Goal: Task Accomplishment & Management: Complete application form

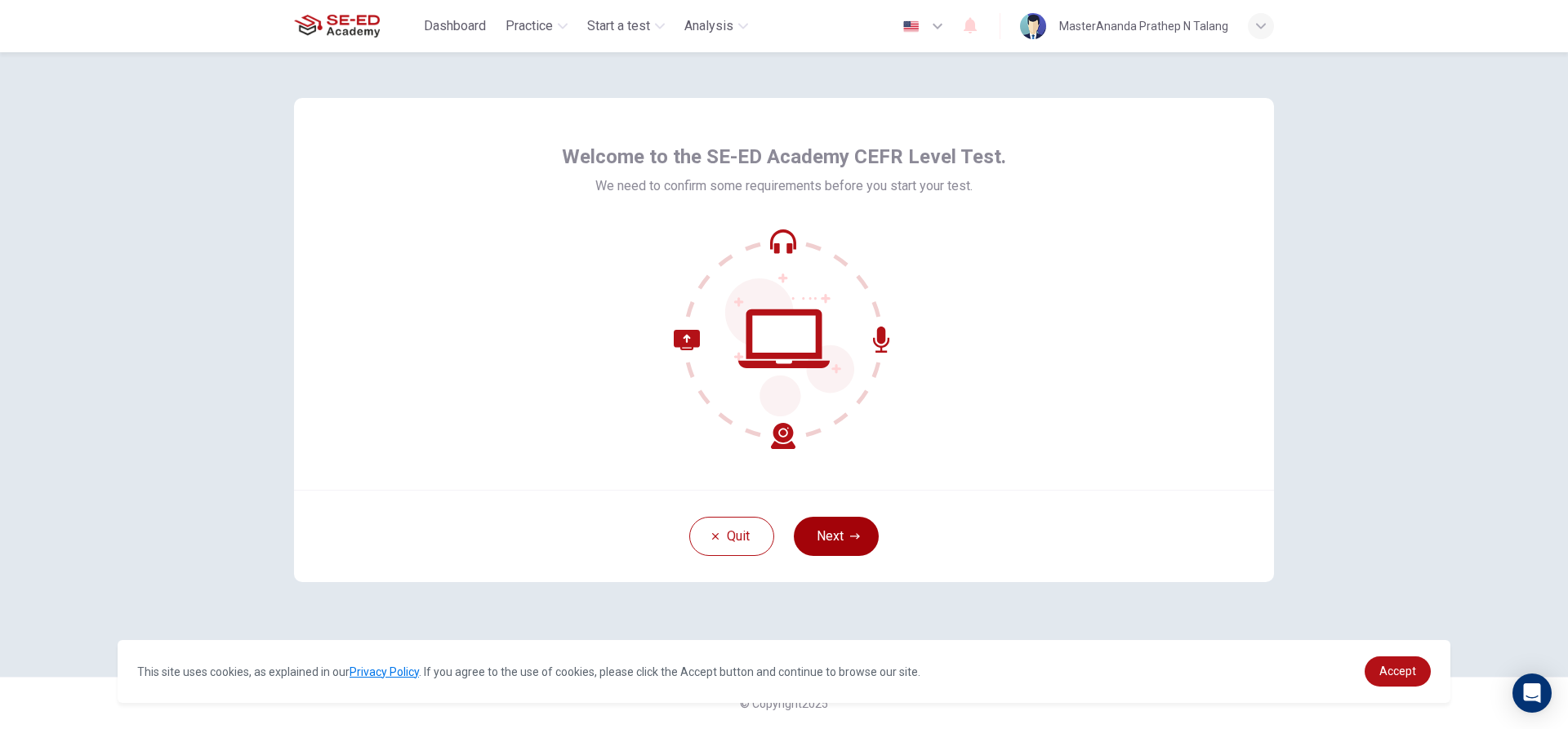
click at [851, 545] on button "Next" at bounding box center [836, 537] width 85 height 40
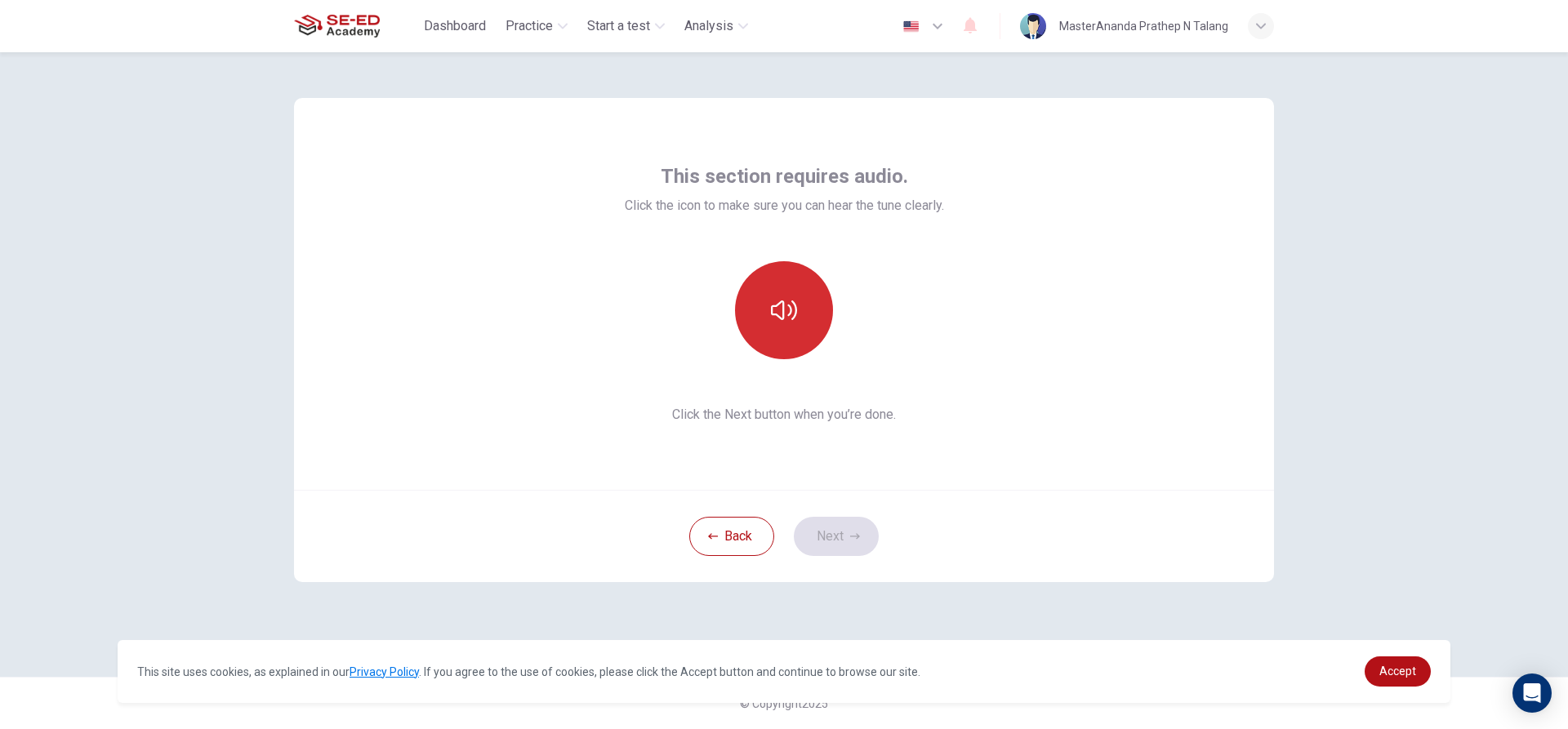
click at [803, 311] on button "button" at bounding box center [784, 310] width 98 height 98
click at [846, 521] on button "Next" at bounding box center [836, 537] width 85 height 40
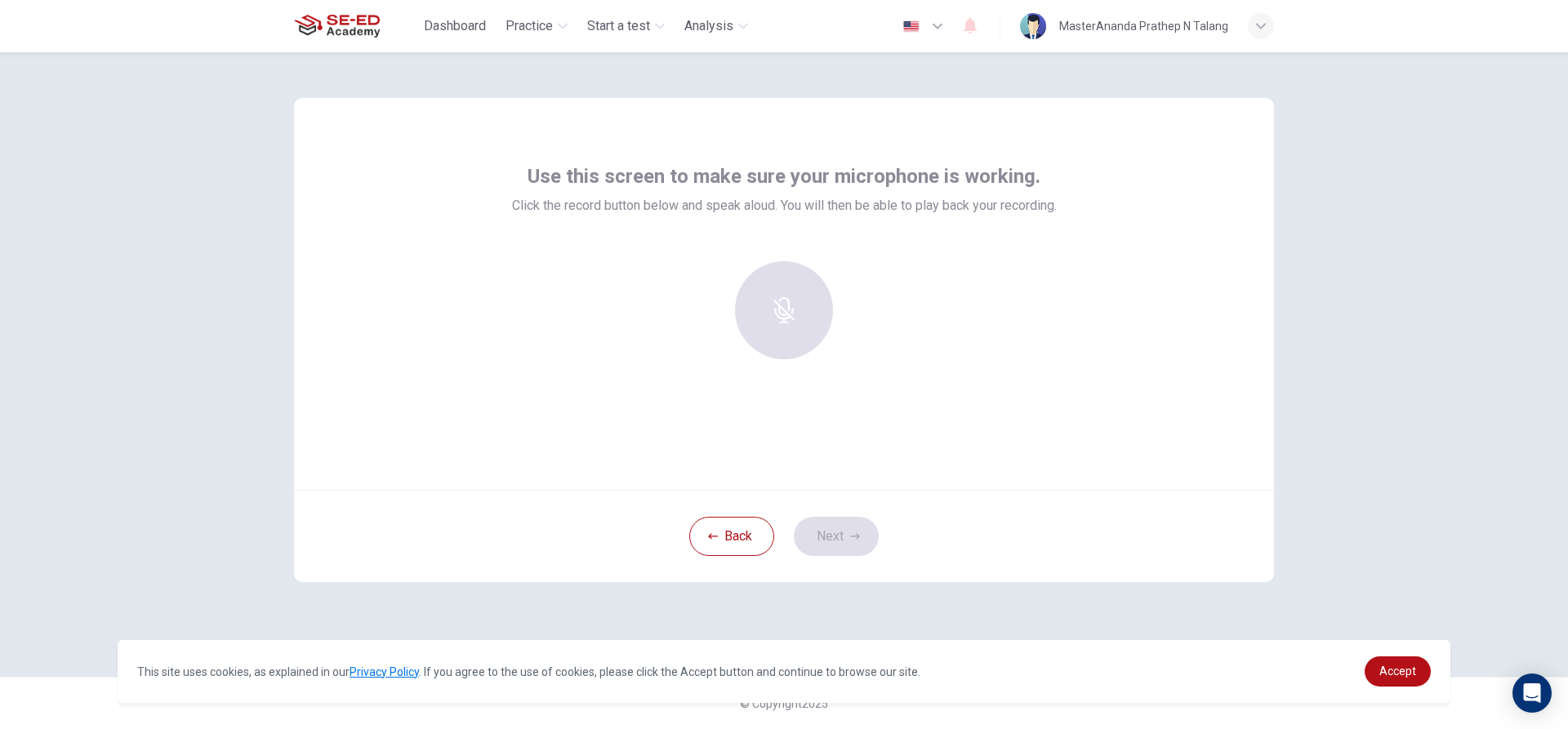
click at [791, 294] on div at bounding box center [784, 310] width 177 height 98
click at [790, 294] on icon "button" at bounding box center [784, 299] width 26 height 26
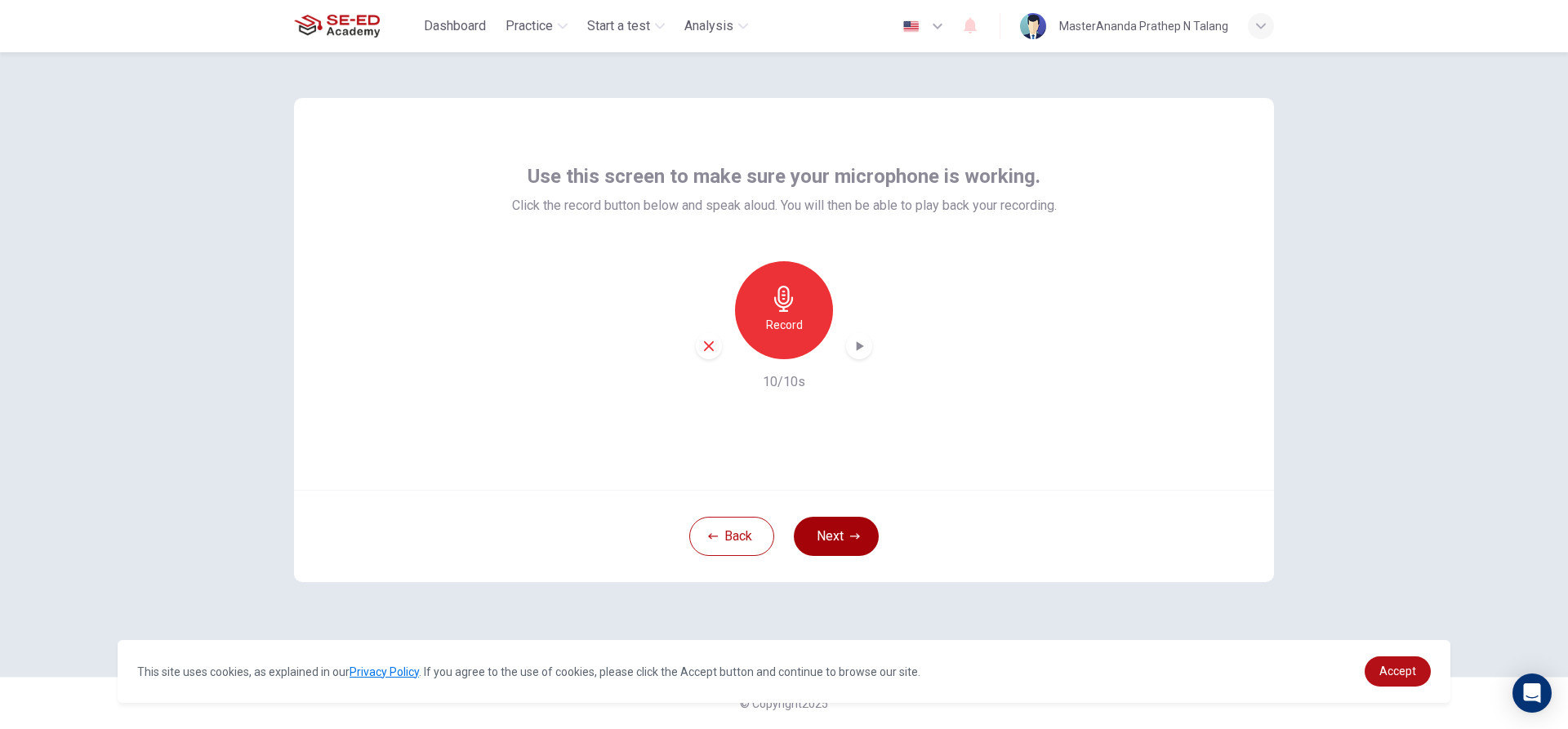
click at [830, 539] on button "Next" at bounding box center [836, 537] width 85 height 40
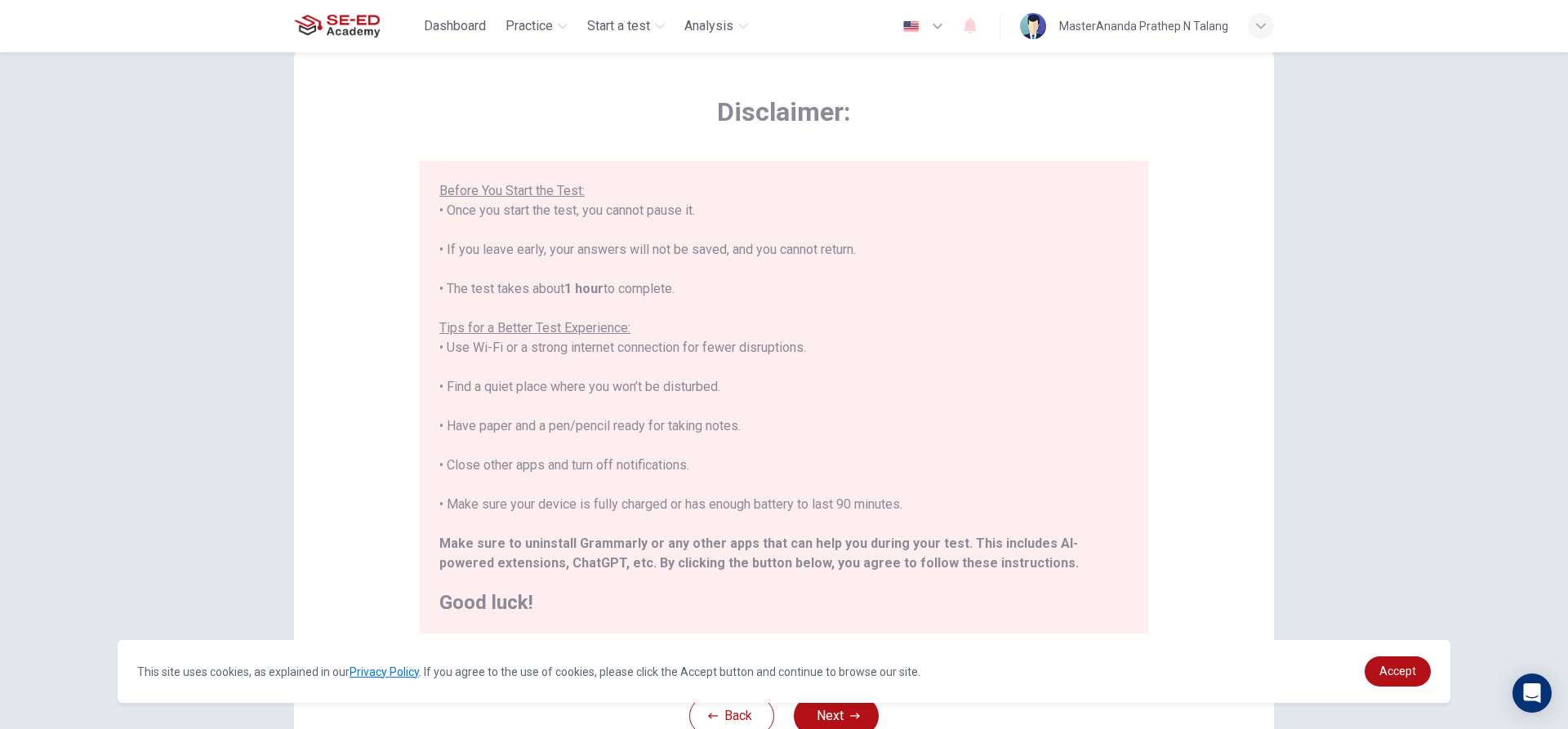
scroll to position [163, 0]
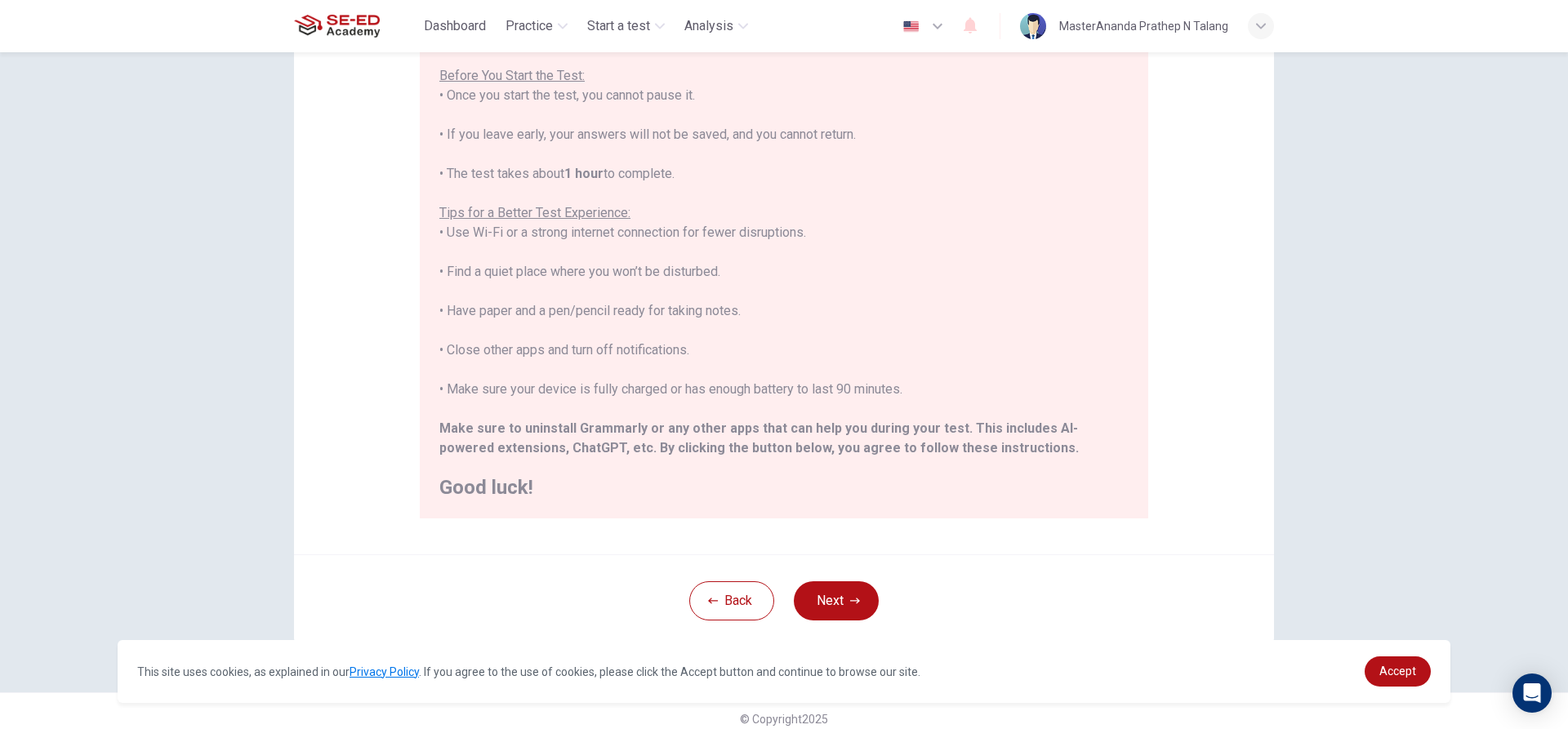
click at [852, 617] on button "Next" at bounding box center [836, 601] width 85 height 40
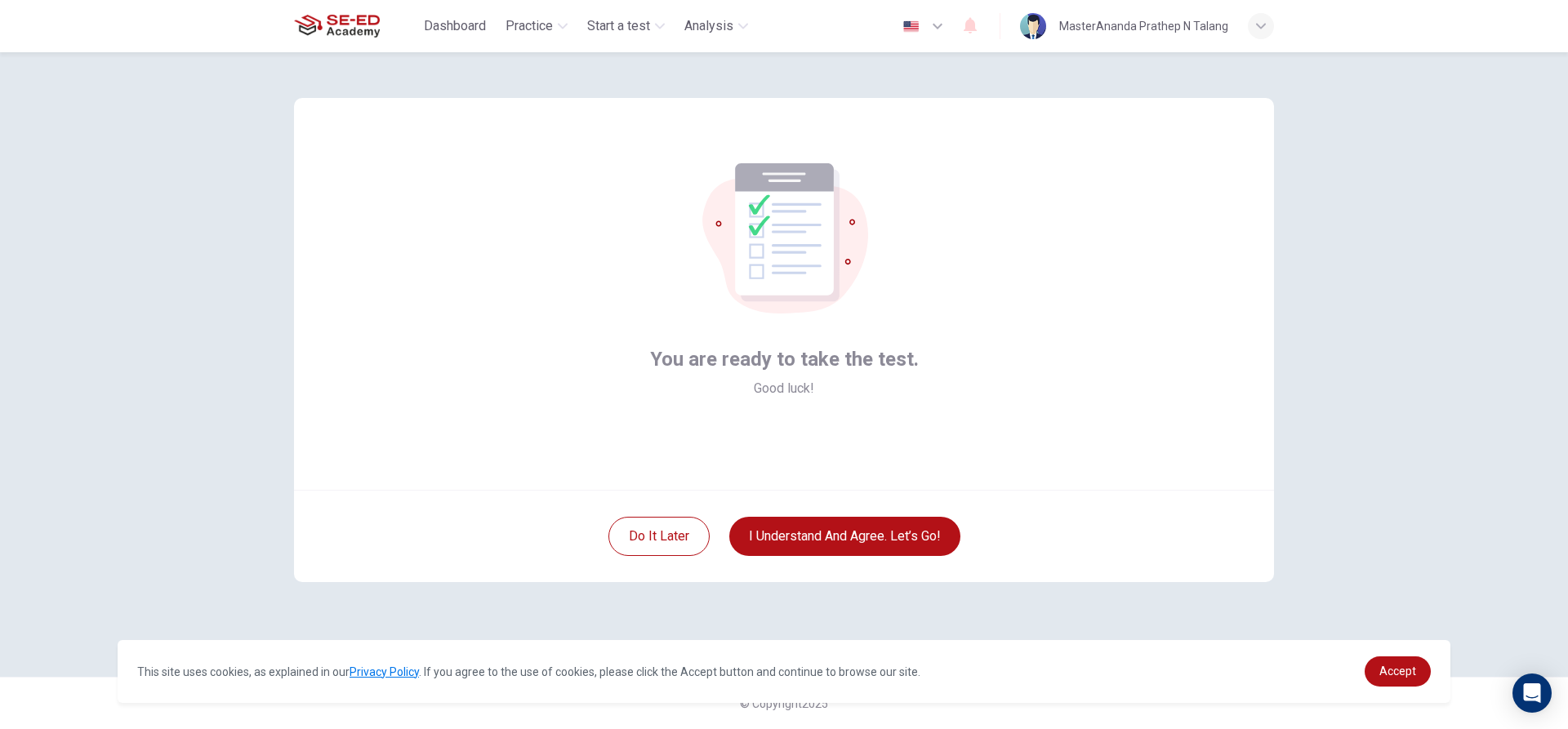
scroll to position [0, 0]
click at [856, 542] on button "I understand and agree. Let’s go!" at bounding box center [844, 537] width 231 height 40
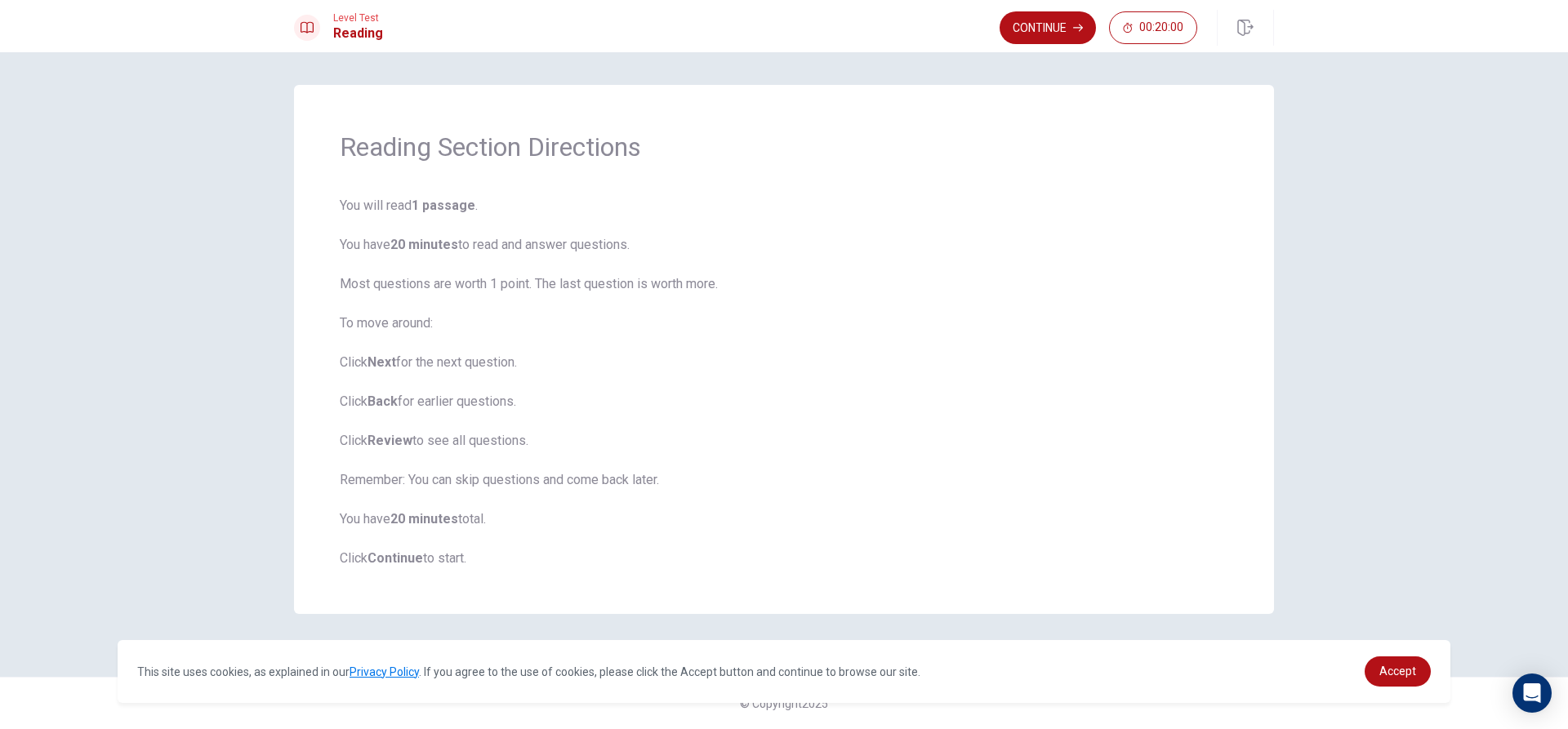
click at [335, 143] on div "Reading Section Directions You will read 1 passage . You have 20 minutes to rea…" at bounding box center [784, 349] width 981 height 529
click at [388, 212] on span "You will read 1 passage . You have 20 minutes to read and answer questions. Mos…" at bounding box center [784, 382] width 889 height 373
click at [1045, 38] on button "Continue" at bounding box center [1048, 27] width 97 height 32
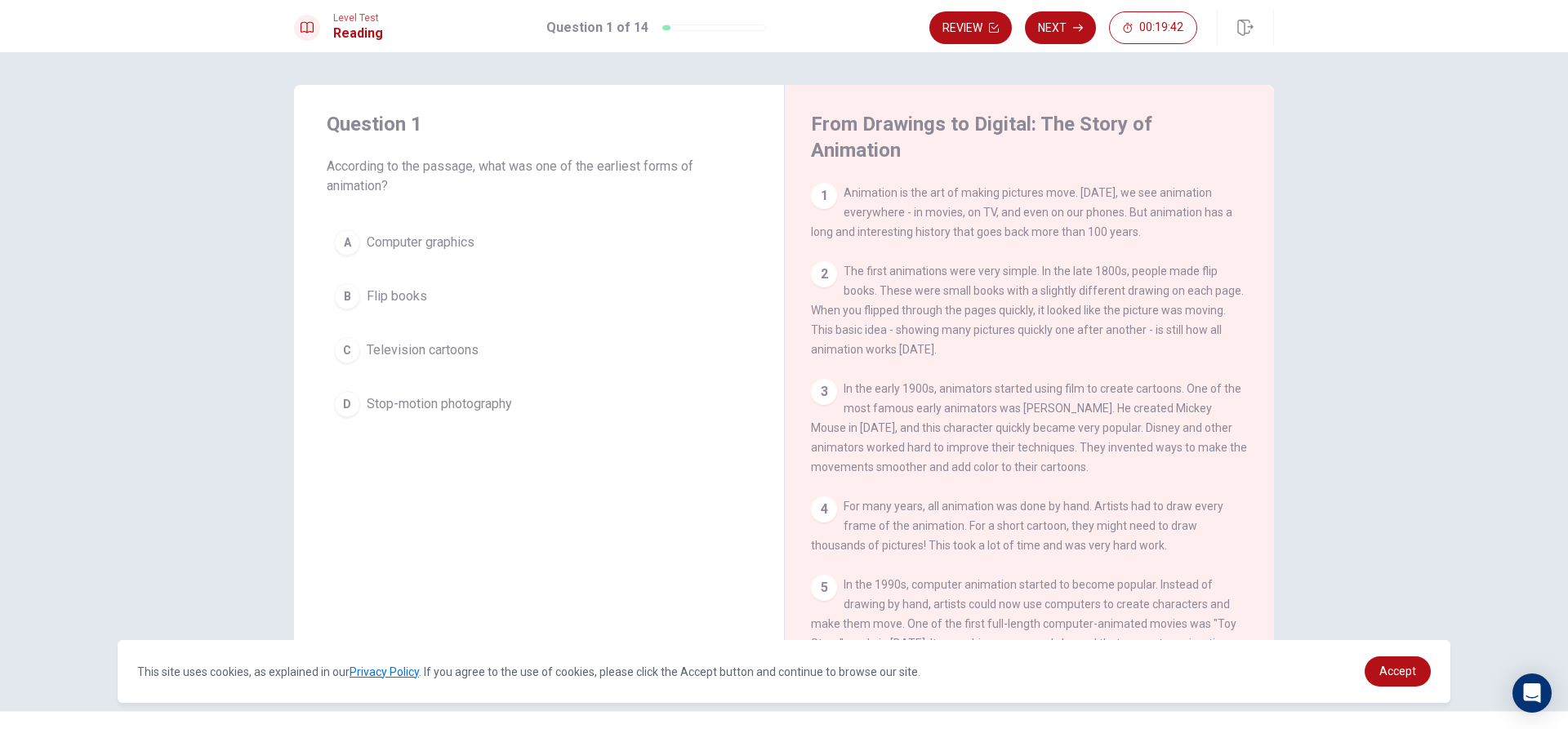
click at [339, 230] on div "A" at bounding box center [347, 242] width 26 height 26
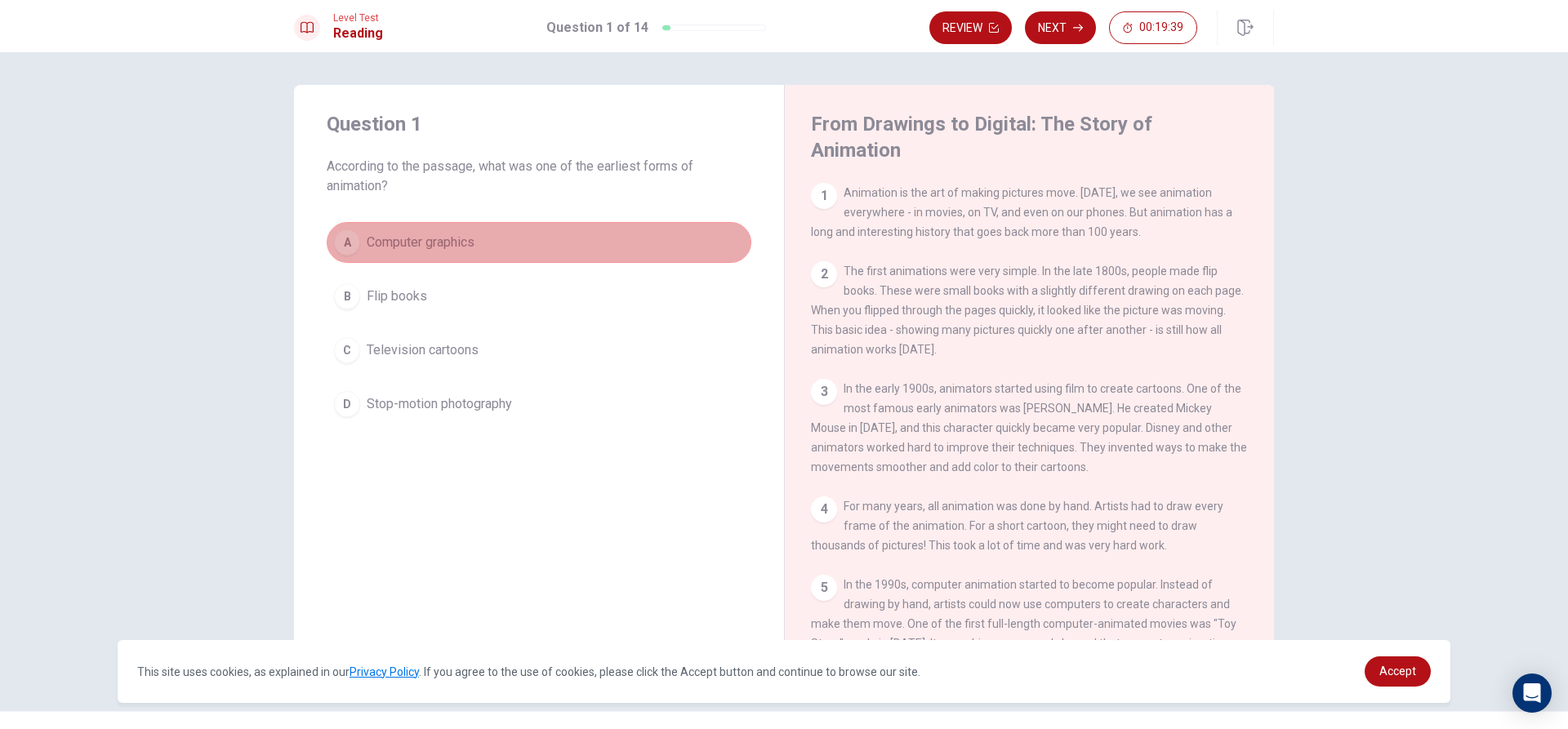
click at [347, 243] on div "A" at bounding box center [347, 242] width 26 height 26
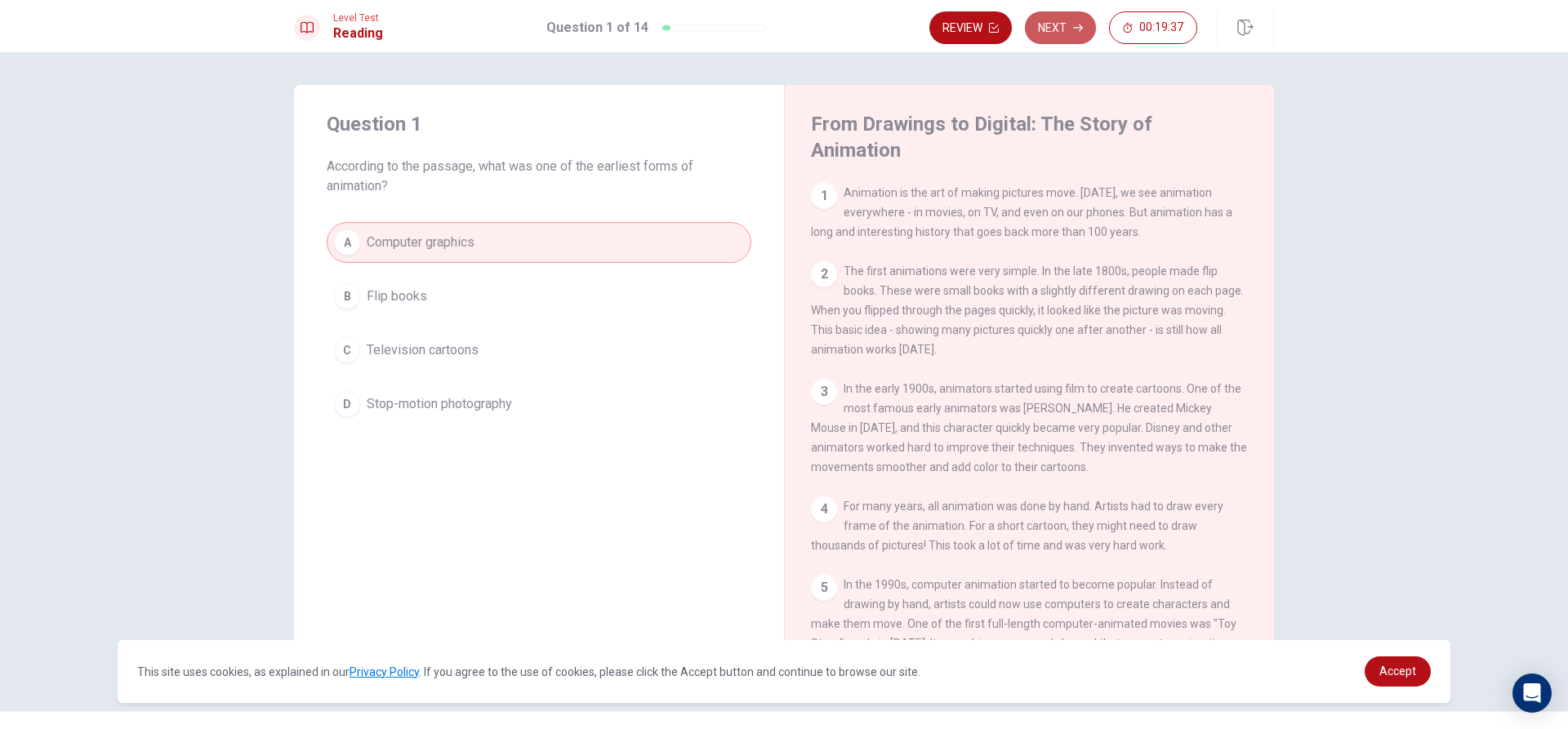
click at [1059, 26] on button "Next" at bounding box center [1060, 27] width 71 height 32
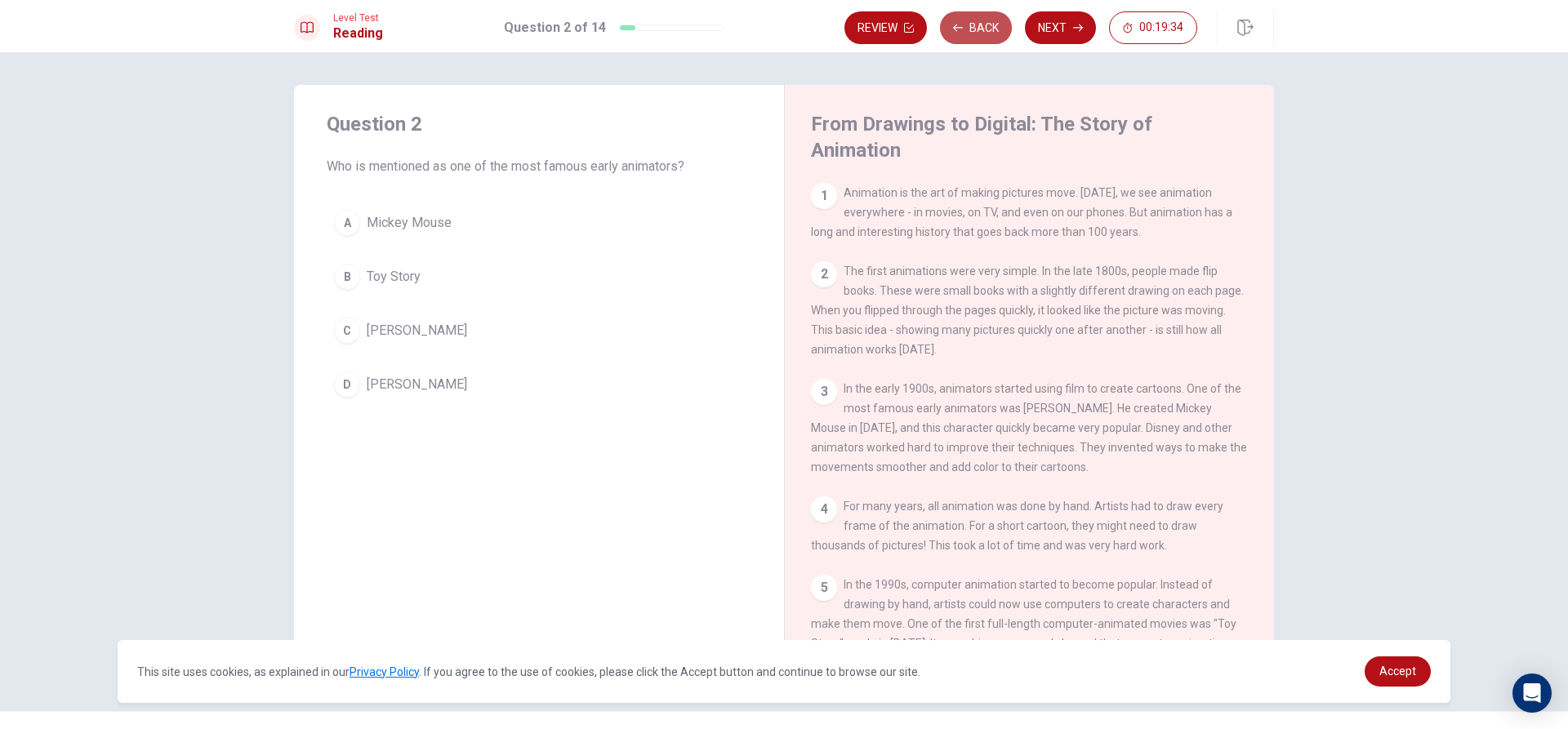
click at [979, 29] on button "Back" at bounding box center [976, 27] width 72 height 32
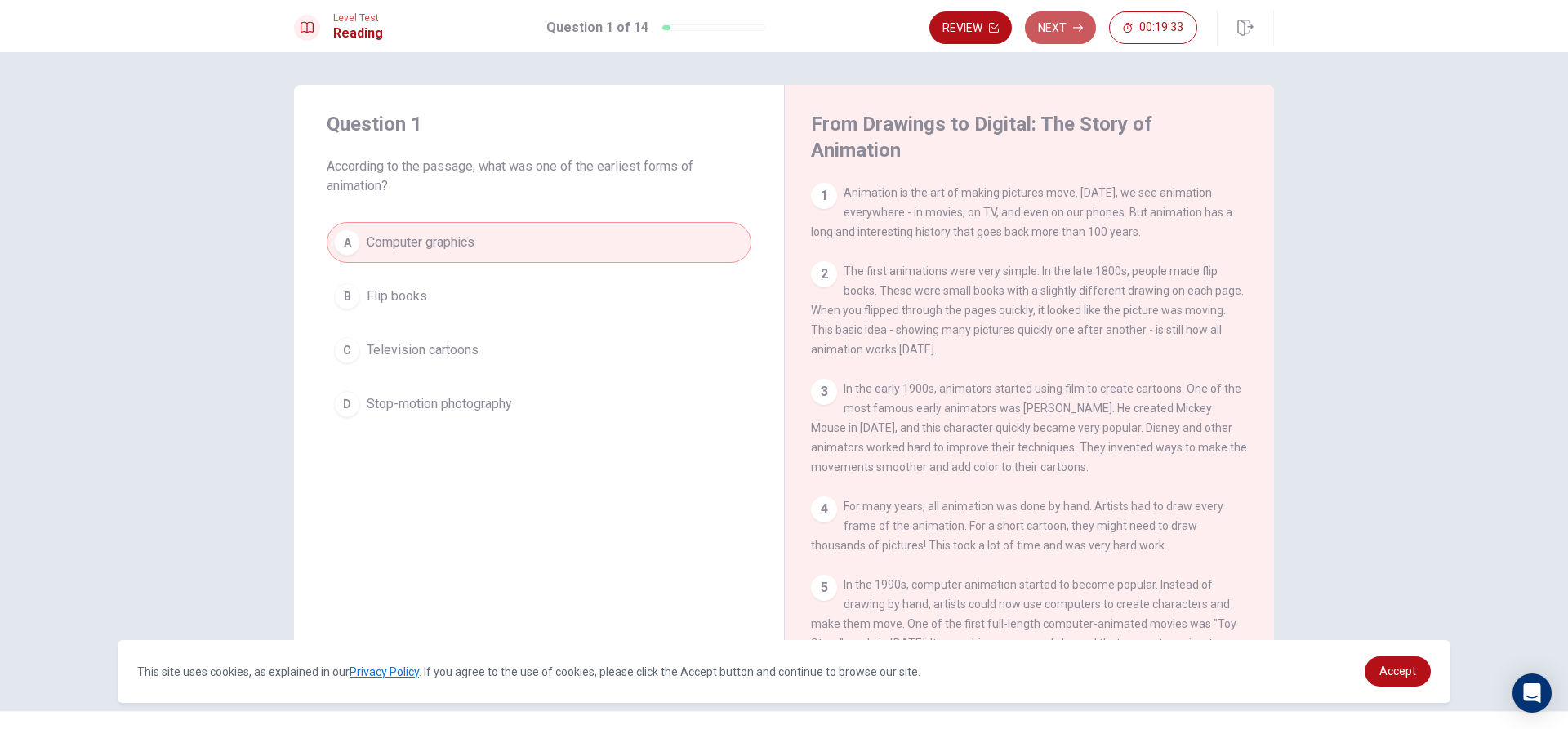
click at [1051, 16] on button "Next" at bounding box center [1060, 27] width 71 height 32
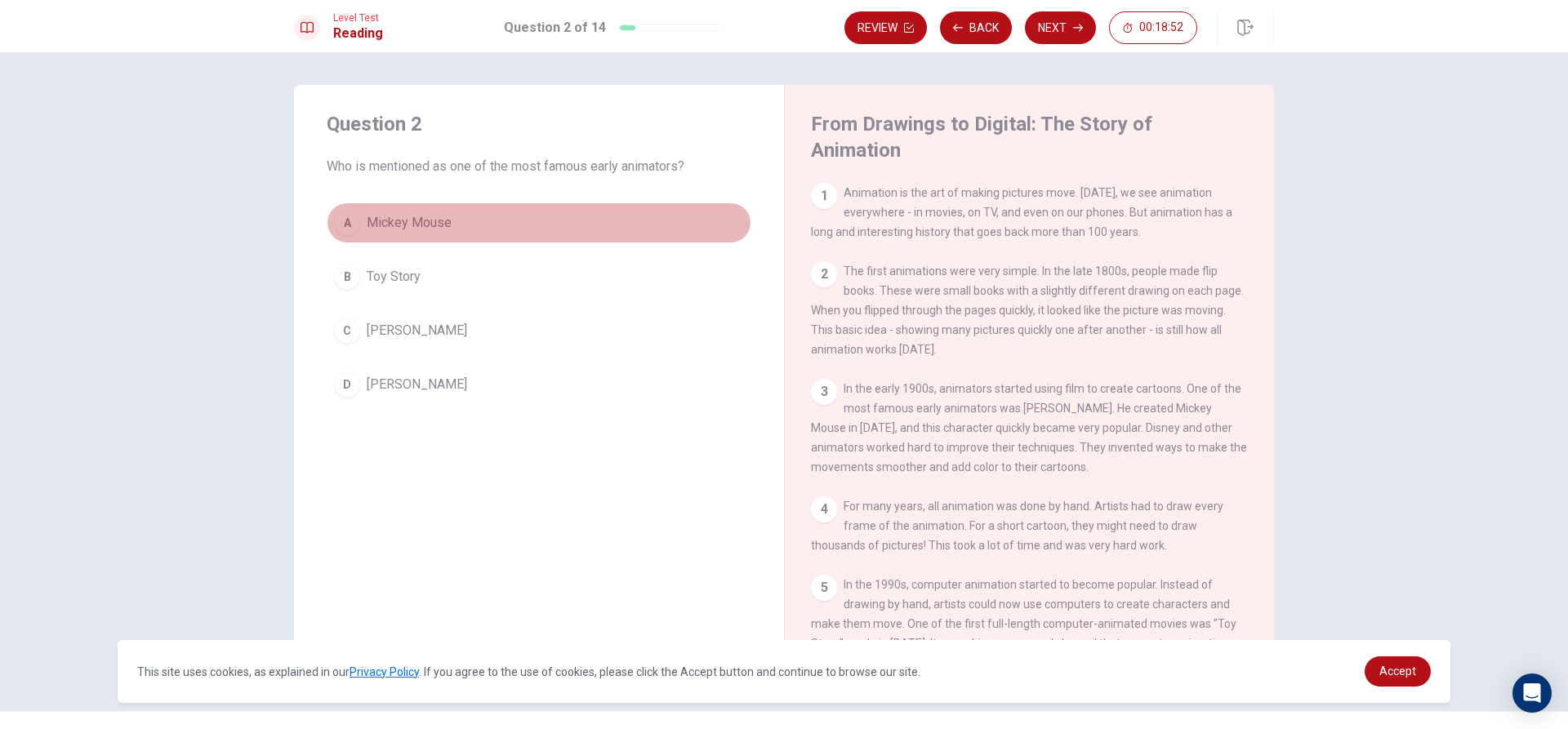
click at [356, 214] on button "A Mickey Mouse" at bounding box center [539, 223] width 424 height 40
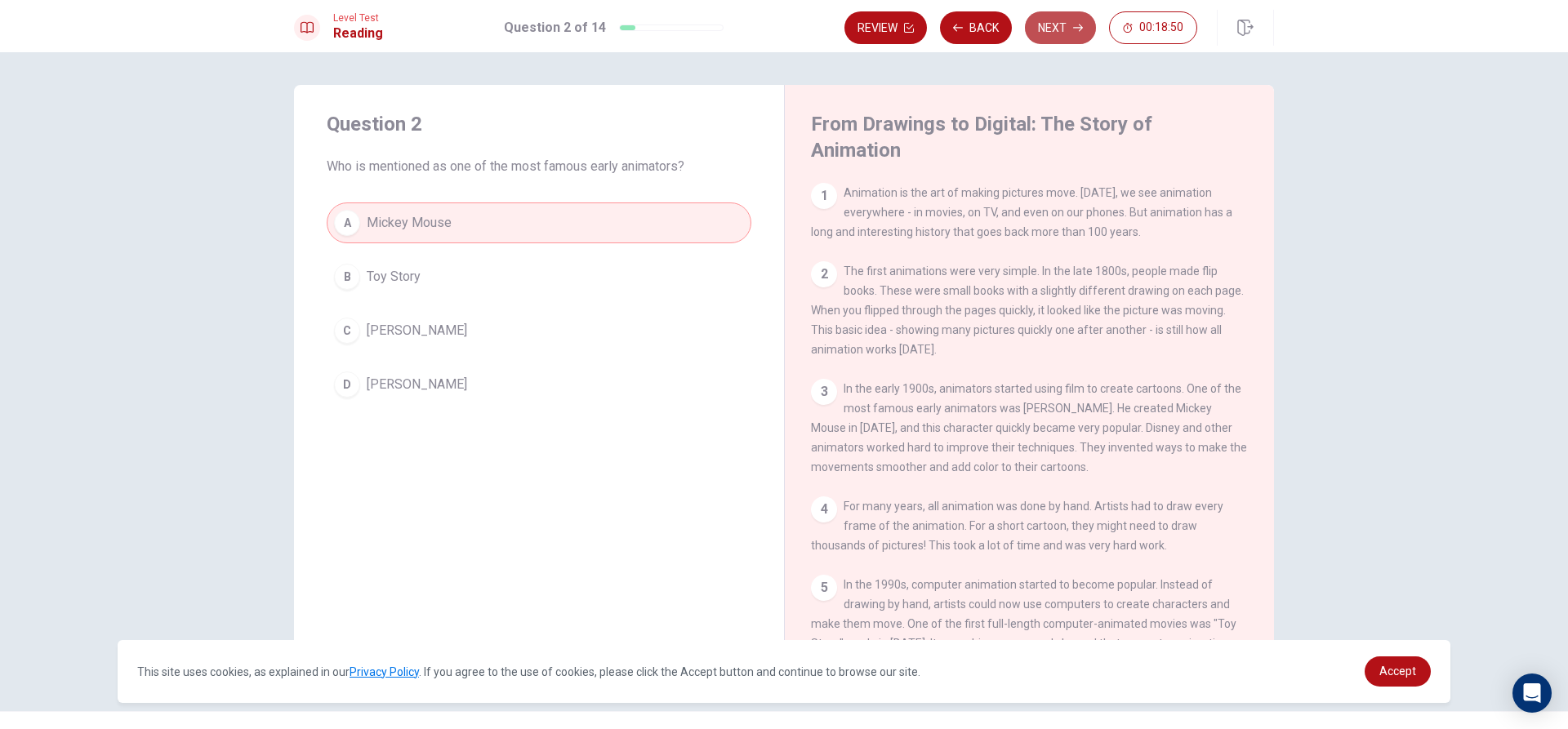
click at [1079, 28] on icon "button" at bounding box center [1078, 29] width 10 height 7
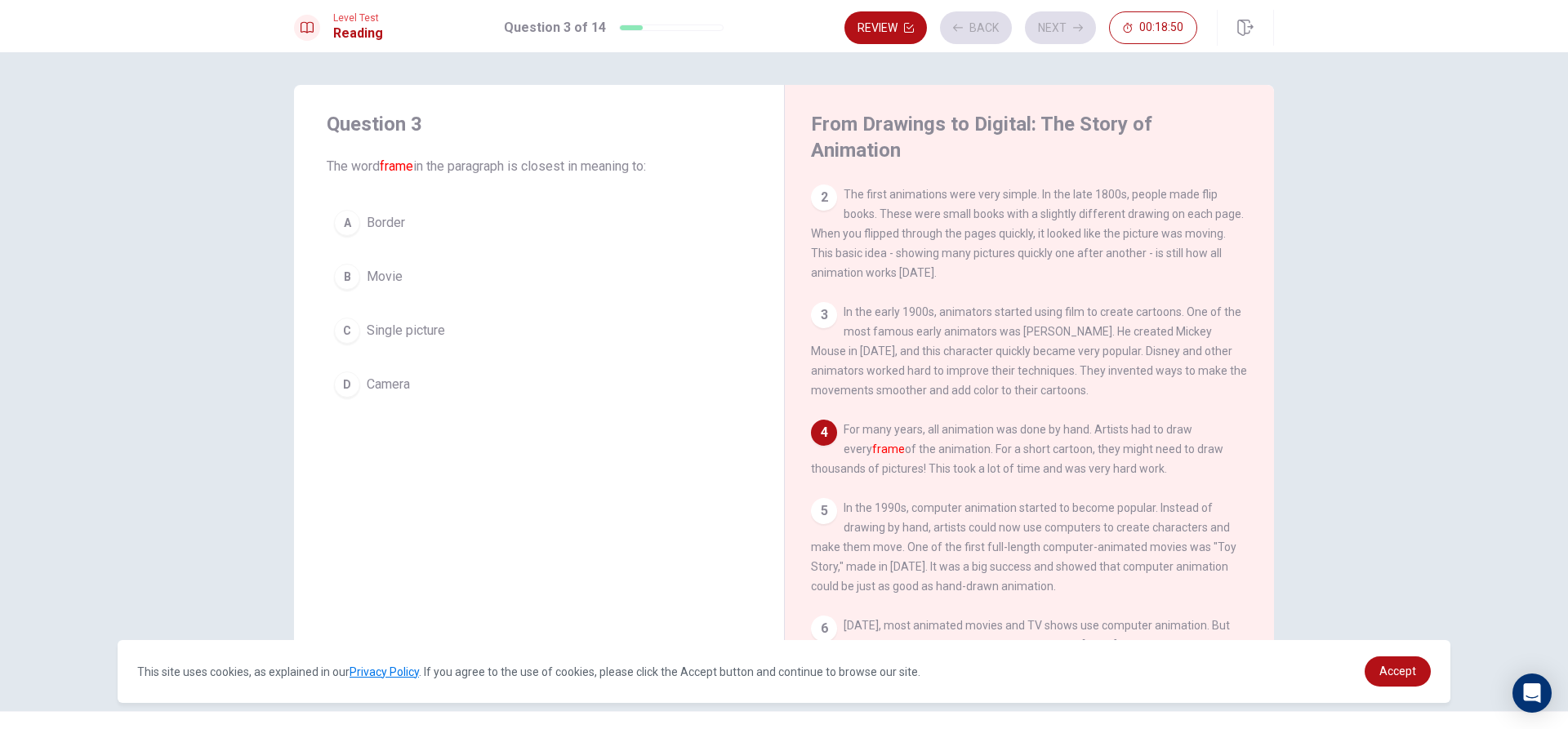
scroll to position [79, 0]
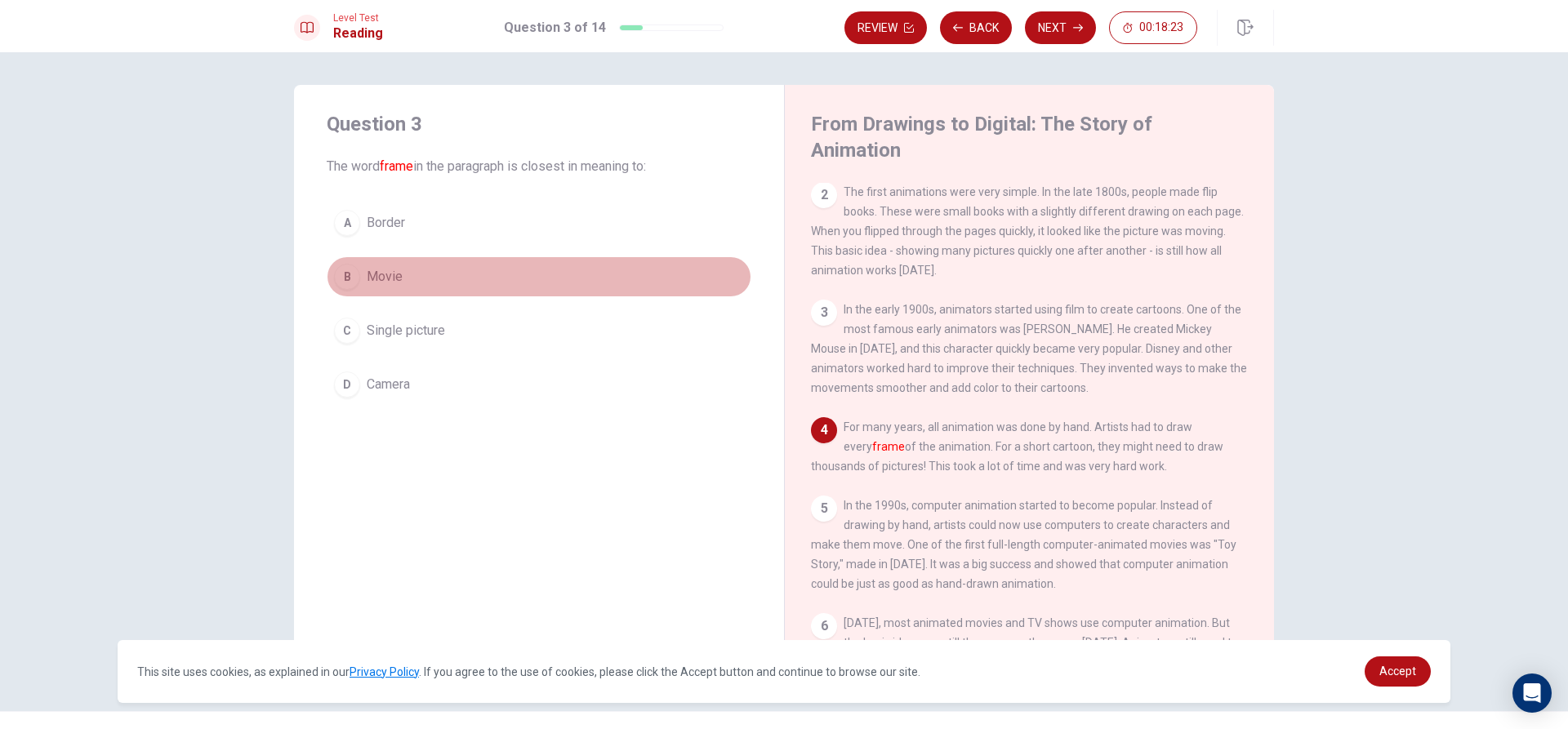
click at [346, 263] on button "B Movie" at bounding box center [539, 277] width 424 height 40
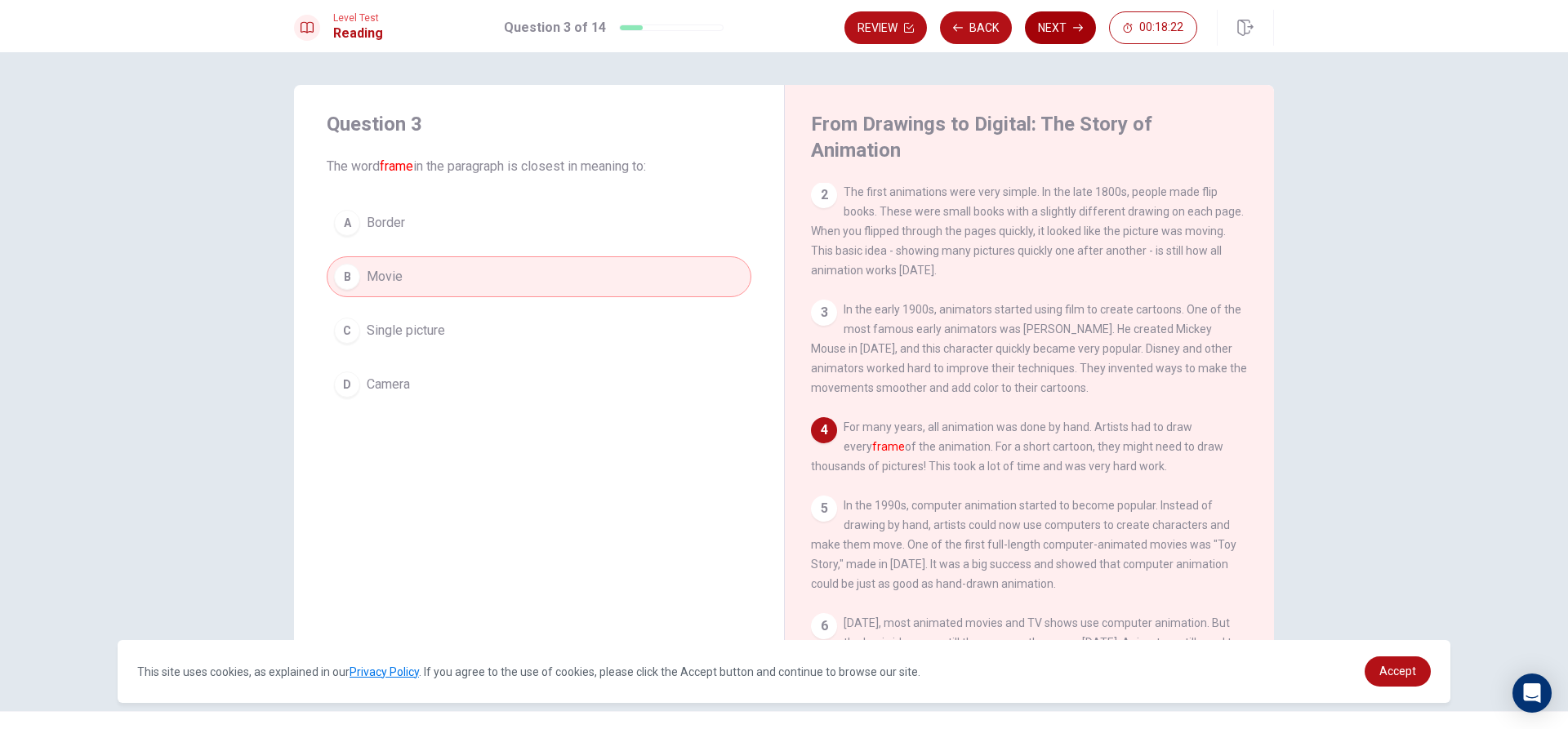
click at [1055, 19] on button "Next" at bounding box center [1060, 27] width 71 height 32
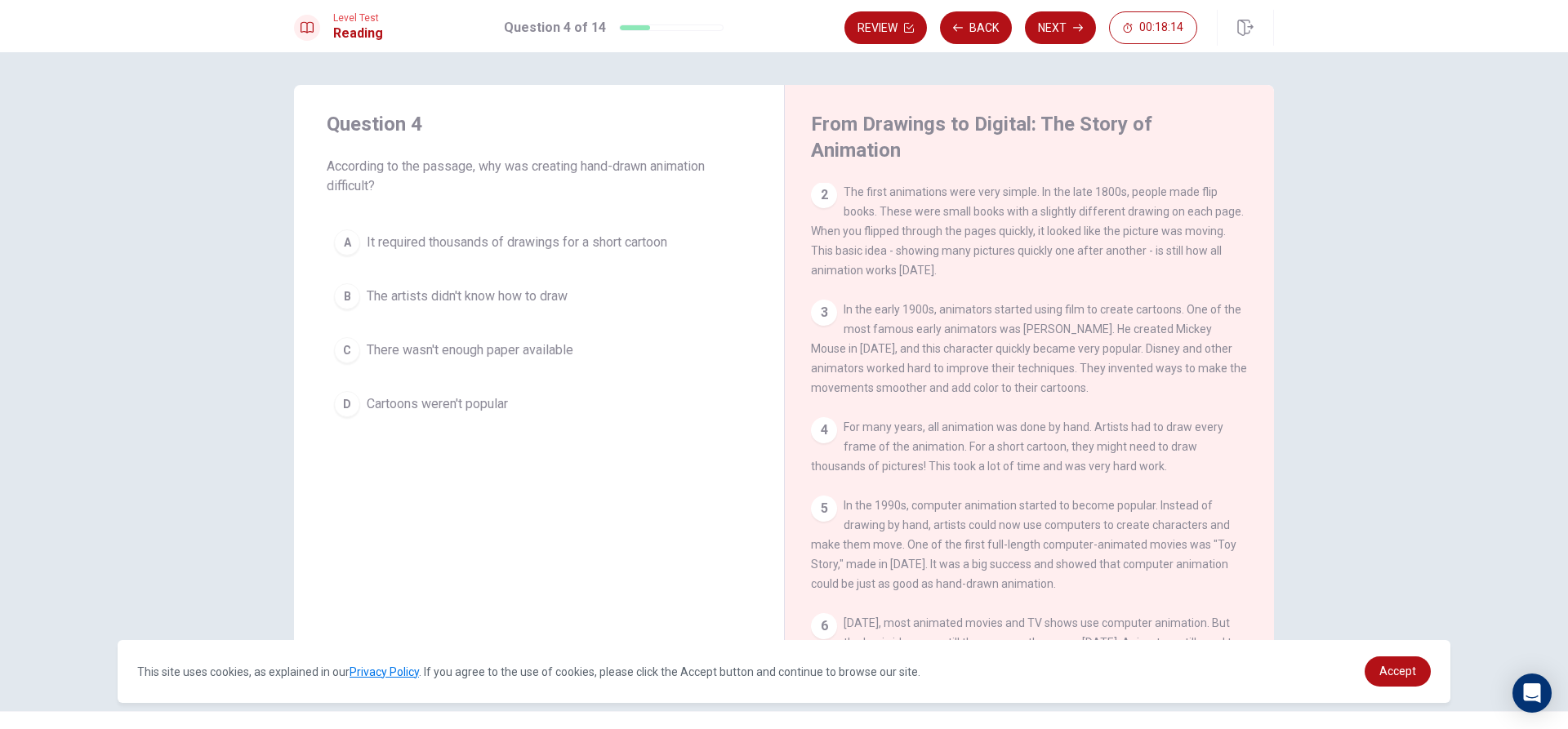
click at [353, 295] on div "B" at bounding box center [347, 296] width 26 height 26
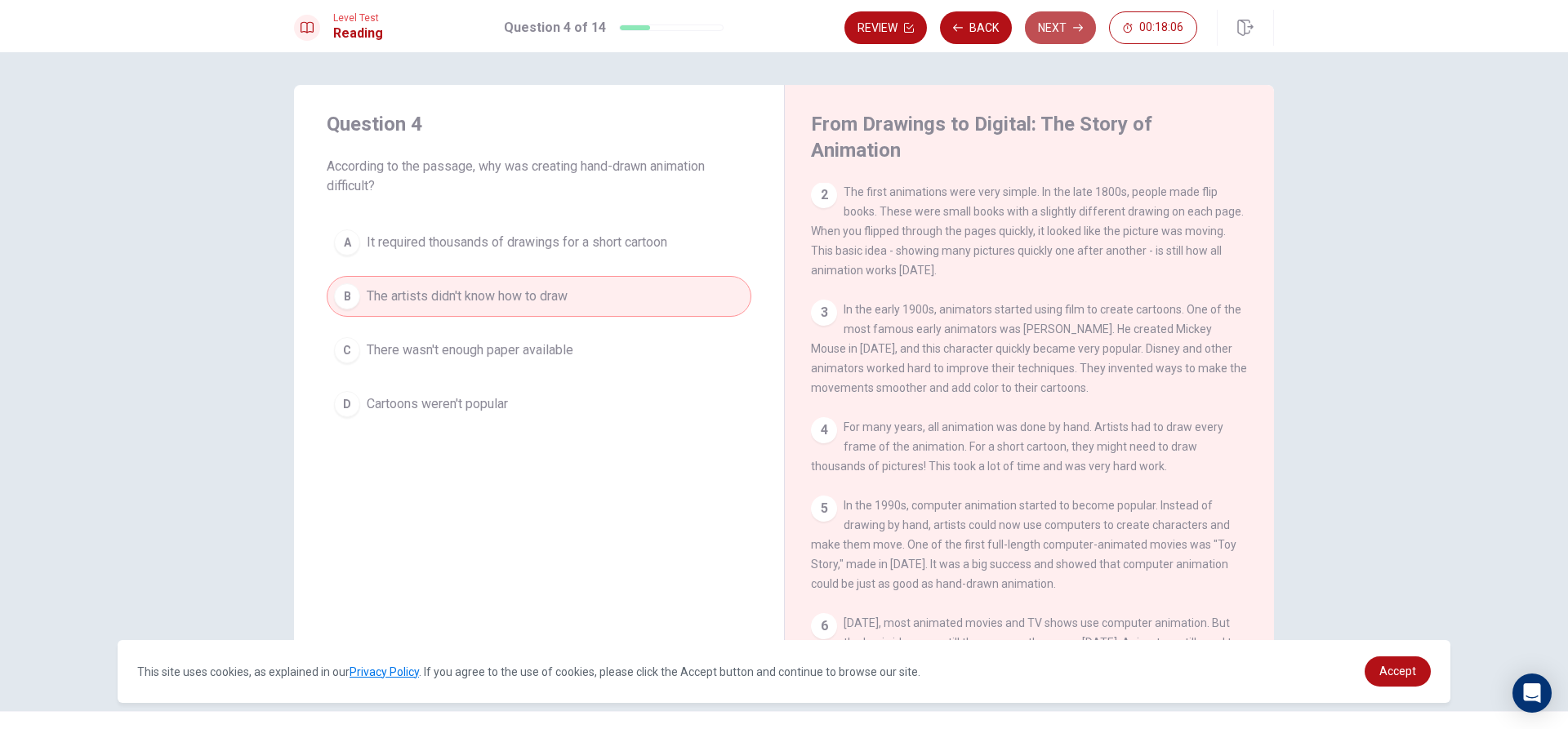
click at [1064, 33] on button "Next" at bounding box center [1060, 27] width 71 height 32
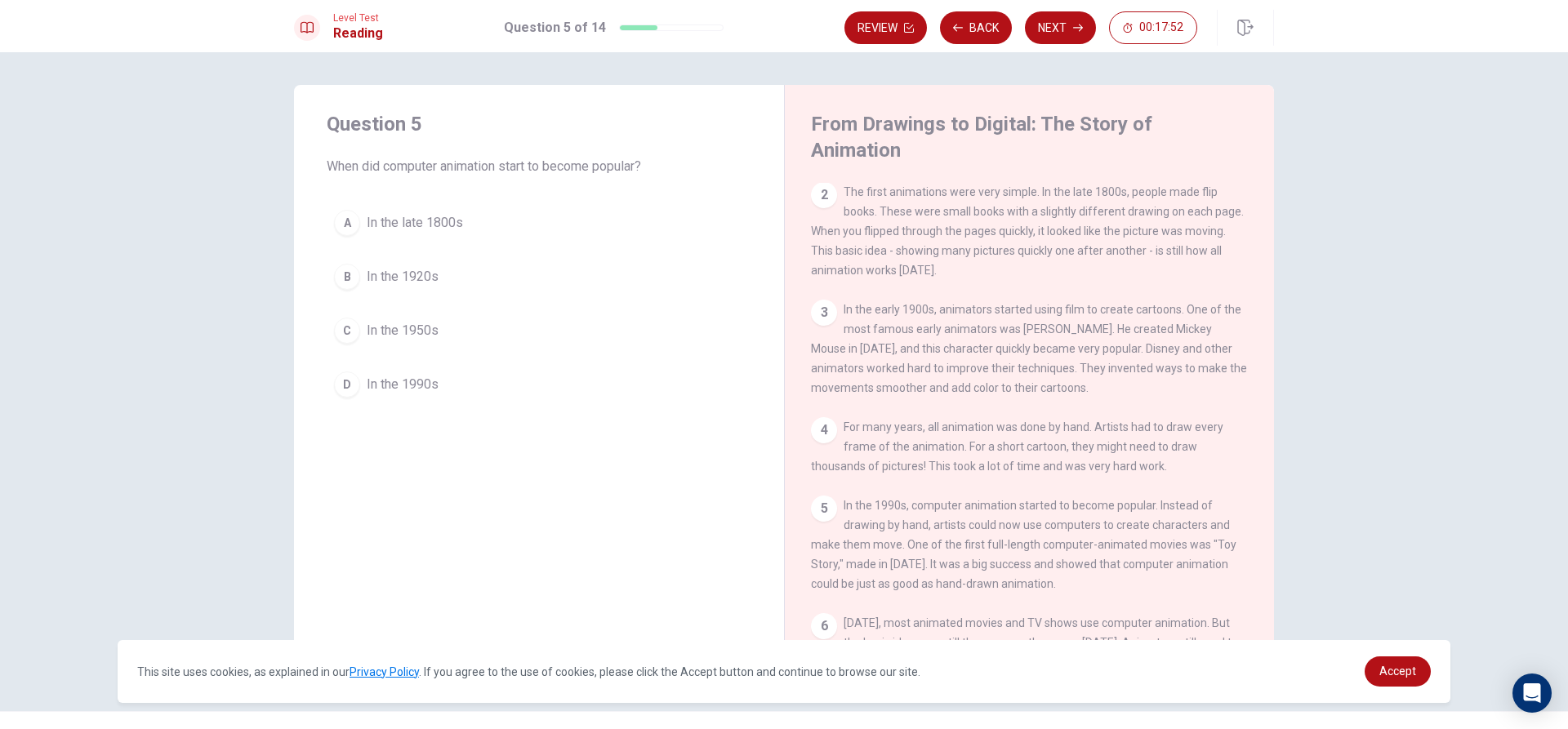
click at [412, 385] on span "In the 1990s" at bounding box center [402, 384] width 72 height 19
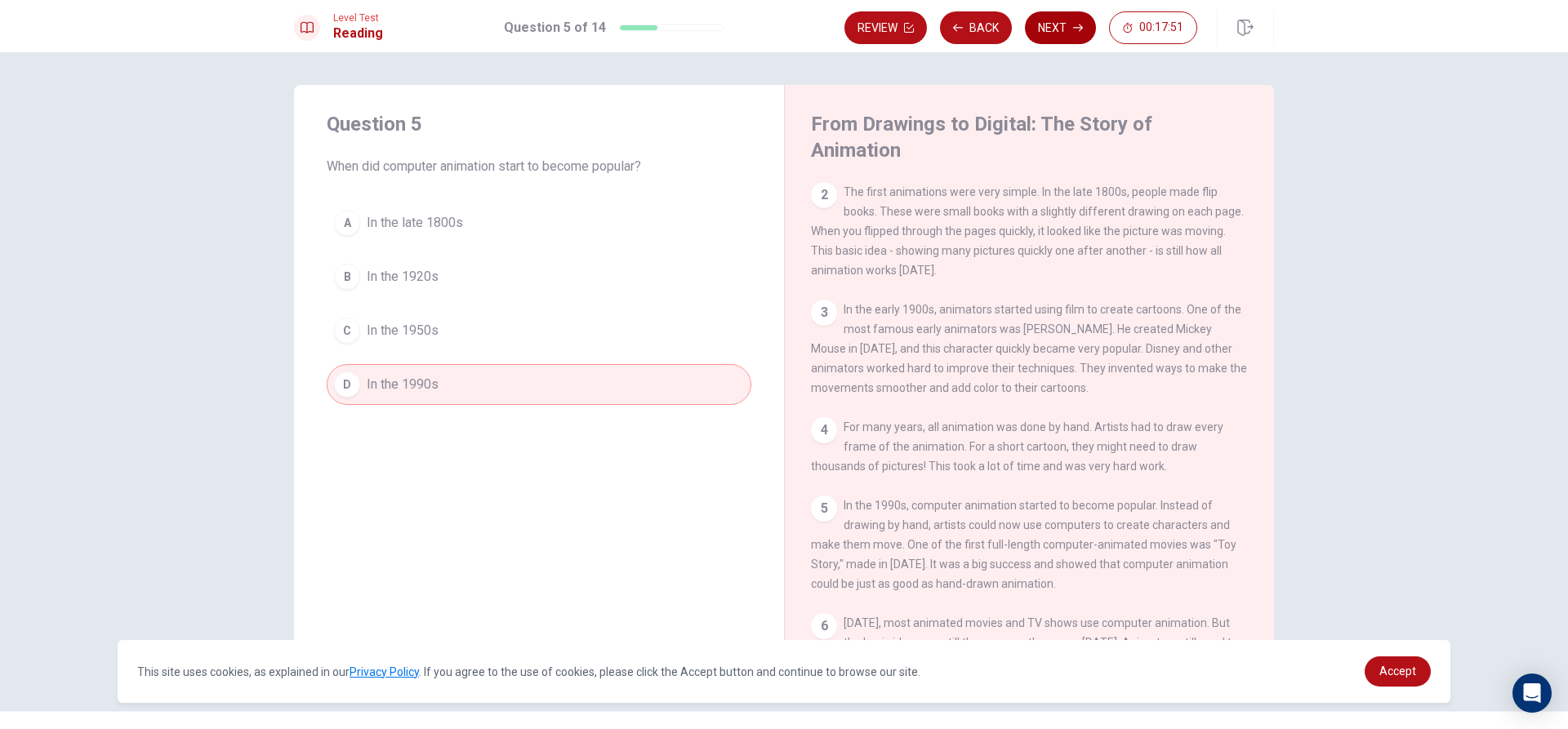
click at [1075, 37] on button "Next" at bounding box center [1060, 27] width 71 height 32
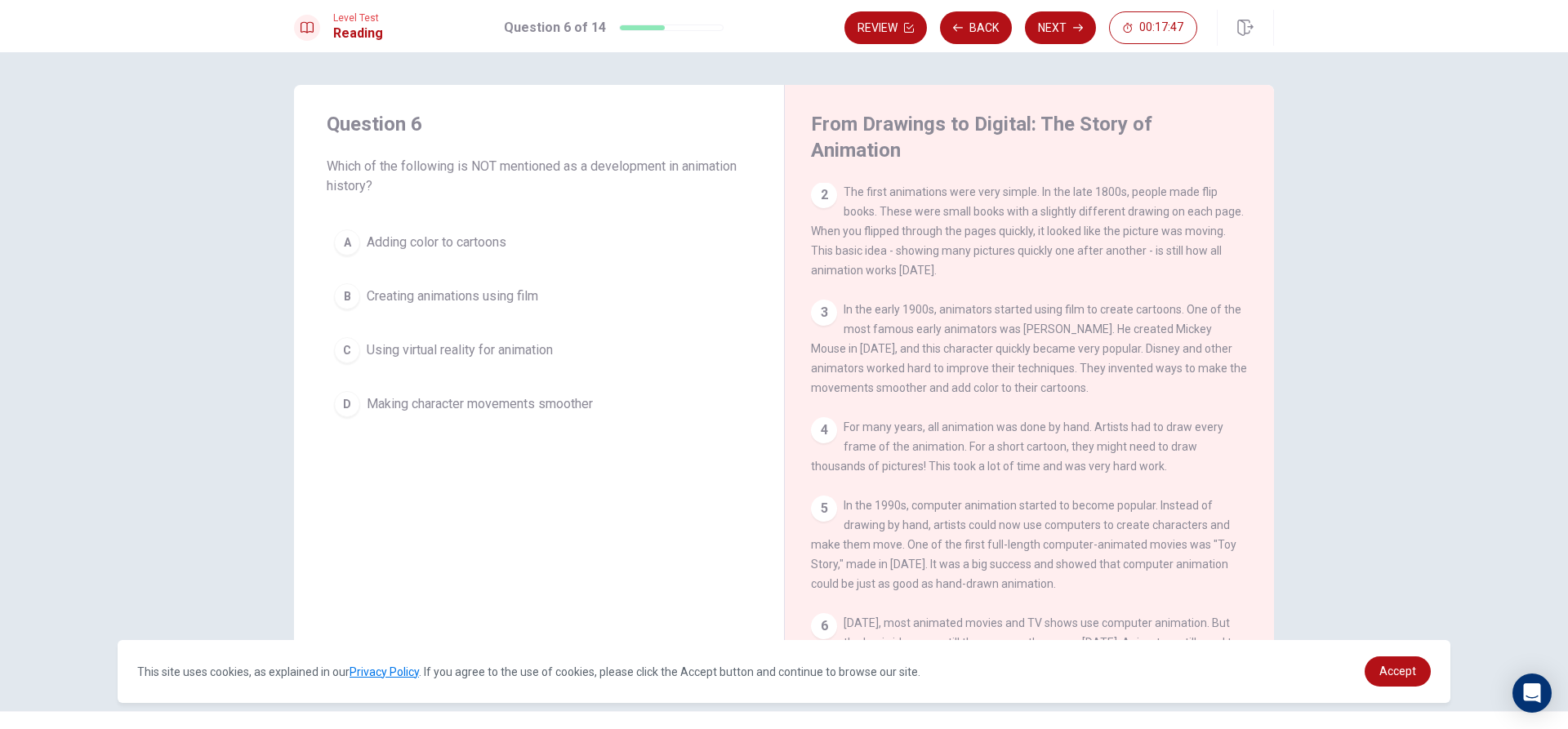
drag, startPoint x: 460, startPoint y: 350, endPoint x: 510, endPoint y: 325, distance: 55.9
click at [467, 350] on span "Using virtual reality for animation" at bounding box center [459, 350] width 186 height 19
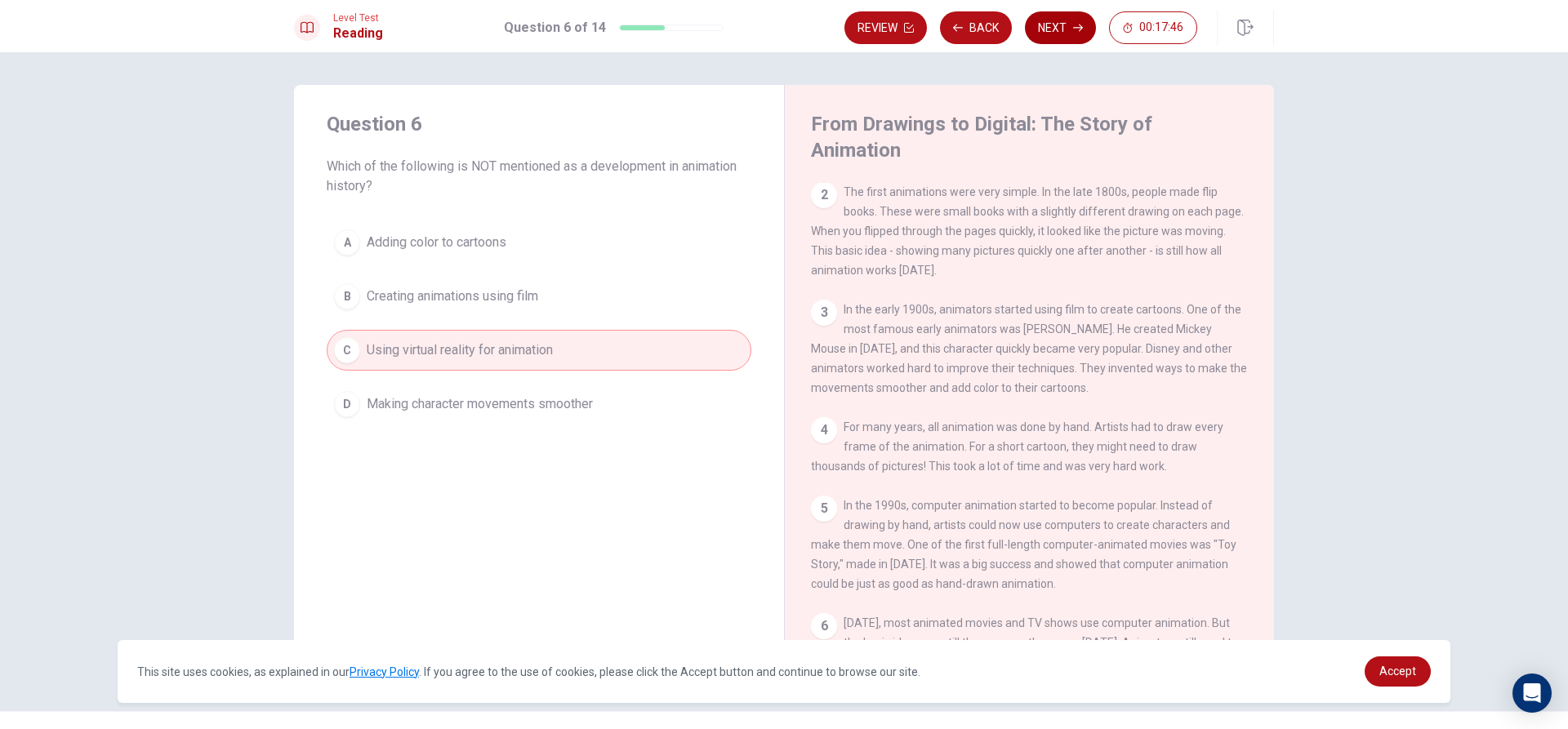
drag, startPoint x: 1090, startPoint y: 29, endPoint x: 1057, endPoint y: 40, distance: 34.8
click at [1088, 31] on button "Next" at bounding box center [1060, 27] width 71 height 32
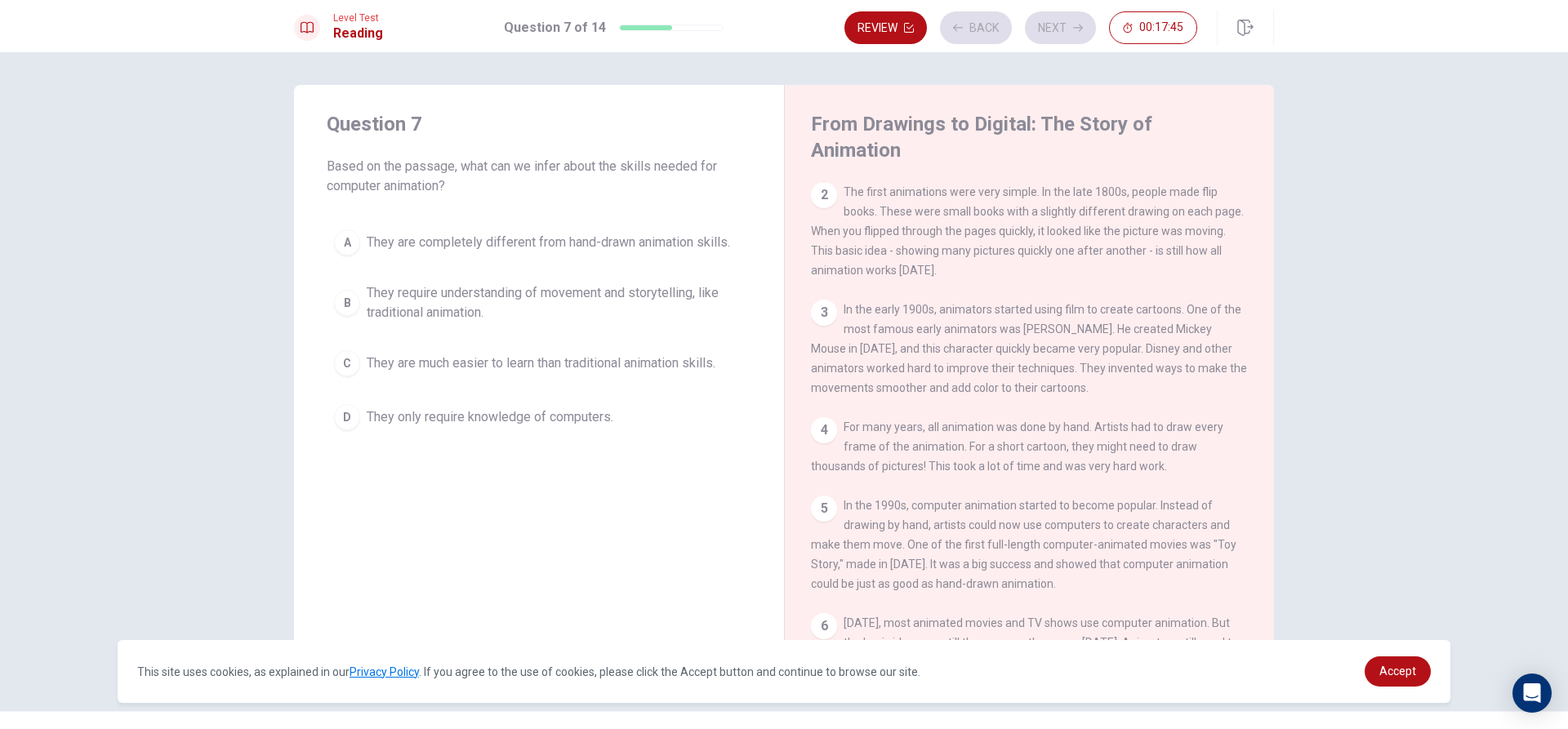
click at [647, 243] on span "They are completely different from hand-drawn animation skills." at bounding box center [548, 242] width 364 height 19
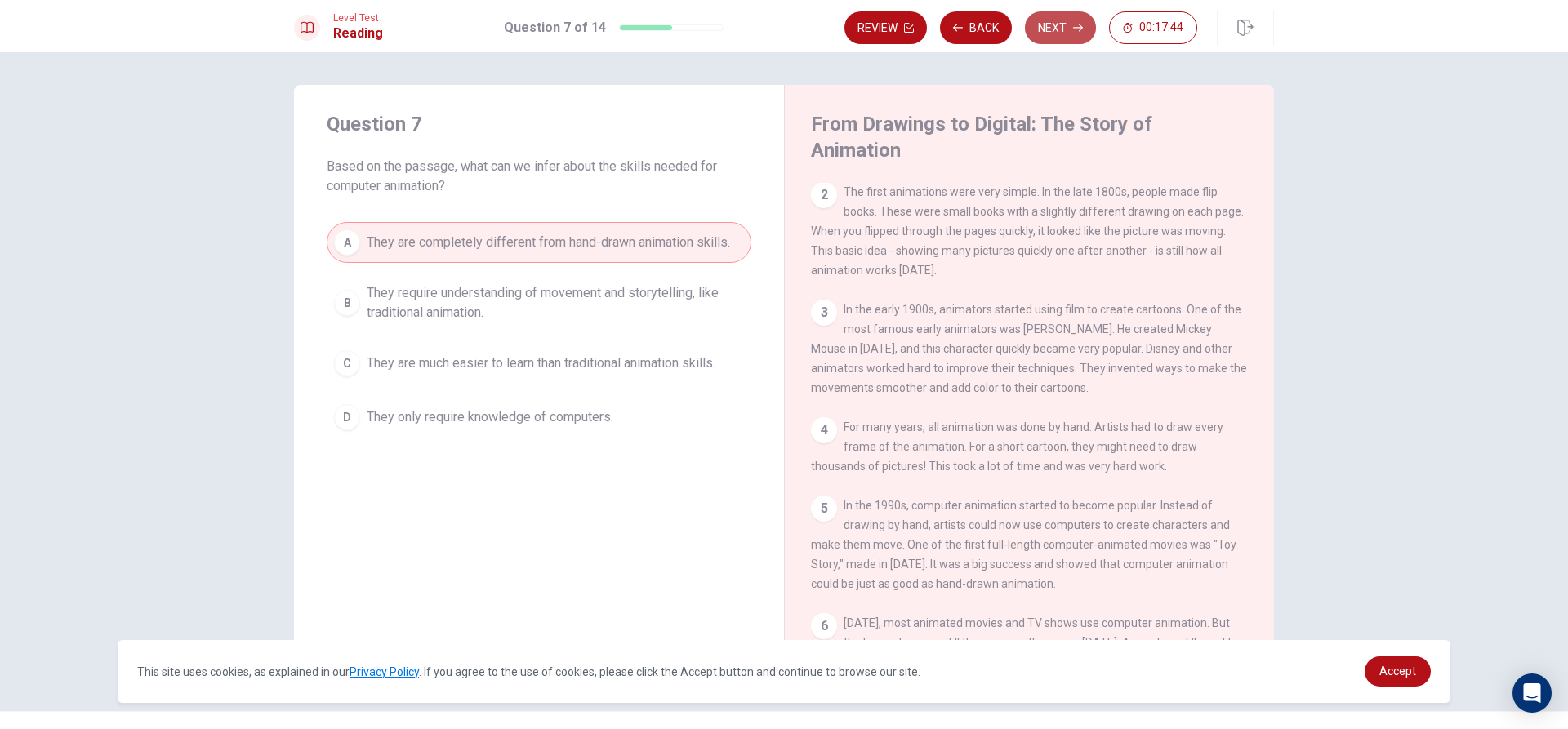
click at [1067, 24] on button "Next" at bounding box center [1060, 27] width 71 height 32
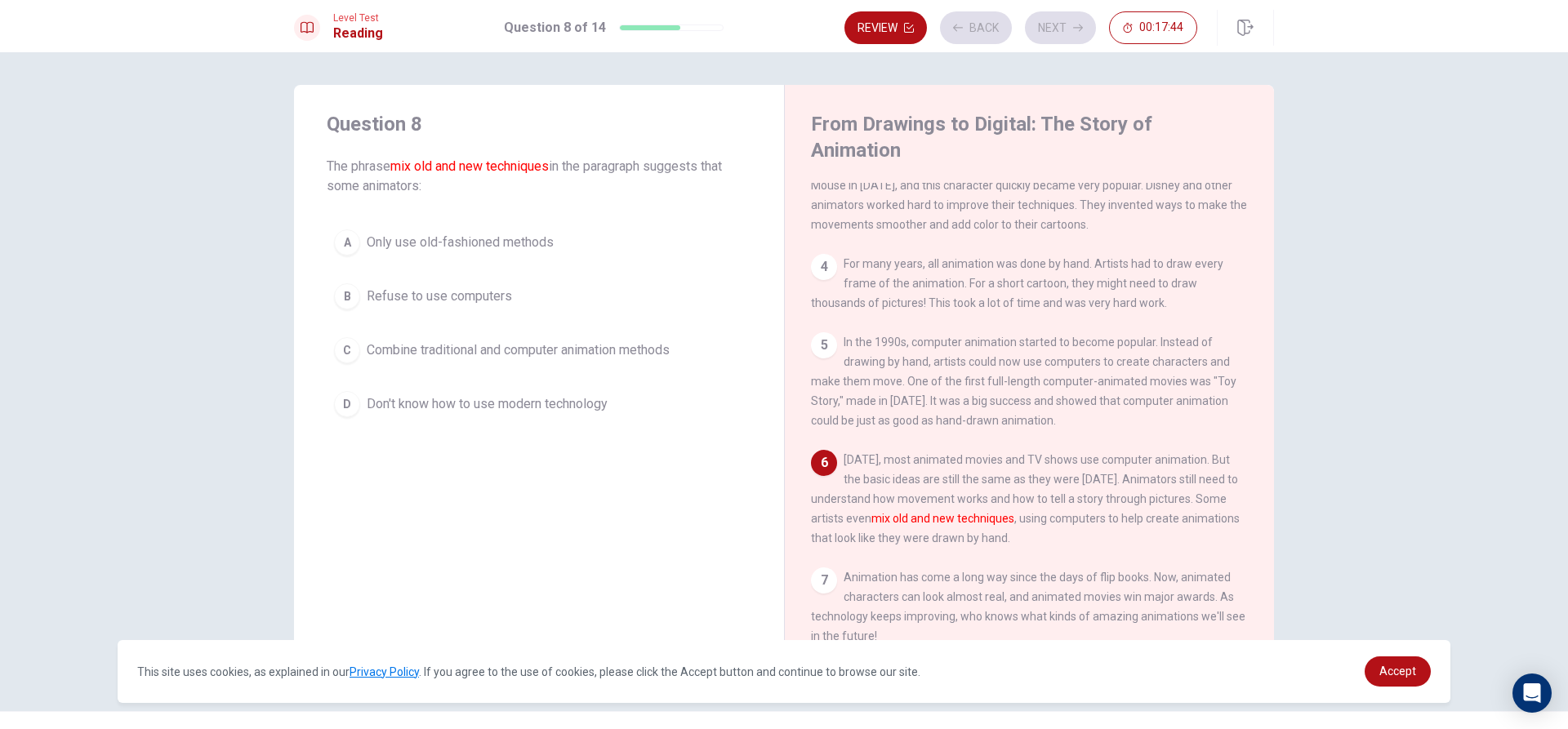
scroll to position [280, 0]
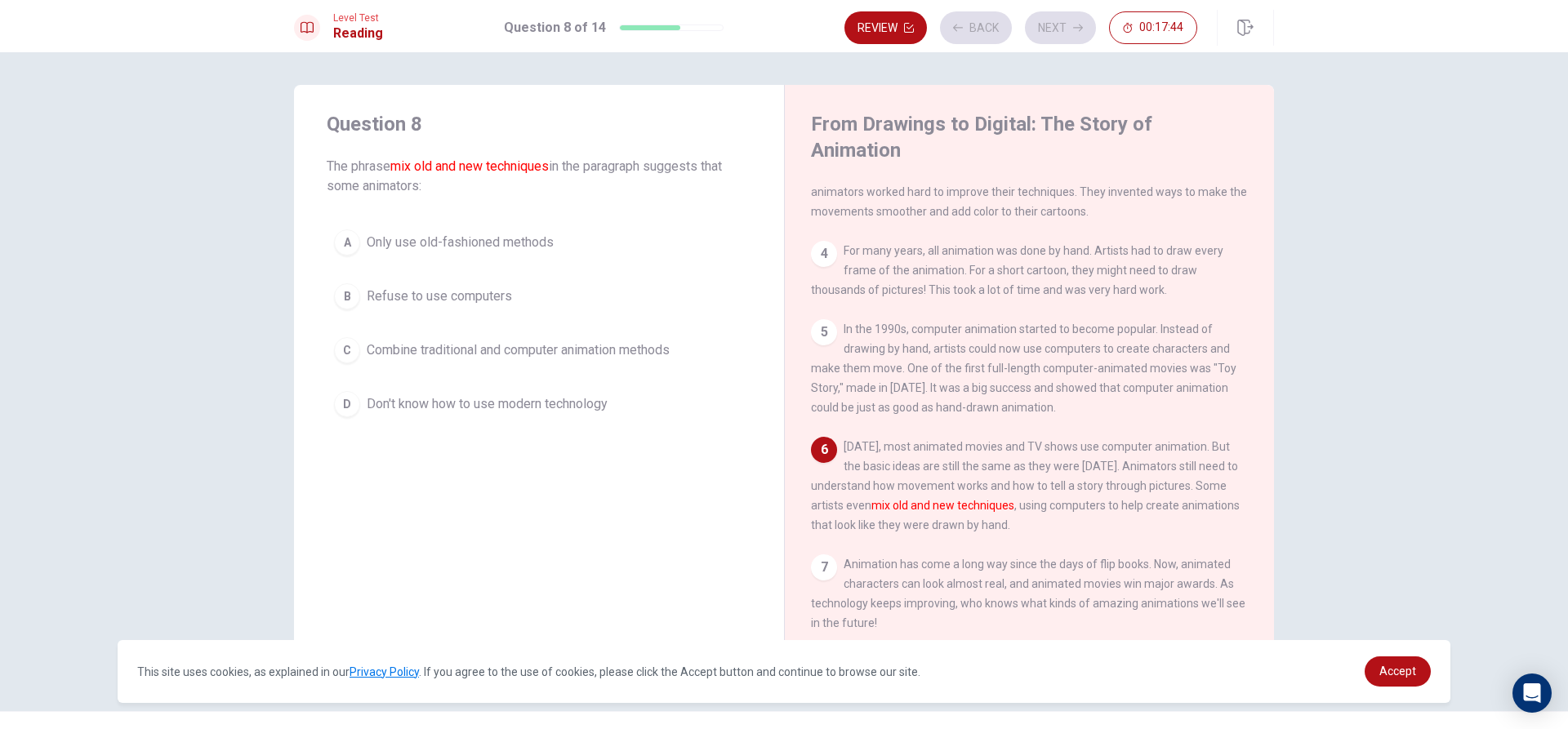
drag, startPoint x: 635, startPoint y: 348, endPoint x: 709, endPoint y: 242, distance: 129.3
click at [633, 350] on span "Combine traditional and computer animation methods" at bounding box center [517, 350] width 303 height 19
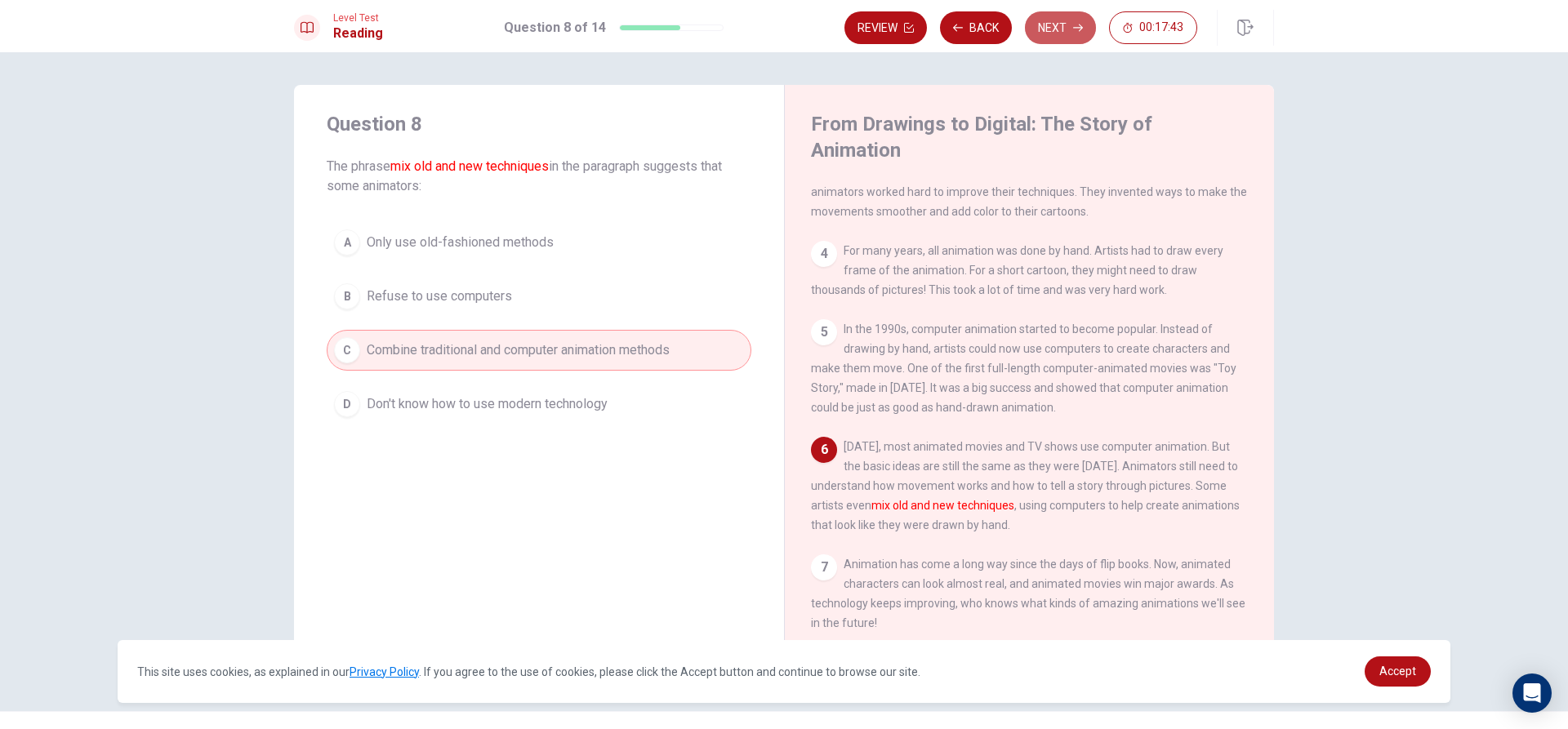
drag, startPoint x: 1041, startPoint y: 38, endPoint x: 985, endPoint y: 88, distance: 75.1
click at [1043, 39] on button "Next" at bounding box center [1060, 27] width 71 height 32
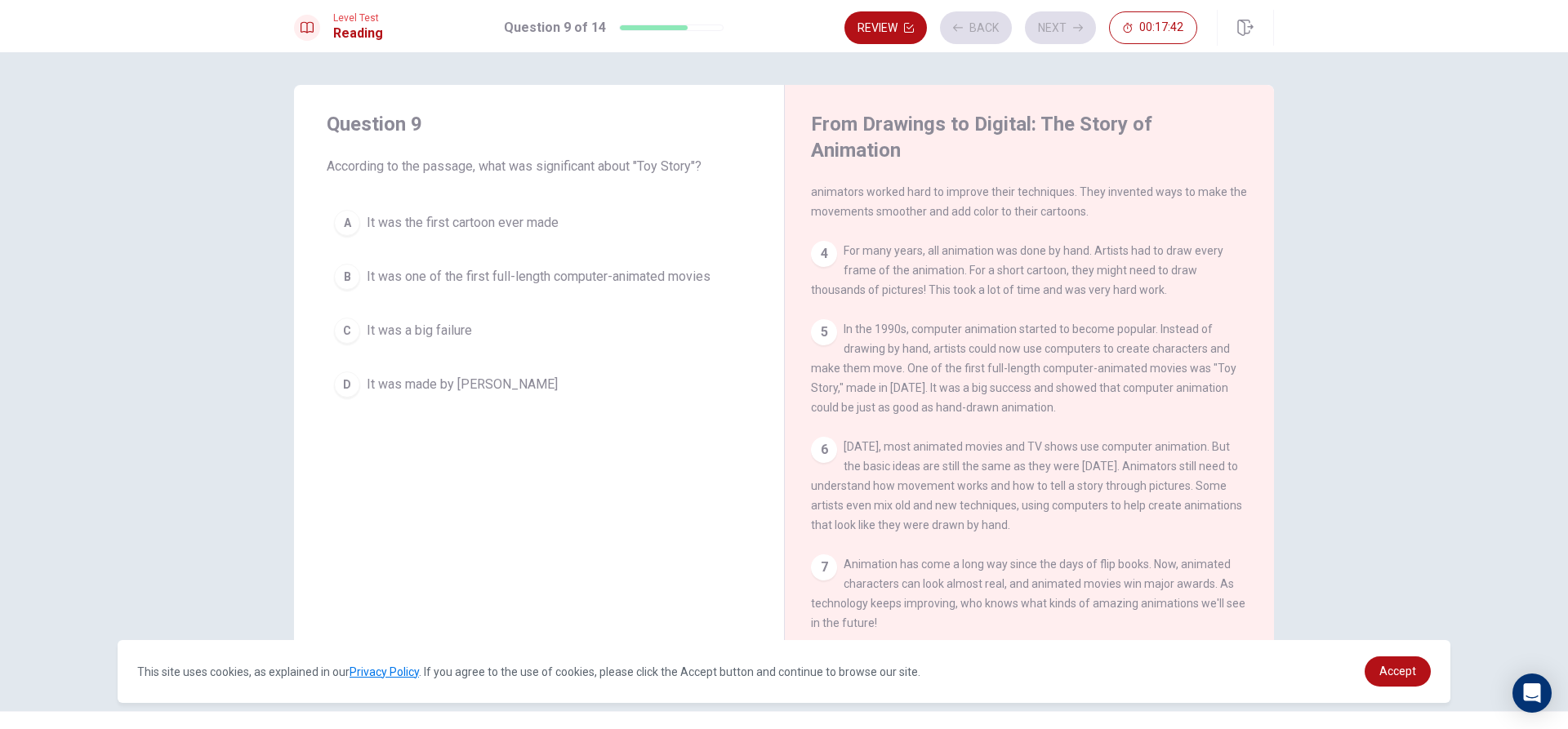
click at [441, 274] on span "It was one of the first full-length computer-animated movies" at bounding box center [539, 276] width 344 height 19
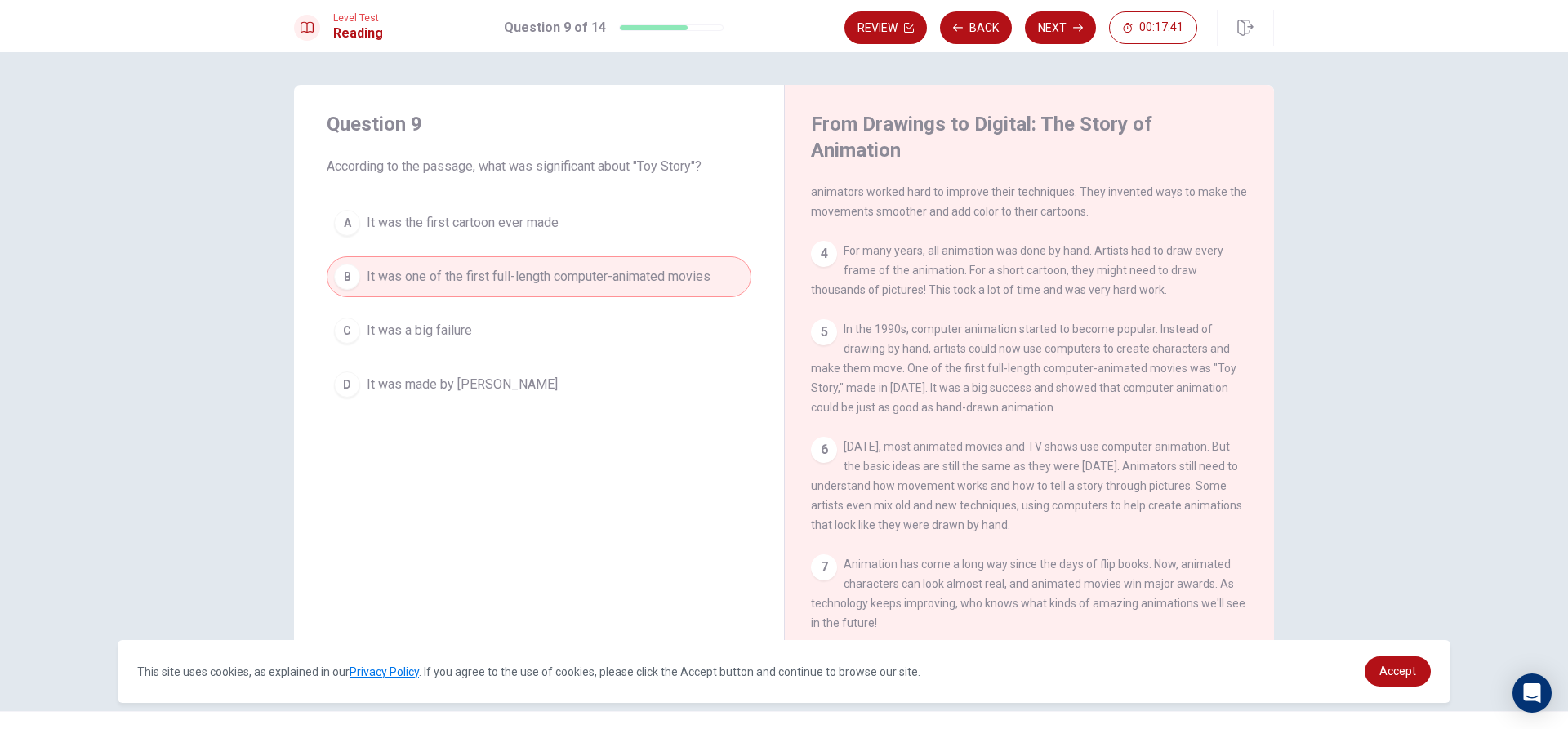
click at [1054, 21] on button "Next" at bounding box center [1060, 27] width 71 height 32
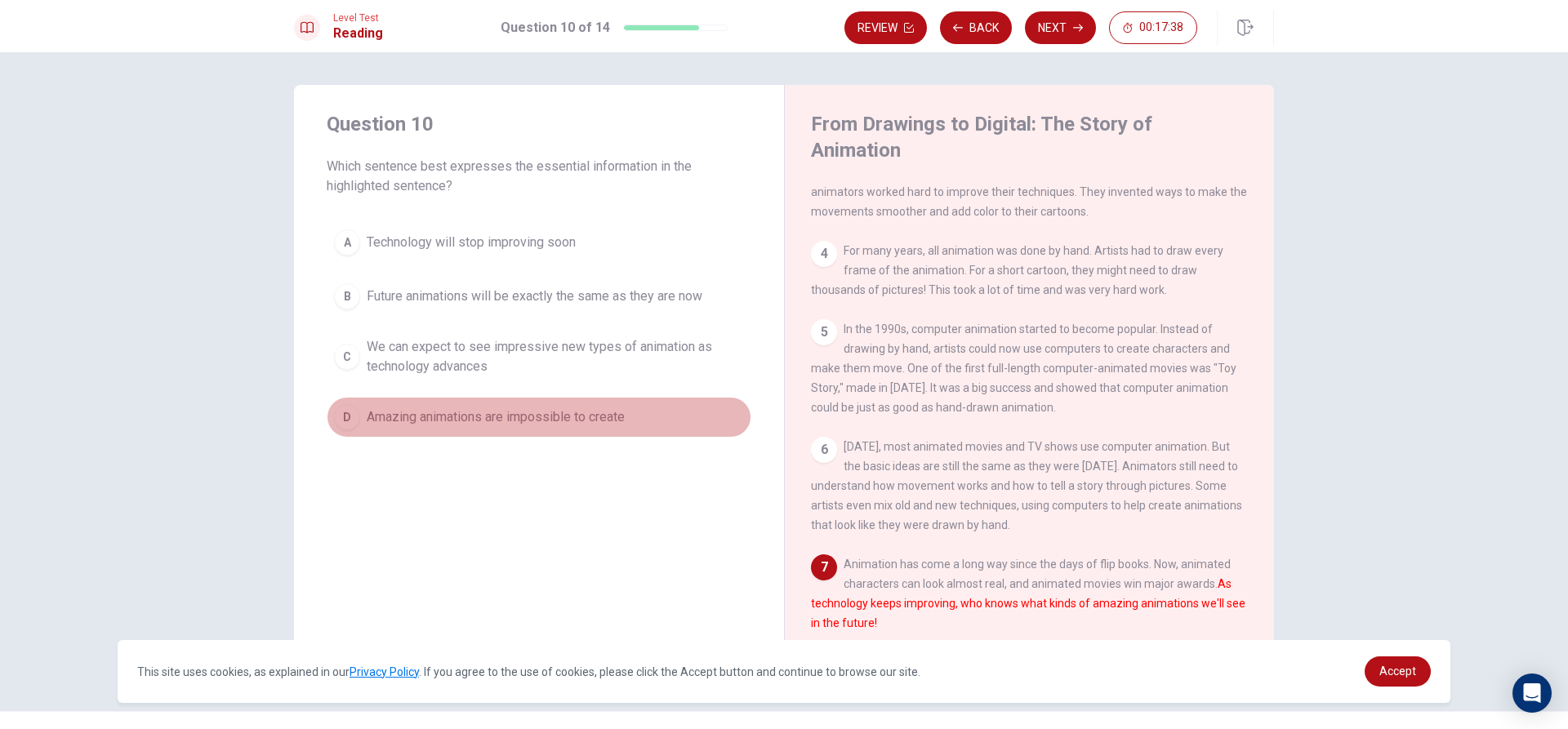
click at [522, 423] on span "Amazing animations are impossible to create" at bounding box center [495, 417] width 258 height 19
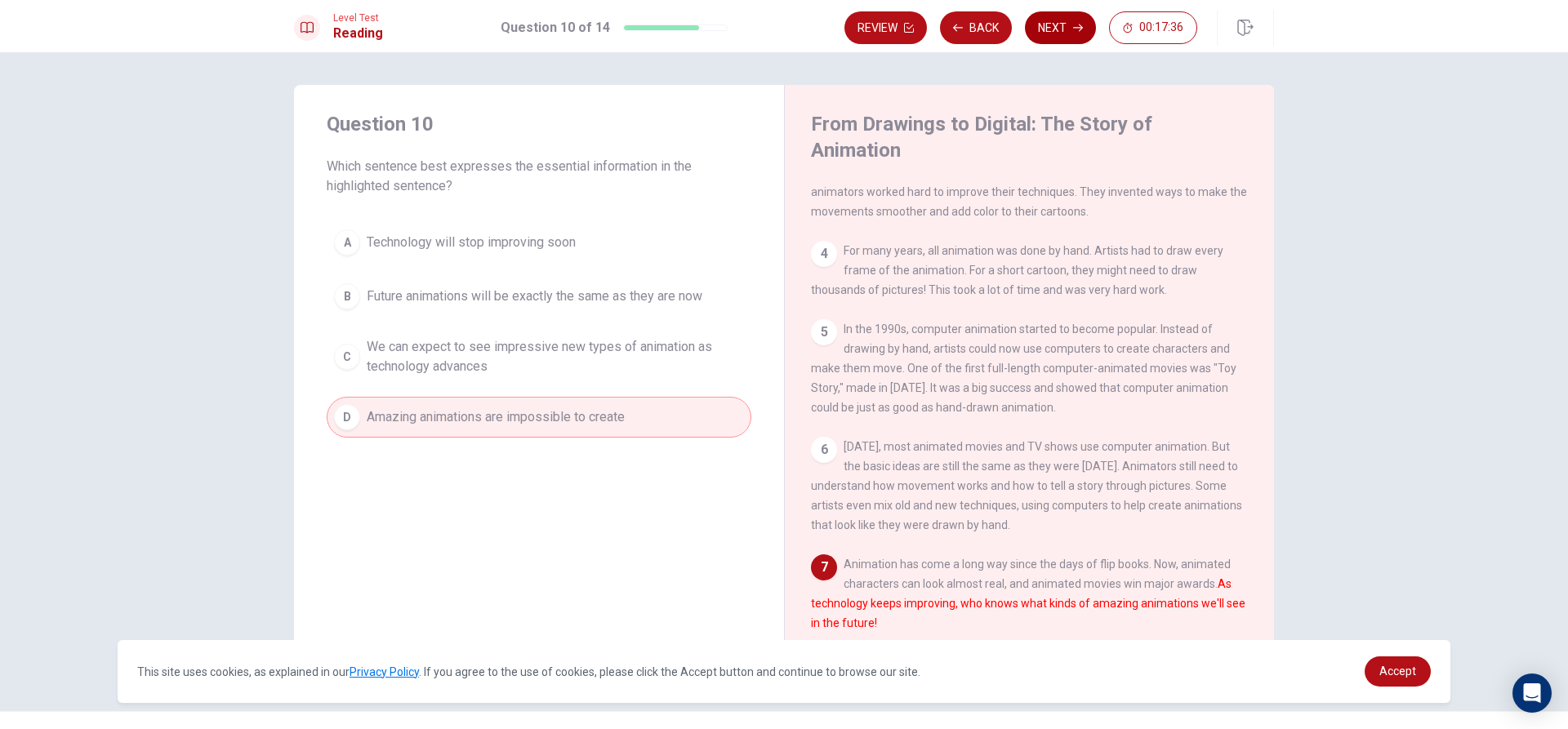
click at [1089, 29] on button "Next" at bounding box center [1060, 27] width 71 height 32
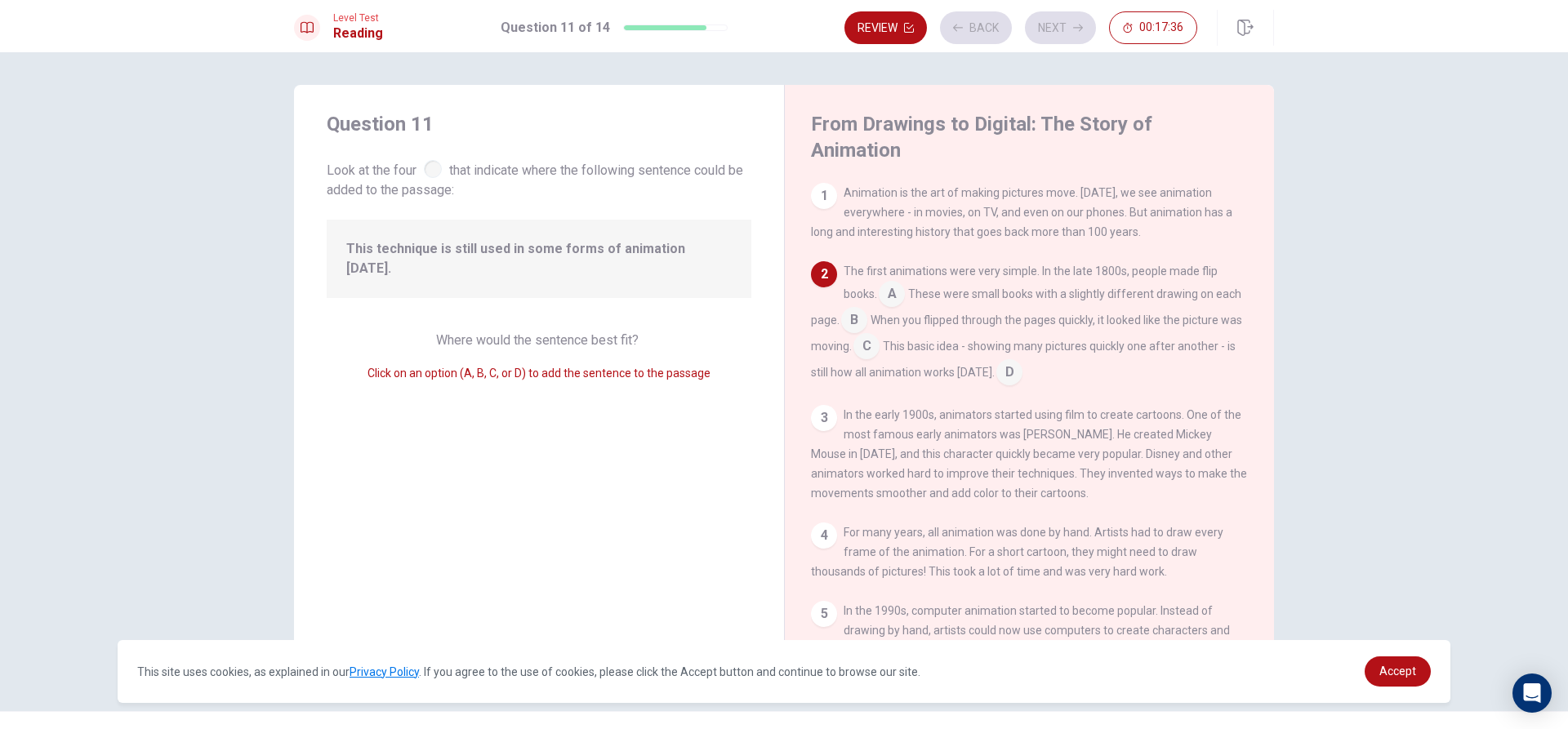
scroll to position [81, 0]
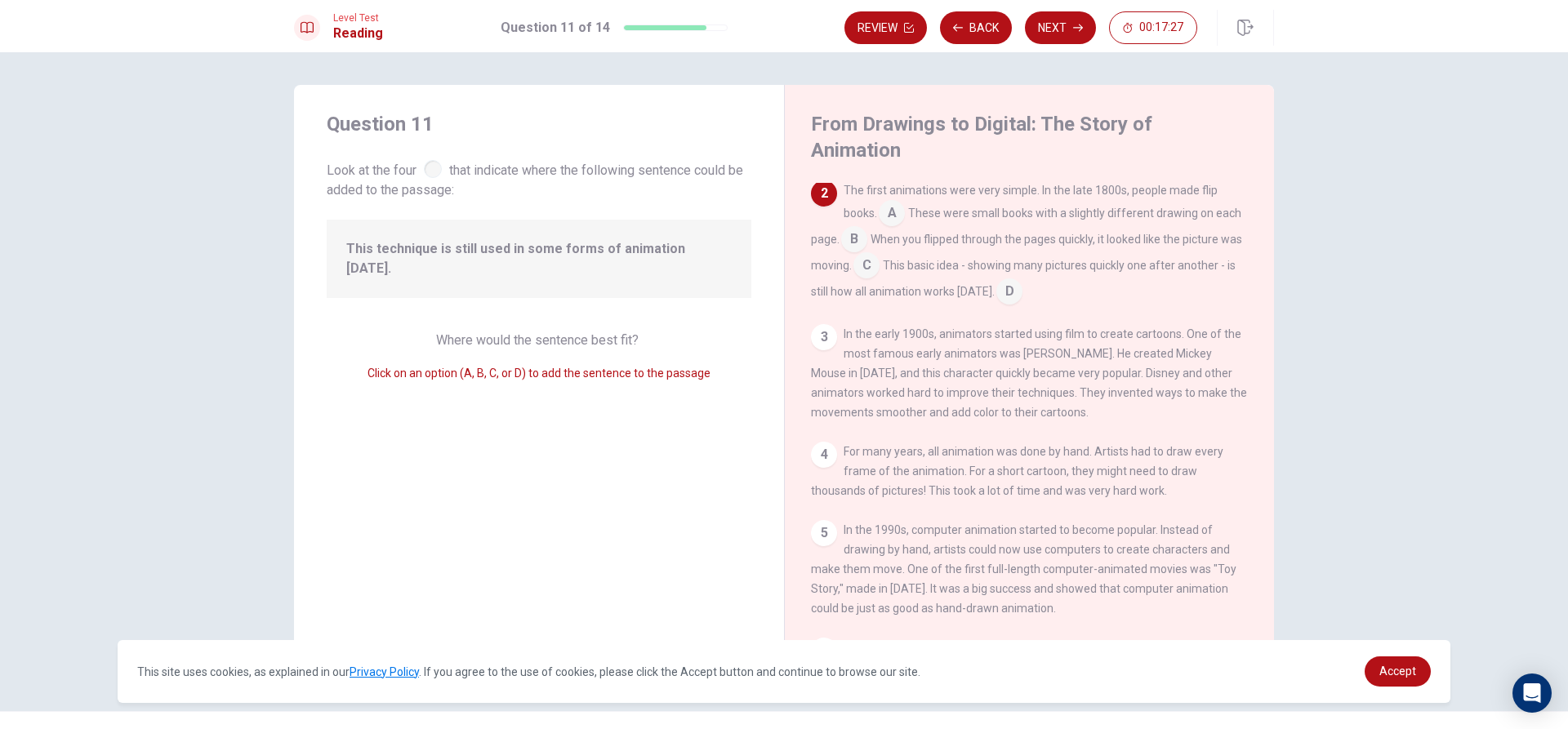
click at [477, 253] on span "This technique is still used in some forms of animation [DATE]." at bounding box center [539, 259] width 386 height 40
click at [430, 167] on div at bounding box center [433, 169] width 18 height 18
click at [897, 202] on input at bounding box center [892, 214] width 26 height 26
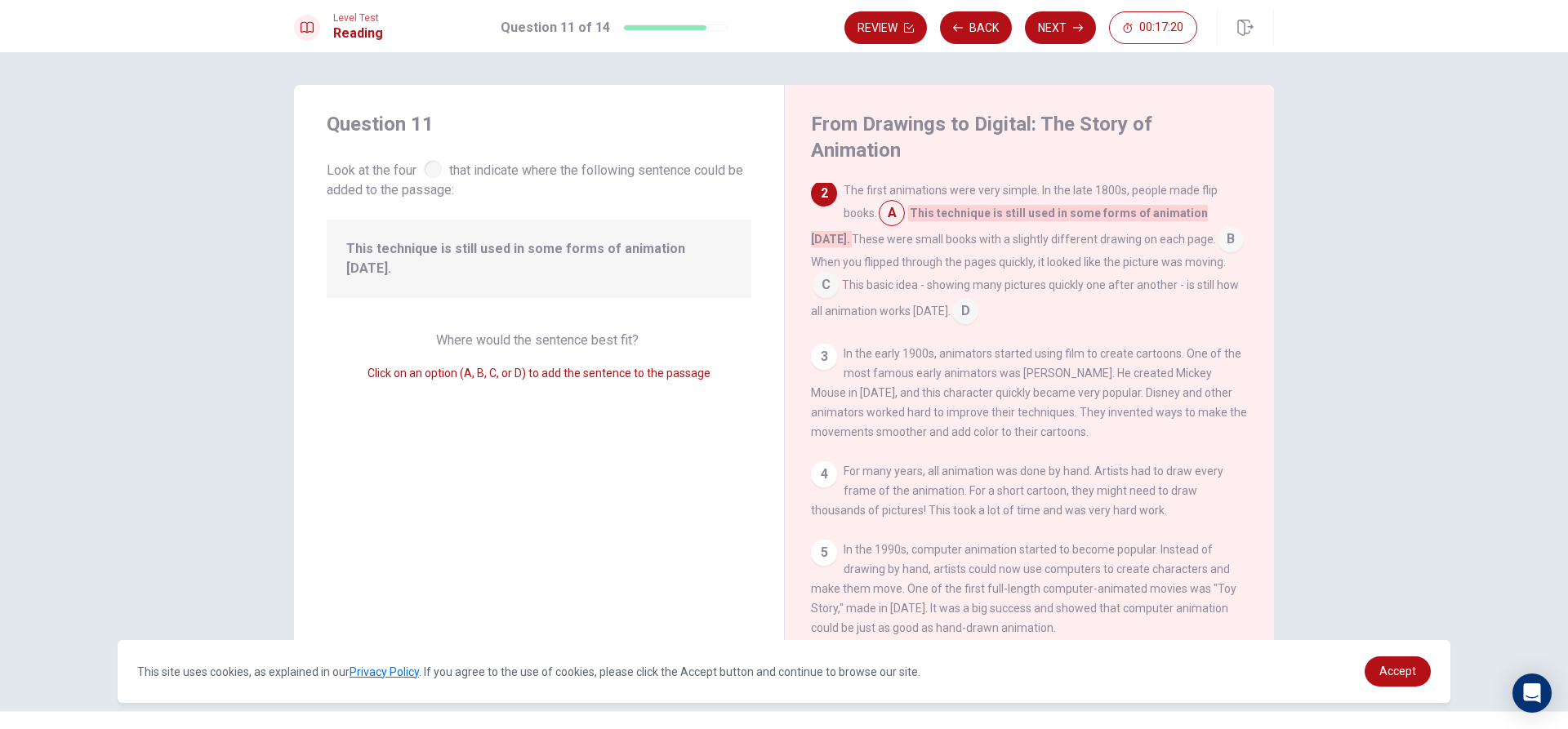
click at [1052, 9] on div "Level Test Reading Question 11 of 14 Review Back Next 00:17:20" at bounding box center [784, 26] width 1568 height 52
click at [1061, 33] on button "Next" at bounding box center [1060, 27] width 71 height 32
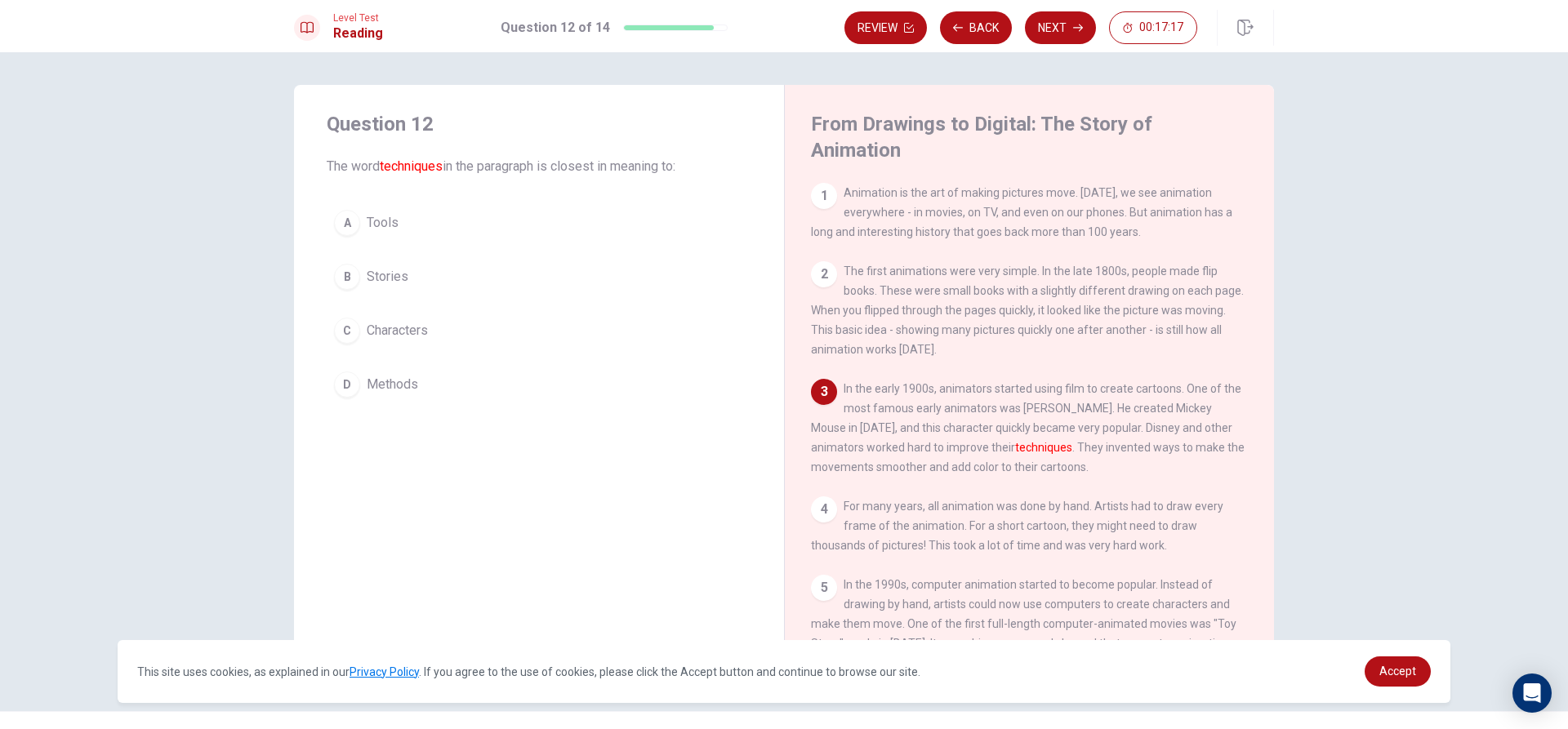
click at [389, 330] on span "Characters" at bounding box center [397, 330] width 62 height 19
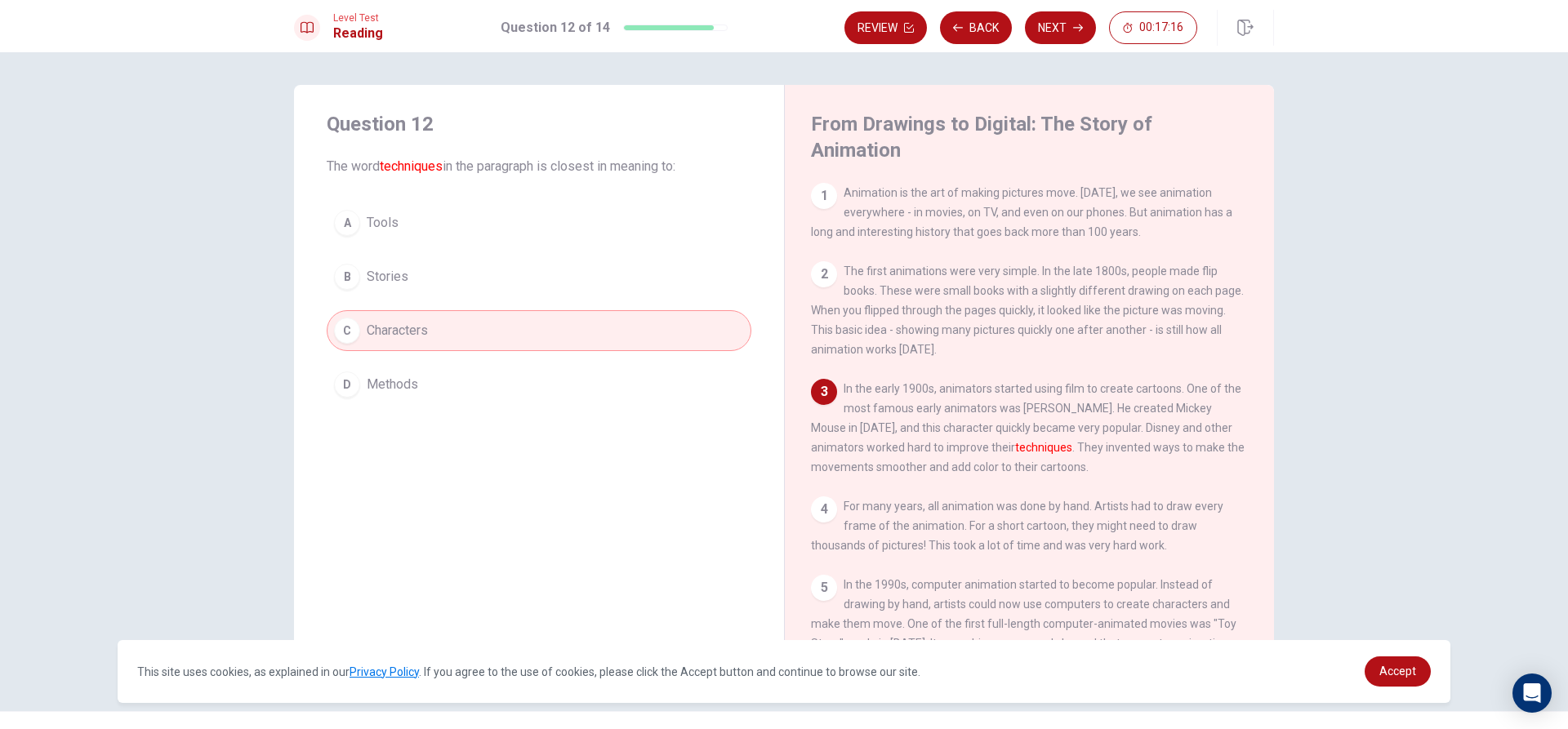
drag, startPoint x: 1056, startPoint y: 25, endPoint x: 1046, endPoint y: 26, distance: 10.0
click at [1059, 25] on button "Next" at bounding box center [1060, 27] width 71 height 32
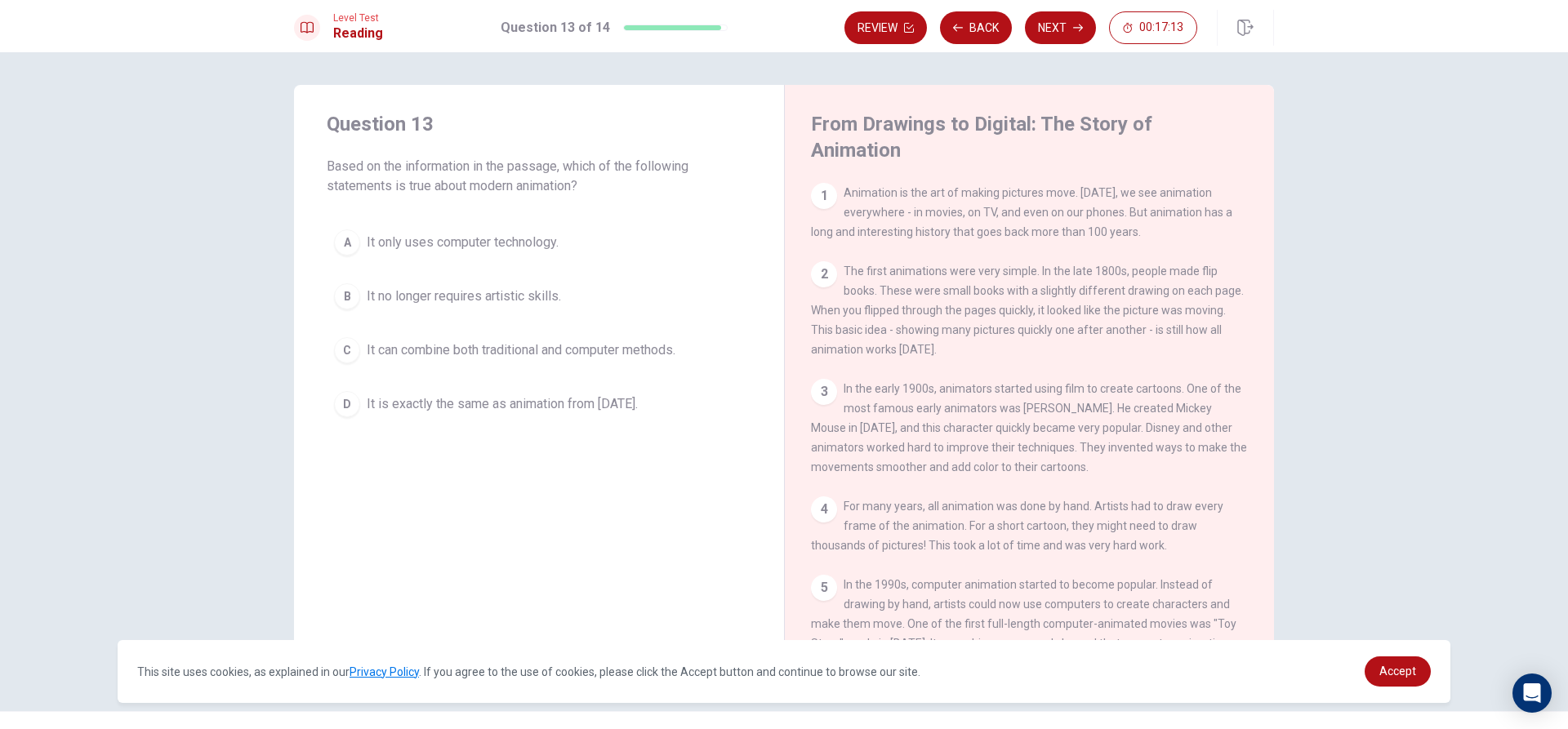
click at [516, 248] on span "It only uses computer technology." at bounding box center [462, 242] width 192 height 19
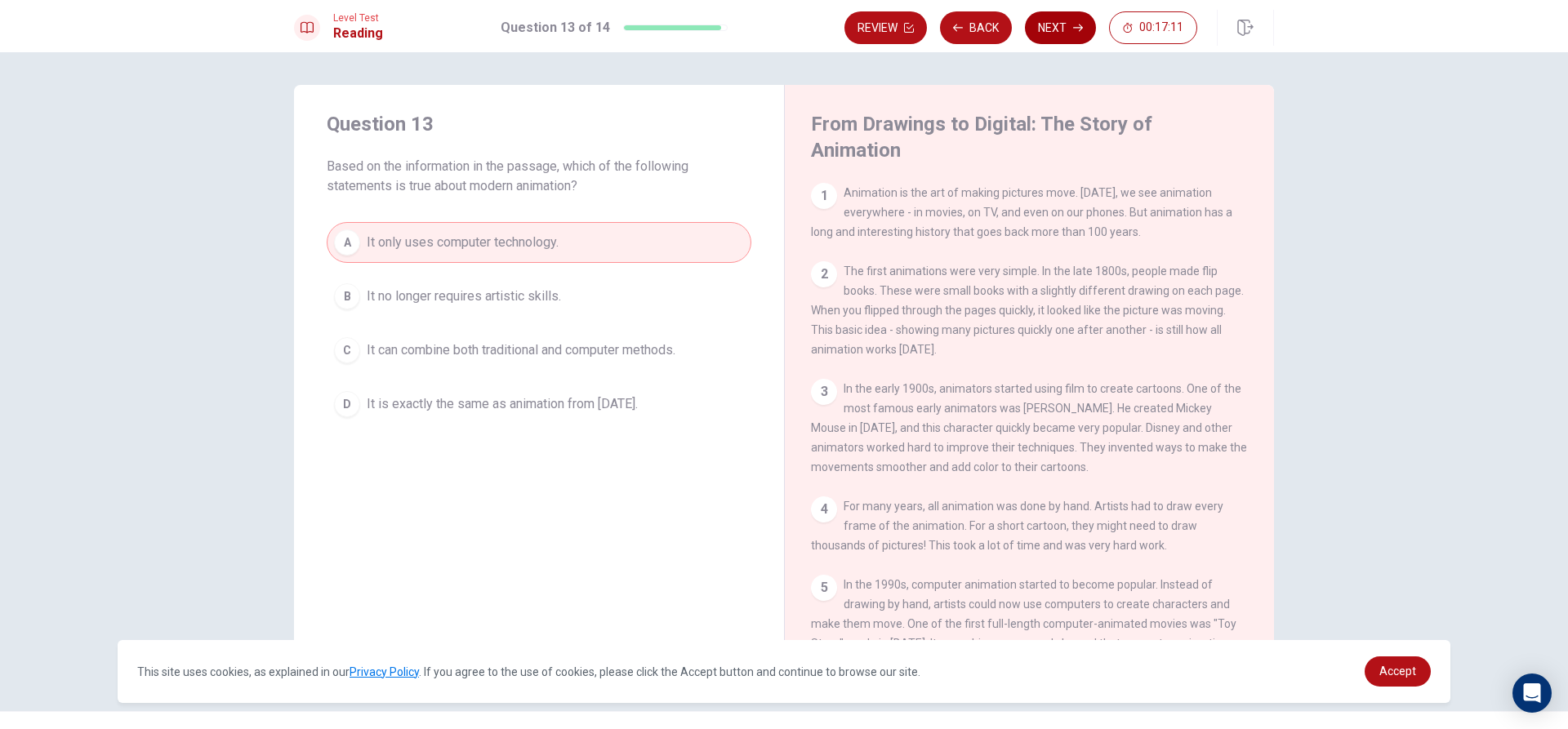
click at [1043, 26] on button "Next" at bounding box center [1060, 27] width 71 height 32
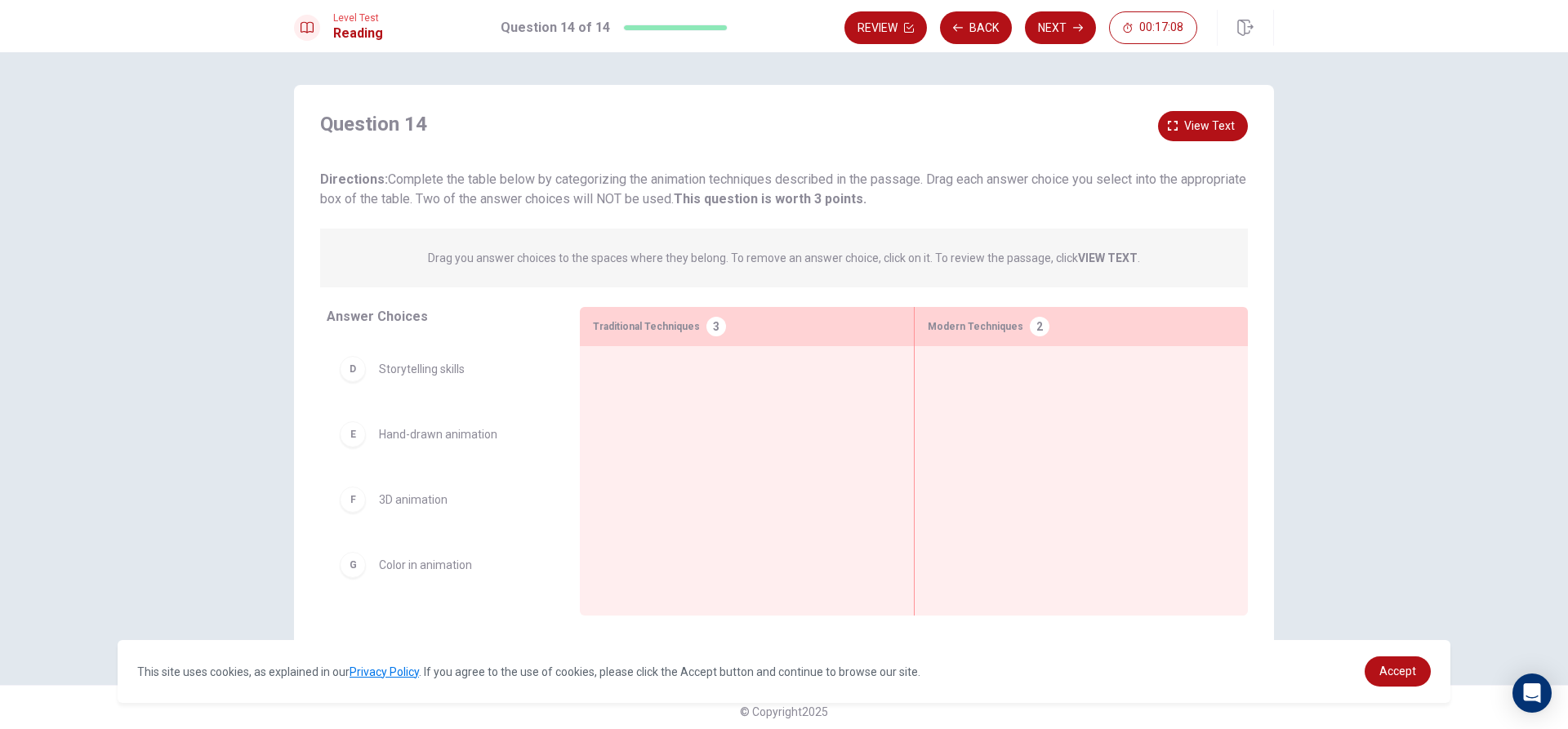
scroll to position [0, 0]
click at [354, 433] on div "B" at bounding box center [353, 431] width 26 height 26
click at [349, 438] on div "B" at bounding box center [353, 431] width 26 height 26
click at [610, 379] on div at bounding box center [747, 455] width 308 height 192
click at [351, 573] on div "D" at bounding box center [353, 561] width 26 height 26
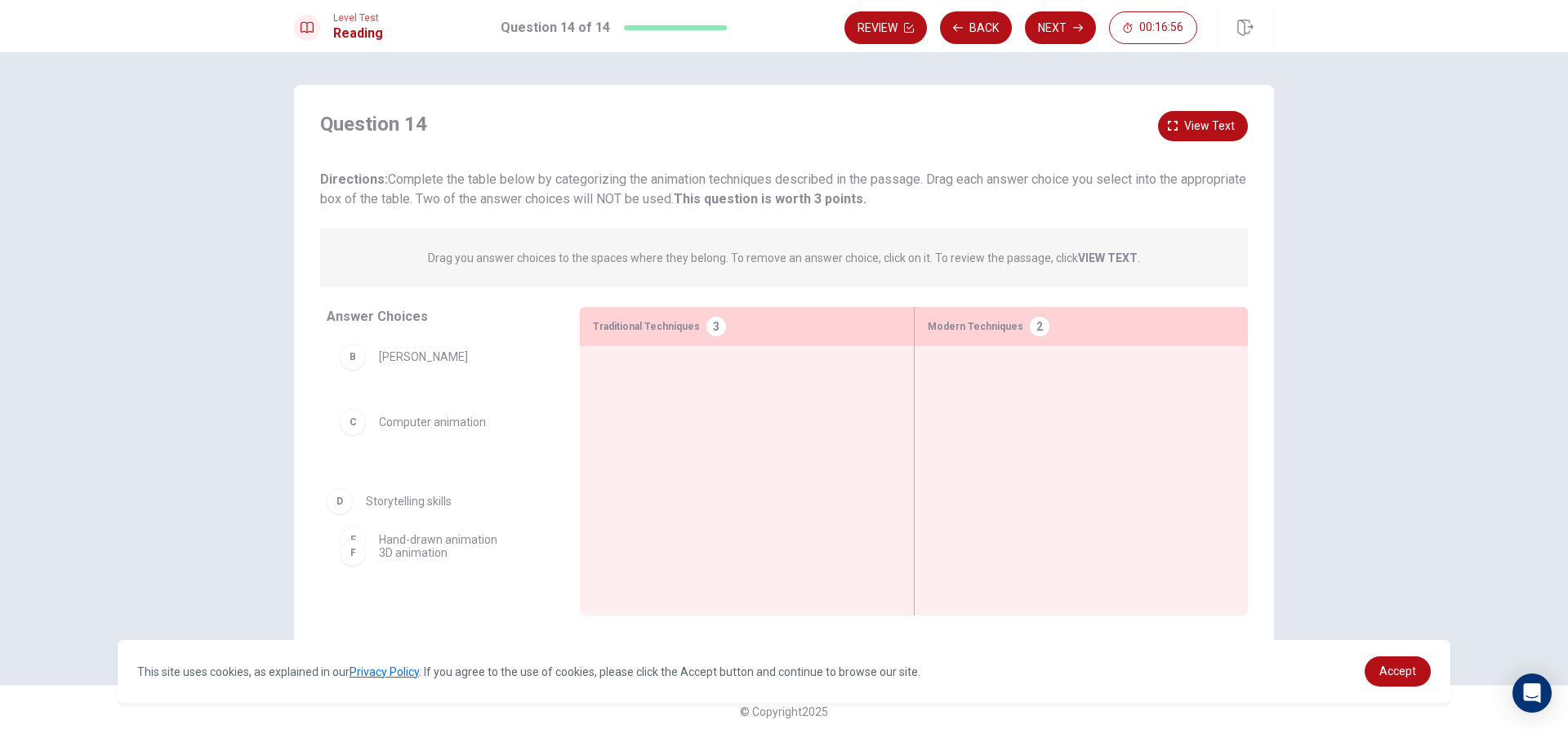
scroll to position [77, 0]
drag, startPoint x: 351, startPoint y: 573, endPoint x: 356, endPoint y: 471, distance: 102.1
drag, startPoint x: 357, startPoint y: 503, endPoint x: 619, endPoint y: 480, distance: 263.0
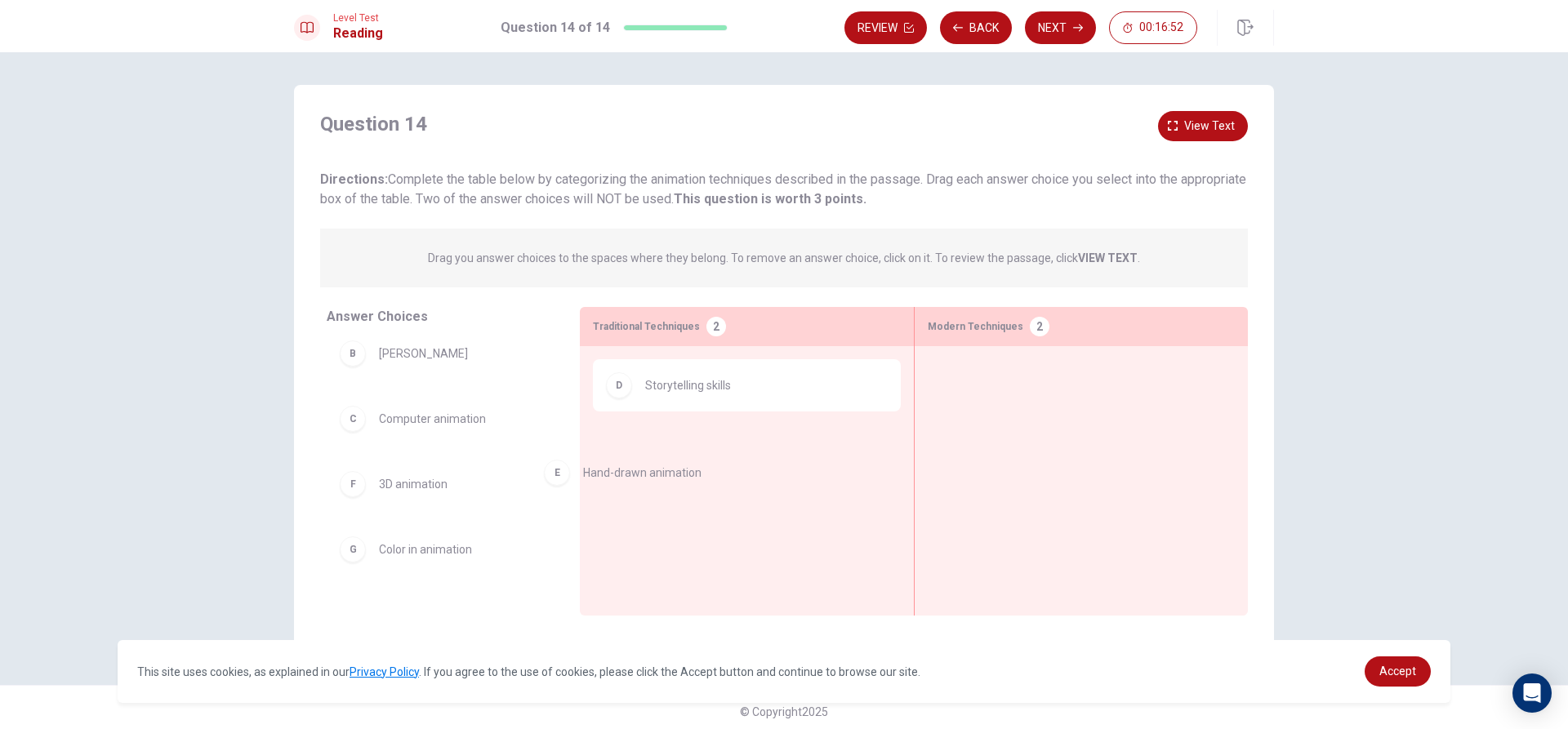
drag, startPoint x: 390, startPoint y: 499, endPoint x: 619, endPoint y: 481, distance: 229.7
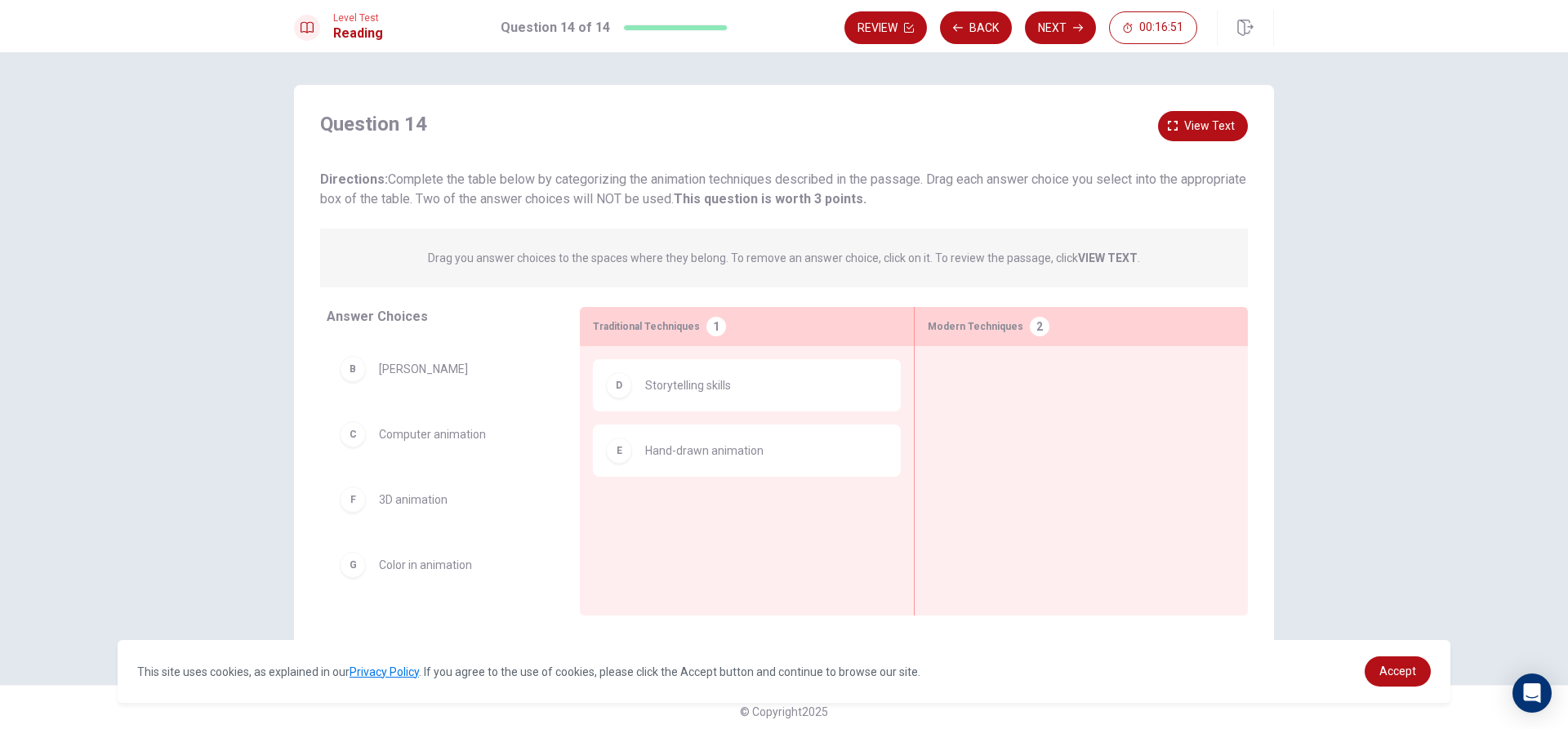
scroll to position [62, 0]
drag, startPoint x: 388, startPoint y: 493, endPoint x: 936, endPoint y: 415, distance: 553.5
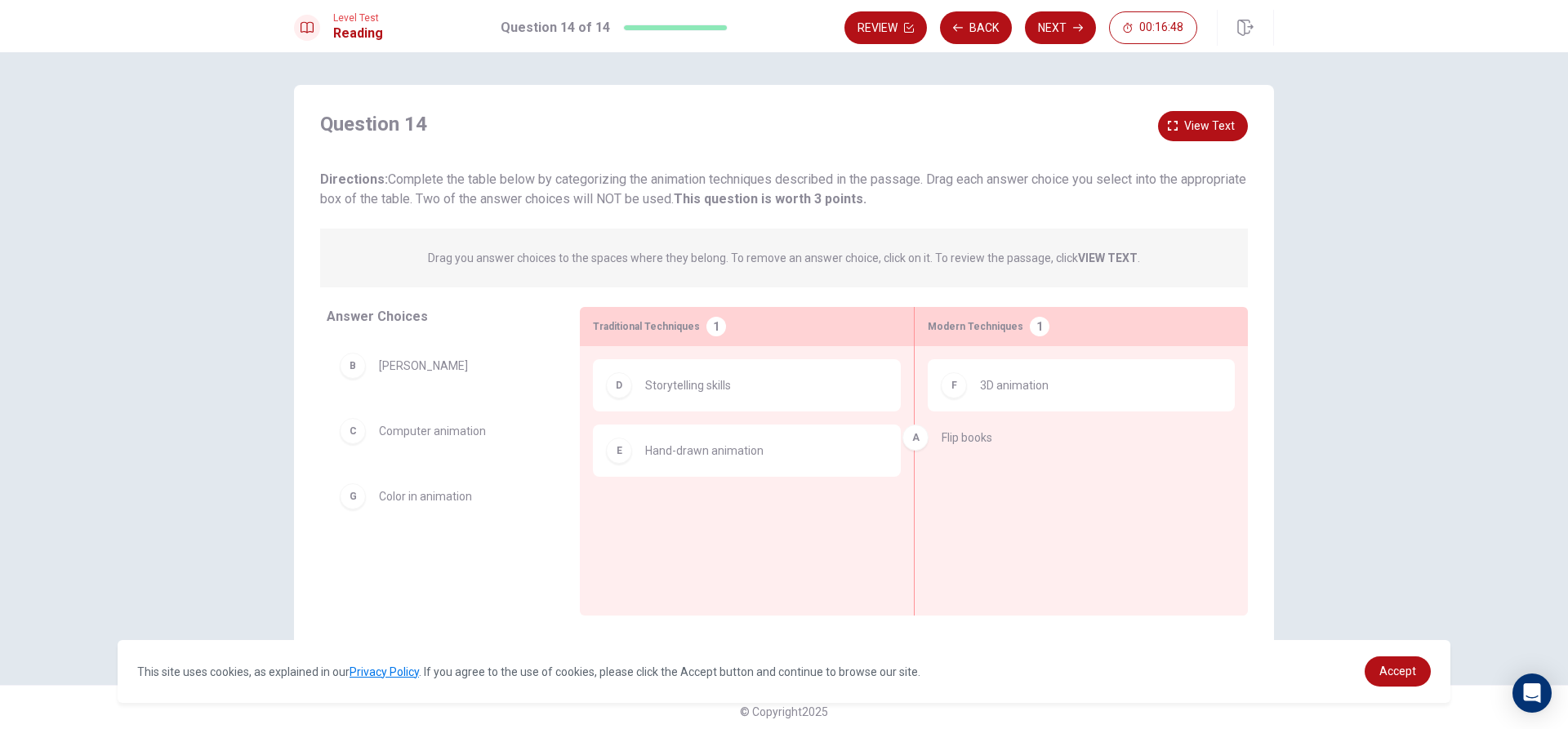
drag, startPoint x: 394, startPoint y: 368, endPoint x: 978, endPoint y: 446, distance: 589.2
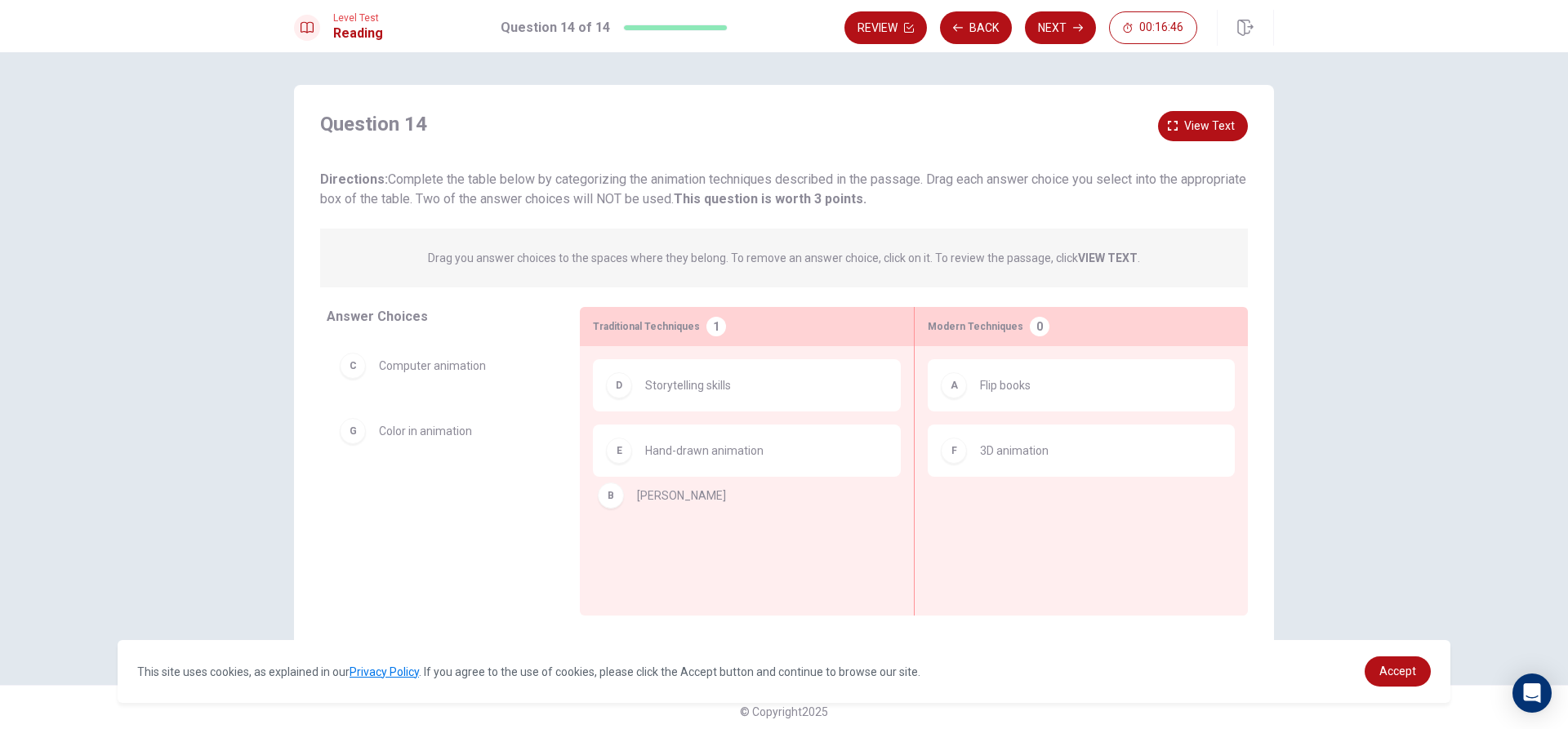
drag, startPoint x: 431, startPoint y: 371, endPoint x: 601, endPoint y: 462, distance: 192.8
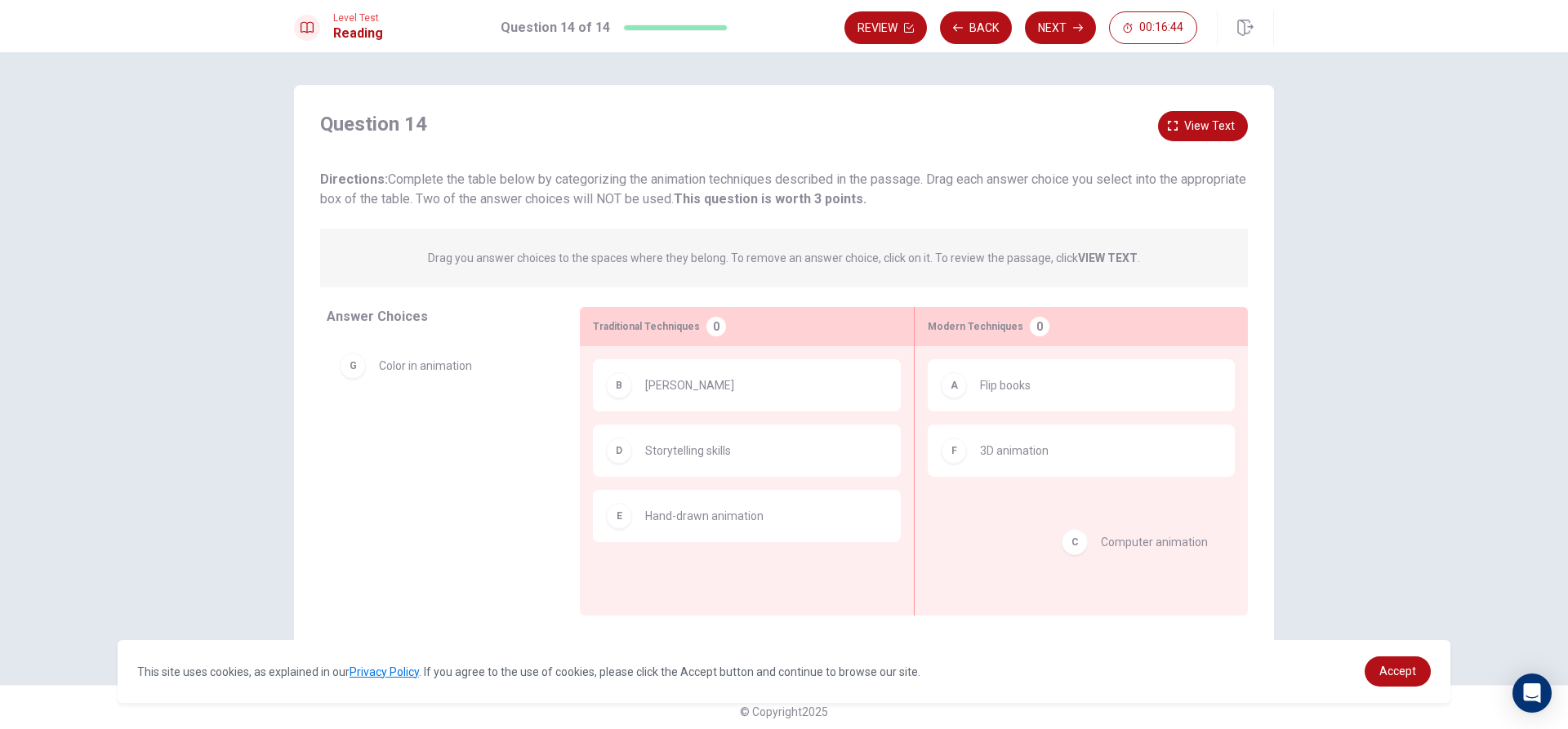
drag, startPoint x: 380, startPoint y: 379, endPoint x: 1008, endPoint y: 524, distance: 644.5
drag, startPoint x: 405, startPoint y: 439, endPoint x: 1040, endPoint y: 510, distance: 639.0
drag, startPoint x: 380, startPoint y: 445, endPoint x: 688, endPoint y: 596, distance: 343.0
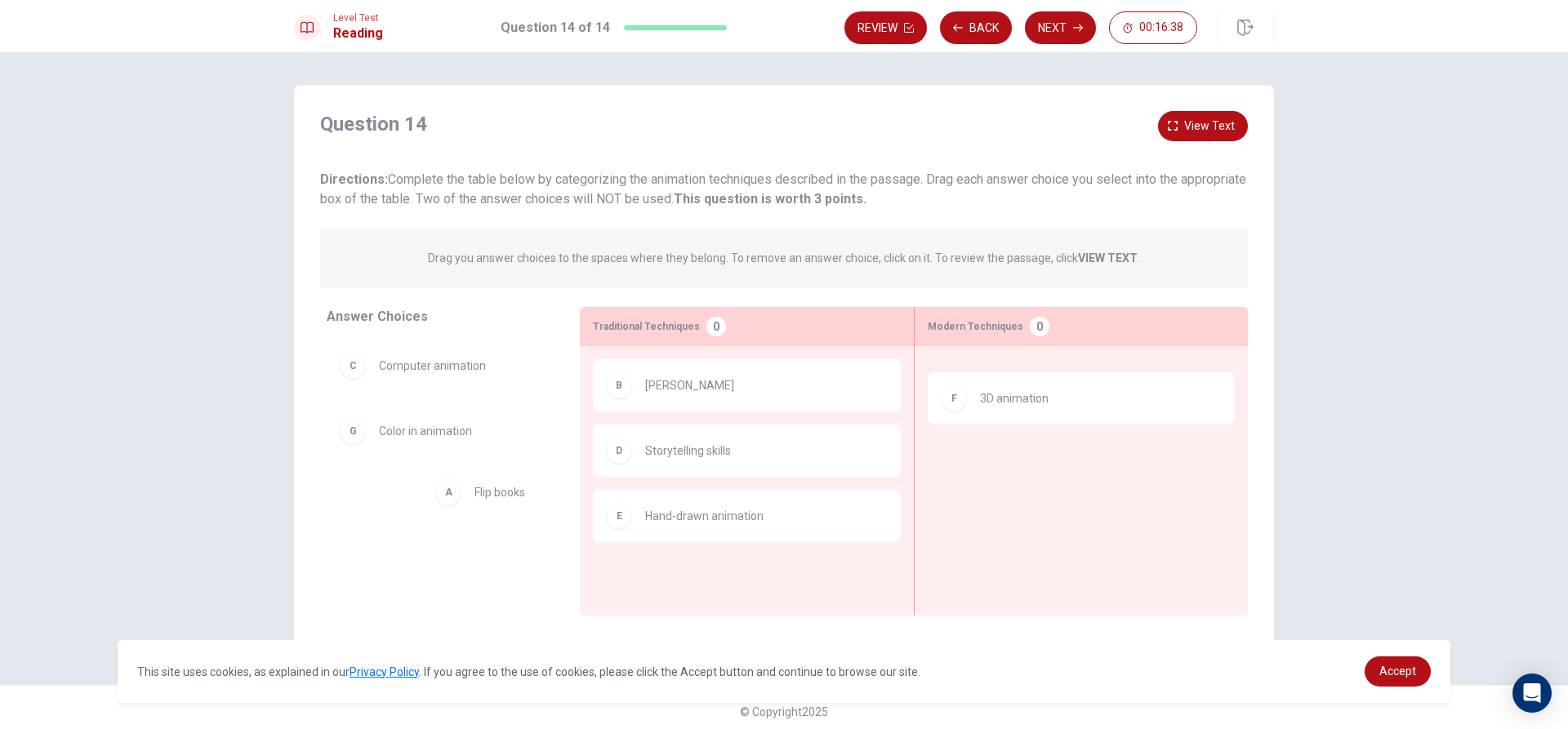
drag, startPoint x: 1061, startPoint y: 391, endPoint x: 522, endPoint y: 516, distance: 553.3
drag, startPoint x: 421, startPoint y: 432, endPoint x: 1030, endPoint y: 450, distance: 609.3
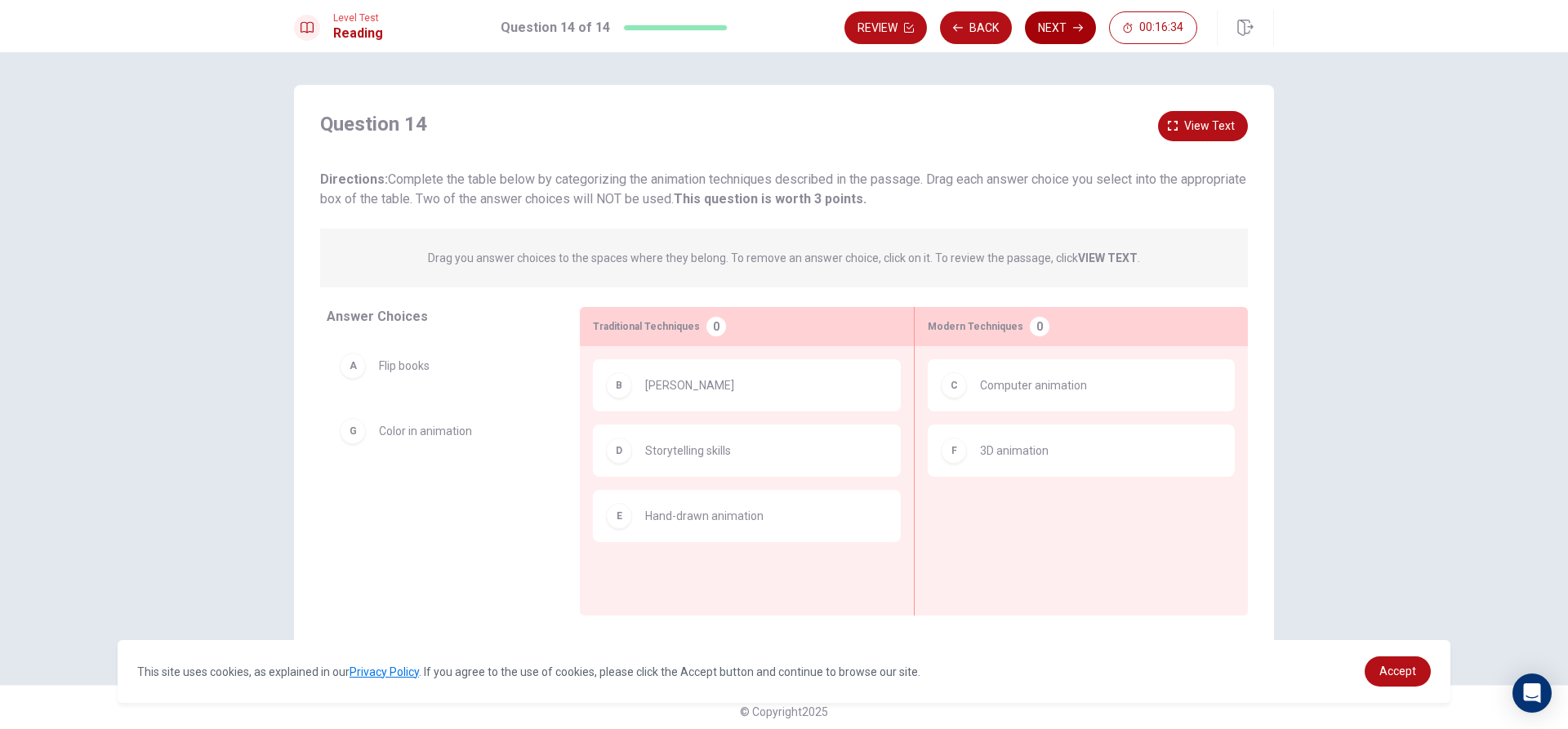
click at [1050, 23] on button "Next" at bounding box center [1060, 27] width 71 height 32
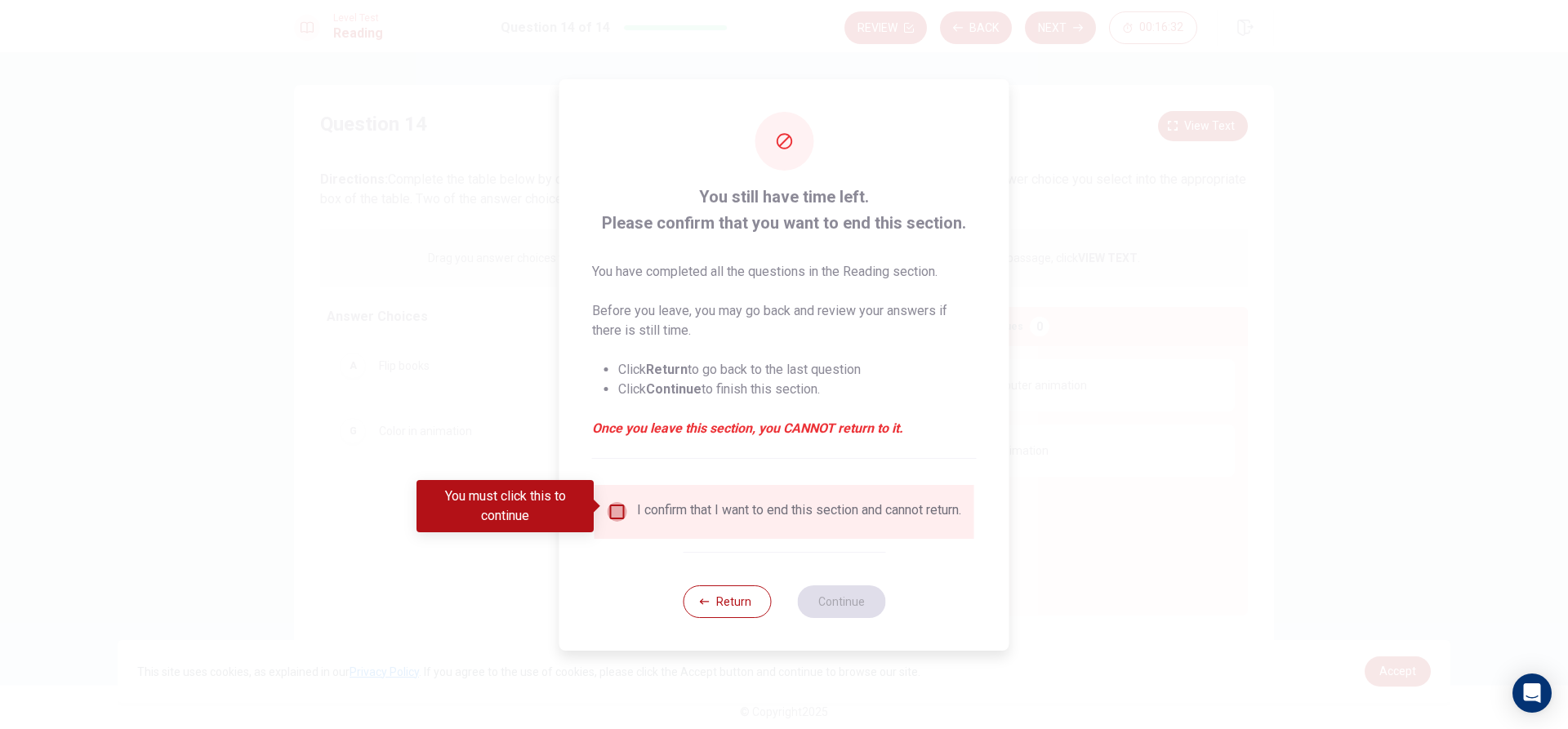
click at [623, 513] on input "You must click this to continue" at bounding box center [617, 512] width 19 height 19
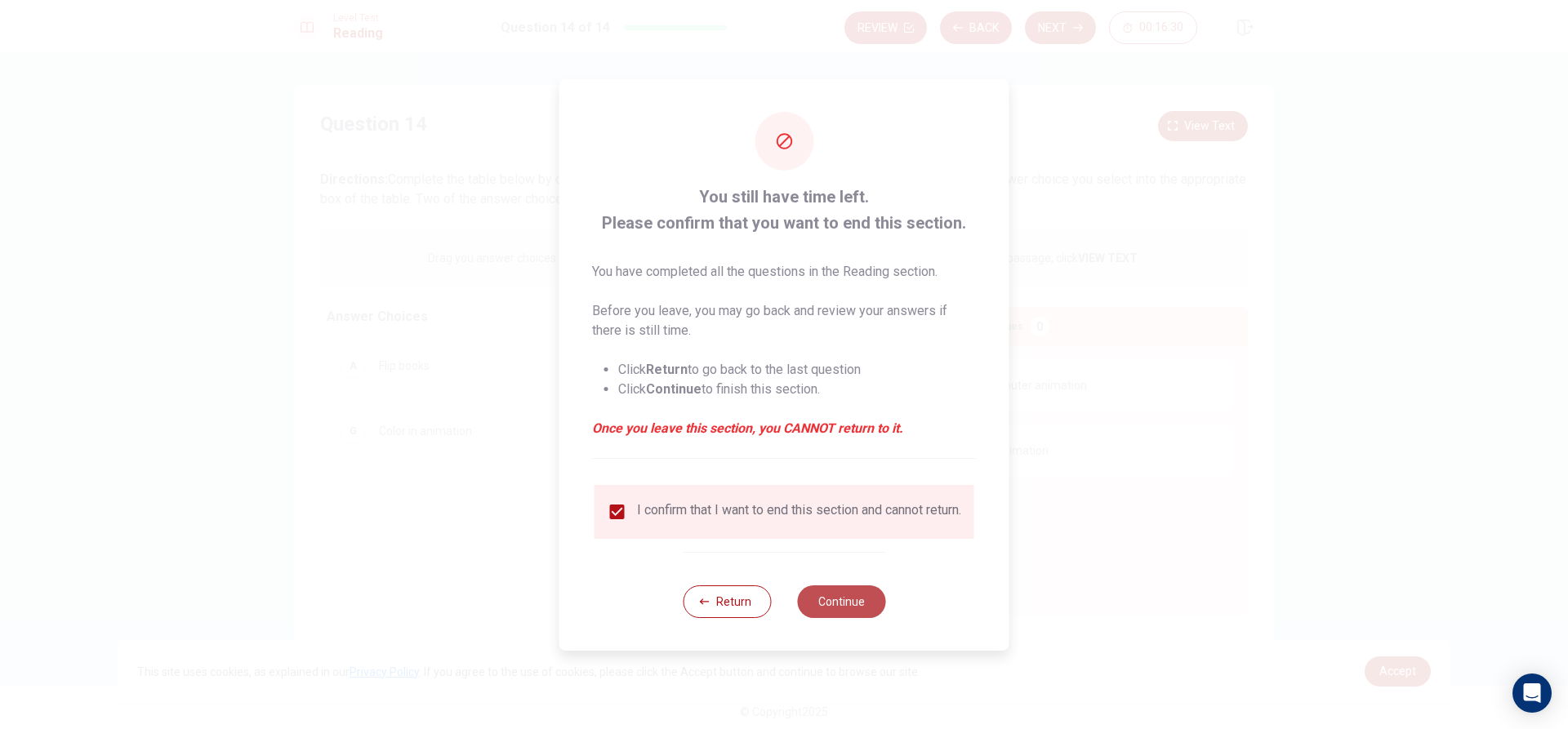
click at [847, 605] on button "Continue" at bounding box center [842, 601] width 88 height 32
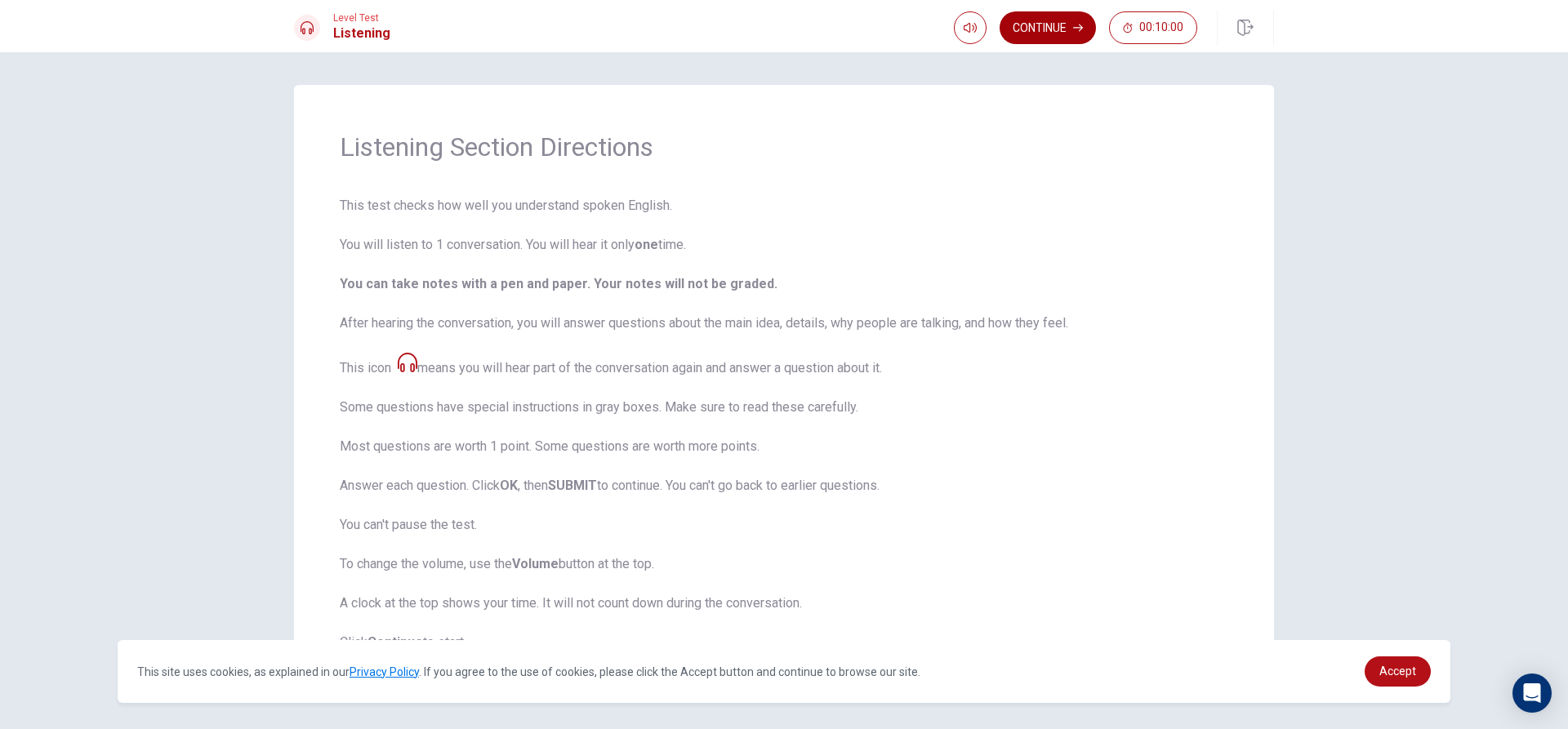
click at [1017, 25] on button "Continue" at bounding box center [1048, 27] width 97 height 32
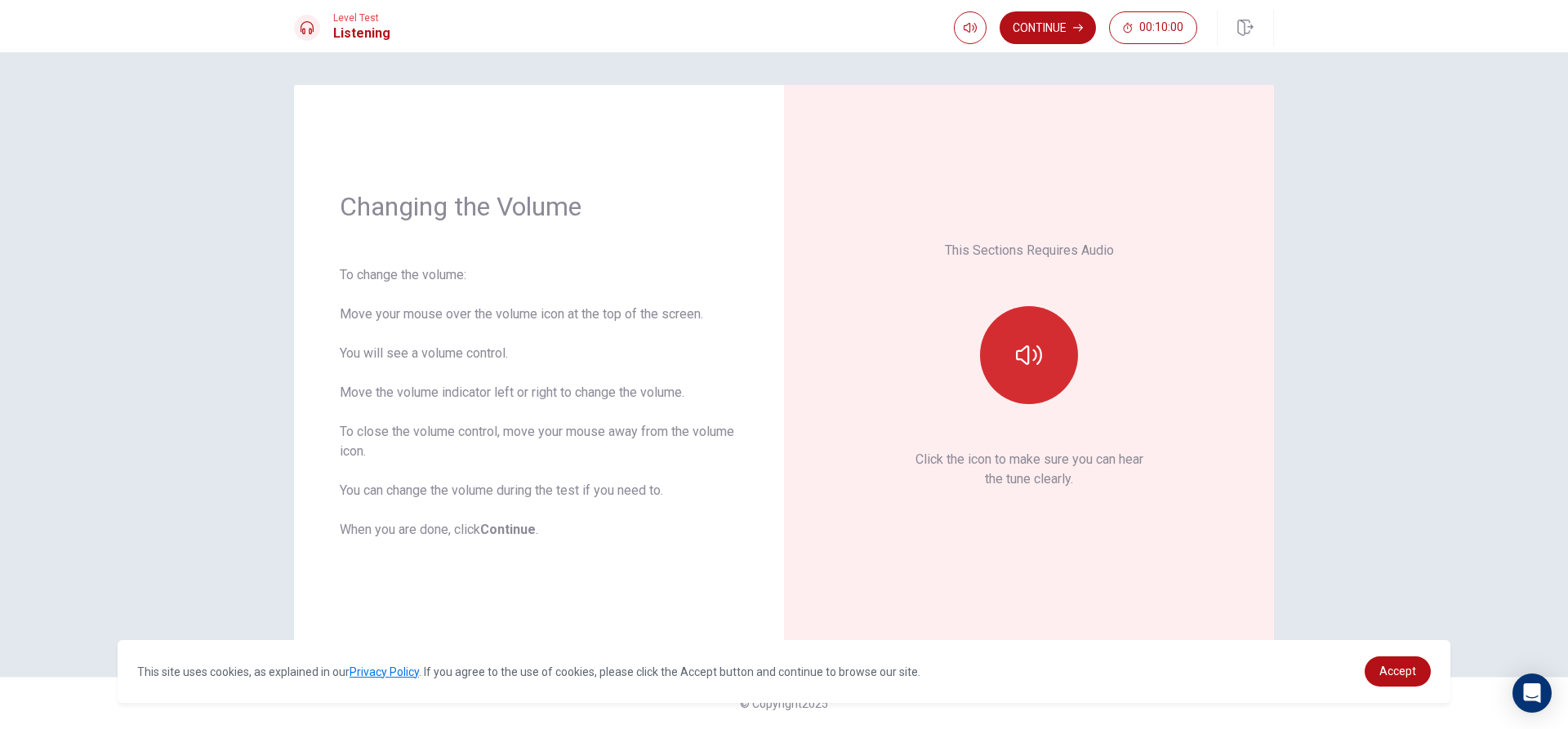
click at [1037, 337] on button "button" at bounding box center [1029, 355] width 98 height 98
click at [1047, 373] on button "button" at bounding box center [1029, 355] width 98 height 98
click at [1022, 342] on icon "button" at bounding box center [1029, 355] width 26 height 26
click at [1065, 37] on button "Continue" at bounding box center [1048, 27] width 97 height 32
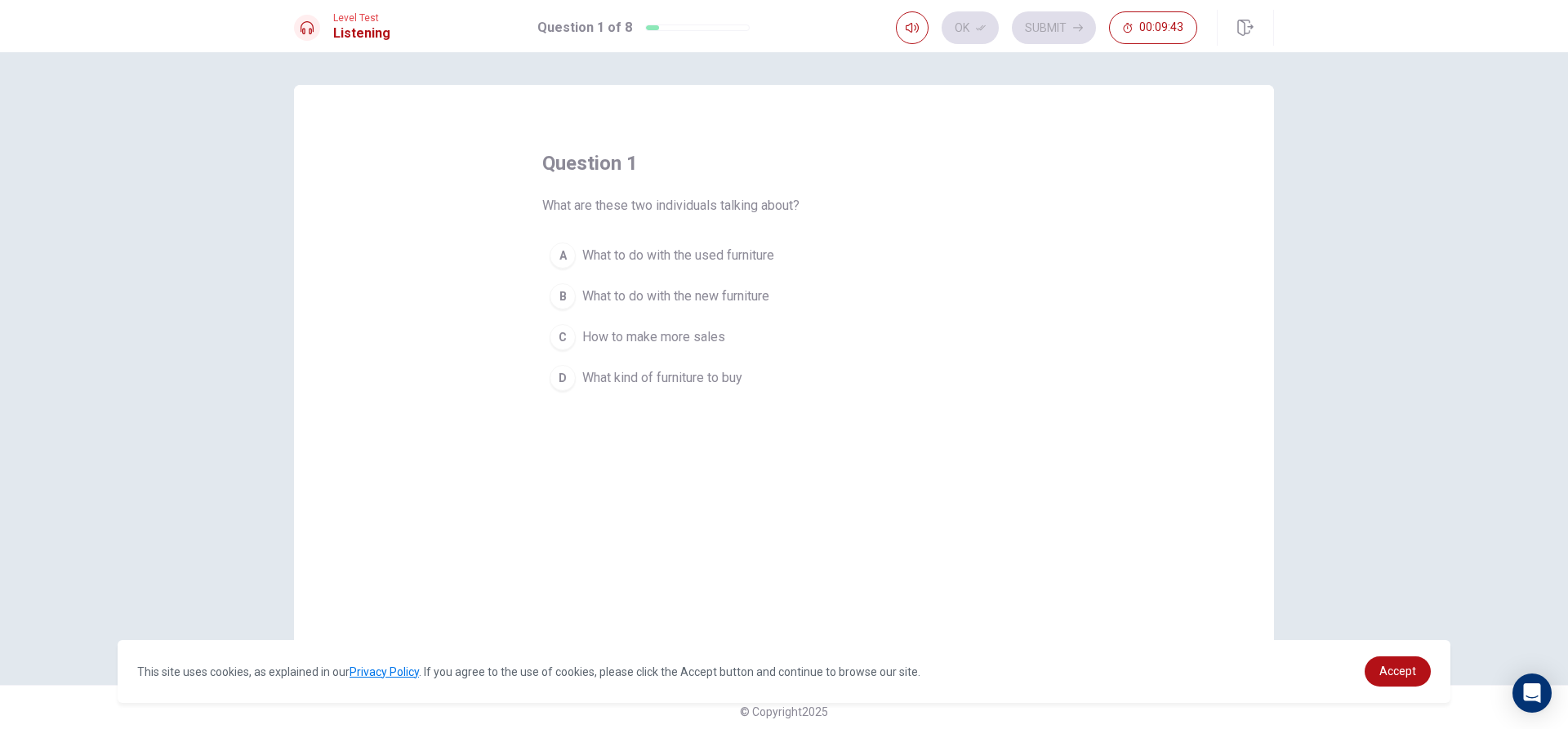
click at [566, 294] on div "B" at bounding box center [563, 296] width 26 height 26
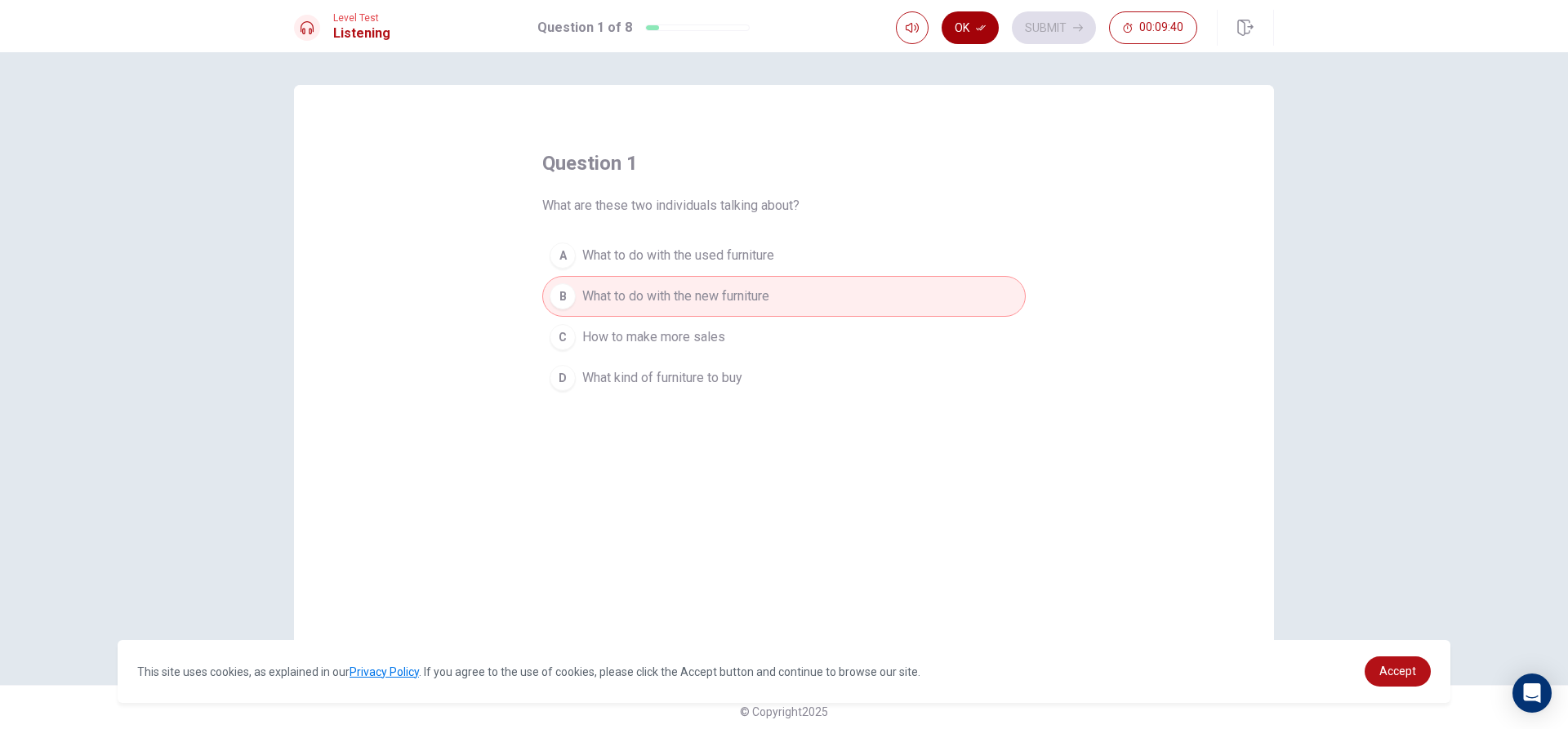
click at [958, 32] on button "Ok" at bounding box center [970, 27] width 57 height 32
click at [1052, 22] on button "Submit" at bounding box center [1053, 27] width 84 height 32
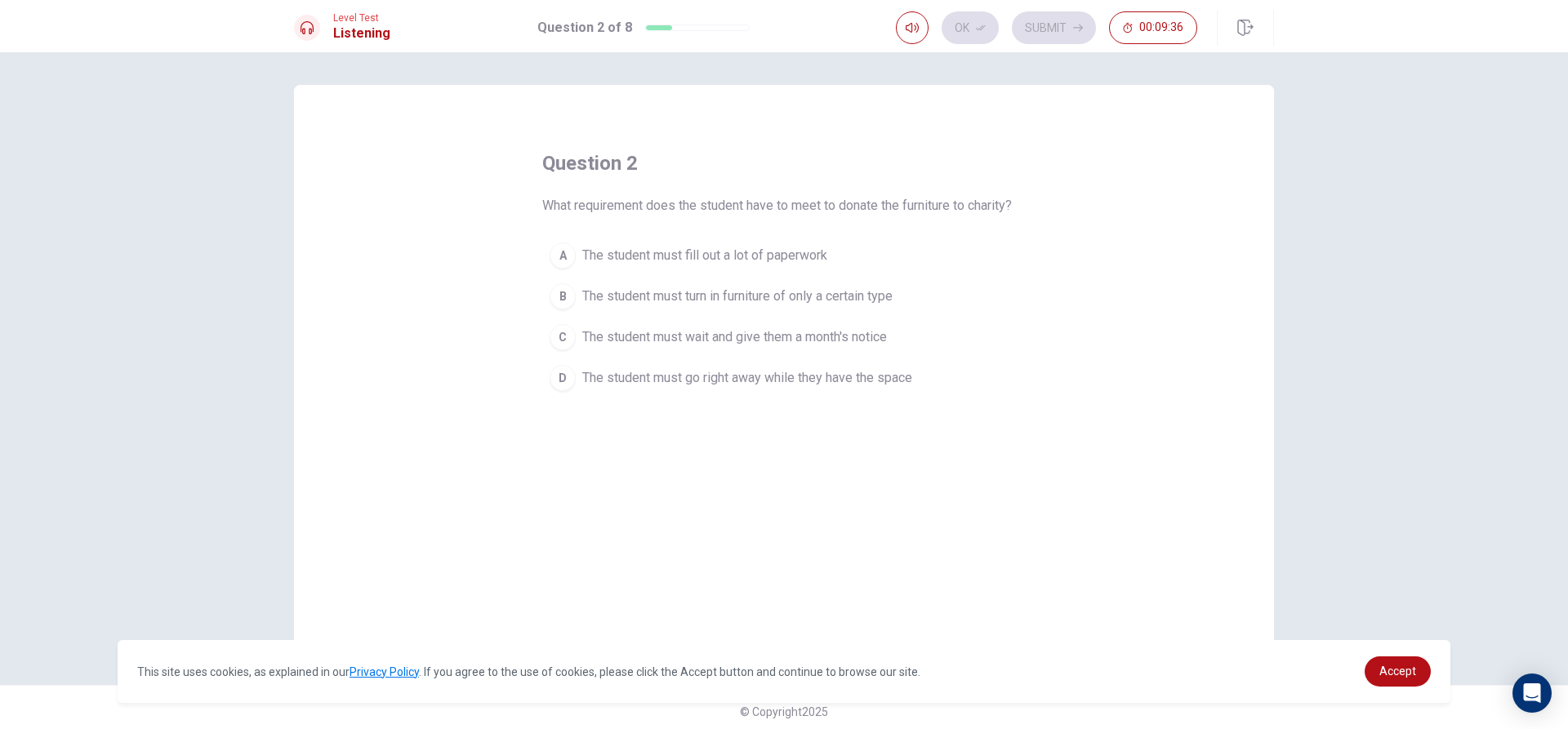
click at [575, 294] on button "B The student must turn in furniture of only a certain type" at bounding box center [784, 296] width 483 height 40
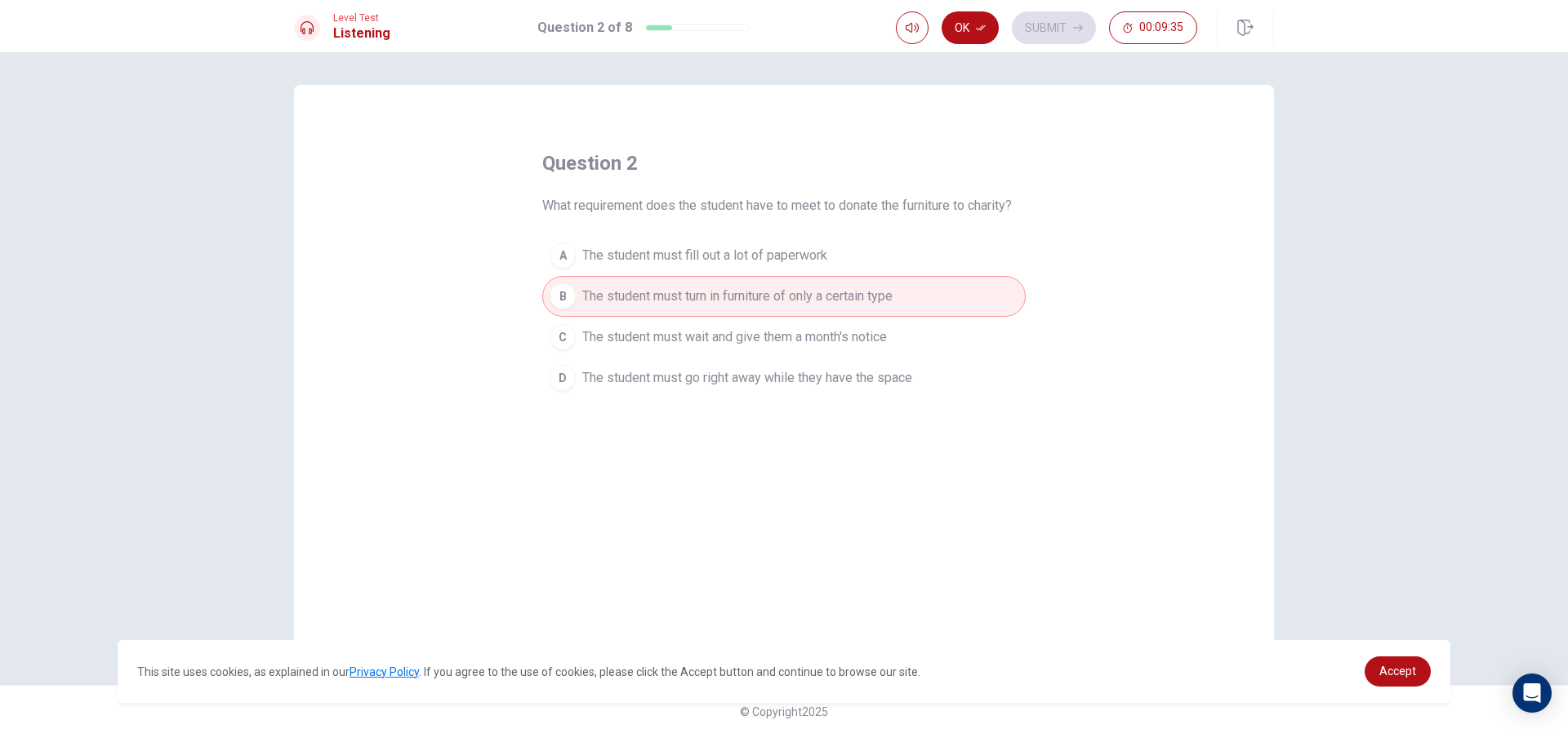
drag, startPoint x: 965, startPoint y: 35, endPoint x: 987, endPoint y: 33, distance: 22.1
click at [965, 34] on button "Ok" at bounding box center [970, 27] width 57 height 32
click at [1033, 32] on button "Submit" at bounding box center [1053, 27] width 84 height 32
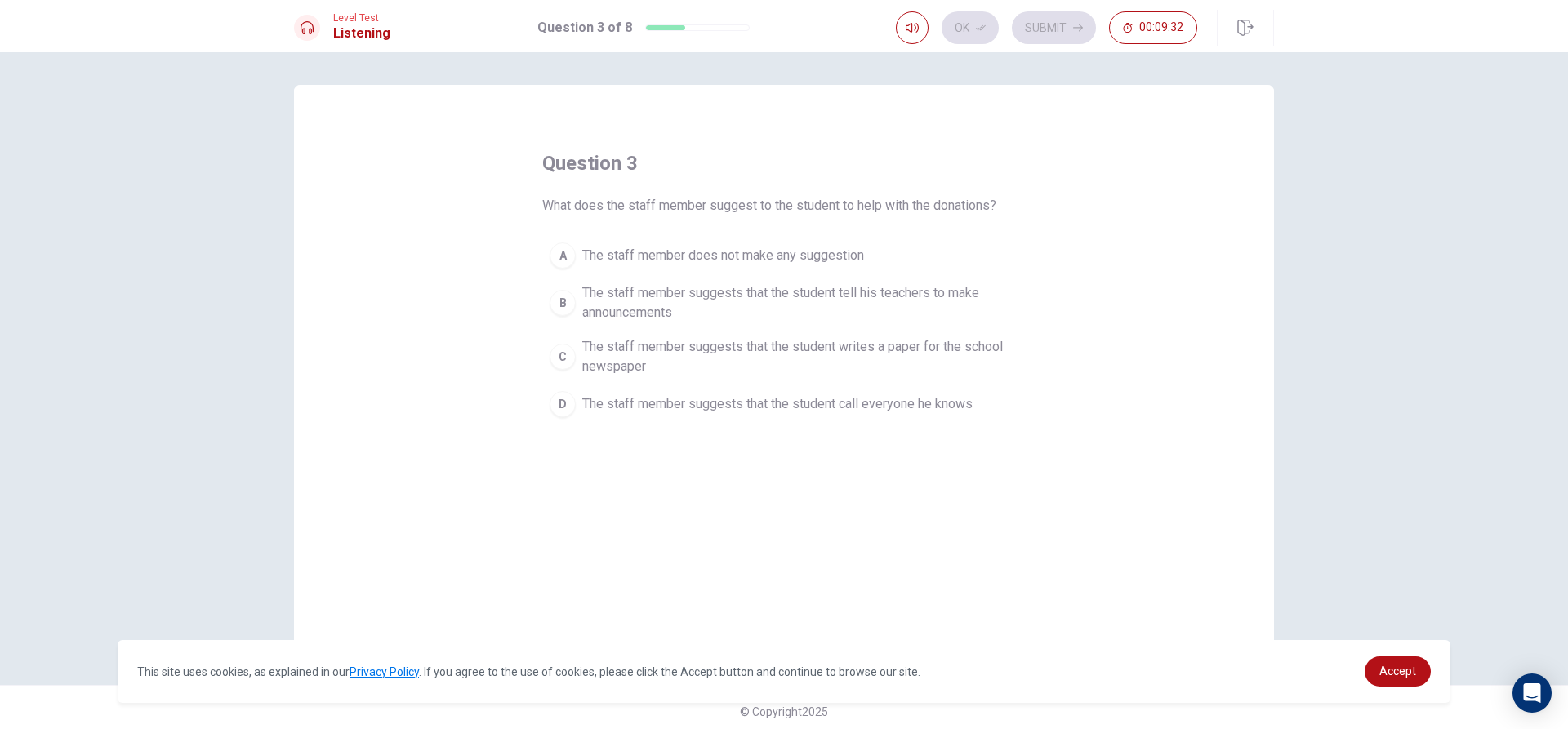
click at [554, 351] on div "C" at bounding box center [563, 357] width 26 height 26
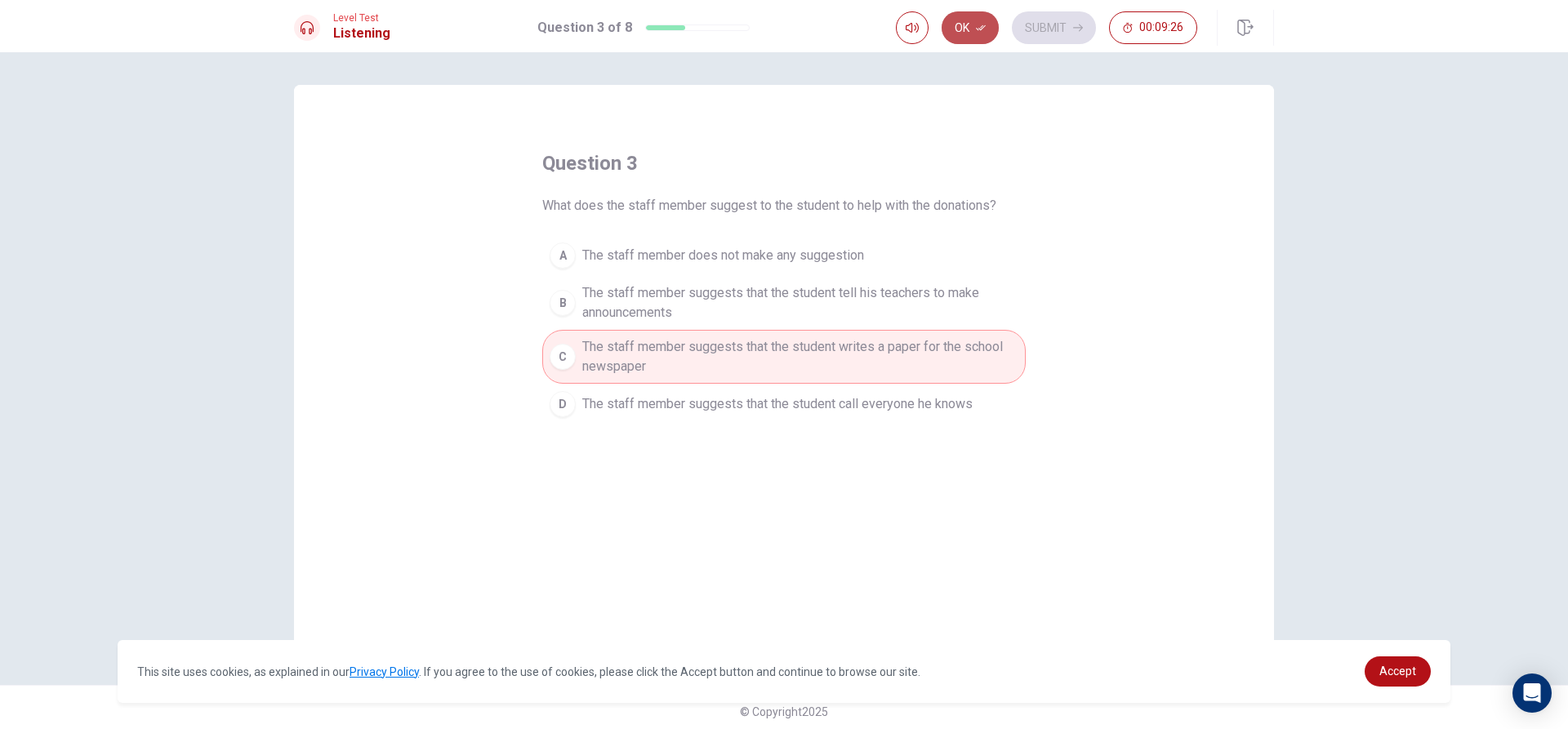
click at [970, 26] on button "Ok" at bounding box center [970, 27] width 57 height 32
click at [1041, 73] on div "Level Test Listening Question 3 of 8 Ok Submit 00:09:24 Question 3 of 8 00:09:2…" at bounding box center [784, 364] width 1568 height 729
click at [1046, 33] on button "Submit" at bounding box center [1053, 27] width 84 height 32
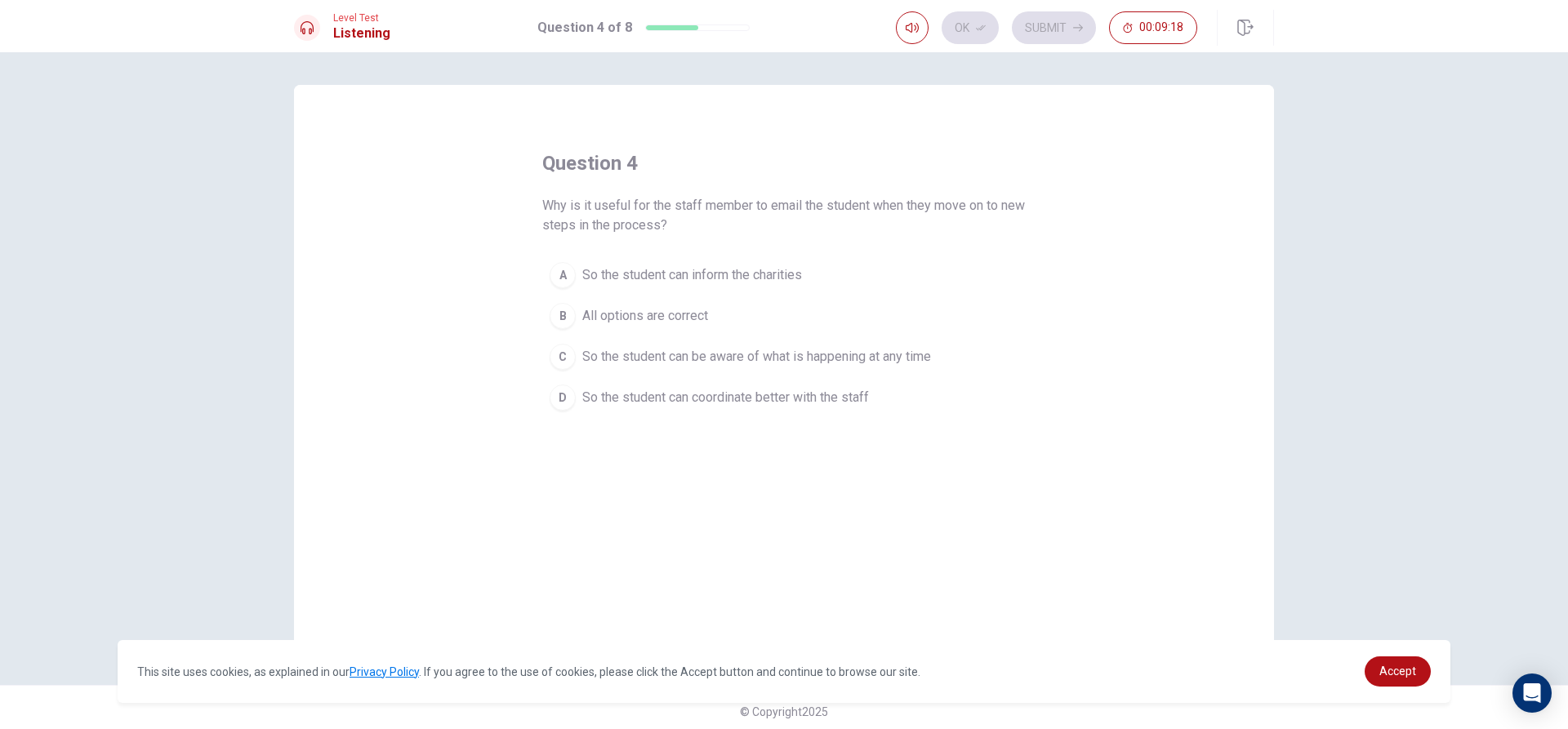
click at [712, 351] on span "So the student can be aware of what is happening at any time" at bounding box center [757, 356] width 349 height 19
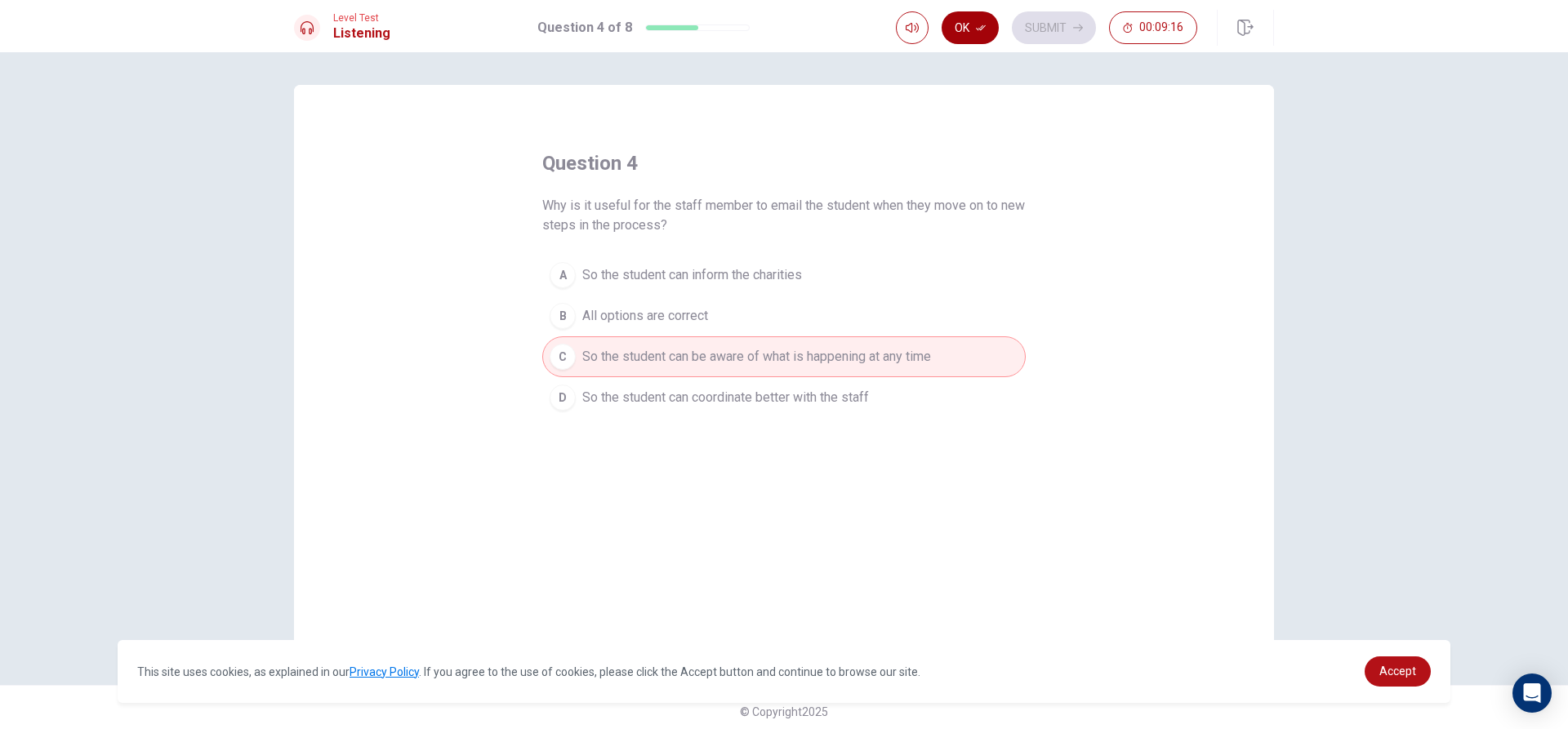
click at [962, 19] on button "Ok" at bounding box center [970, 27] width 57 height 32
click at [1049, 17] on button "Submit" at bounding box center [1053, 27] width 84 height 32
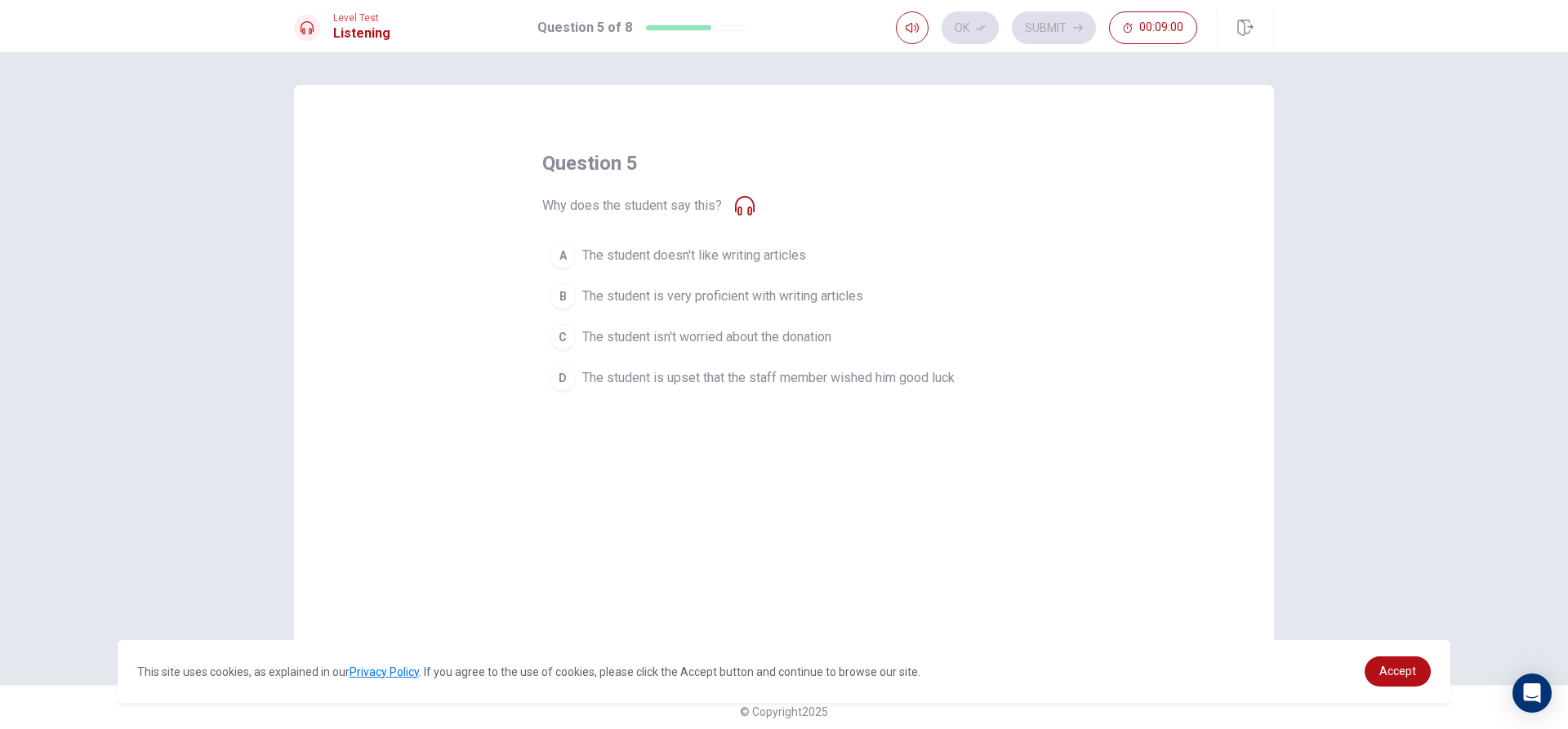
click at [562, 254] on div "A" at bounding box center [563, 255] width 26 height 26
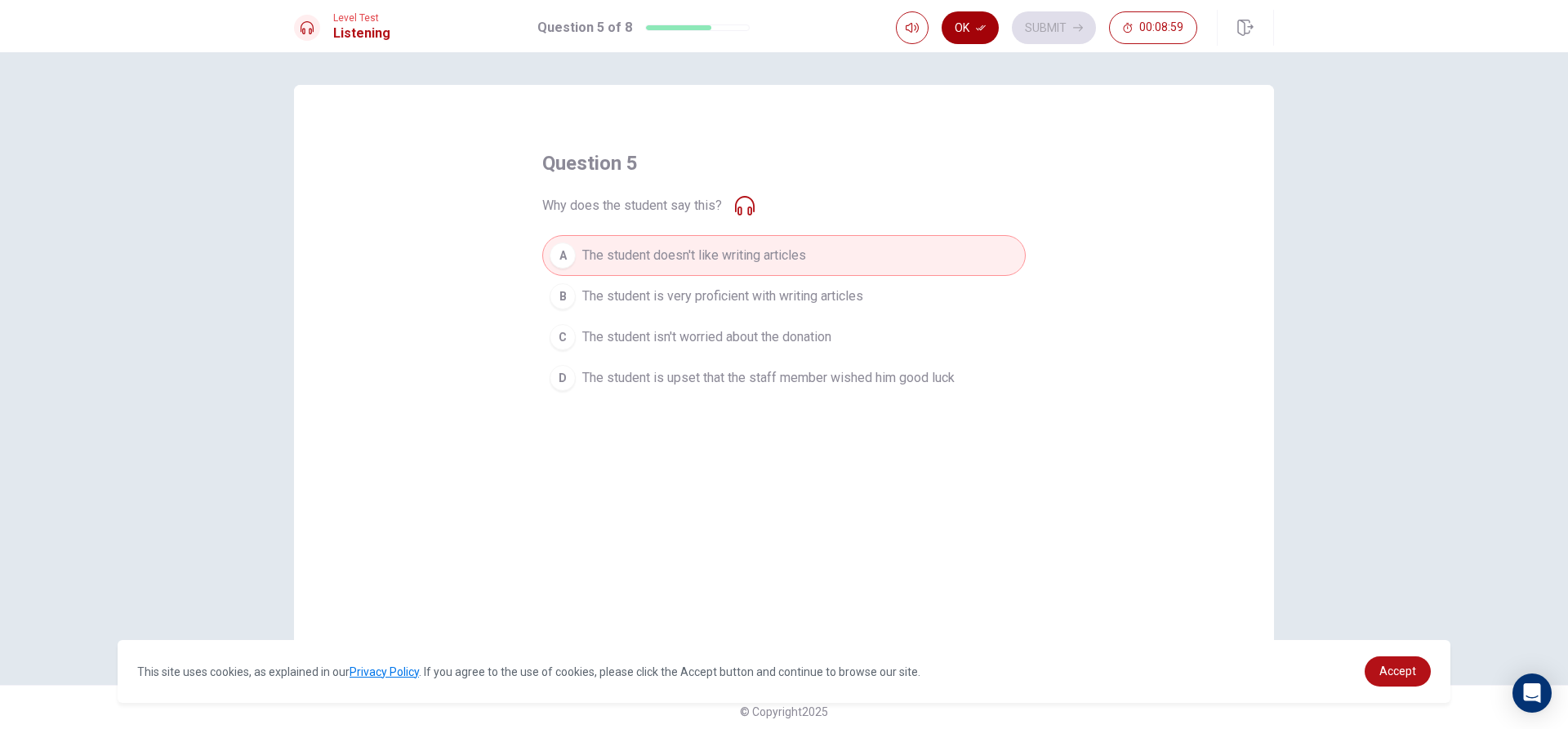
click at [981, 24] on icon "button" at bounding box center [981, 28] width 10 height 10
click at [1045, 22] on button "Submit" at bounding box center [1053, 27] width 84 height 32
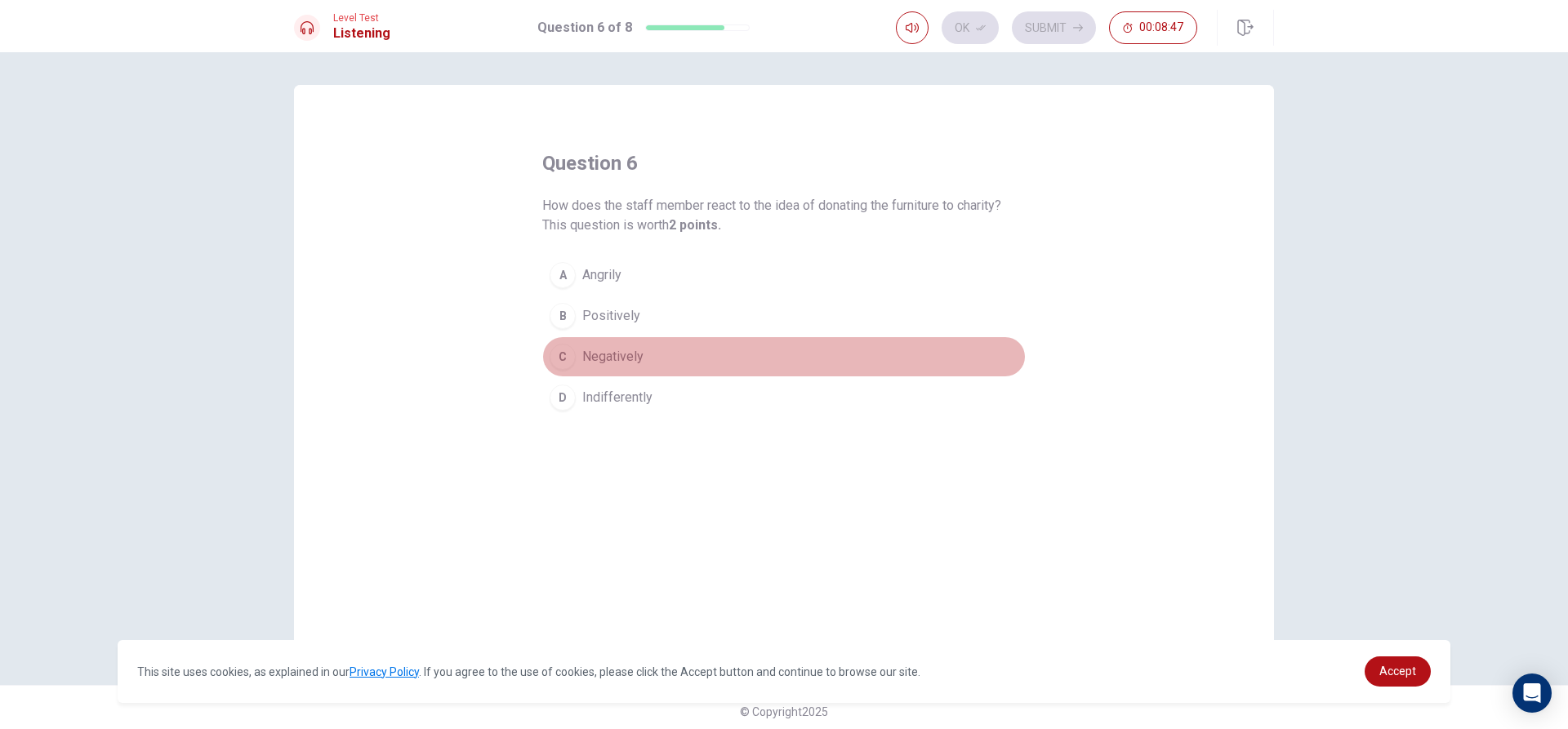
drag, startPoint x: 566, startPoint y: 358, endPoint x: 596, endPoint y: 328, distance: 42.4
click at [566, 358] on div "C" at bounding box center [563, 357] width 26 height 26
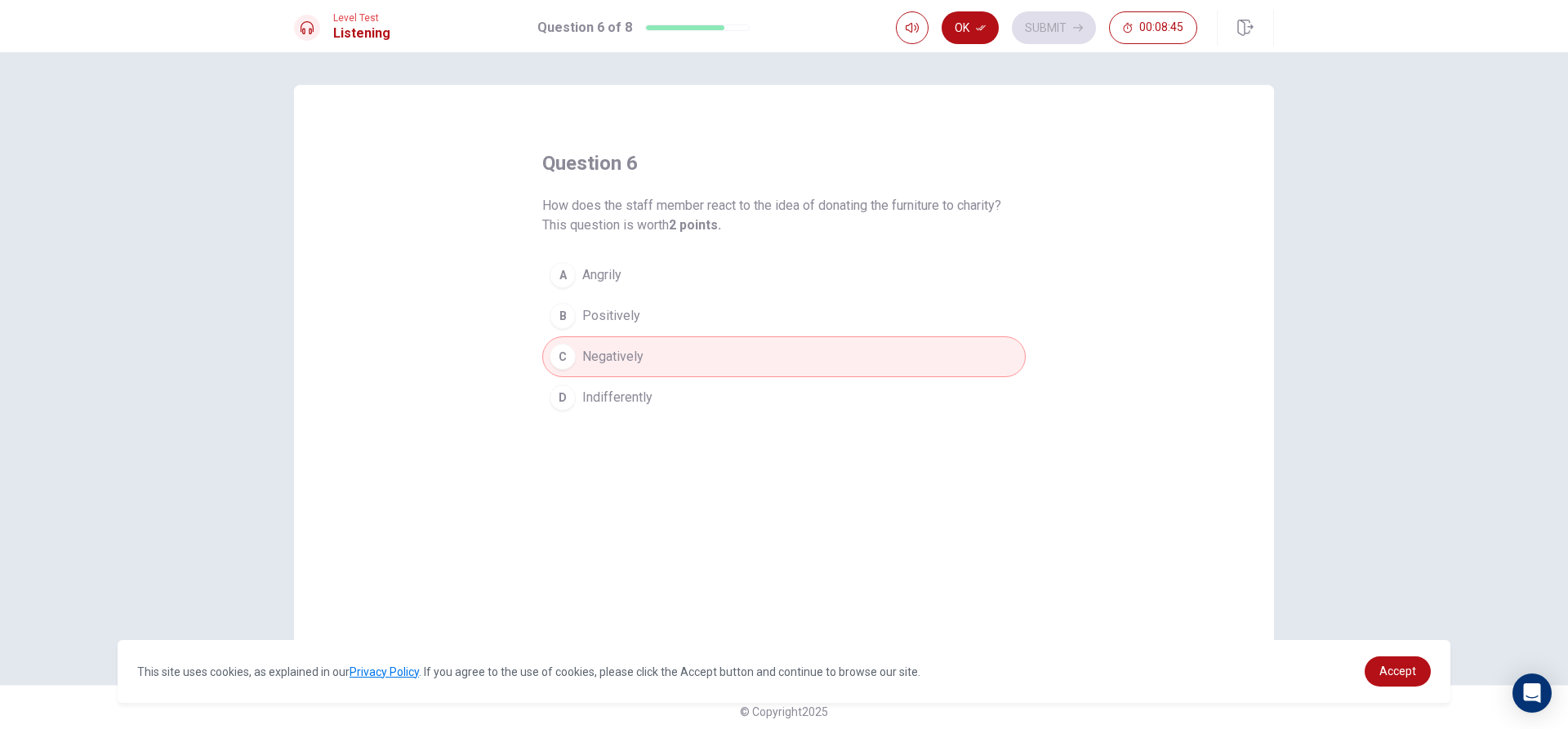
click at [965, 25] on button "Ok" at bounding box center [970, 27] width 57 height 32
click at [1058, 37] on button "Submit" at bounding box center [1053, 27] width 84 height 32
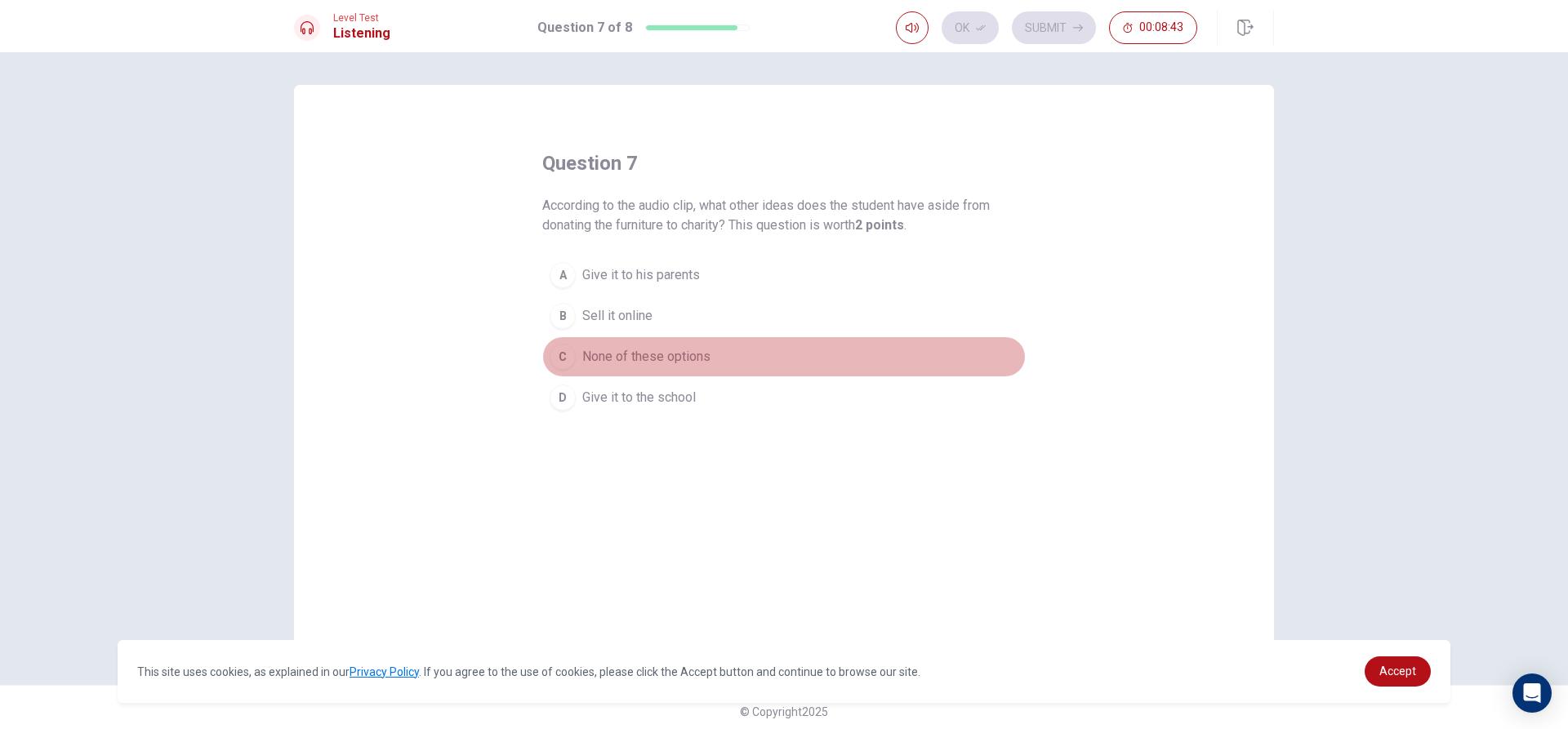
click at [575, 352] on button "C None of these options" at bounding box center [784, 357] width 483 height 40
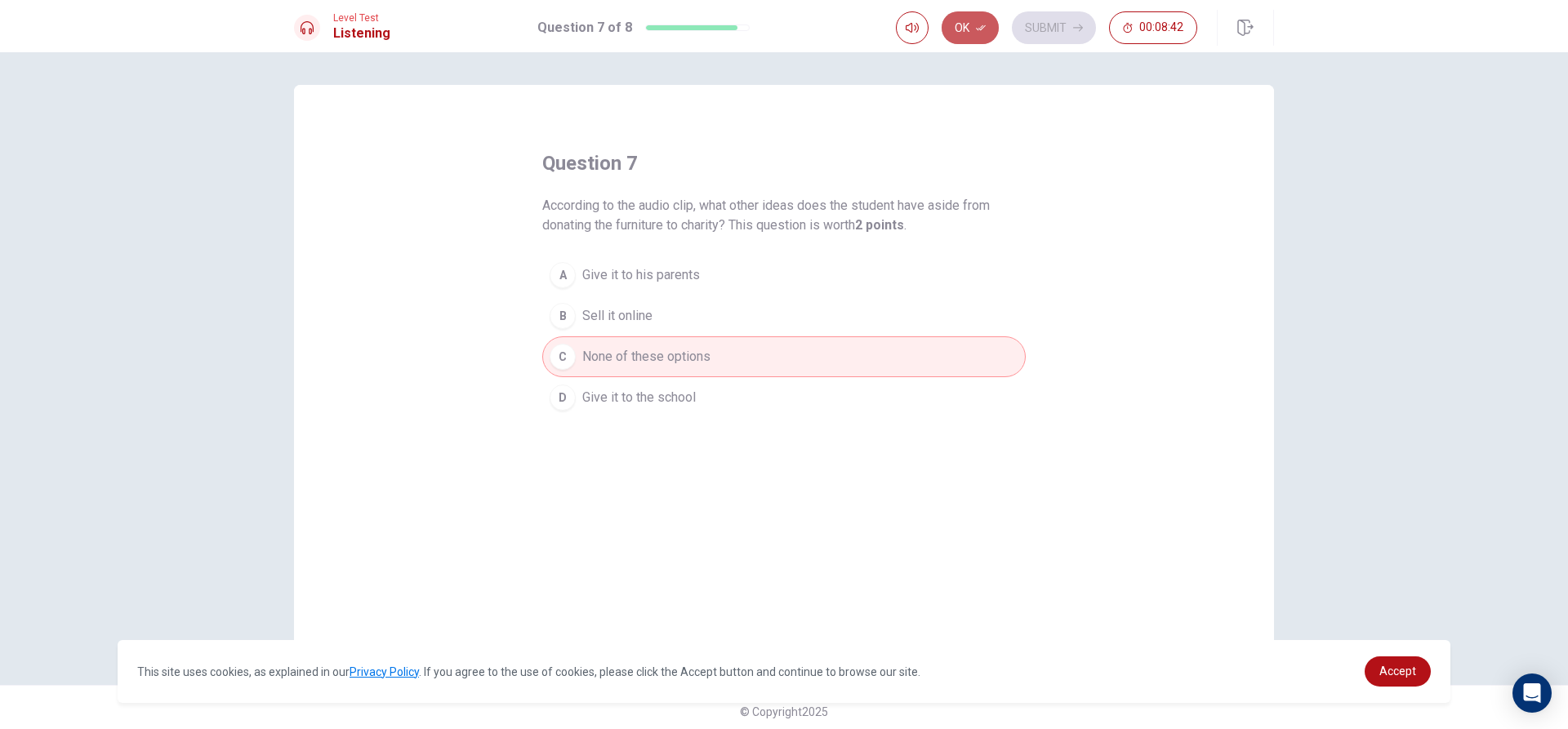
drag, startPoint x: 985, startPoint y: 24, endPoint x: 995, endPoint y: 21, distance: 10.4
click at [989, 26] on button "Ok" at bounding box center [970, 27] width 57 height 32
click at [1061, 31] on button "Submit" at bounding box center [1053, 27] width 84 height 32
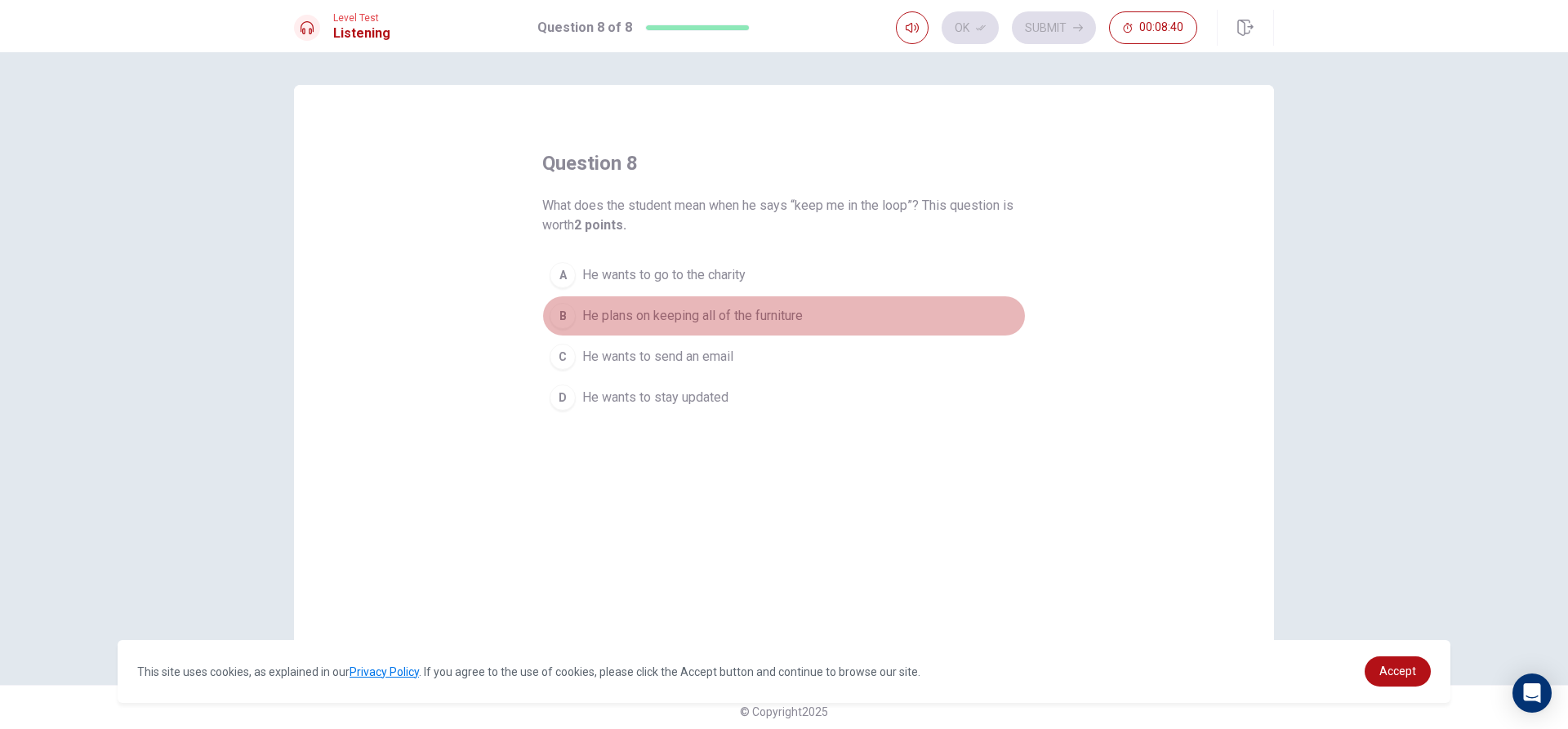
drag, startPoint x: 626, startPoint y: 316, endPoint x: 717, endPoint y: 254, distance: 110.1
click at [640, 307] on span "He plans on keeping all of the furniture" at bounding box center [693, 316] width 221 height 19
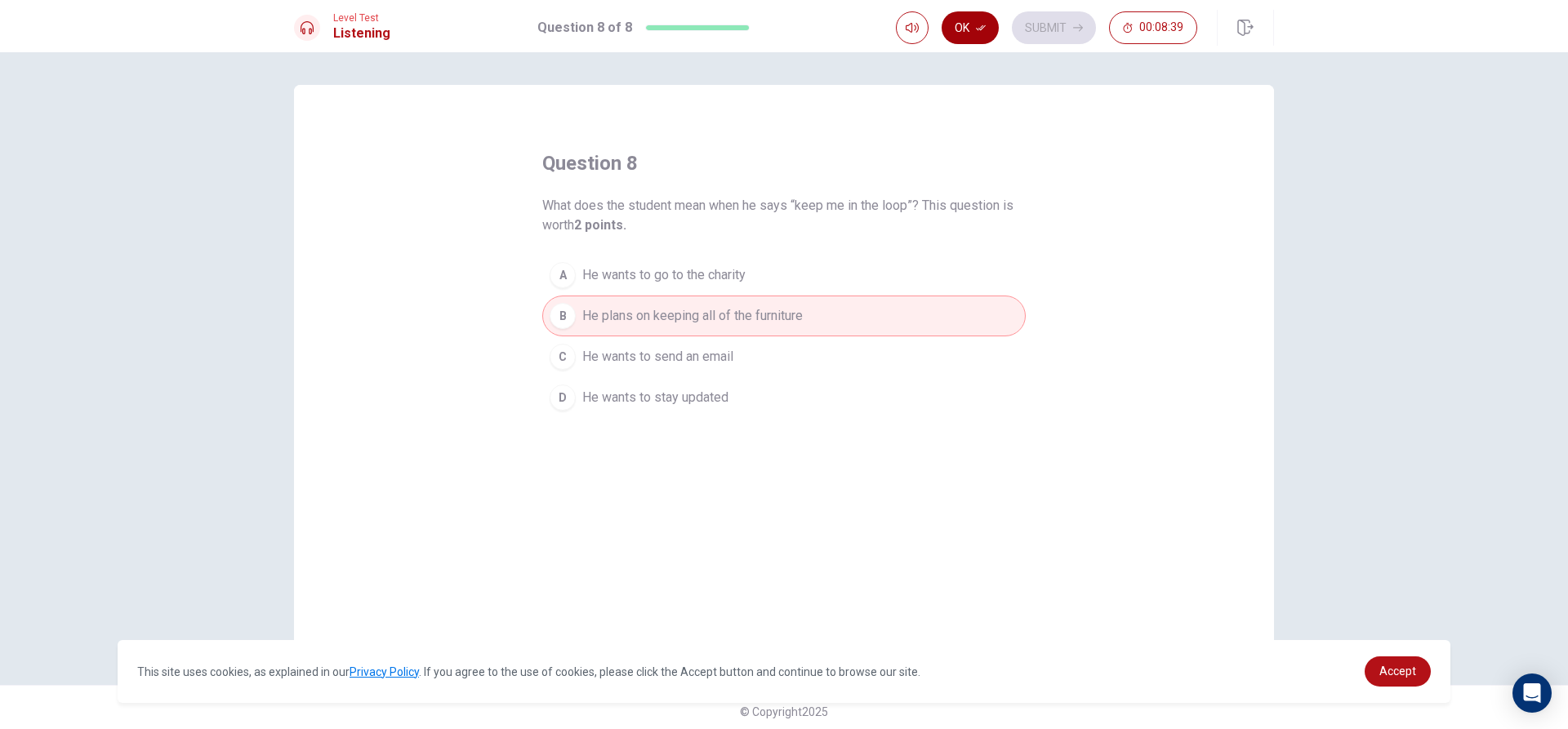
click at [994, 32] on button "Ok" at bounding box center [970, 27] width 57 height 32
click at [1036, 19] on button "Submit" at bounding box center [1053, 27] width 84 height 32
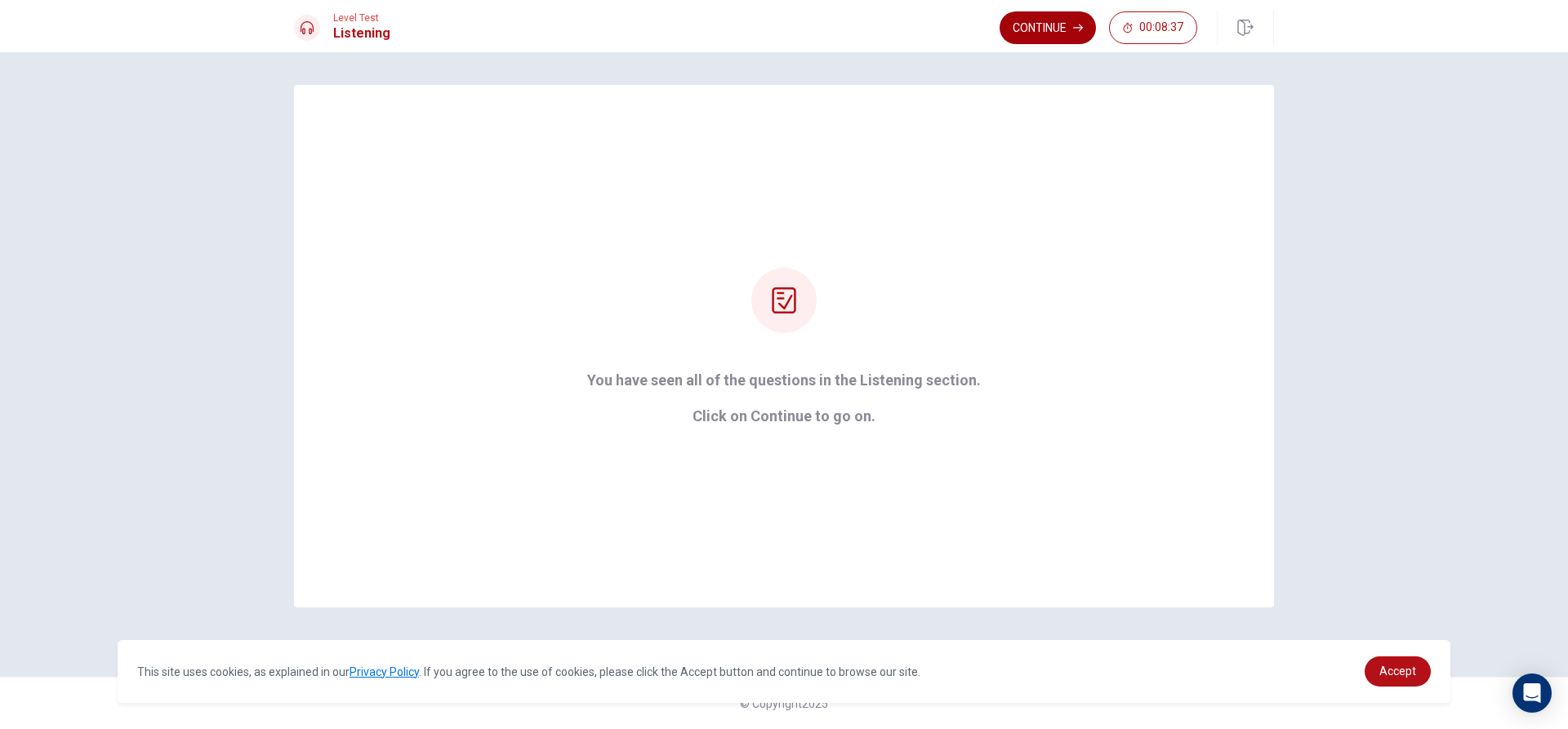
click at [1072, 17] on button "Continue" at bounding box center [1048, 27] width 97 height 32
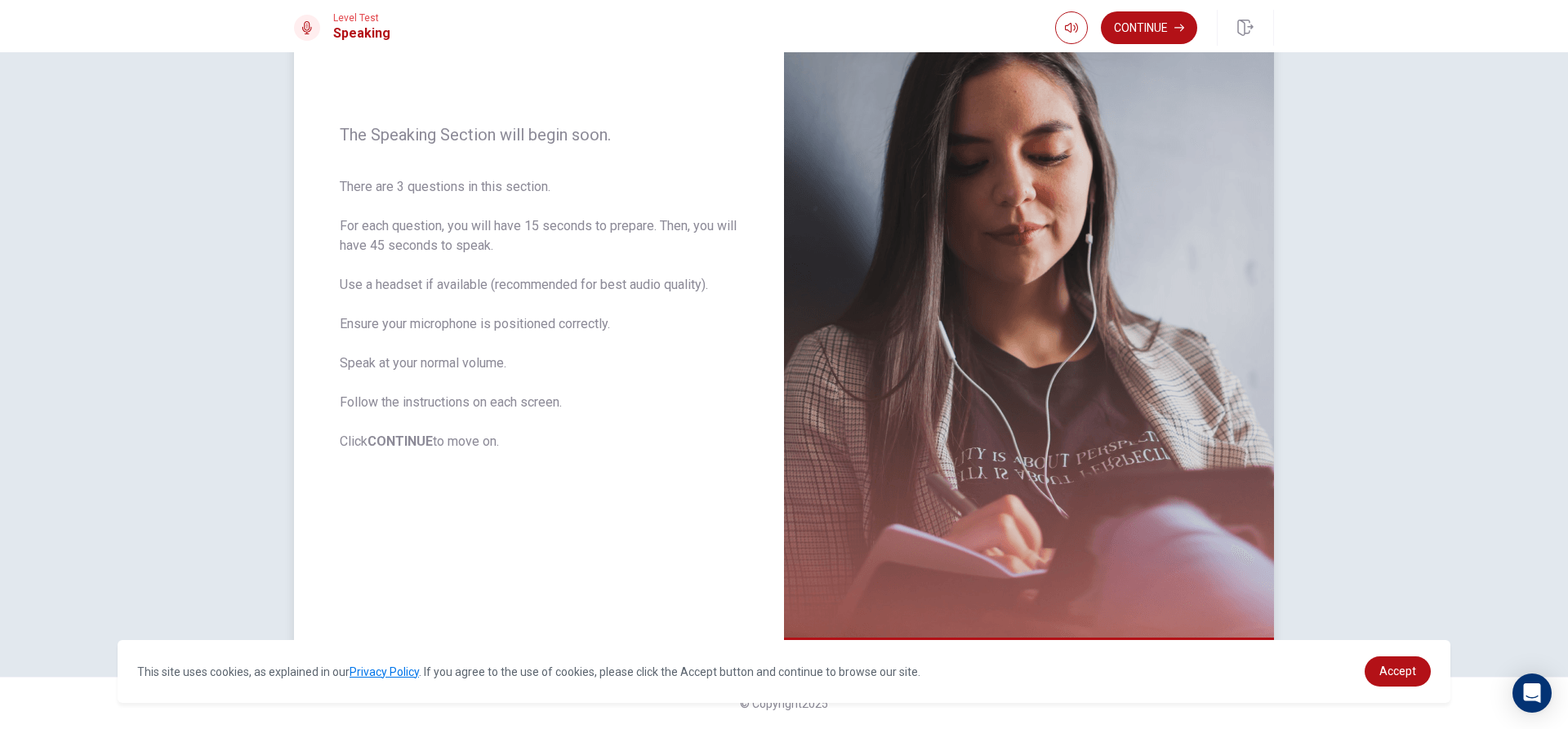
scroll to position [71, 0]
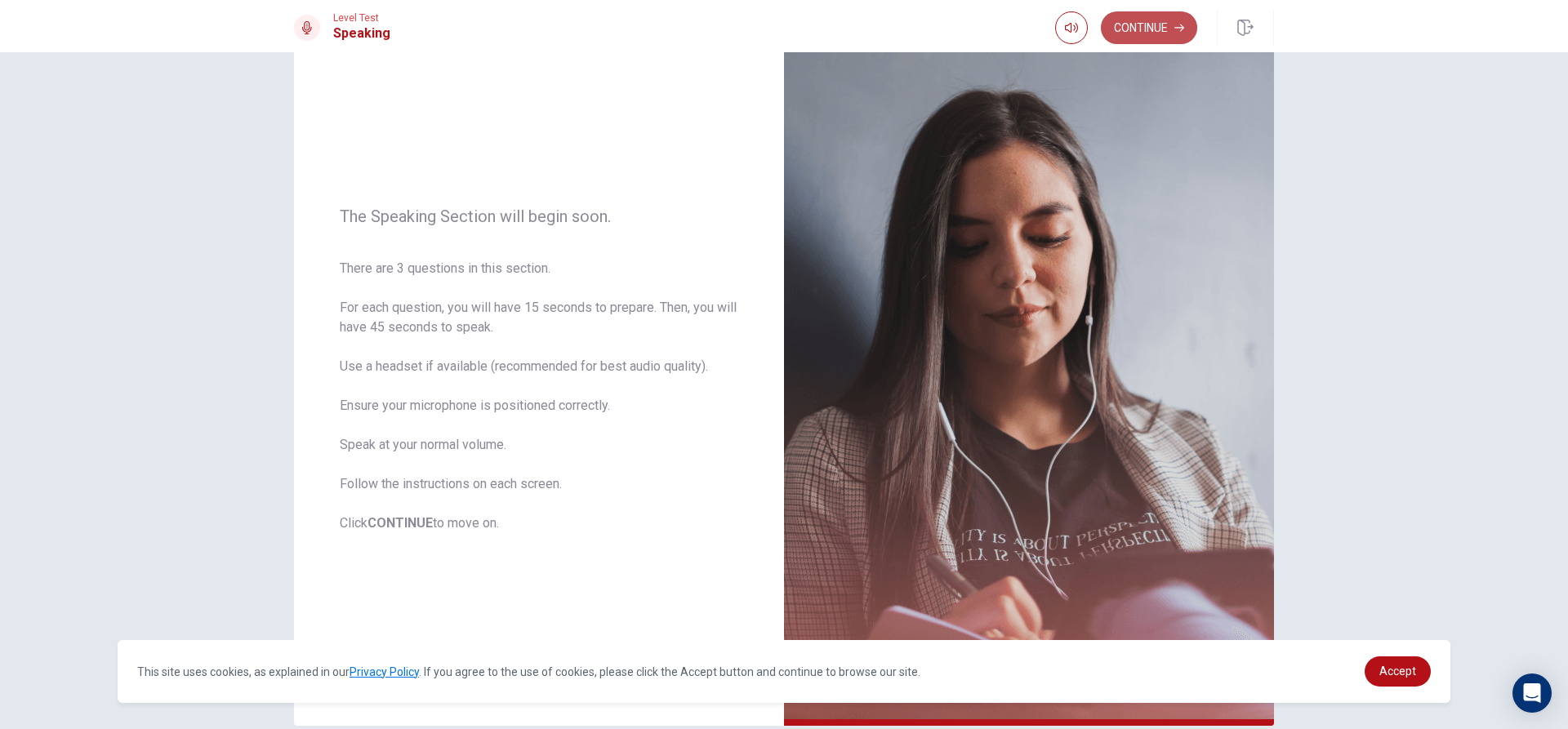
click at [1142, 17] on button "Continue" at bounding box center [1149, 27] width 97 height 32
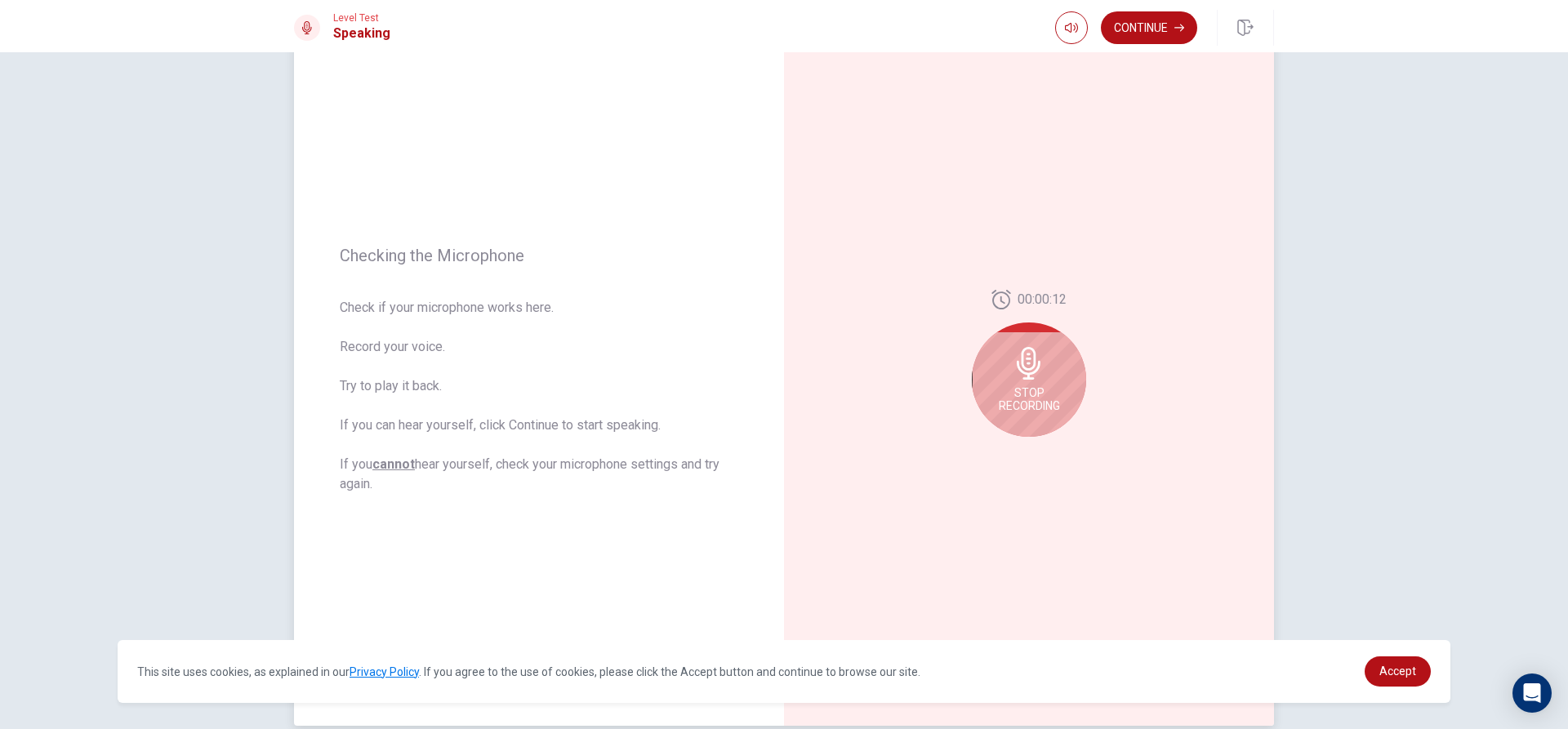
click at [1037, 359] on icon at bounding box center [1028, 363] width 32 height 32
click at [1022, 341] on div at bounding box center [1029, 368] width 114 height 114
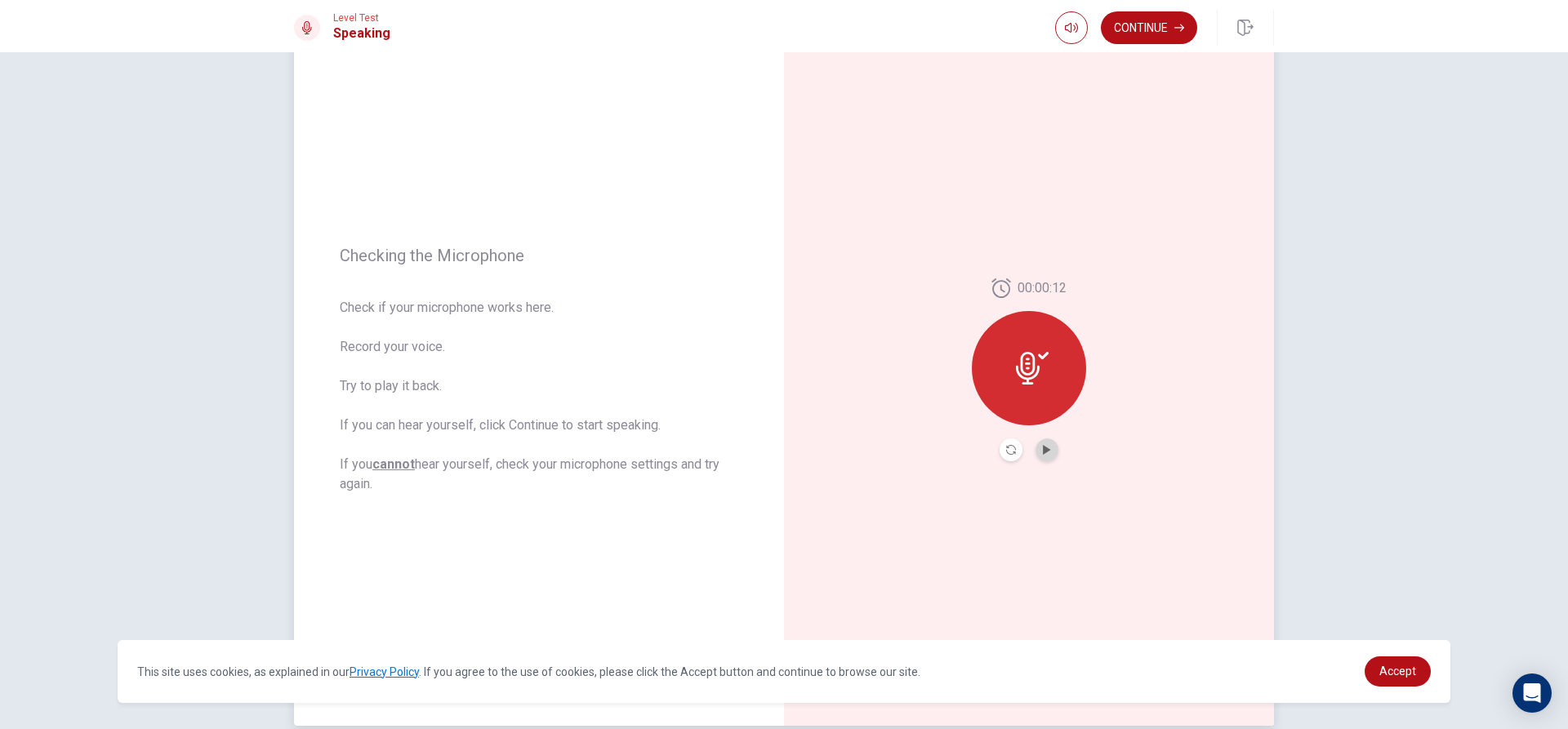
click at [1036, 453] on button "Play Audio" at bounding box center [1047, 449] width 23 height 23
click at [1043, 447] on icon "Pause Audio" at bounding box center [1047, 450] width 8 height 10
click at [1043, 447] on icon "Play Audio" at bounding box center [1047, 450] width 7 height 10
click at [1047, 365] on div at bounding box center [1029, 368] width 114 height 114
click at [1018, 365] on icon at bounding box center [1028, 367] width 24 height 32
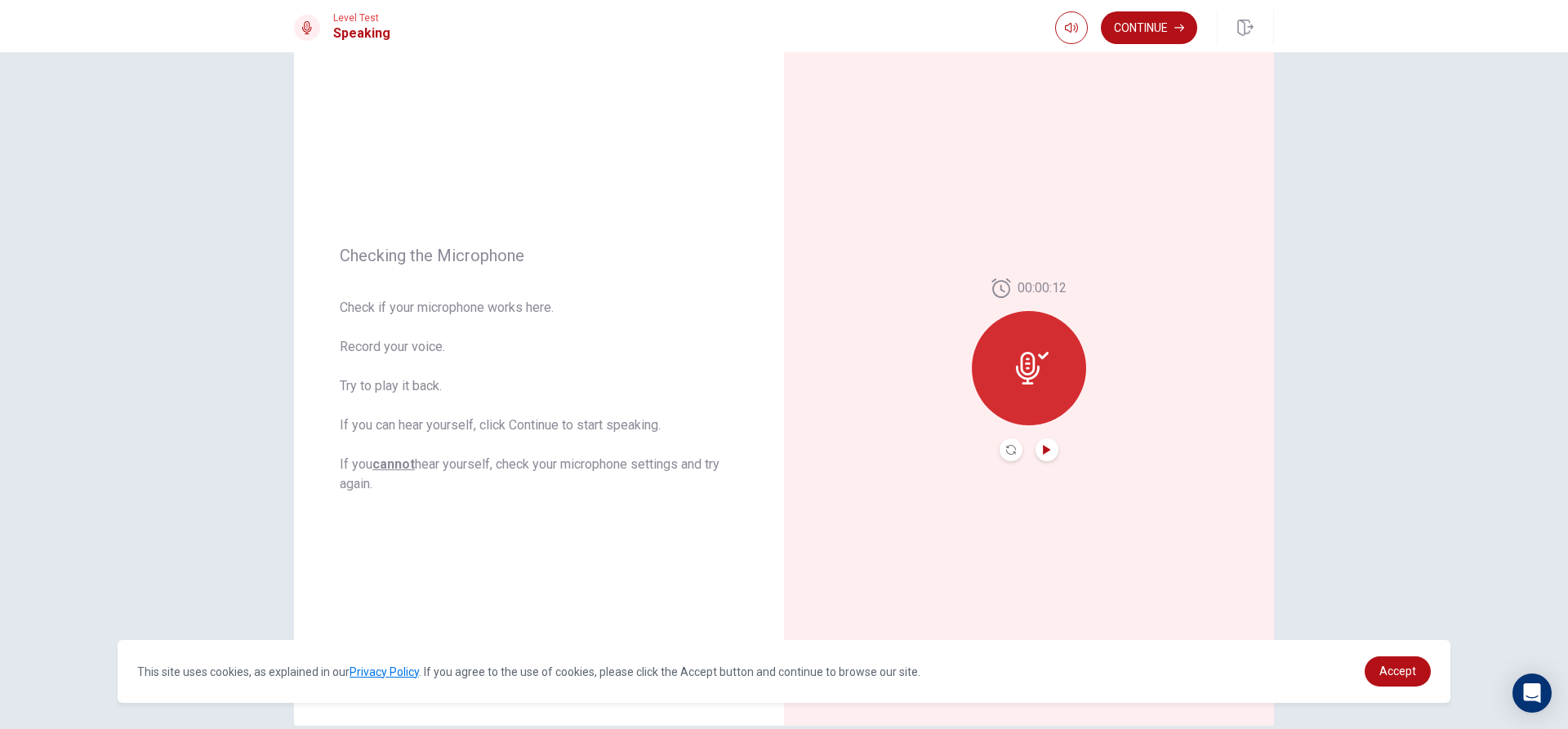
click at [1032, 443] on div at bounding box center [1029, 449] width 59 height 23
click at [1040, 445] on button "Play Audio" at bounding box center [1047, 449] width 23 height 23
click at [1159, 29] on button "Continue" at bounding box center [1149, 27] width 97 height 32
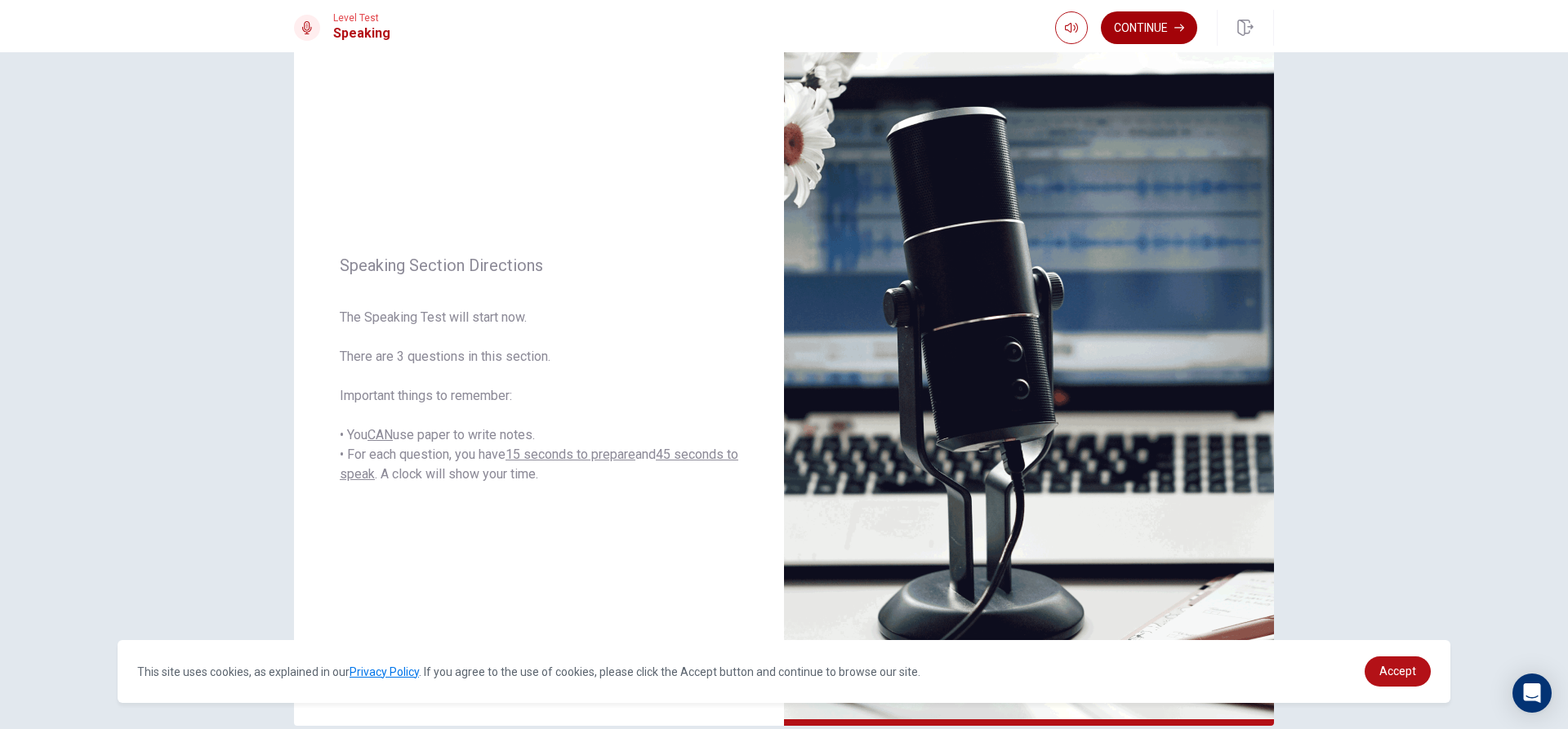
click at [1133, 21] on button "Continue" at bounding box center [1149, 27] width 97 height 32
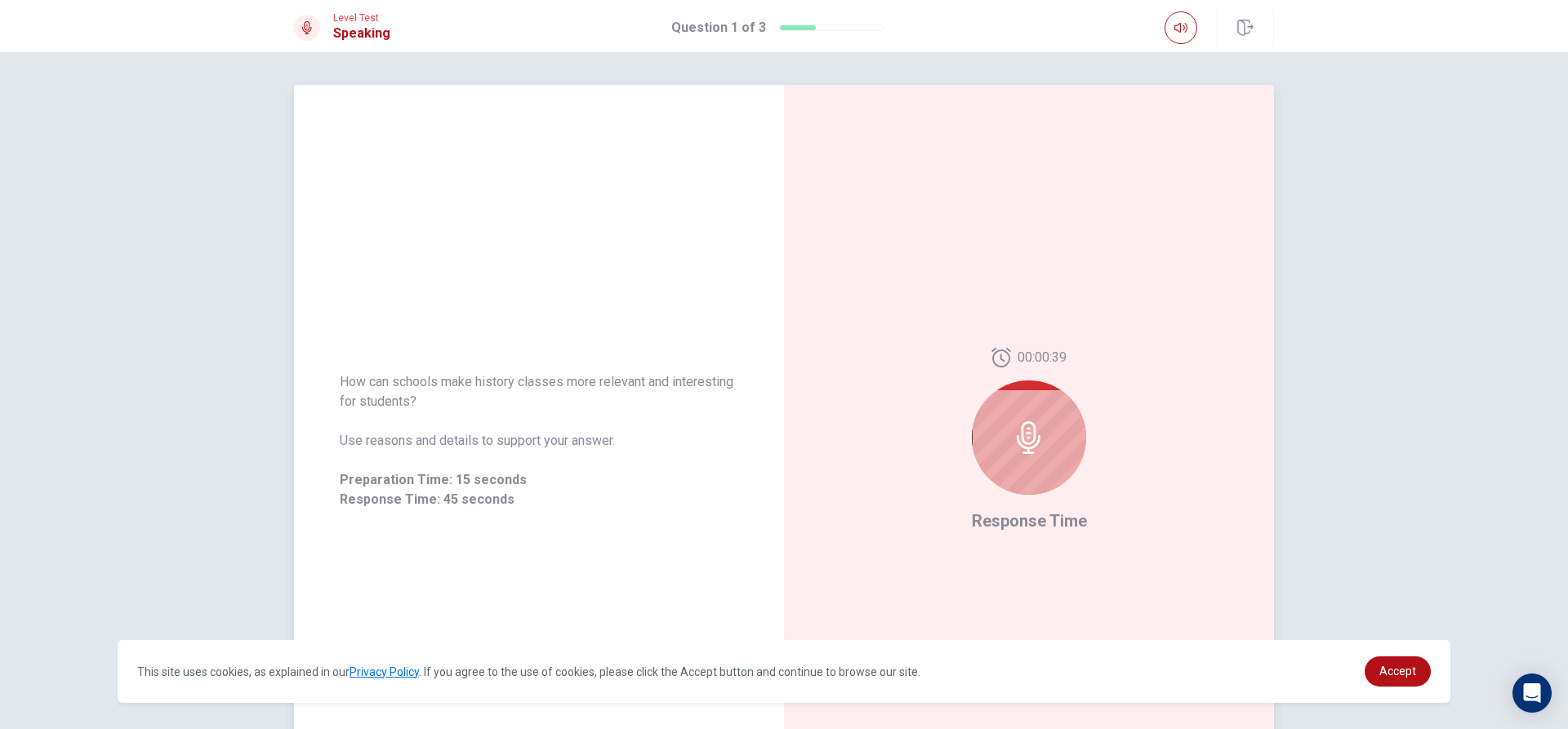
click at [1071, 434] on div at bounding box center [1029, 437] width 114 height 114
click at [1025, 435] on icon at bounding box center [1028, 437] width 32 height 32
click at [1029, 434] on icon at bounding box center [1028, 437] width 32 height 32
click at [1018, 428] on icon at bounding box center [1029, 437] width 24 height 32
click at [1026, 429] on icon at bounding box center [1028, 437] width 32 height 32
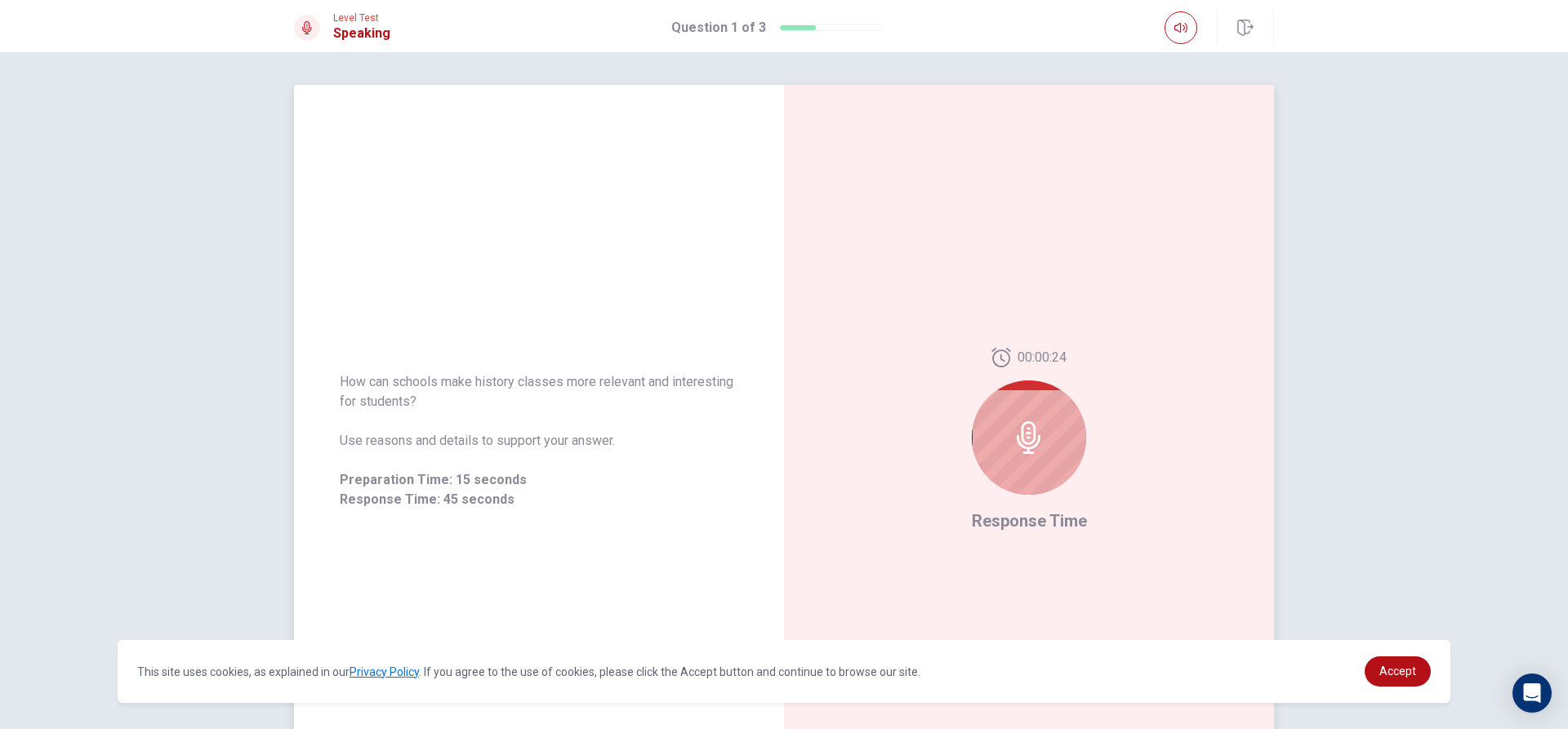
click at [1028, 429] on icon at bounding box center [1028, 437] width 32 height 32
drag, startPoint x: 1030, startPoint y: 428, endPoint x: 1062, endPoint y: 429, distance: 32.0
click at [1062, 429] on div at bounding box center [1029, 437] width 114 height 114
click at [1061, 434] on div at bounding box center [1029, 437] width 114 height 114
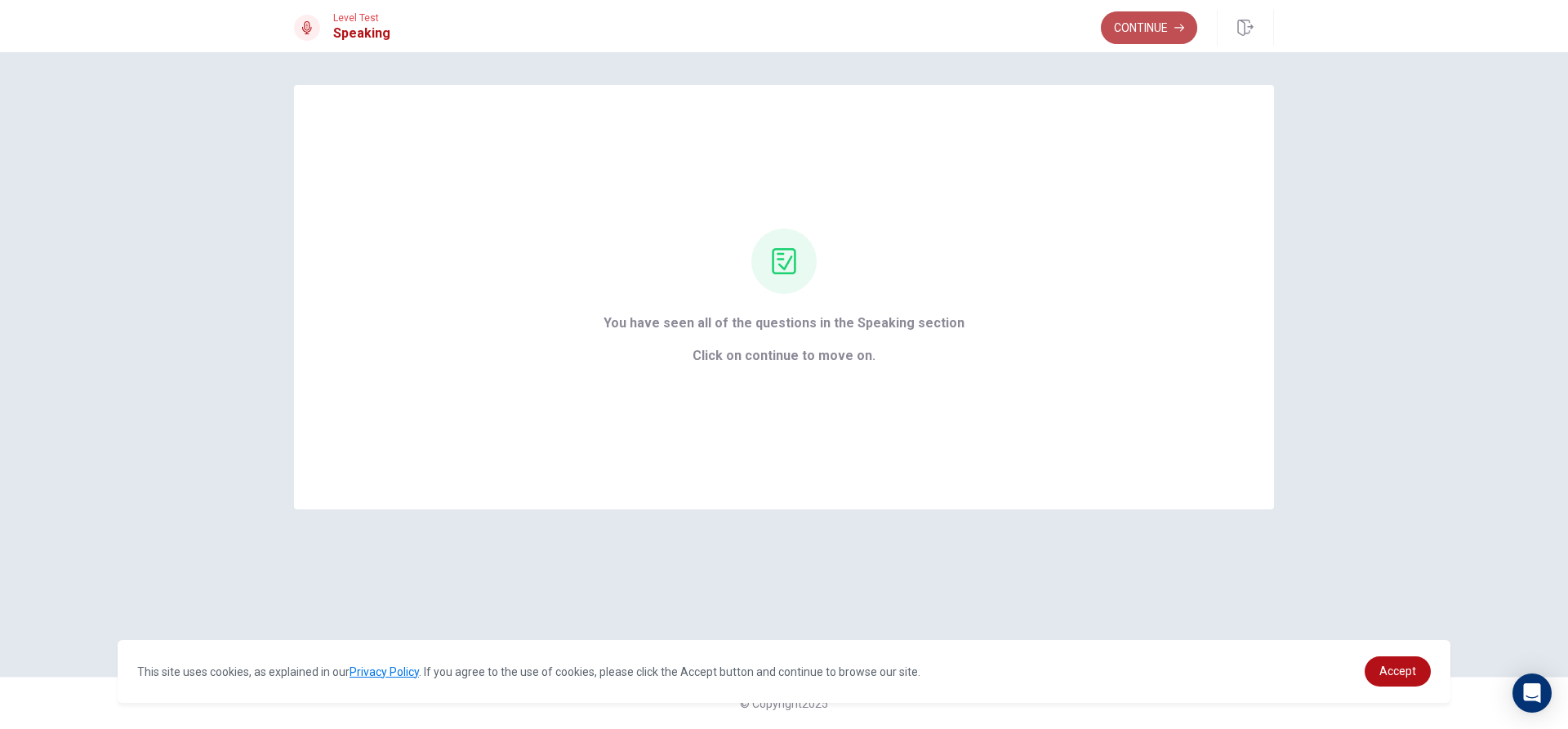
click at [1169, 33] on button "Continue" at bounding box center [1149, 27] width 97 height 32
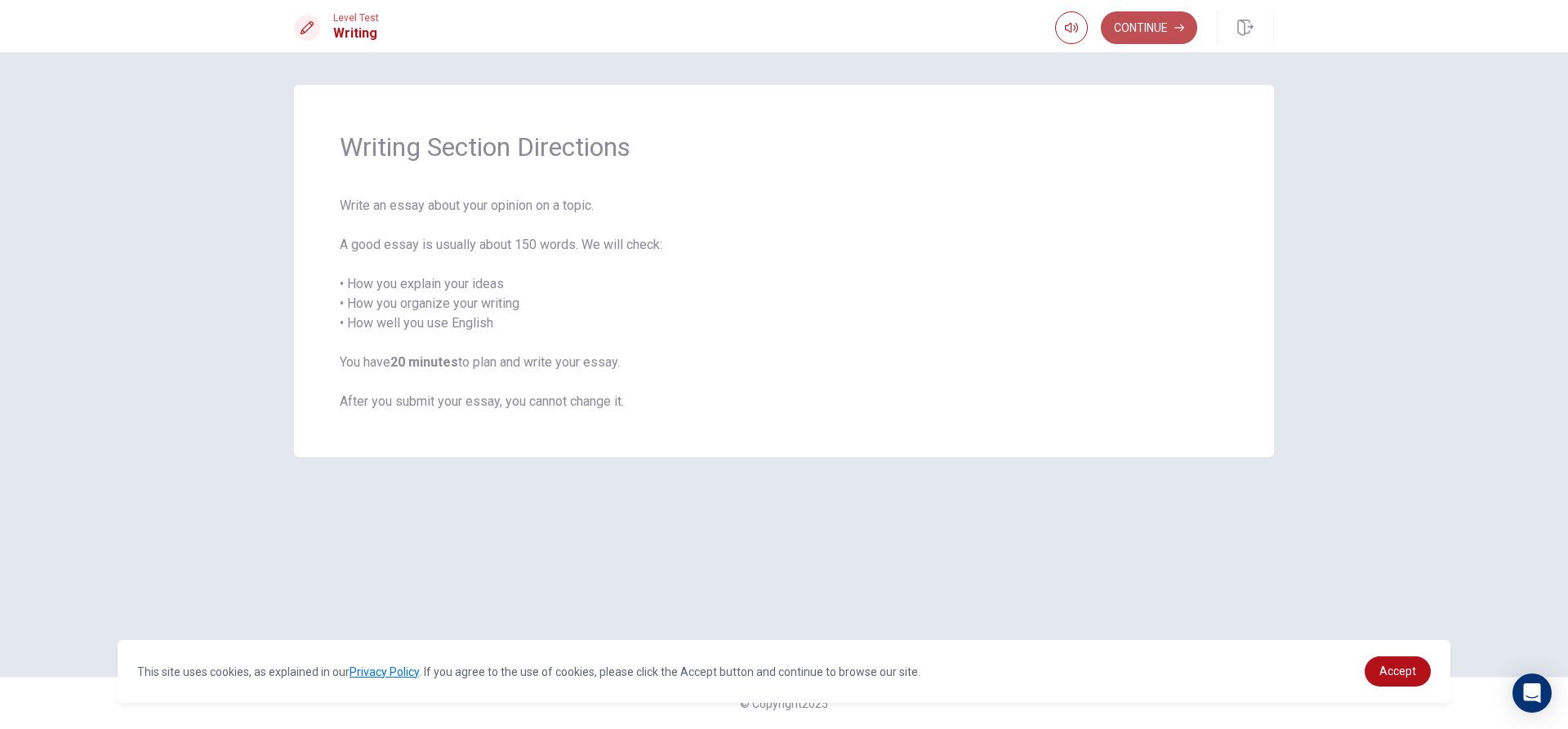
click at [1118, 20] on button "Continue" at bounding box center [1149, 27] width 97 height 32
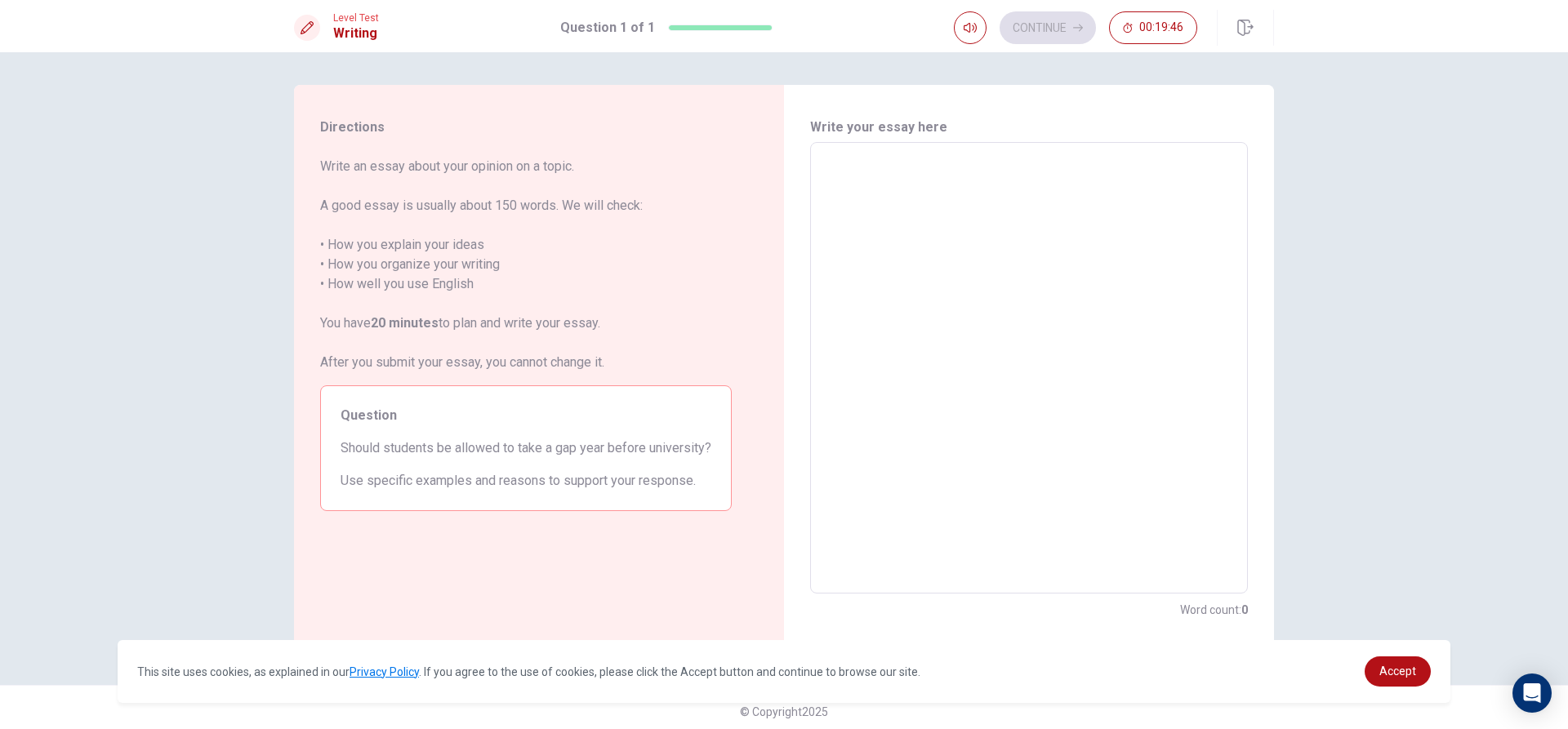
click at [854, 194] on textarea at bounding box center [1029, 367] width 415 height 424
type textarea "dnf"
type textarea "x"
type textarea "dnfg"
type textarea "x"
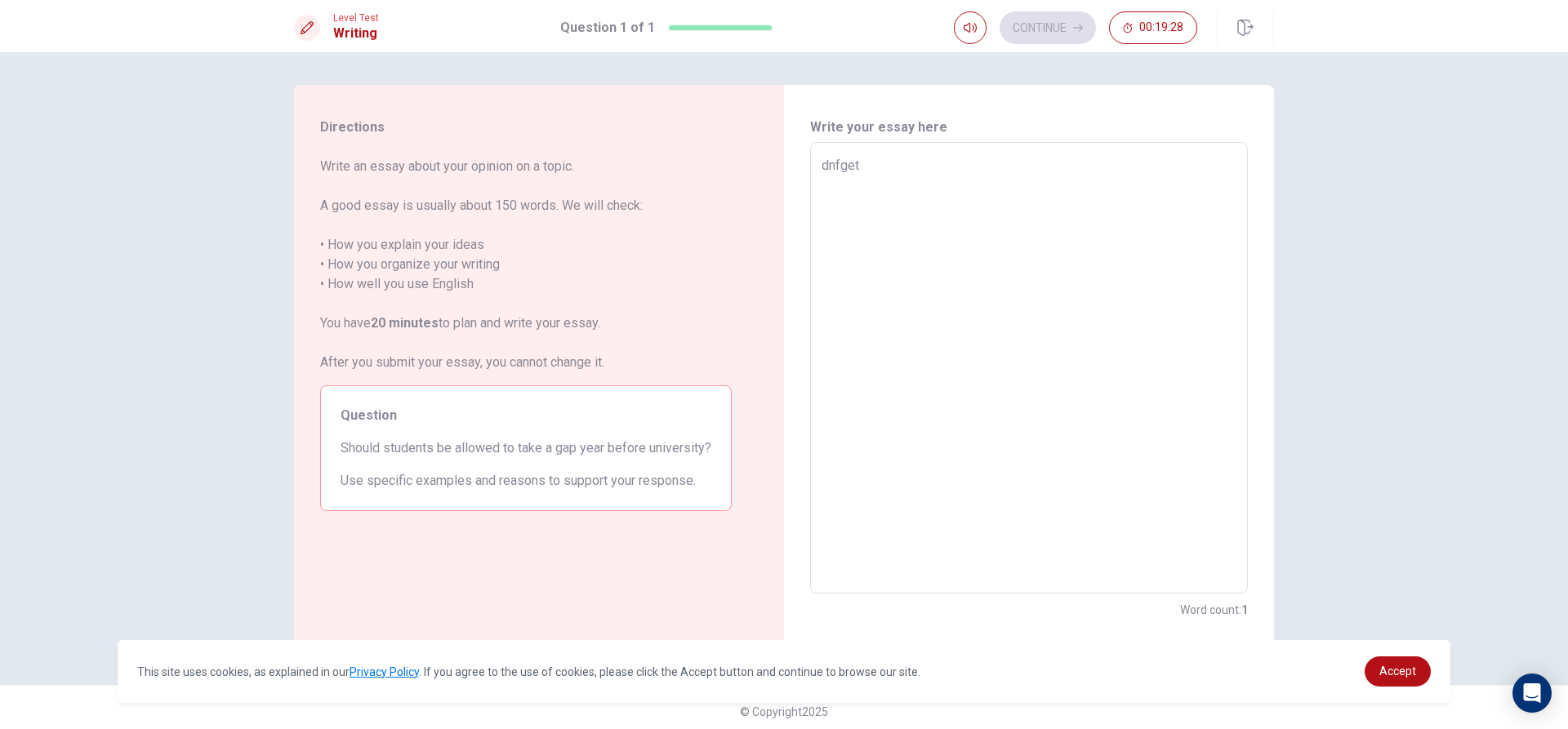
type textarea "dnfgetr"
type textarea "x"
type textarea "dnfgetroiun"
type textarea "x"
type textarea "dnfgetroiunu"
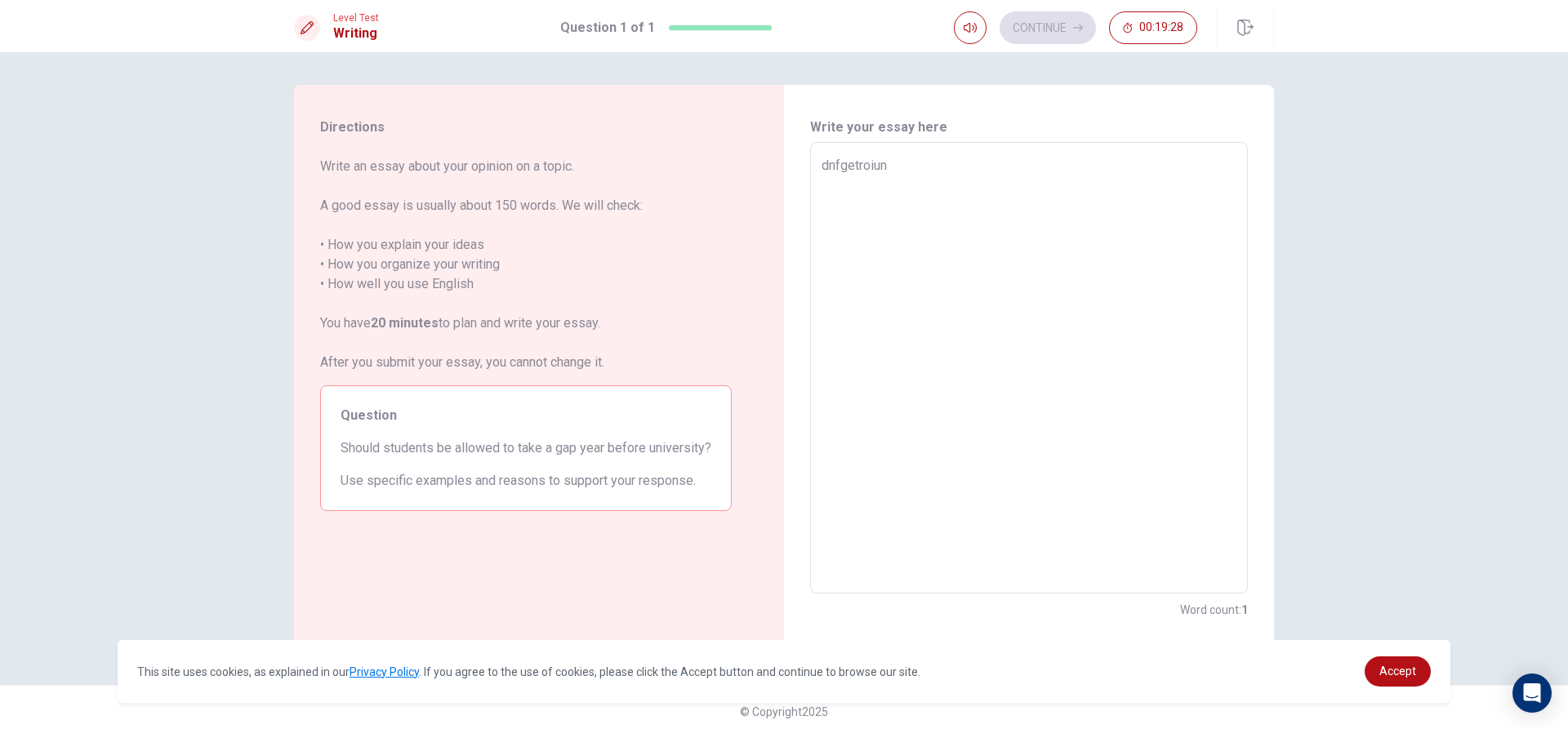
type textarea "x"
type textarea "dnfgetroiunuy"
type textarea "x"
type textarea "dnfgetroiunuyetg"
type textarea "x"
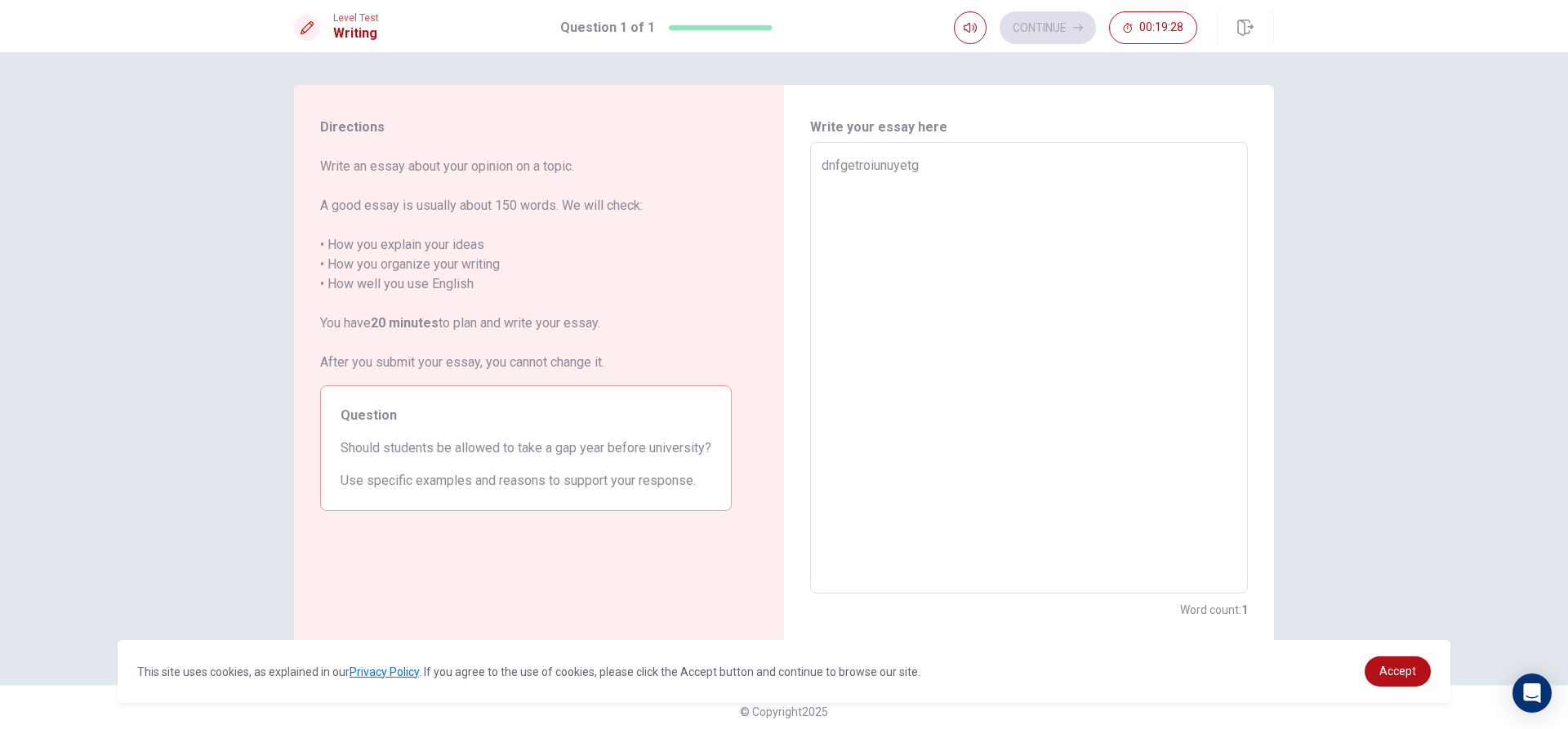
type textarea "dnfgetroiunuyetgj"
type textarea "x"
type textarea "dnfgetroiunuyetgjh"
type textarea "x"
type textarea "dnfgetroiunuyetgjh87"
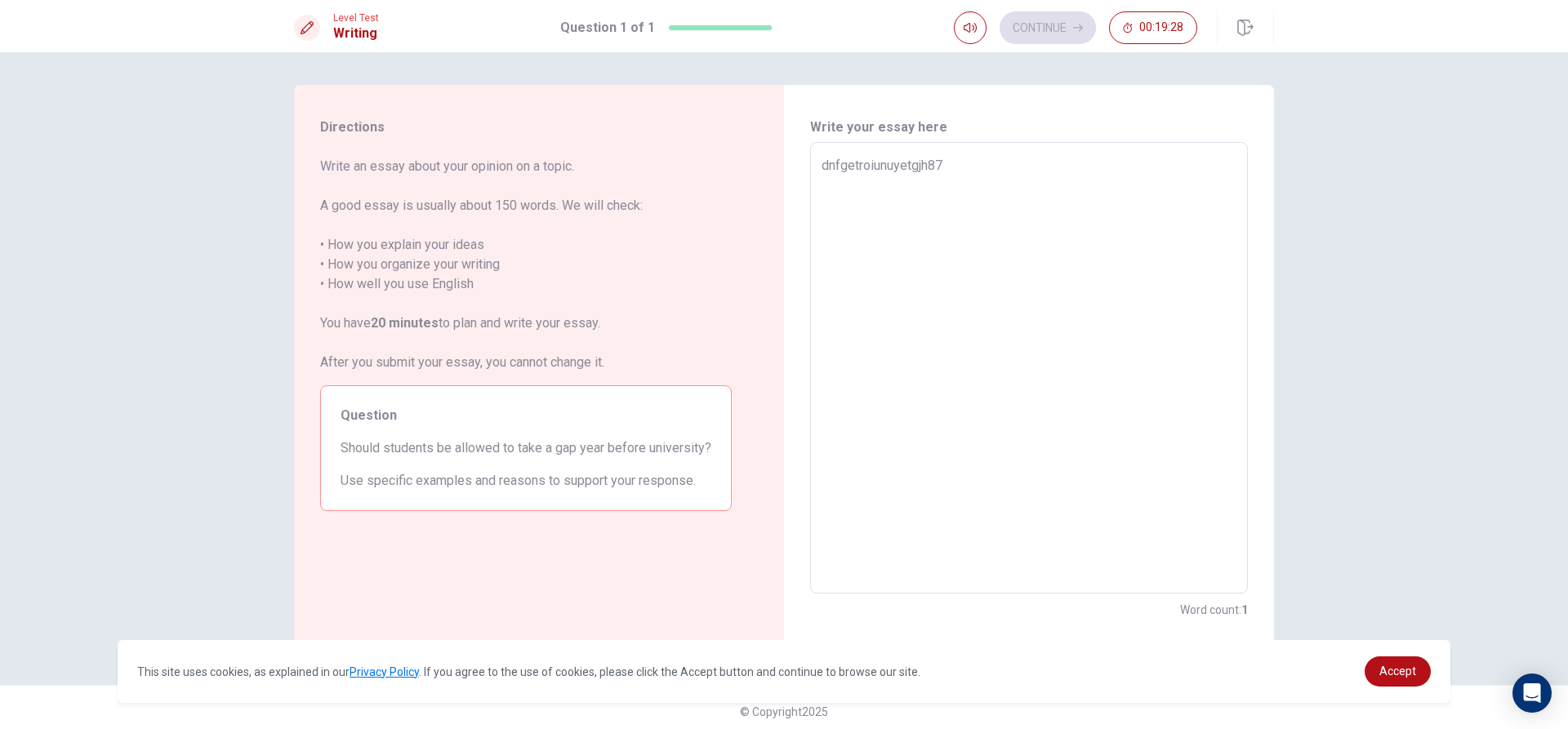
type textarea "x"
type textarea "dnfgetroiunuyetgjh87hj"
type textarea "x"
type textarea "dnfgetroiunuyetgjh87hj89"
type textarea "x"
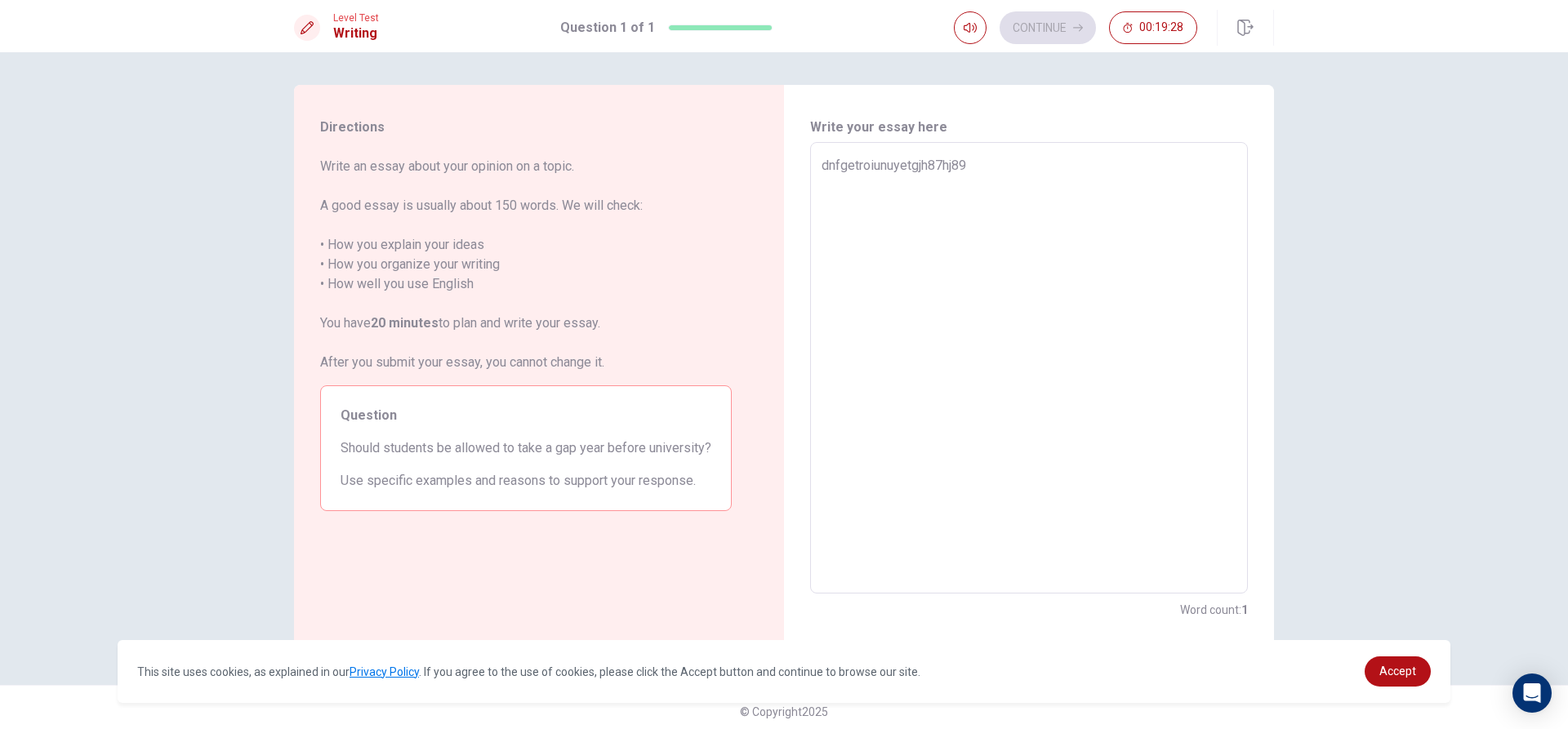
type textarea "dnfgetroiunuyetgjh87hj89y"
type textarea "x"
type textarea "dnfgetroiunuyetgjh87hj89ygdr"
type textarea "x"
type textarea "dnfgetroiunuyetgjh87hj89ygdr8ij"
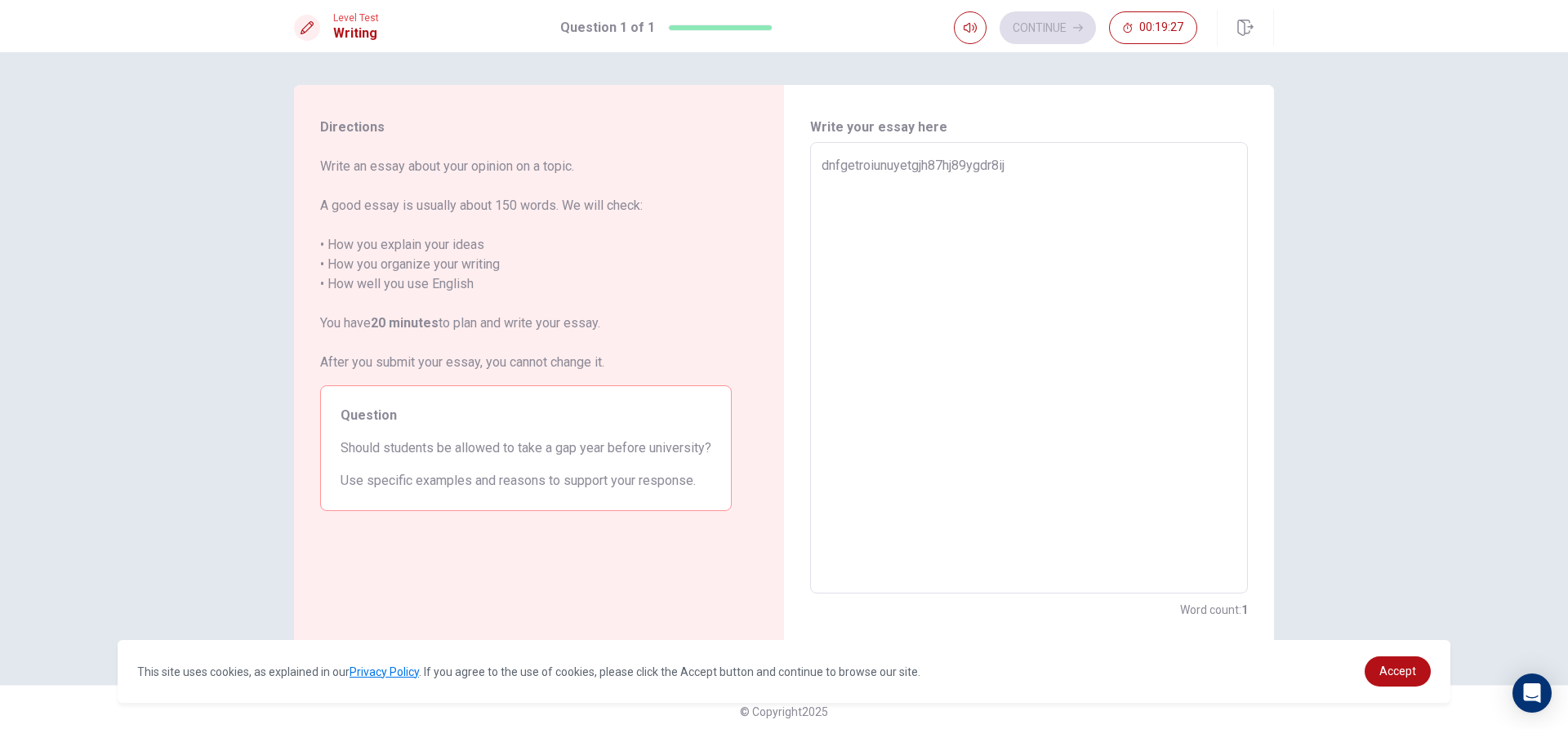
type textarea "x"
type textarea "dnfgetroiunuyetgjh87hj89ygdr8ijyg"
type textarea "x"
type textarea "dnfgetroiunuyetgjh87hj89ygdr8ijyg89j"
type textarea "x"
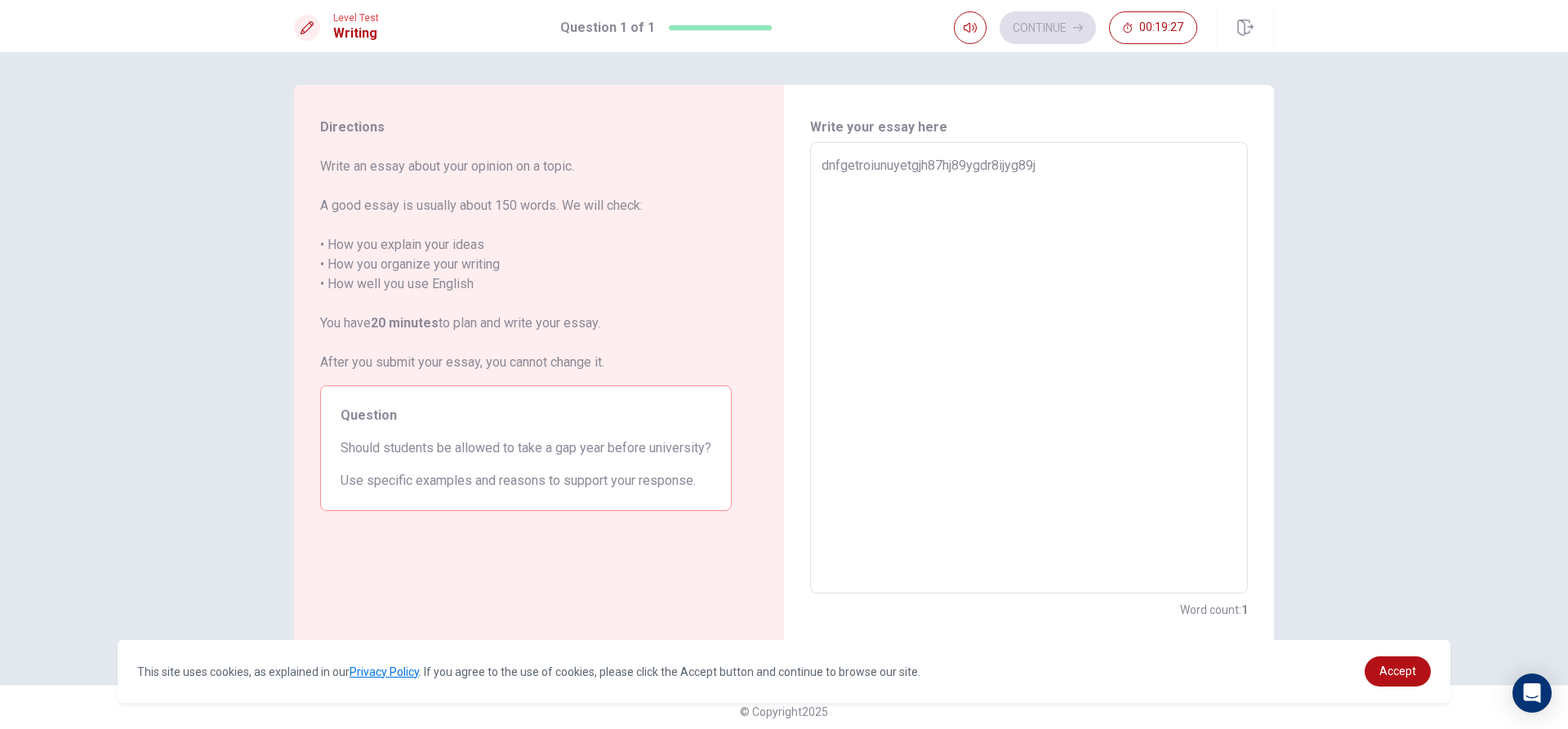
type textarea "dnfgetroiunuyetgjh87hj89ygdr8ijyg89j8"
type textarea "x"
type textarea "dnfgetroiunuyetgjh87hj89ygdr8ijyg89j8niu"
type textarea "x"
type textarea "dnfgetroiunuyetgjh87hj89ygdr8ijyg89j8niuh"
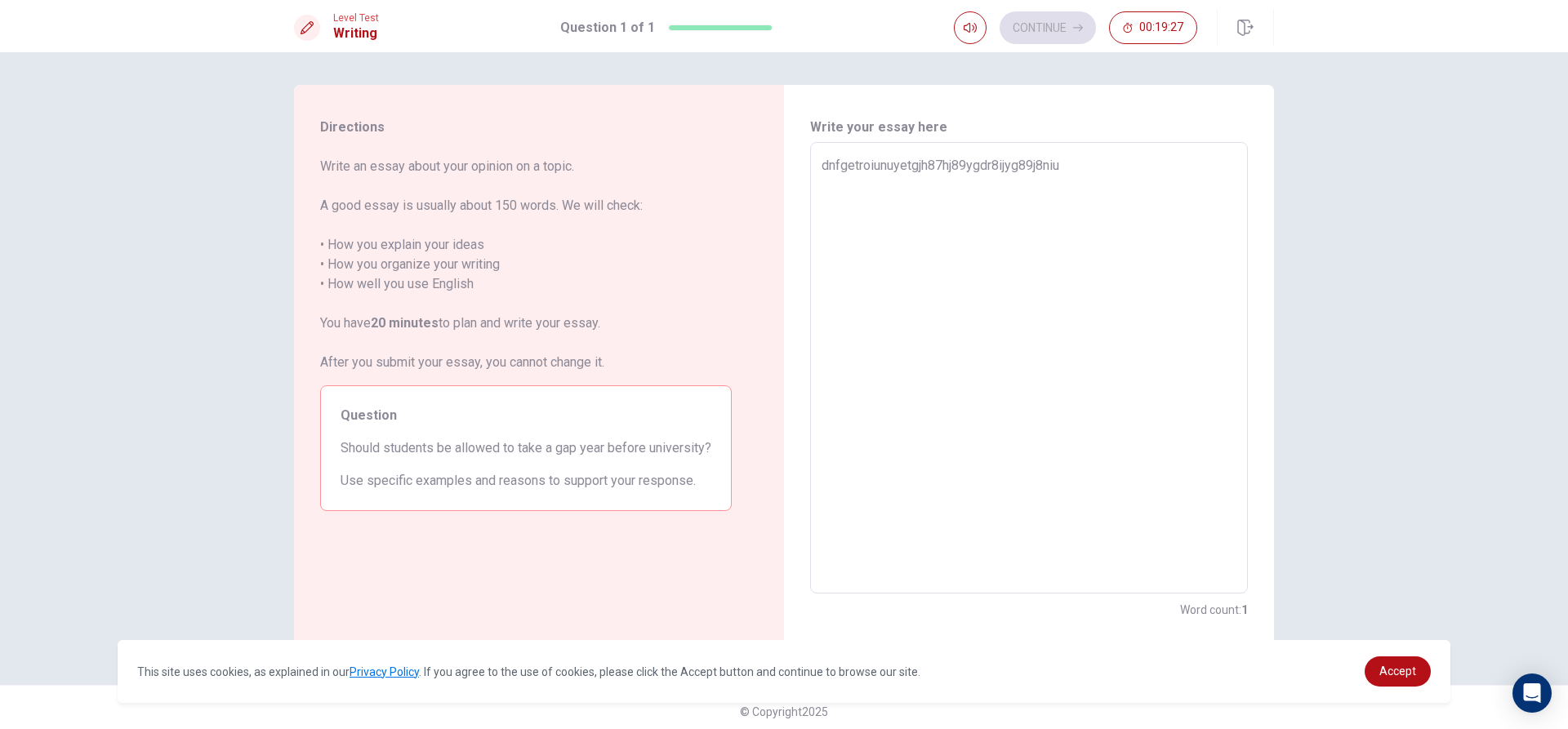
type textarea "x"
type textarea "dnfgetroiunuyetgjh87hj89ygdr8ijyg89j8niuhu"
type textarea "x"
type textarea "dnfgetroiunuyetgjh87hj89ygdr8ijyg89j8niuhug"
type textarea "x"
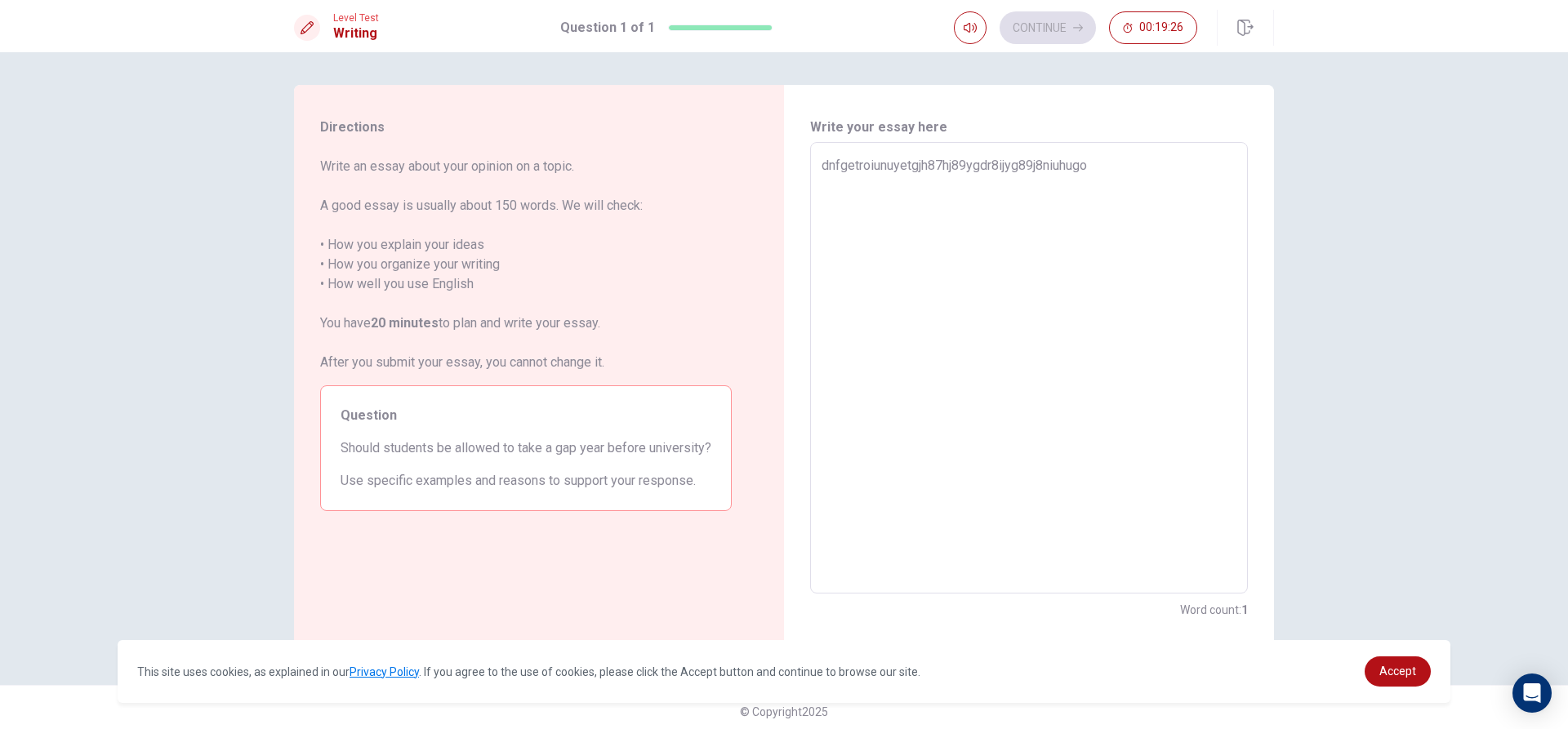
type textarea "dnfgetroiunuyetgjh87hj89ygdr8ijyg89j8niuhugoj"
type textarea "x"
type textarea "dnfgetroiunuyetgjh87hj89ygdr8ijyg89j8niuhugoj6"
type textarea "x"
type textarea "dnfgetroiunuyetgjh87hj89ygdr8ijyg89j8niuhugoj"
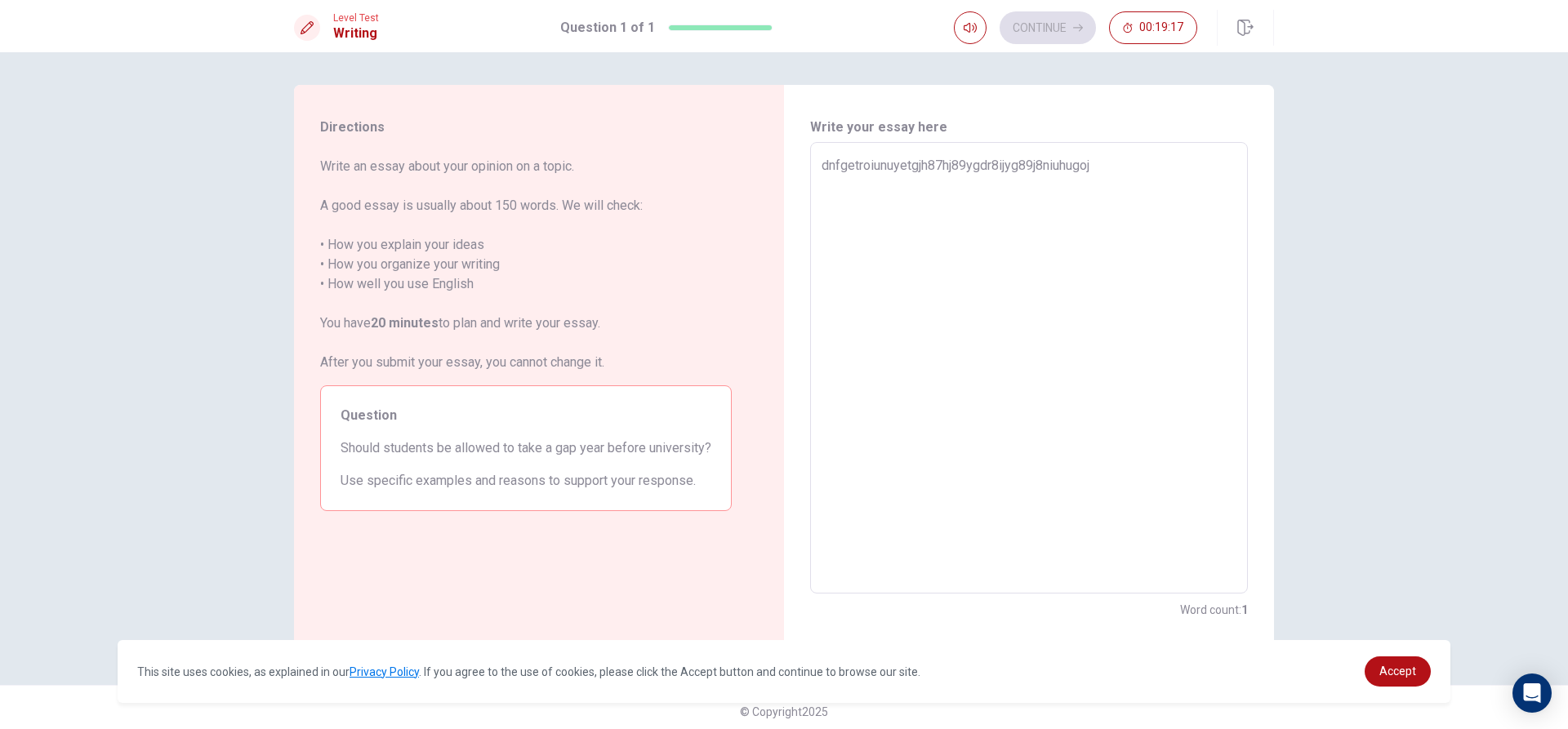
type textarea "x"
type textarea "dnfgetroiunuyetgjh87hj89ygdr8ijyg89j8niuhugo"
type textarea "x"
type textarea "dnfgetroiunuyetgjh87hj89ygdr8ijyg89j8niuhug"
type textarea "x"
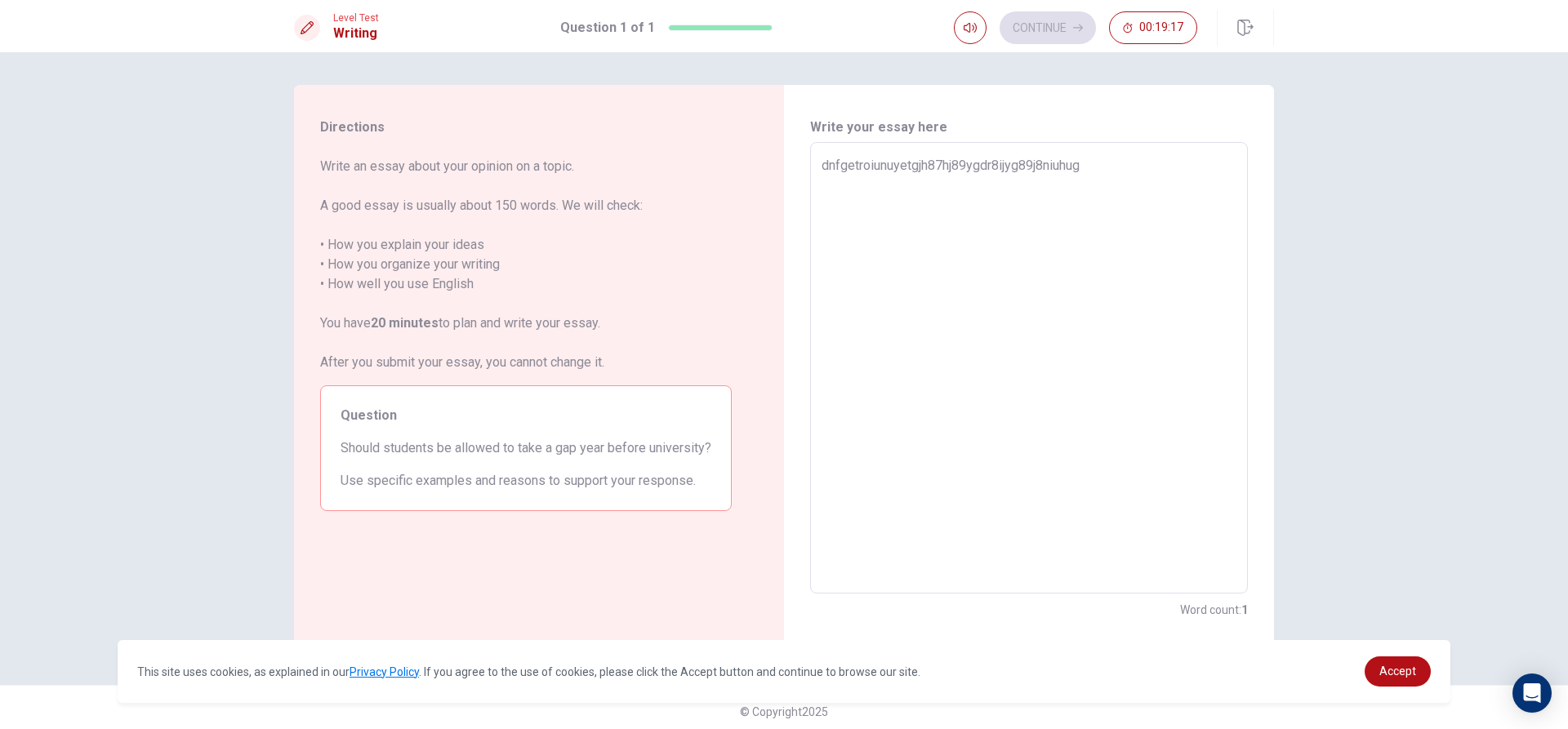
type textarea "dnfgetroiunuyetgjh87hj89ygdr8ijyg89j8niuhu"
type textarea "x"
type textarea "dnfgetroiunuyetgjh87hj89ygdr8ijyg89j8niuh"
type textarea "x"
type textarea "dnfgetroiunuyetgjh87hj89ygdr8ijyg89j8niu"
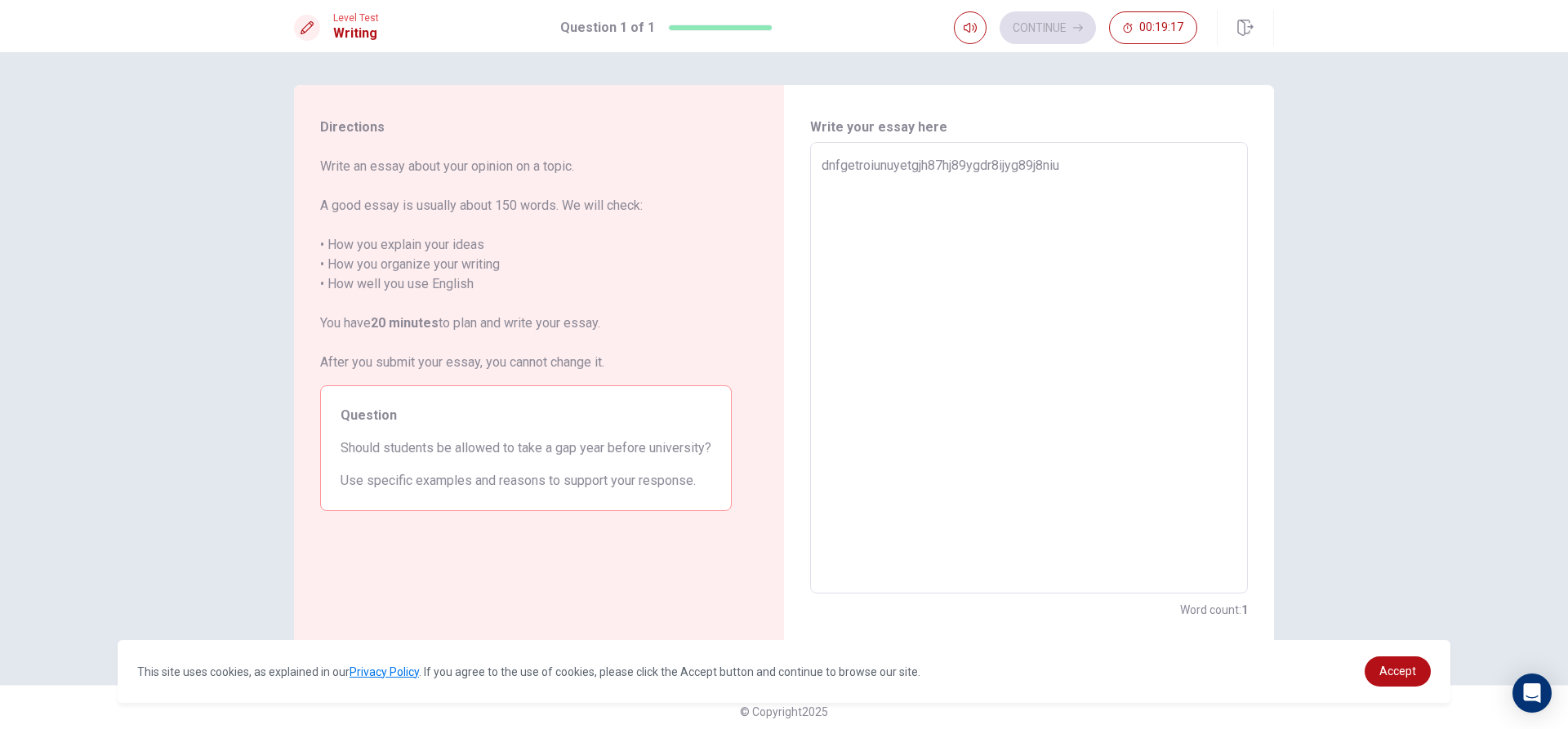
type textarea "x"
type textarea "dnfgetroiunuyetgjh87hj89ygdr8ijyg89j8ni"
type textarea "x"
type textarea "dnfgetroiunuyetgjh87hj89ygdr8ijyg89j8n"
type textarea "x"
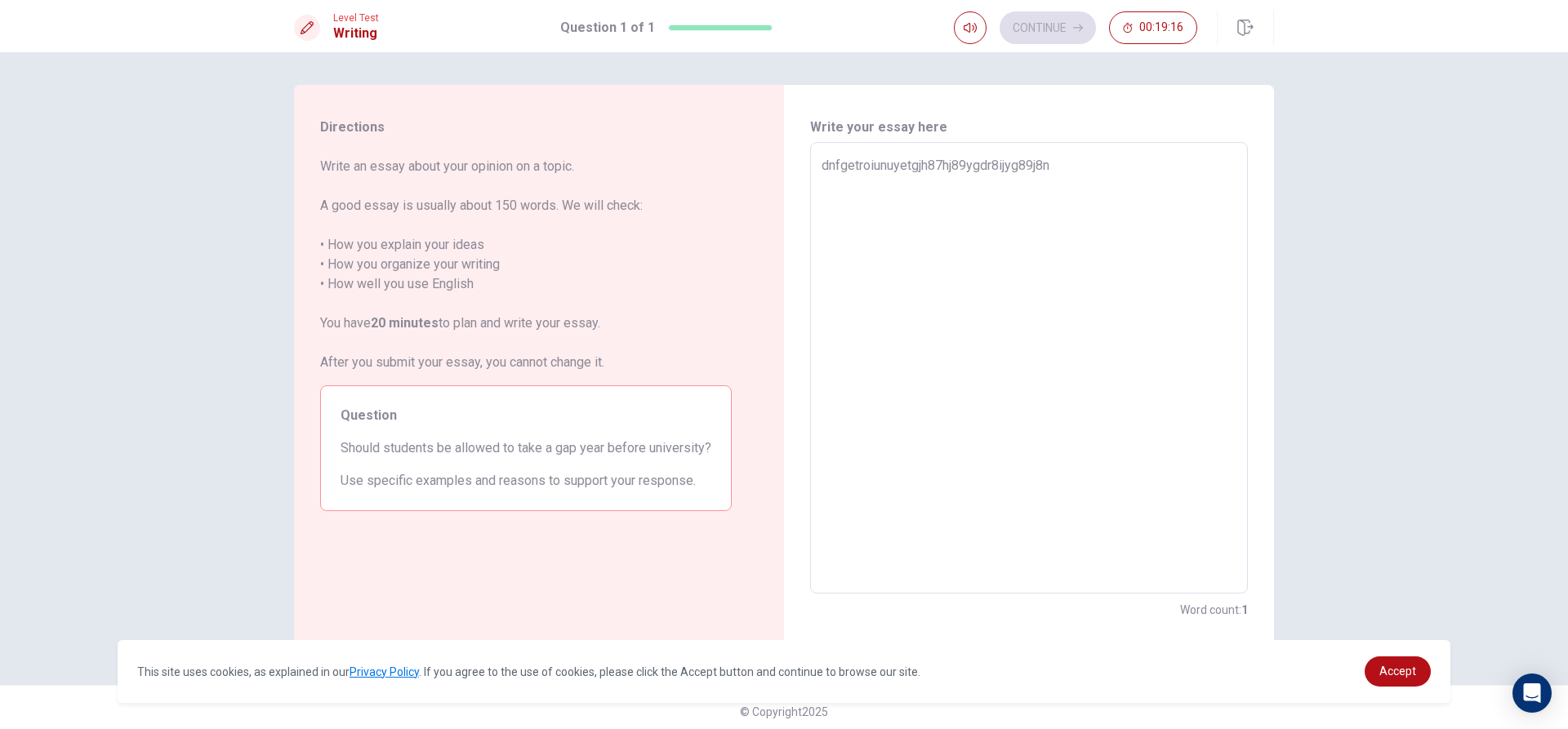
type textarea "dnfgetroiunuyetgjh87hj89ygdr8ijyg89j8"
type textarea "x"
type textarea "dnfgetroiunuyetgjh87hj89ygdr8ijyg89j"
type textarea "x"
type textarea "dnfgetroiunuyetgjh87hj89ygdr8ijyg89"
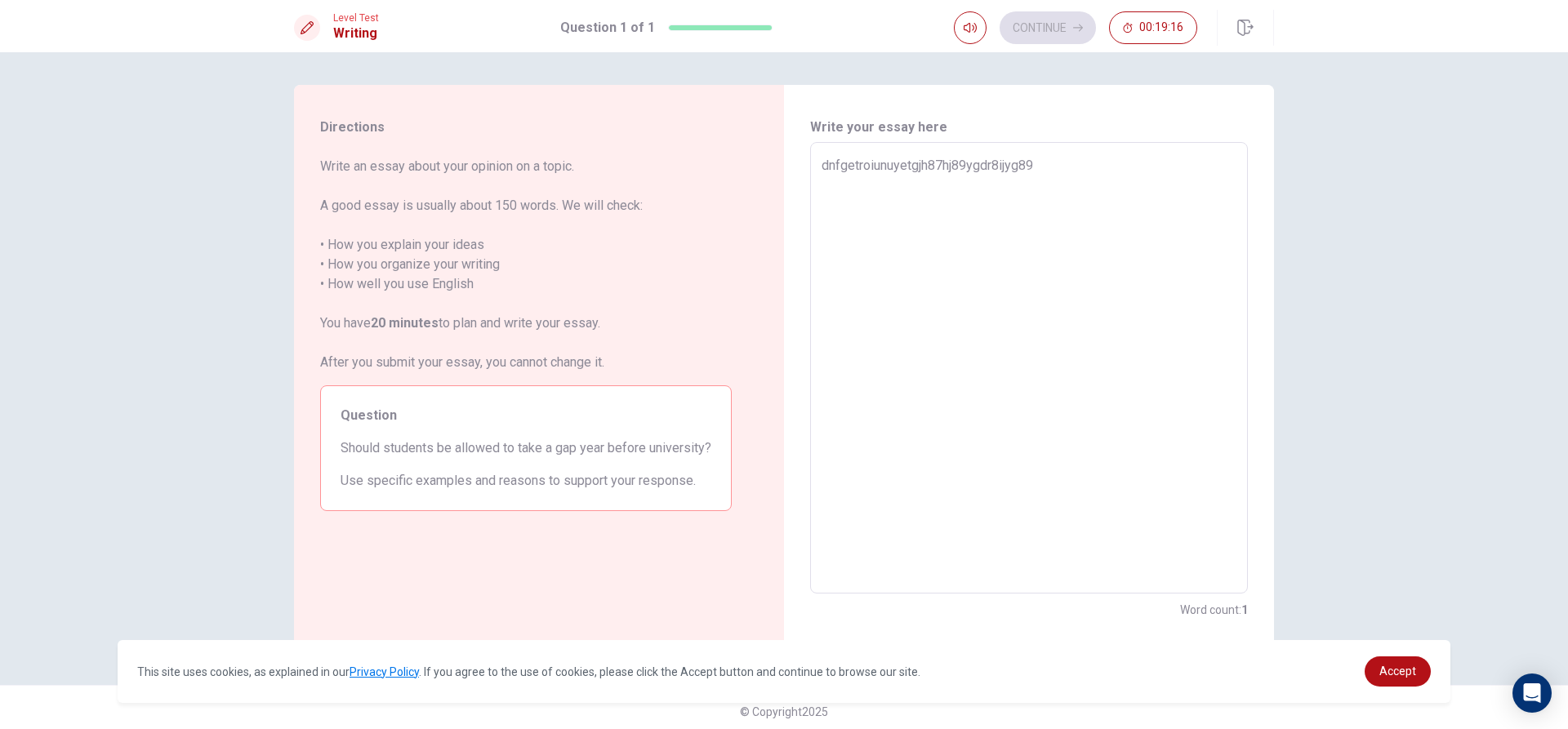
type textarea "x"
type textarea "dnfgetroiunuyetgjh87hj89ygdr8ijyg8"
type textarea "x"
type textarea "dnfgetroiunuyetgjh87hj89ygdr8ijyg"
type textarea "x"
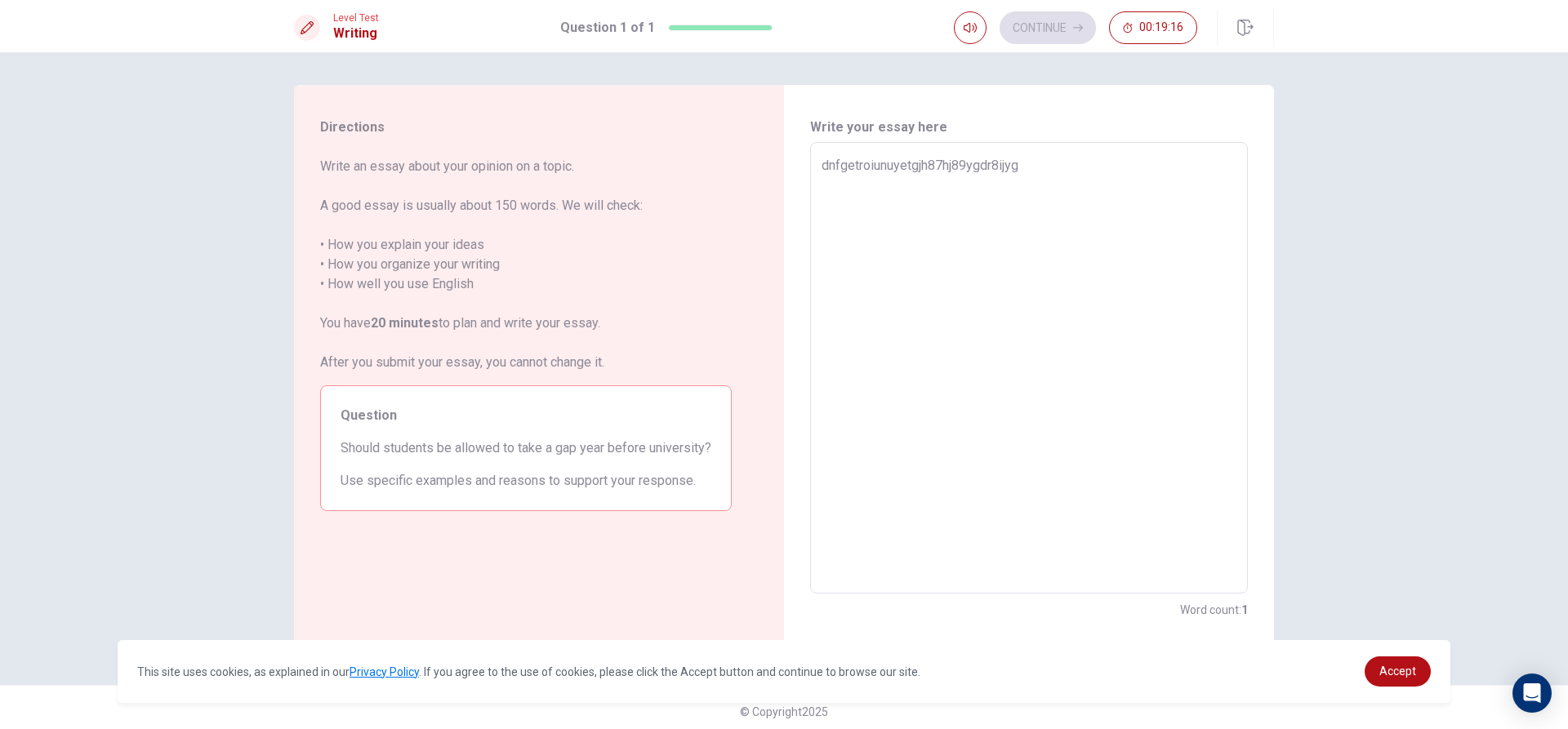
type textarea "dnfgetroiunuyetgjh87hj89ygdr8ijygf"
type textarea "x"
type textarea "dnfgetroiunuyetgjh87hj89ygdr8ijygfg"
type textarea "x"
type textarea "dnfgetroiunuyetgjh87hj89ygdr8ijygfger"
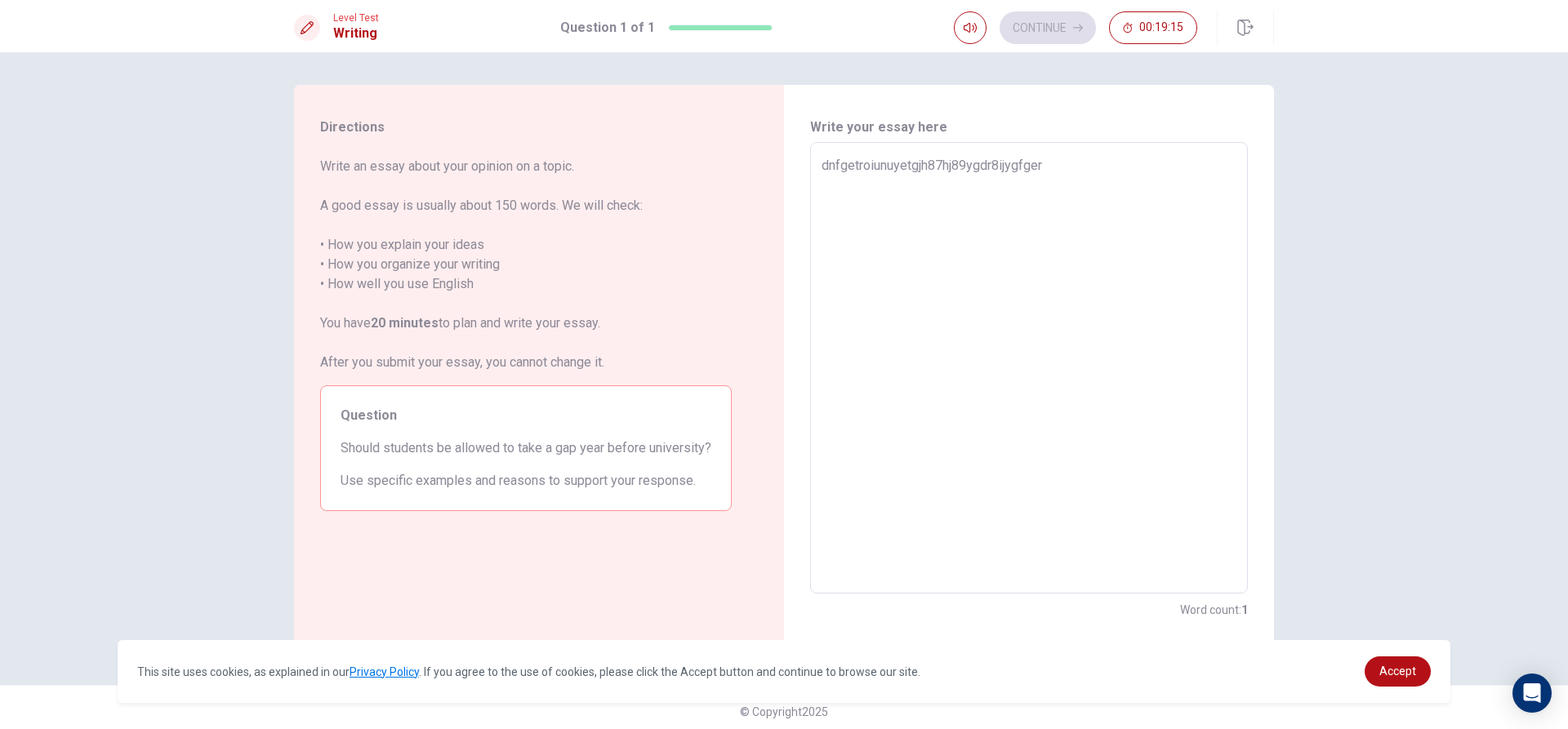
type textarea "x"
type textarea "dnfgetroiunuyetgjh87hj89ygdr8ijygfge"
type textarea "x"
type textarea "dnfgetroiunuyetgjh87hj89ygdr8ijygfgeg"
type textarea "x"
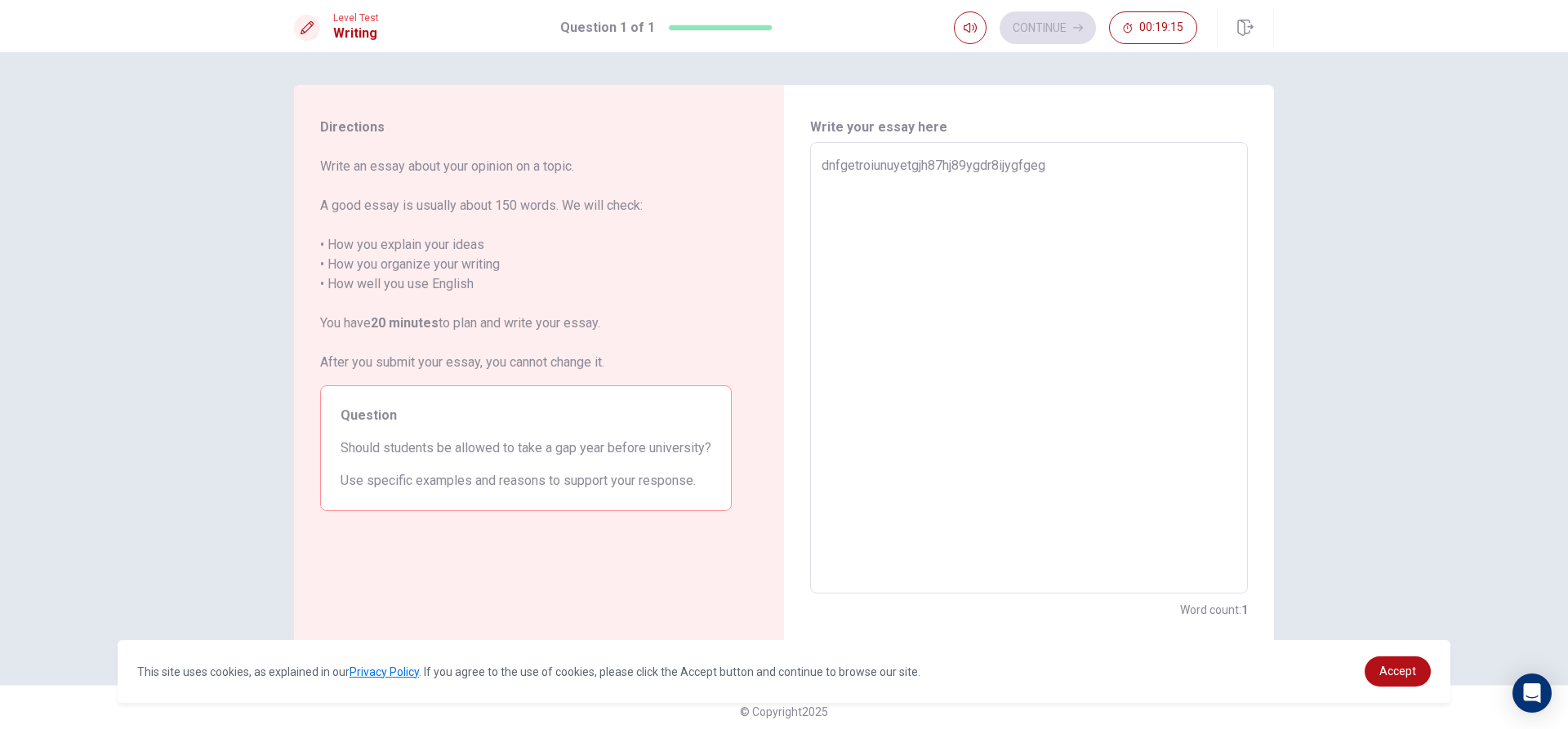
type textarea "dnfgetroiunuyetgjh87hj89ygdr8ijygfge"
type textarea "x"
type textarea "dnfgetroiunuyetgjh87hj89ygdr8ijygfg"
type textarea "x"
type textarea "dnfgetroiunuyetgjh87hj89ygdr8ijygf"
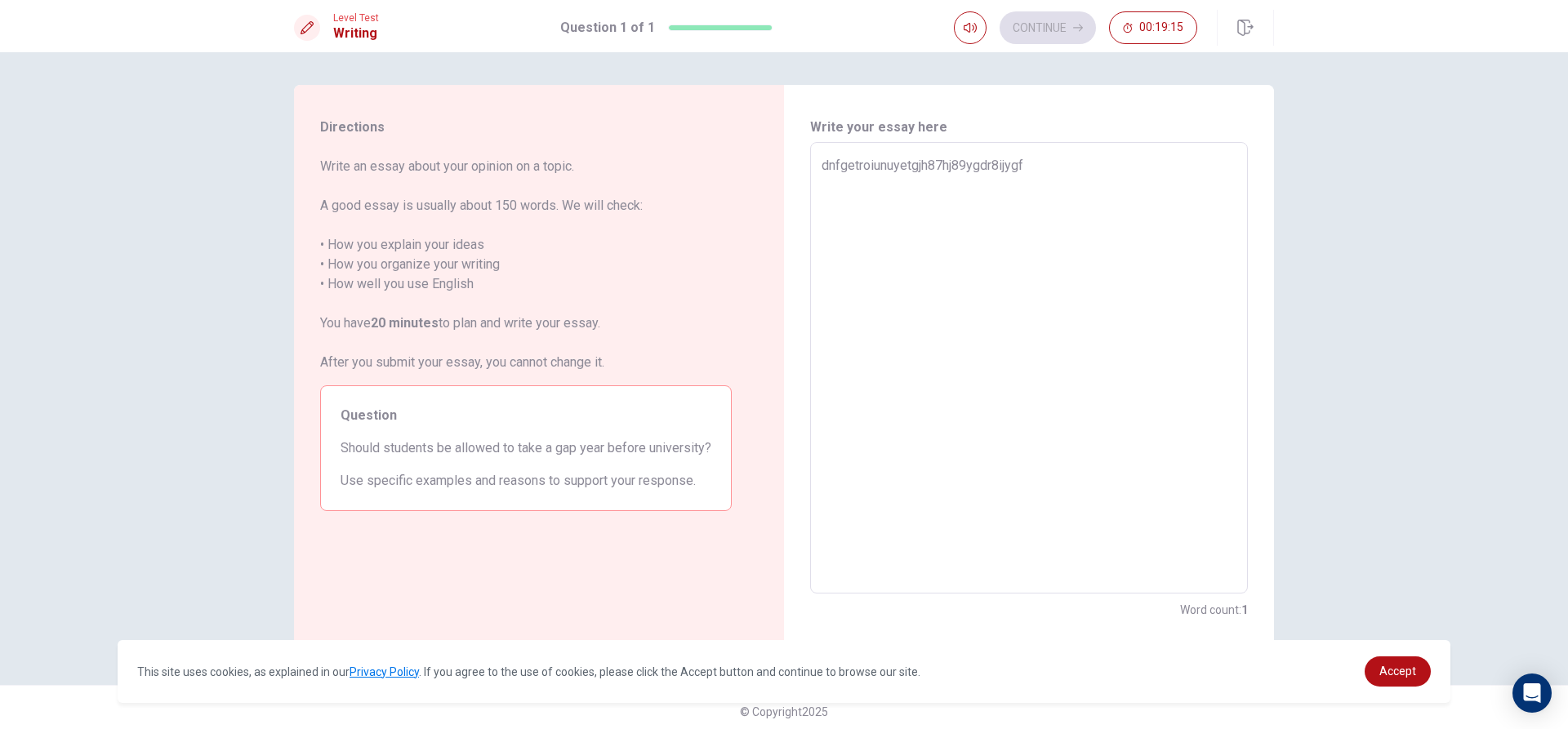
type textarea "x"
type textarea "dnfgetroiunuyetgjh87hj89ygdr8ijyg"
type textarea "x"
type textarea "dnfgetroiunuyetgjh87hj89ygdr8ijy"
type textarea "x"
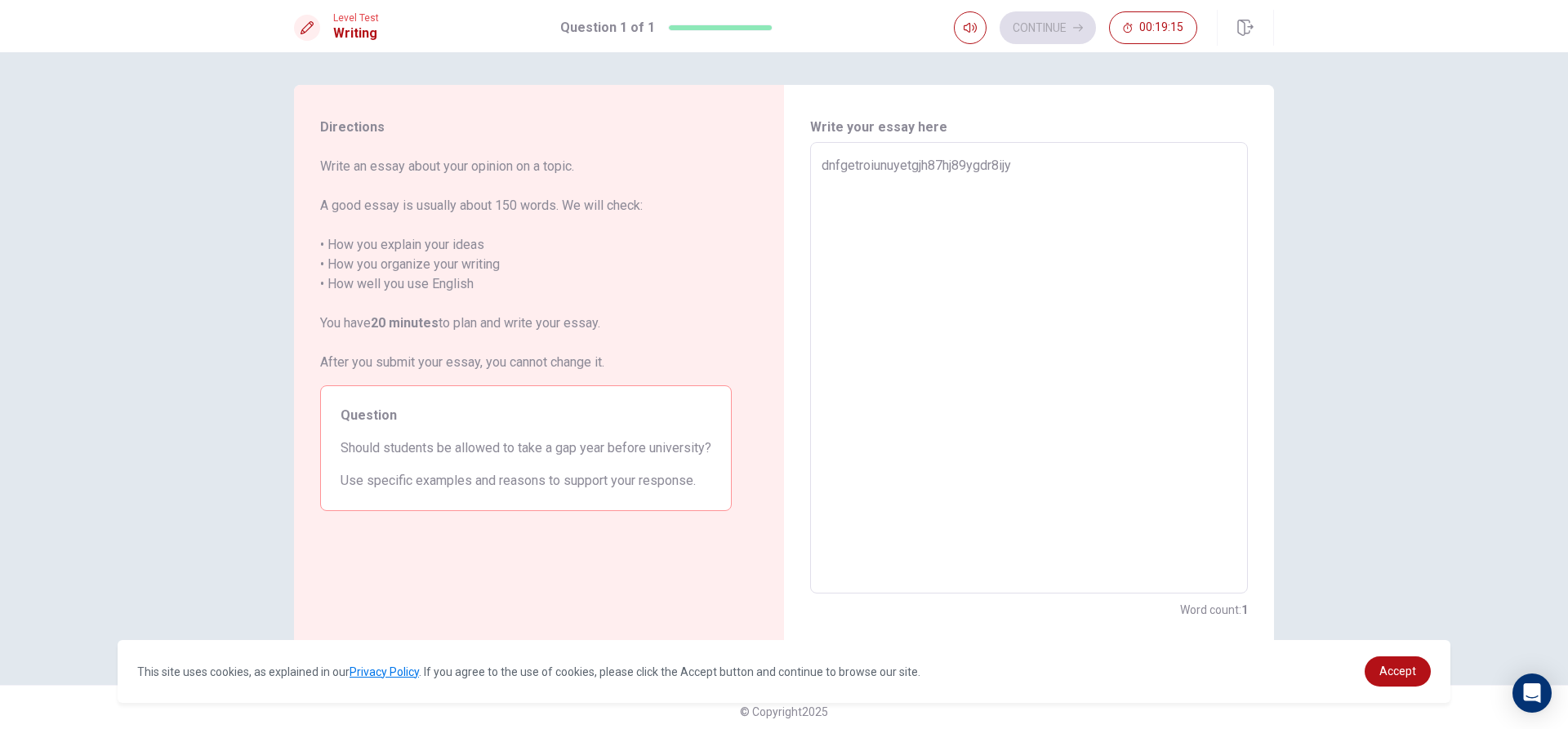
type textarea "dnfgetroiunuyetgjh87hj89ygdr8ij"
type textarea "x"
type textarea "dnfgetroiunuyetgjh87hj89ygdr8ij"
type textarea "x"
type textarea "dnfgetroiunuyetgjh87hj89ygdr8ijt"
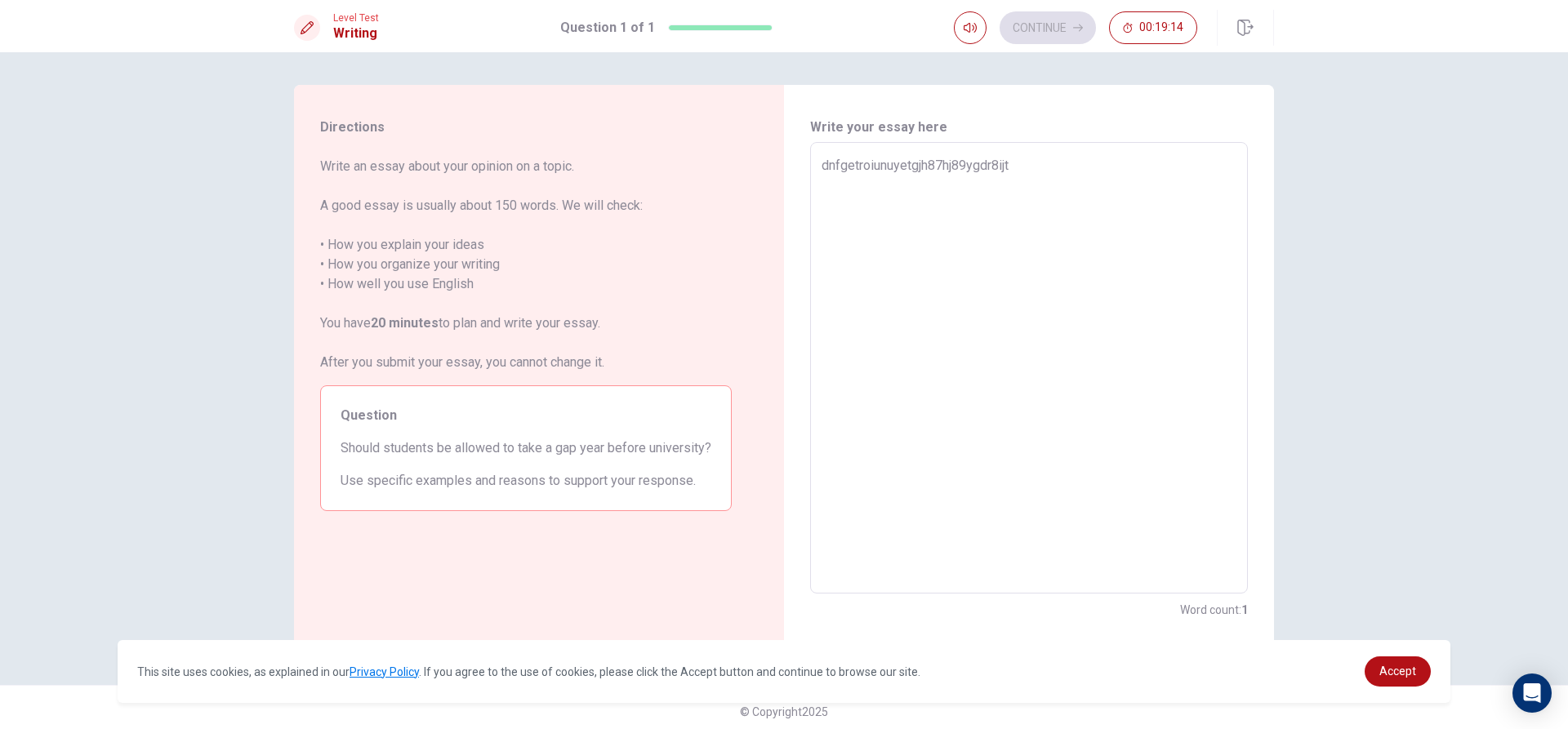
type textarea "x"
type textarea "dnfgetroiunuyetgjh87hj89ygdr8ijt"
type textarea "x"
type textarea "dnfgetroiunuyetgjh87hj89ygdr8ijtr"
type textarea "x"
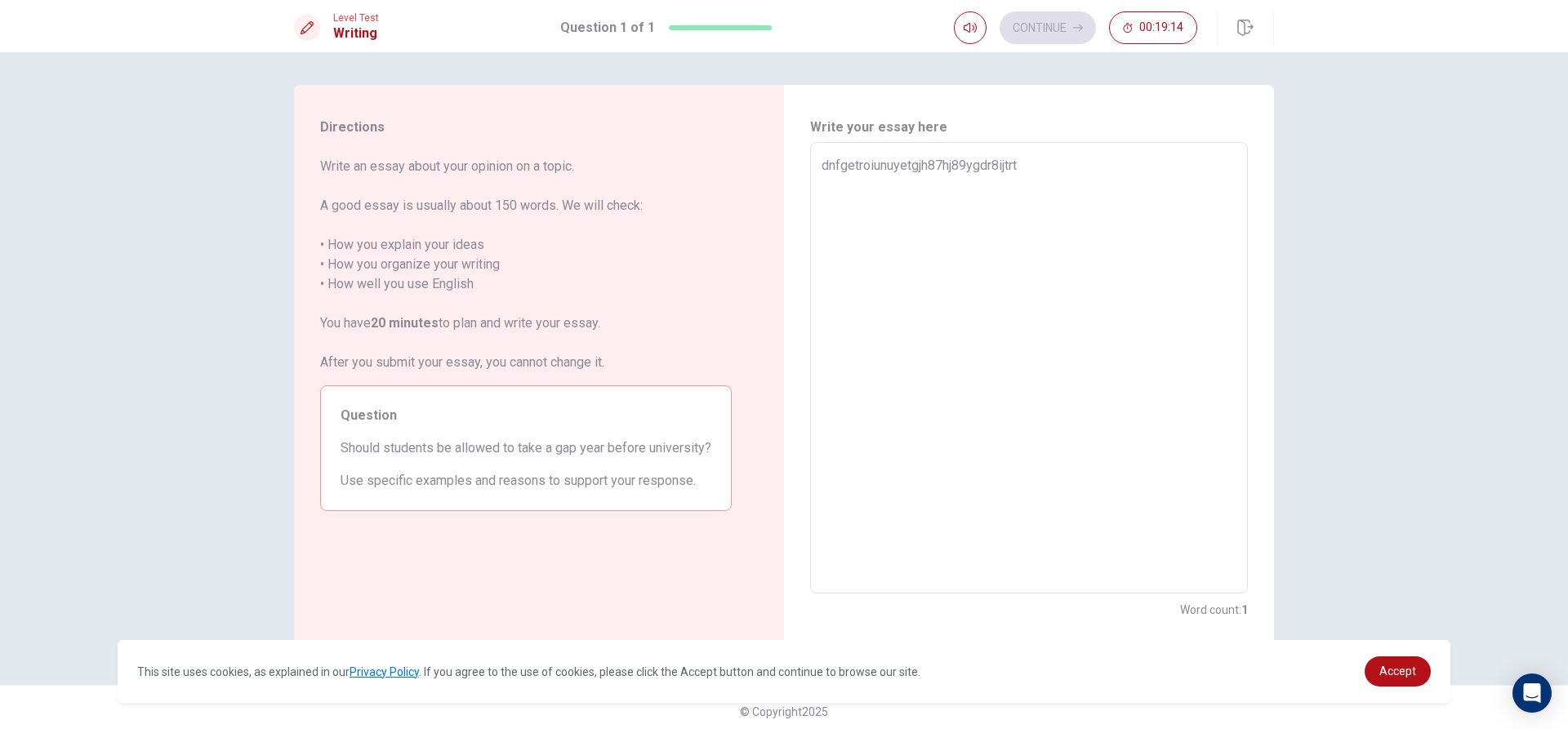
type textarea "dnfgetroiunuyetgjh87hj89ygdr8ijtr"
type textarea "x"
type textarea "dnfgetroiunuyetgjh87hj89ygdr8ijt"
type textarea "x"
type textarea "dnfgetroiunuyetgjh87hj89ygdr8ijtt"
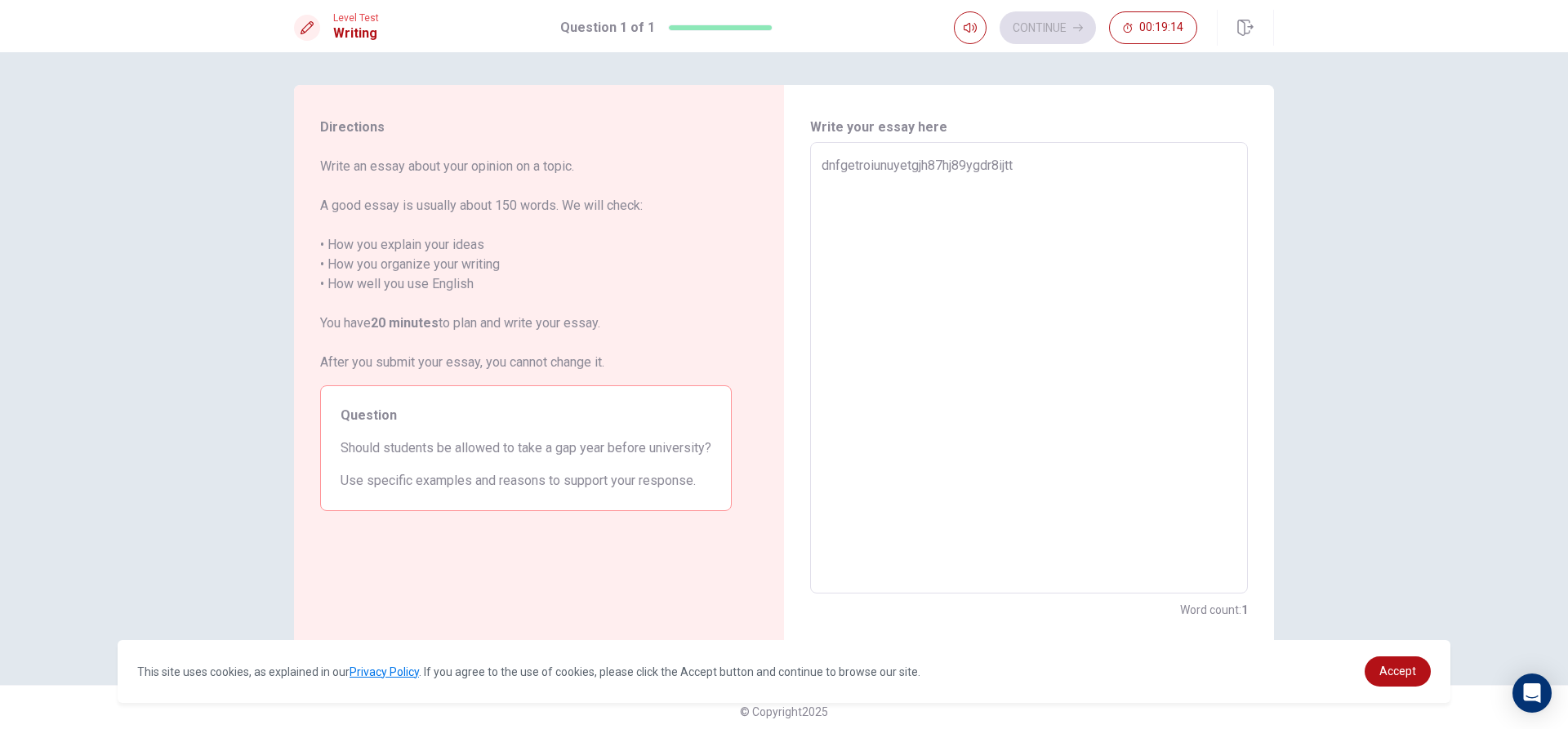
type textarea "x"
type textarea "dnfgetroiunuyetgjh87hj89ygdr8ijt"
type textarea "x"
type textarea "dnfgetroiunuyetgjh87hj89ygdr8ijtt"
type textarea "x"
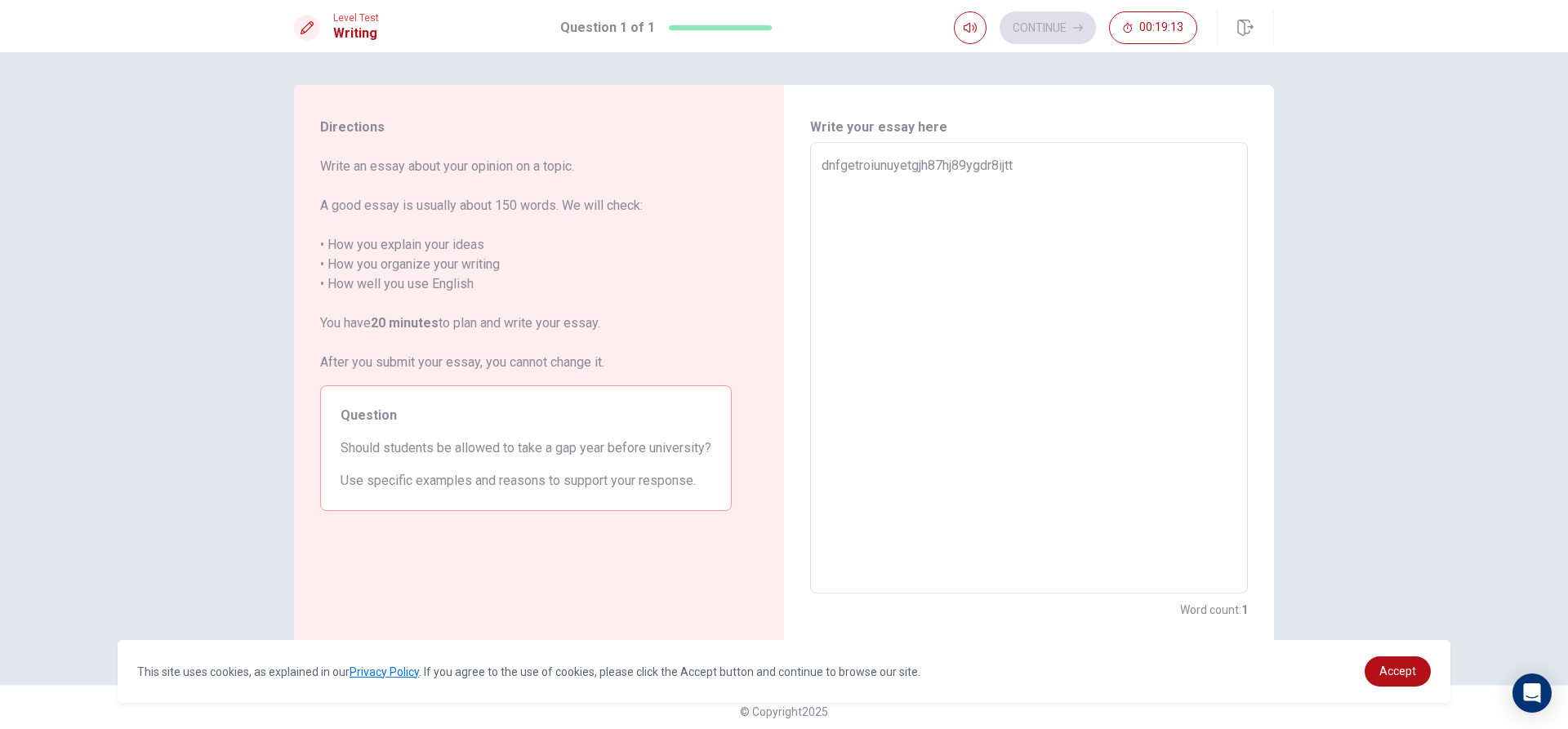
type textarea "dnfgetroiunuyetgjh87hj89ygdr8ijttg"
type textarea "x"
type textarea "dnfgetroiunuyetgjh87hj89ygdr8ijtt"
type textarea "x"
type textarea "dnfgetroiunuyetgjh87hj89ygdr8ijtth"
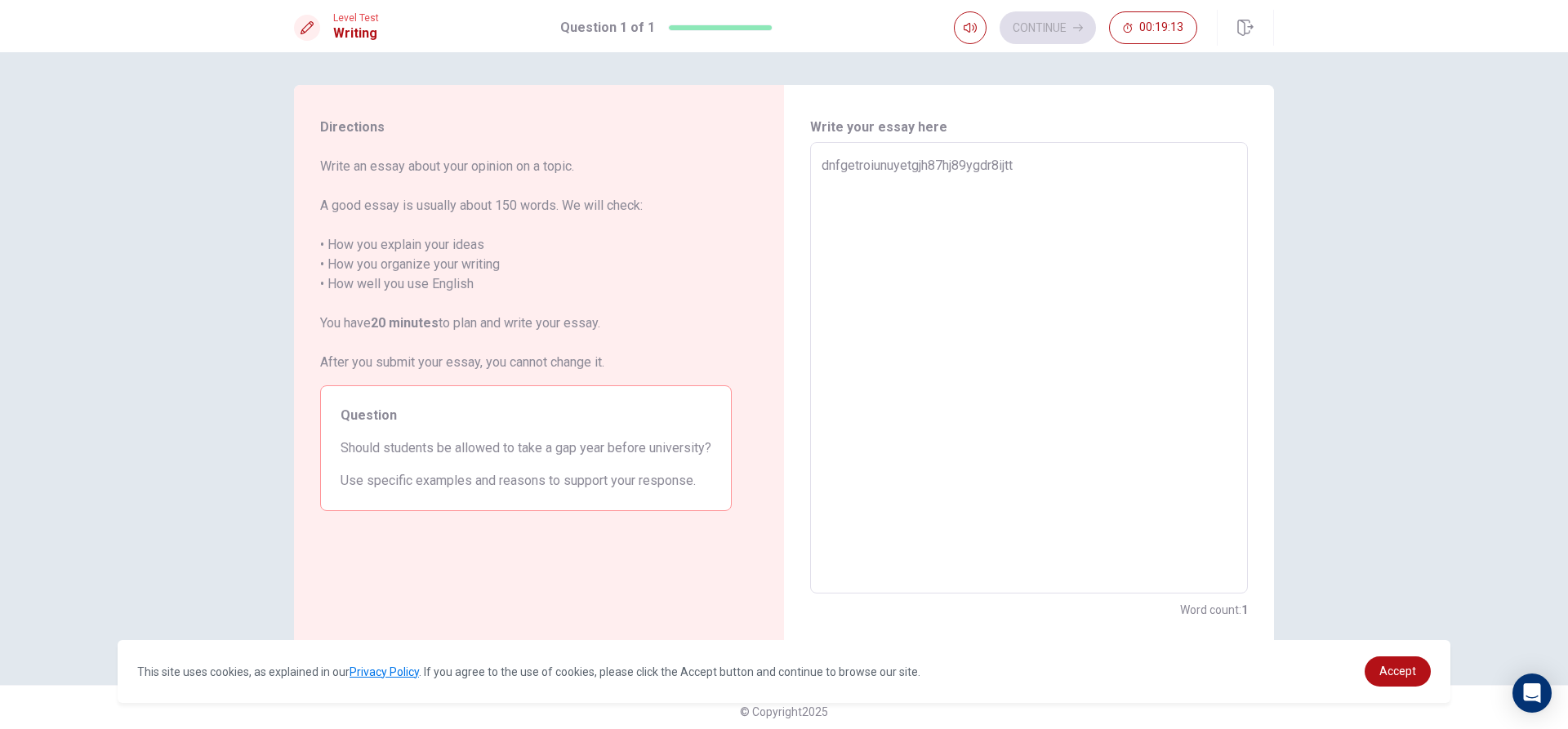
type textarea "x"
type textarea "dnfgetroiunuyetgjh87hj89ygdr8ijtt"
type textarea "x"
type textarea "dnfgetroiunuyetgjh87hj89ygdr8ijttr"
type textarea "x"
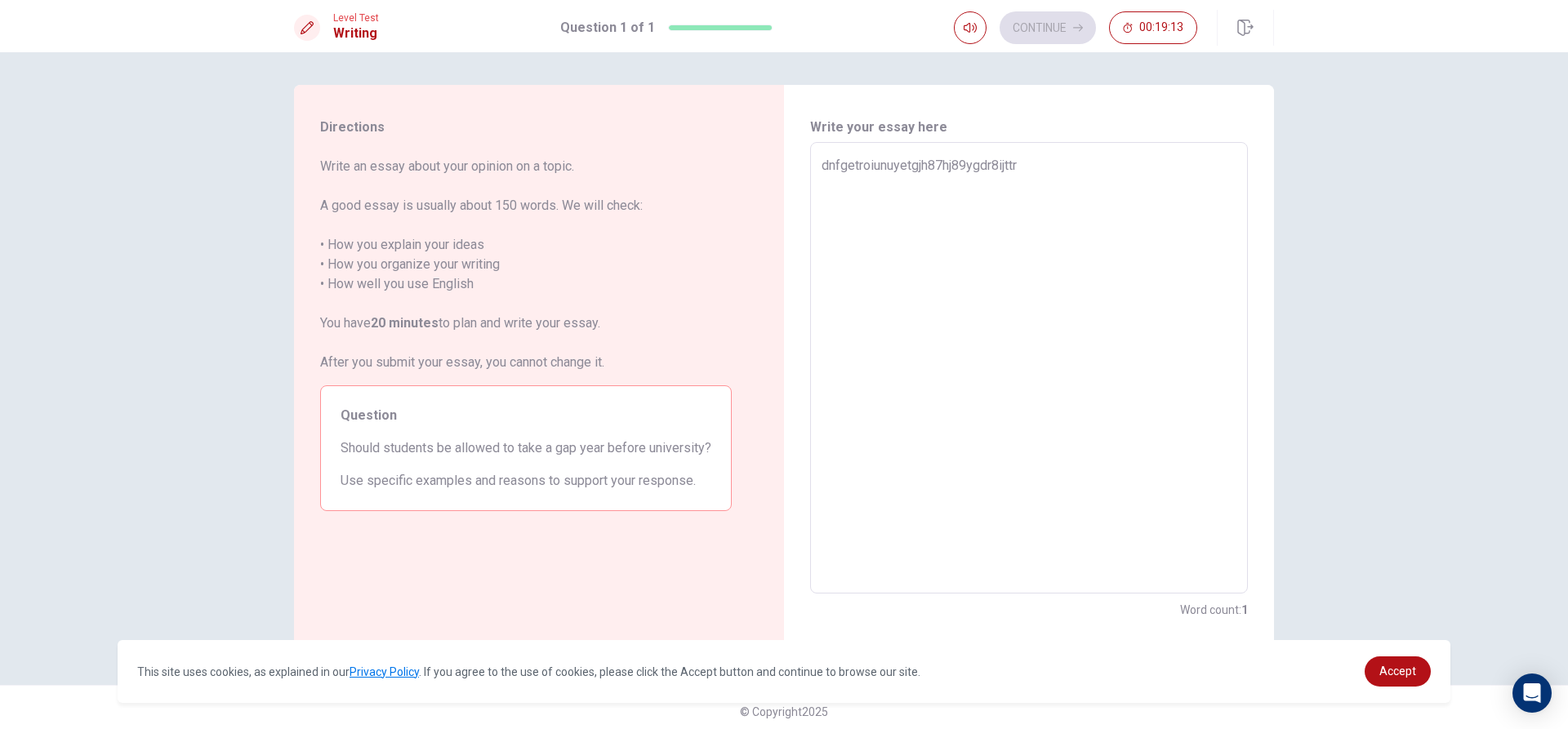
type textarea "dnfgetroiunuyetgjh87hj89ygdr8ijtt"
type textarea "x"
type textarea "dnfgetroiunuyetgjh87hj89ygdr8ijtth"
type textarea "x"
type textarea "dnfgetroiunuyetgjh87hj89ygdr8ijtt"
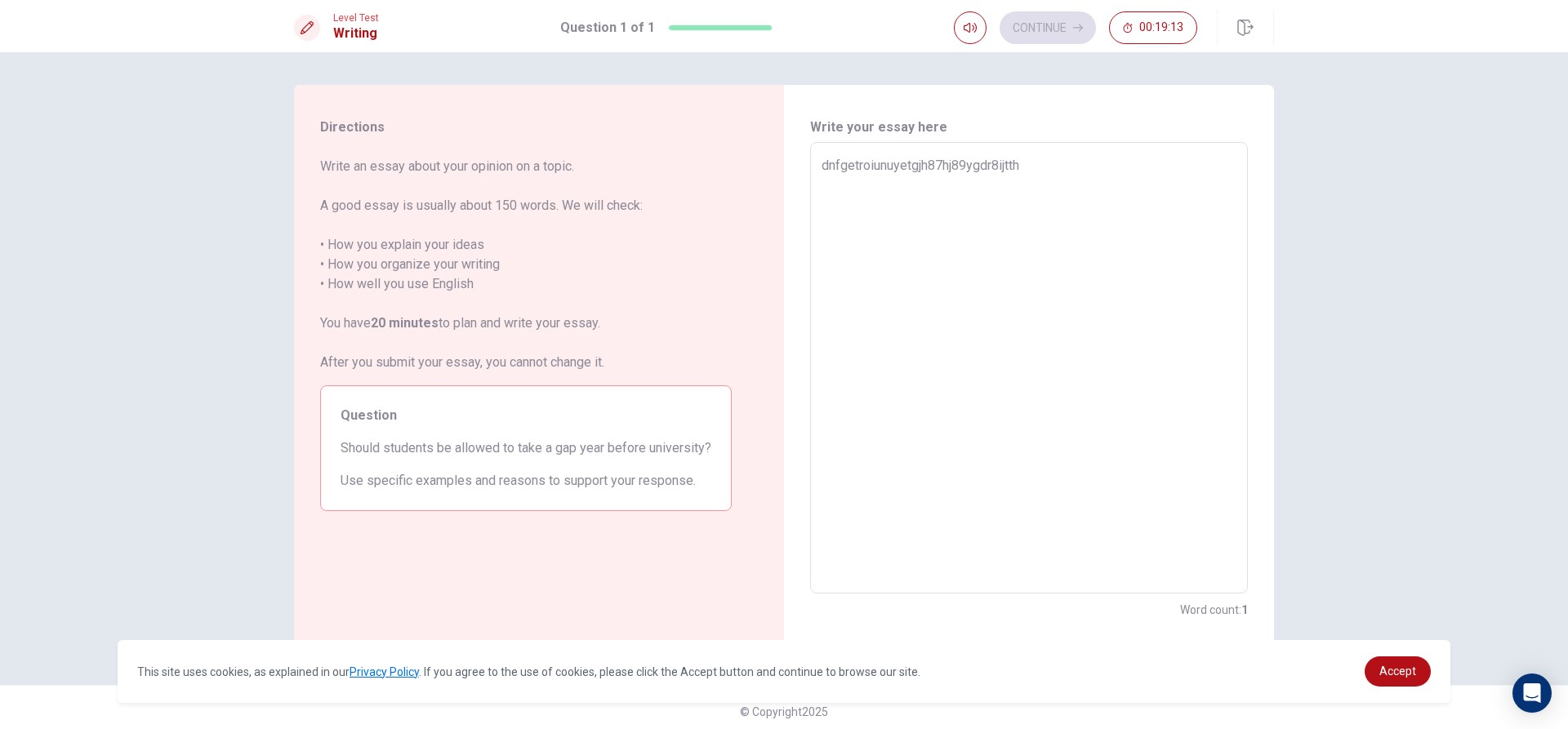
type textarea "x"
type textarea "dnfgetroiunuyetgjh87hj89ygdr8ijtttr"
type textarea "x"
type textarea "dnfgetroiunuyetgjh87hj89ygdr8ijttt"
type textarea "x"
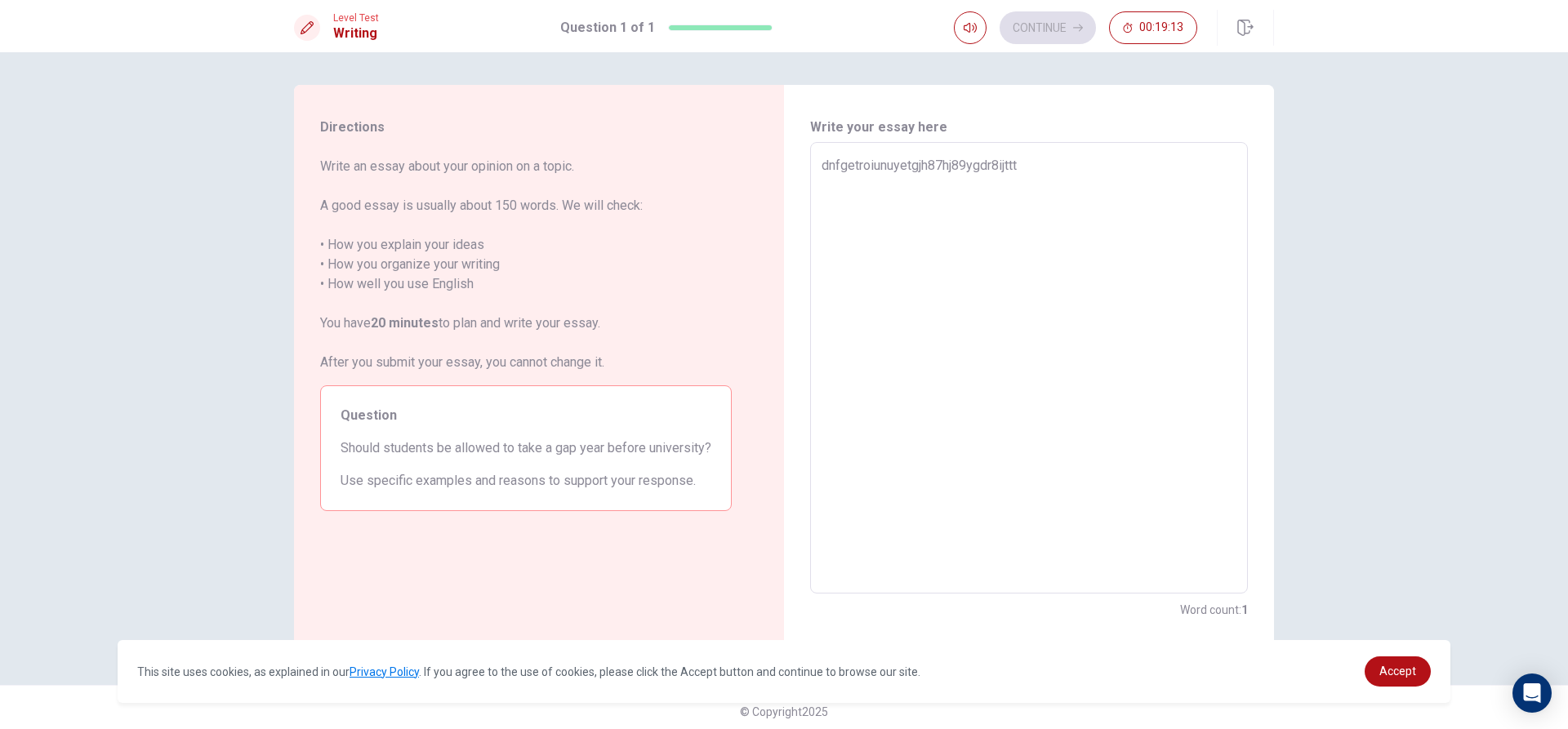
type textarea "dnfgetroiunuyetgjh87hj89ygdr8ijtt"
type textarea "x"
type textarea "dnfgetroiunuyetgjh87hj89ygdr8ijt"
type textarea "x"
type textarea "dnfgetroiunuyetgjh87hj89ygdr8ij"
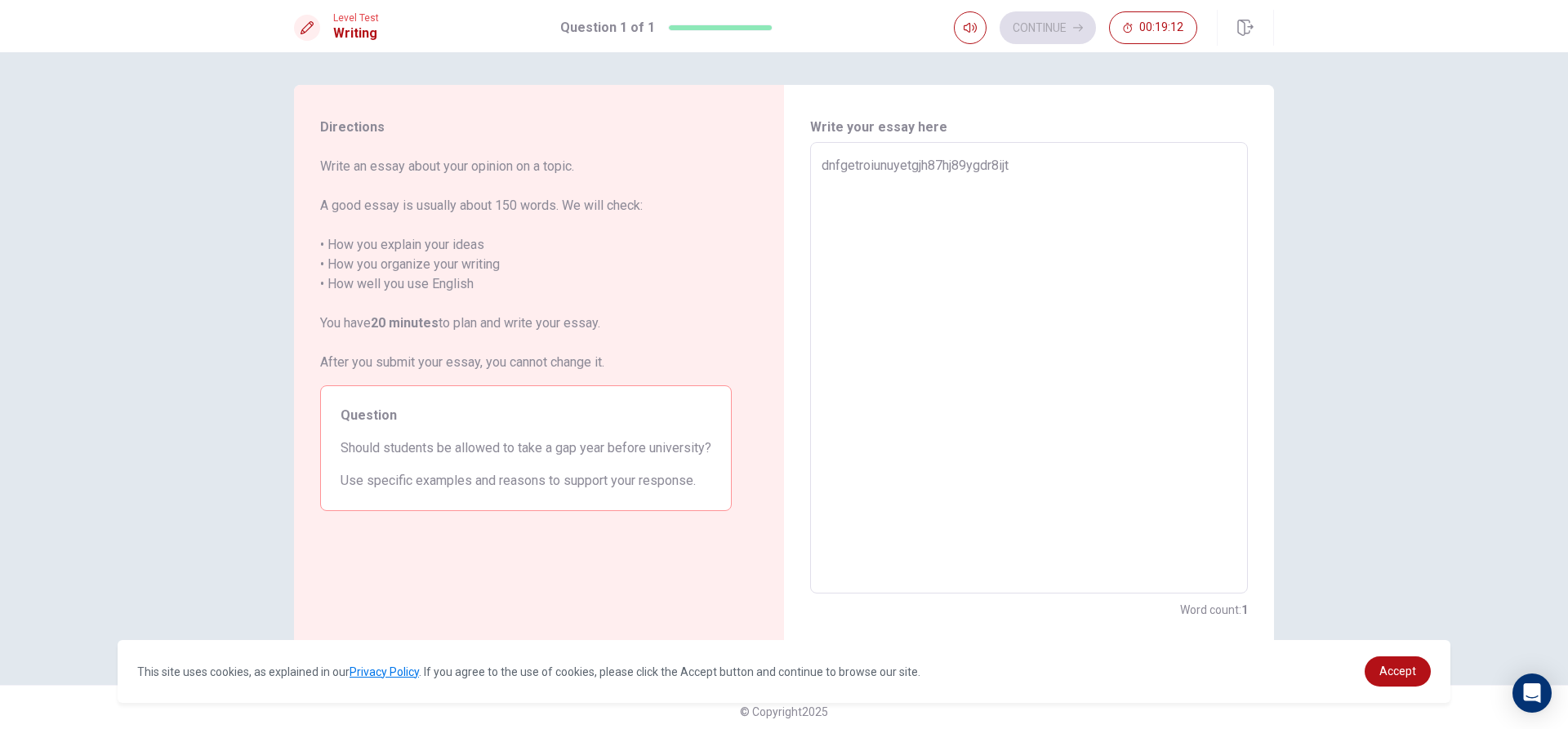
type textarea "x"
type textarea "dnfgetroiunuyetgjh87hj89ygdr8i"
type textarea "x"
type textarea "dnfgetroiunuyetgjh87hj89ygdr8"
type textarea "x"
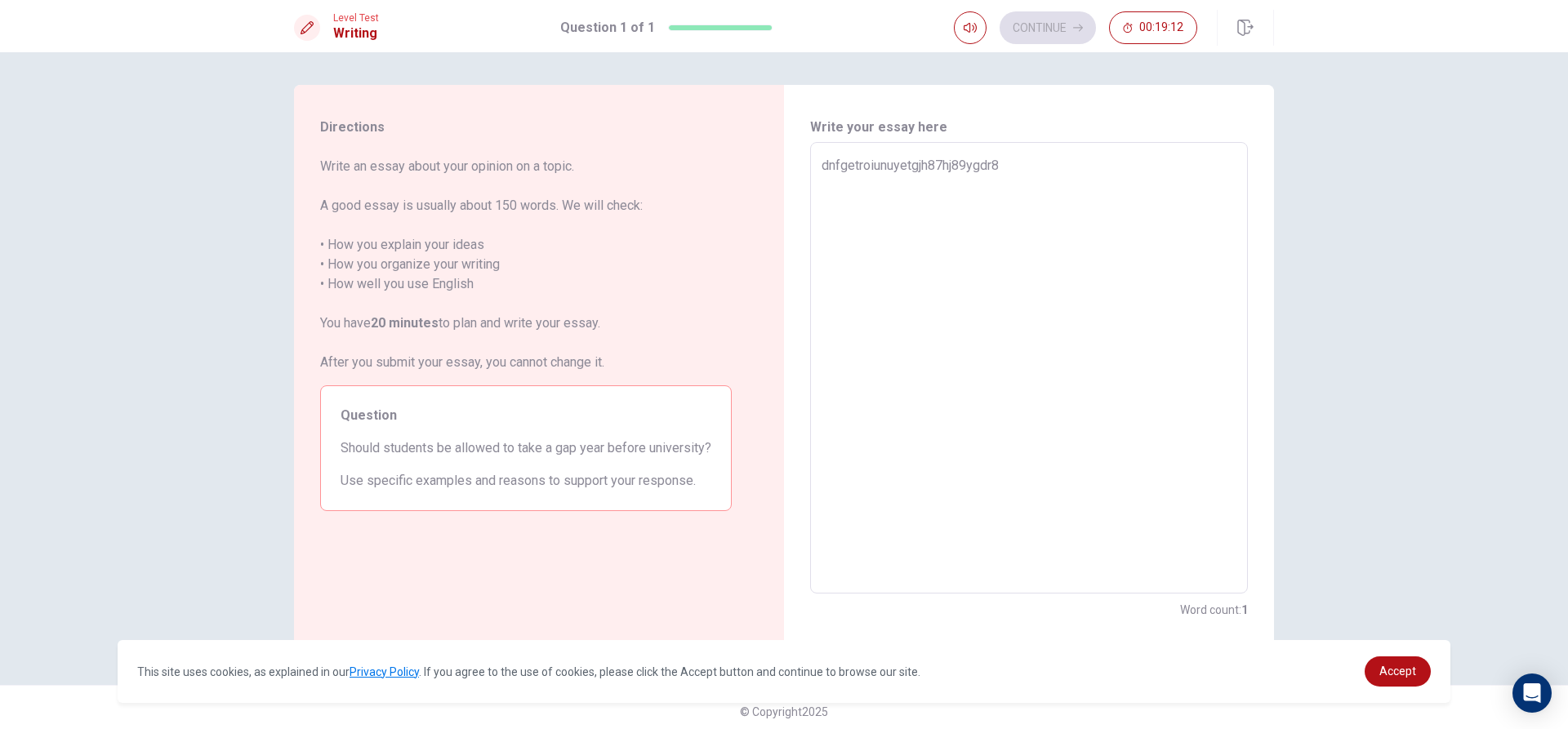
type textarea "dnfgetroiunuyetgjh87hj89ygdr"
type textarea "x"
type textarea "dnfgetroiunuyetgjh87hj89ygd"
type textarea "x"
type textarea "dnfgetroiunuyetgjh87hj89yg"
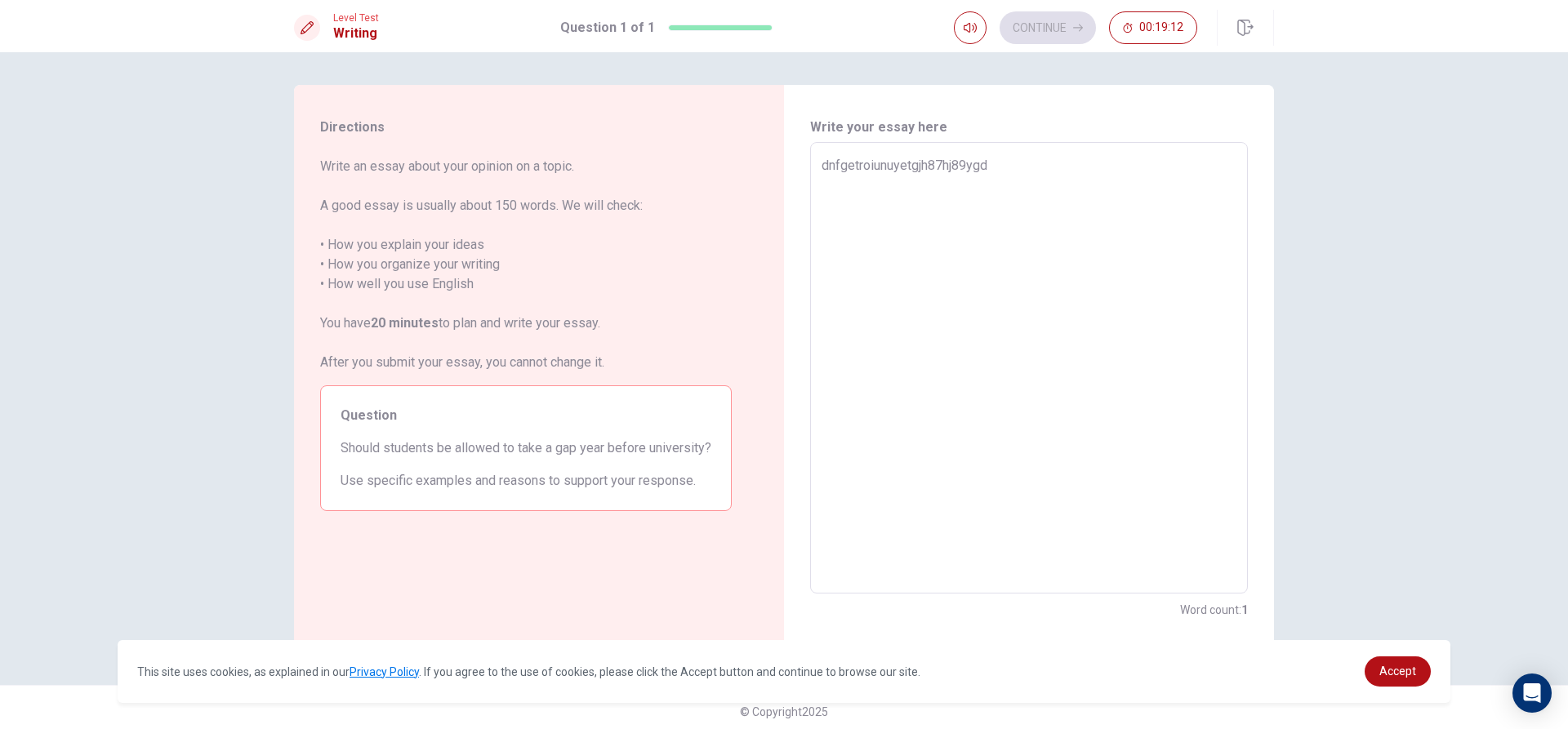
type textarea "x"
type textarea "dnfgetroiunuyetgjh87hj89y"
type textarea "x"
type textarea "dnfgetroiunuyetgjh87hj89"
type textarea "x"
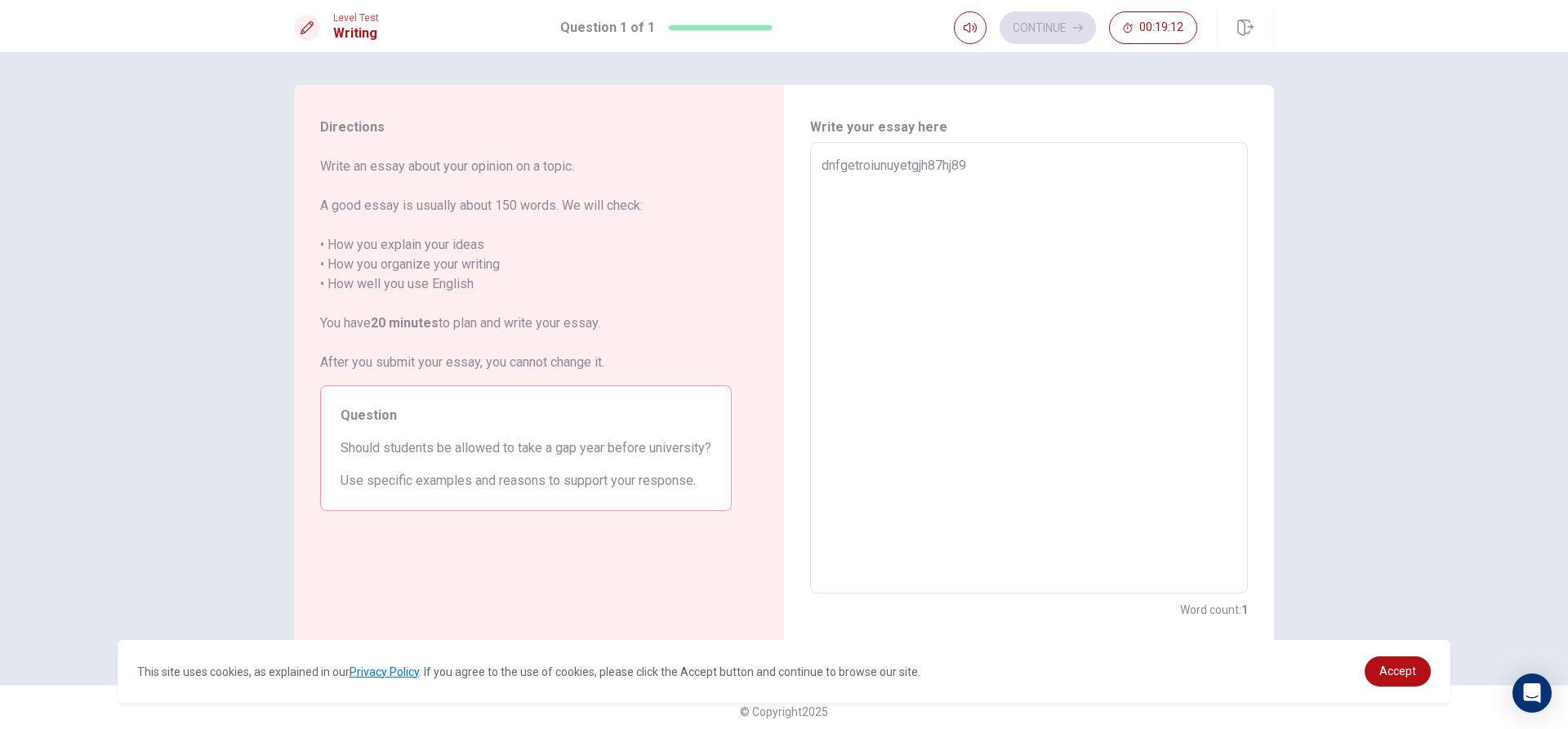
type textarea "dnfgetroiunuyetgjh87hj8"
type textarea "x"
type textarea "dnfgetroiunuyetgjh87hj"
type textarea "x"
type textarea "dnfgetroiunuyetgjh87h"
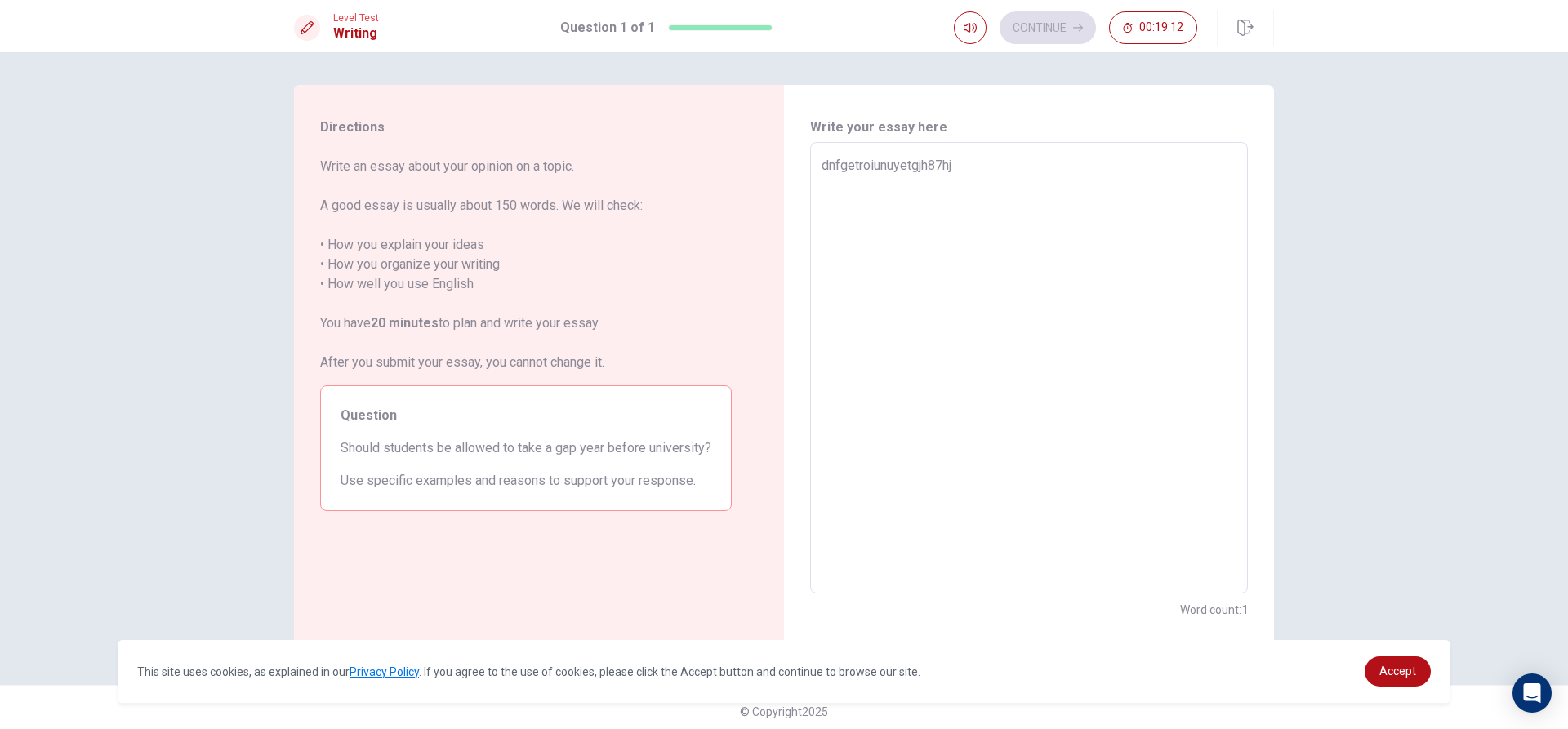
type textarea "x"
type textarea "dnfgetroiunuyetgjh87"
type textarea "x"
type textarea "dnfgetroiunuyetgjh8"
type textarea "x"
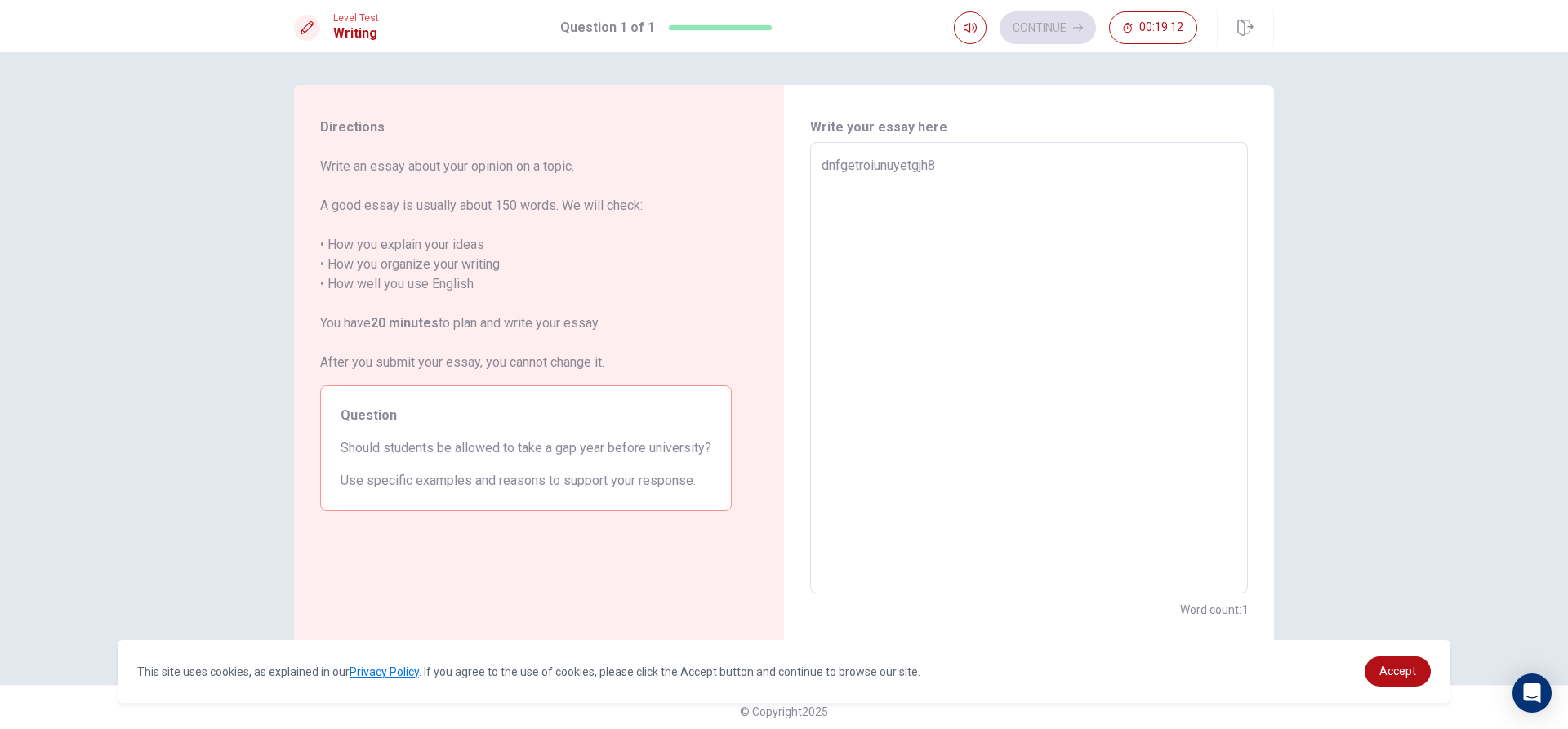
type textarea "dnfgetroiunuyetgjh"
type textarea "x"
type textarea "dnfgetroiunuyetgj"
type textarea "x"
type textarea "dnfgetroiunuyetg"
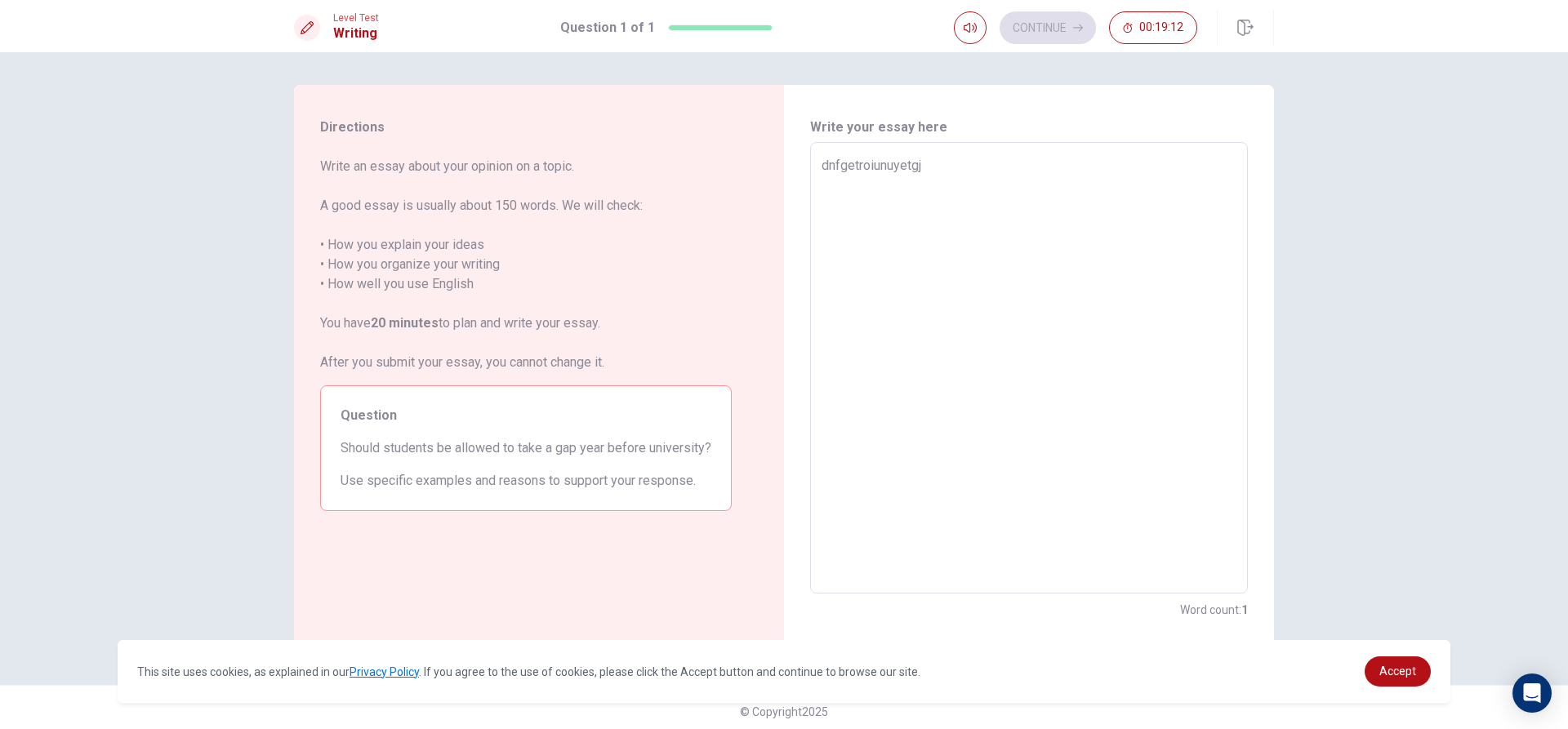
type textarea "x"
type textarea "dnfgetroiunuyet"
type textarea "x"
type textarea "dnfgetroiunuy"
type textarea "x"
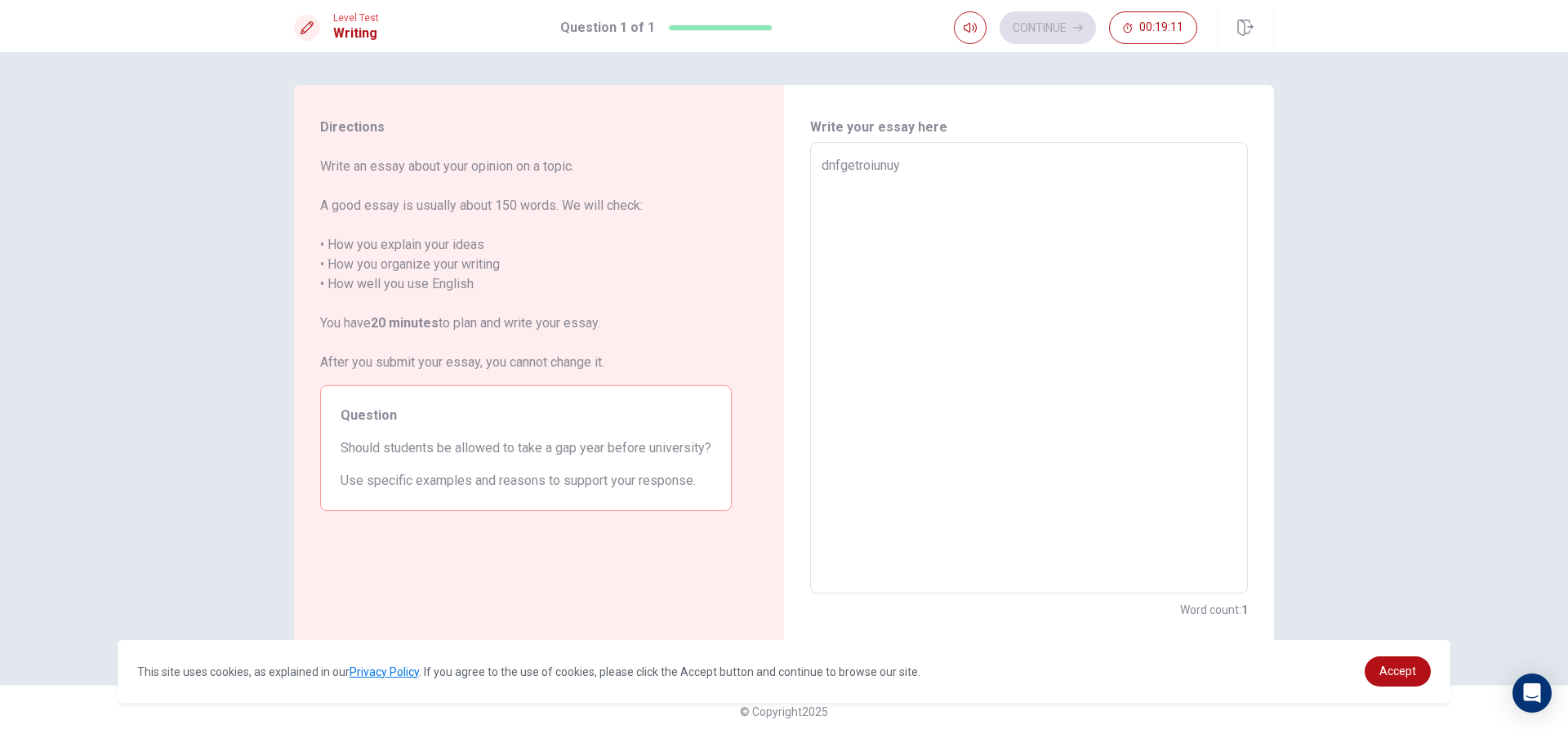
type textarea "dnfgetroiunu"
type textarea "x"
type textarea "dnfgetroiun"
type textarea "x"
type textarea "dnfgetroiu"
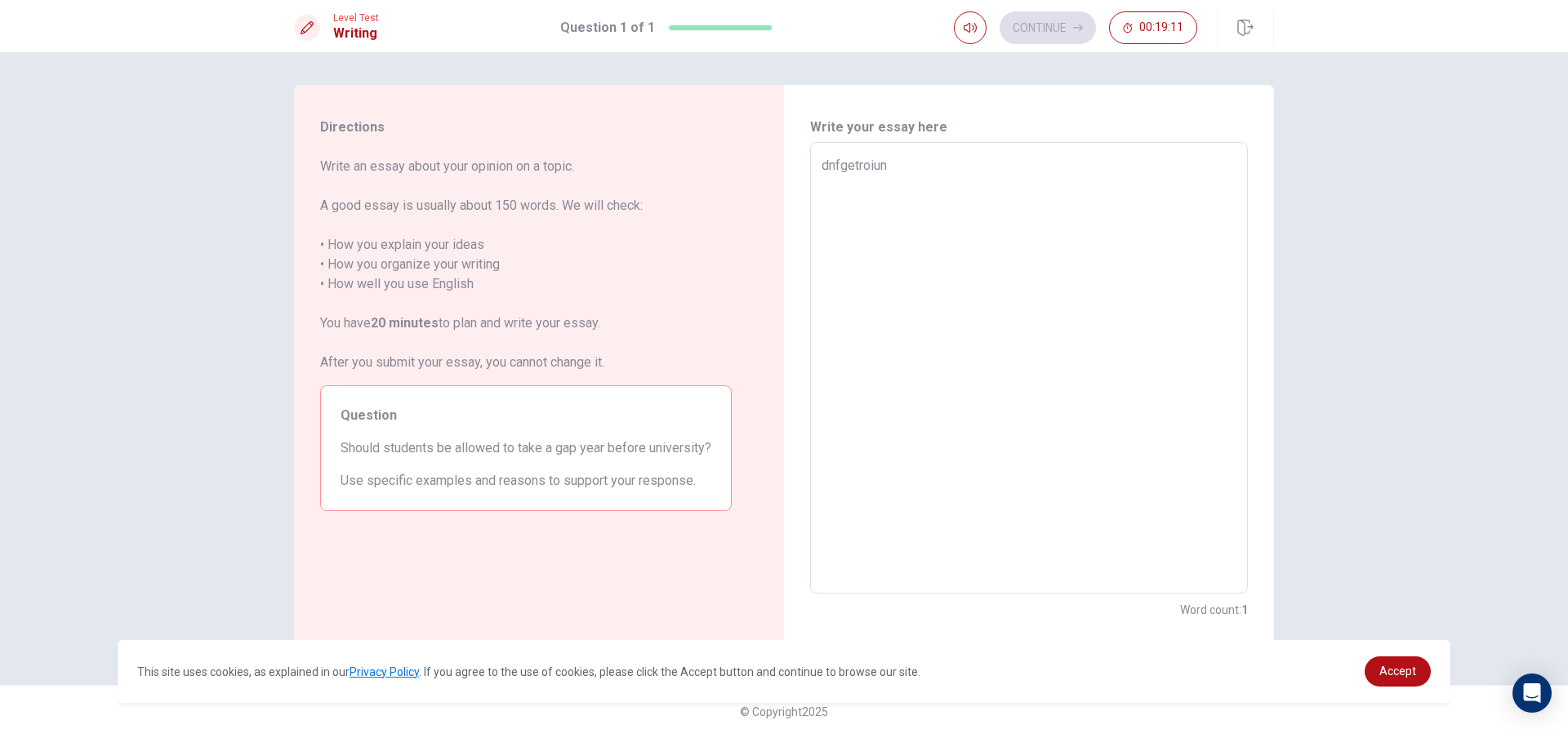
type textarea "x"
type textarea "dnfgetroi"
type textarea "x"
type textarea "dnfgetro"
type textarea "x"
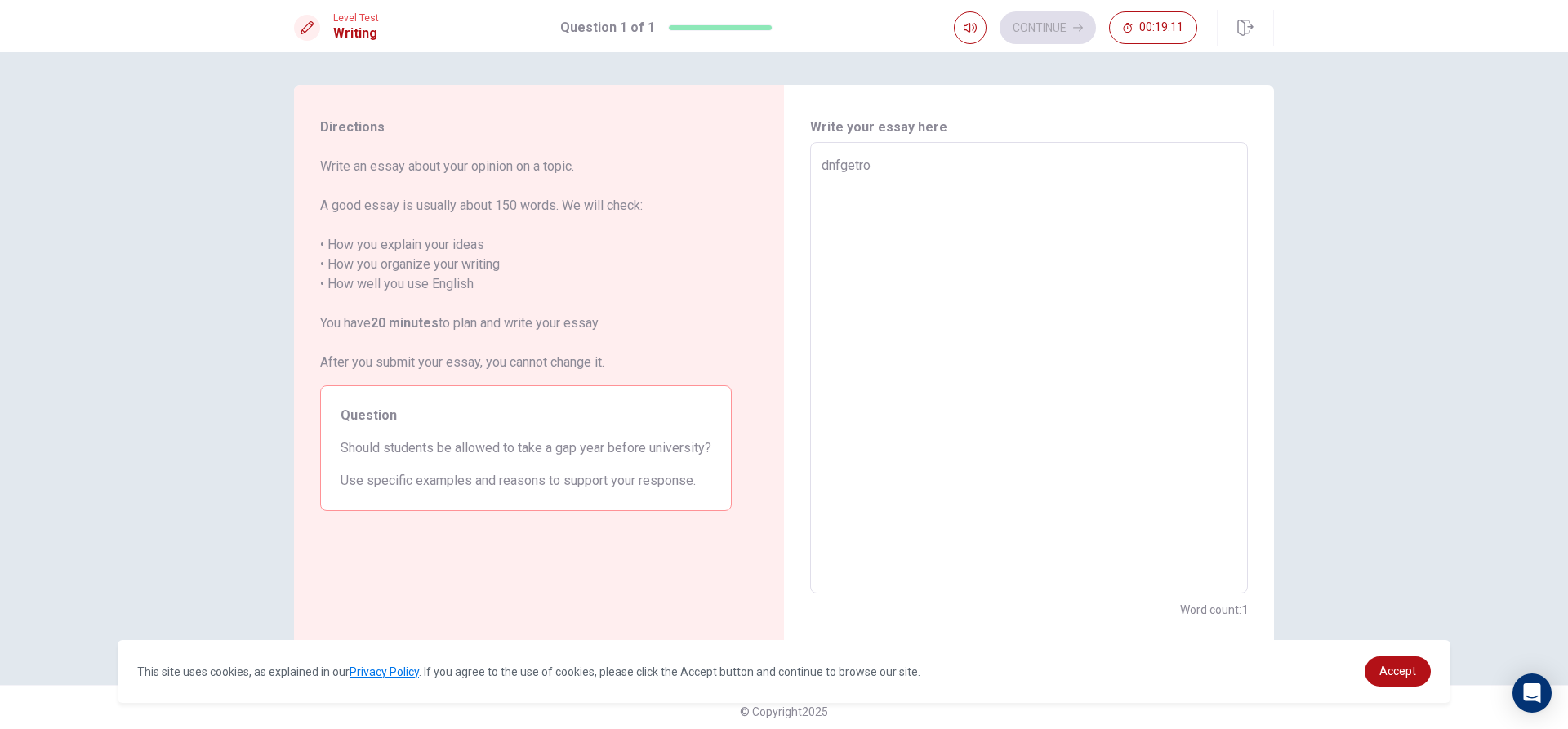
type textarea "dnfgetr"
type textarea "x"
type textarea "dnfget"
type textarea "x"
type textarea "dnfg"
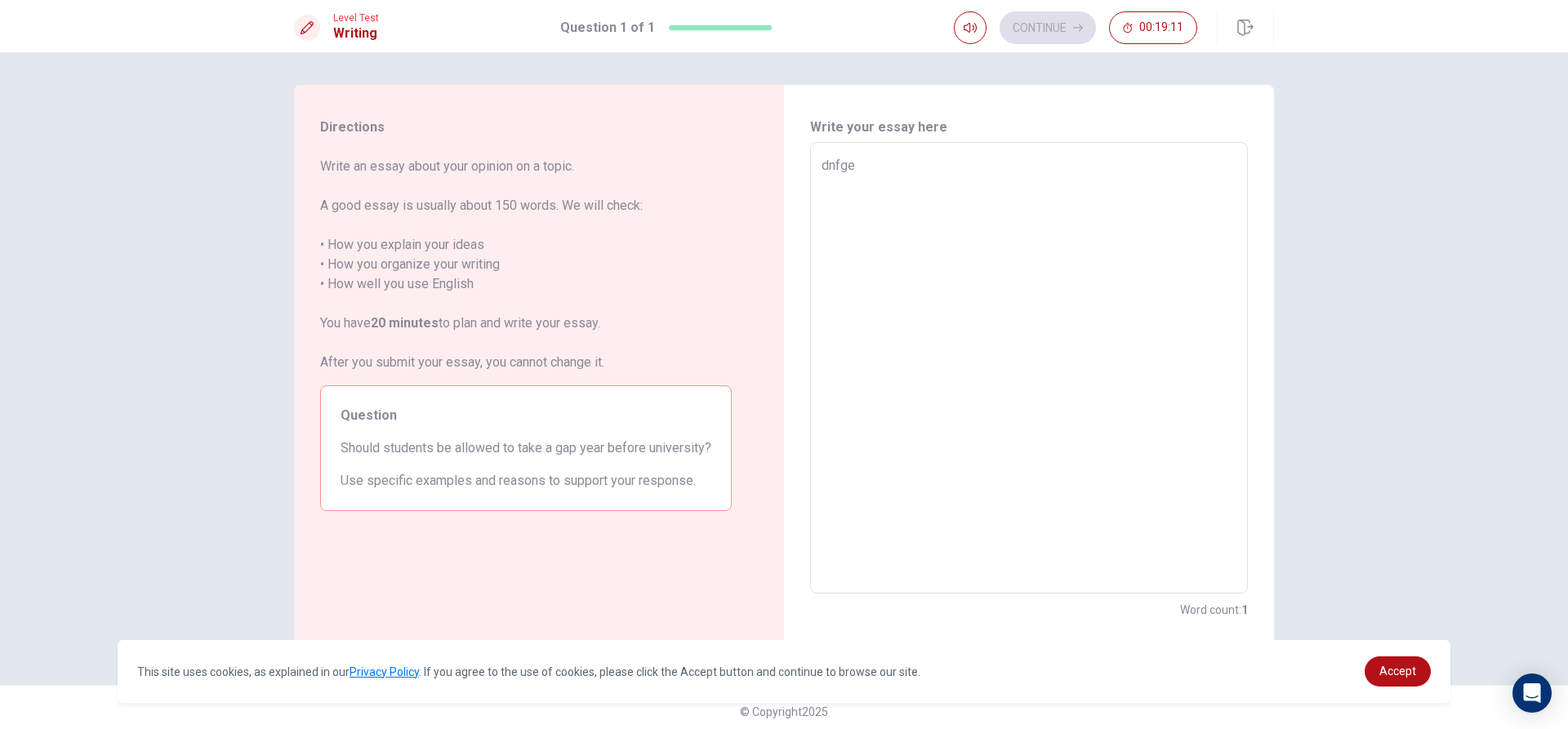
type textarea "x"
type textarea "dnf"
type textarea "x"
type textarea "dn"
type textarea "x"
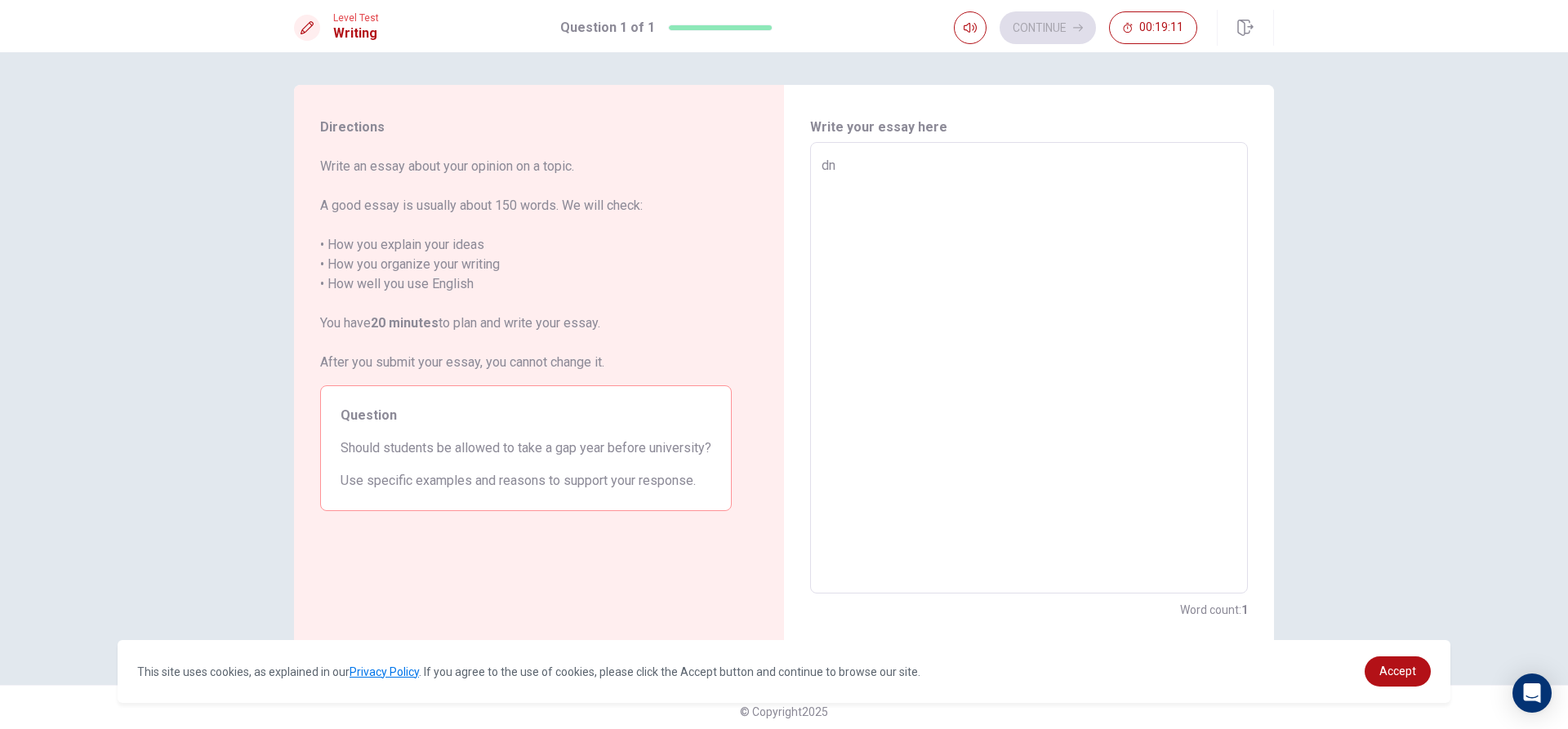
type textarea "d"
type textarea "x"
type textarea "I"
type textarea "x"
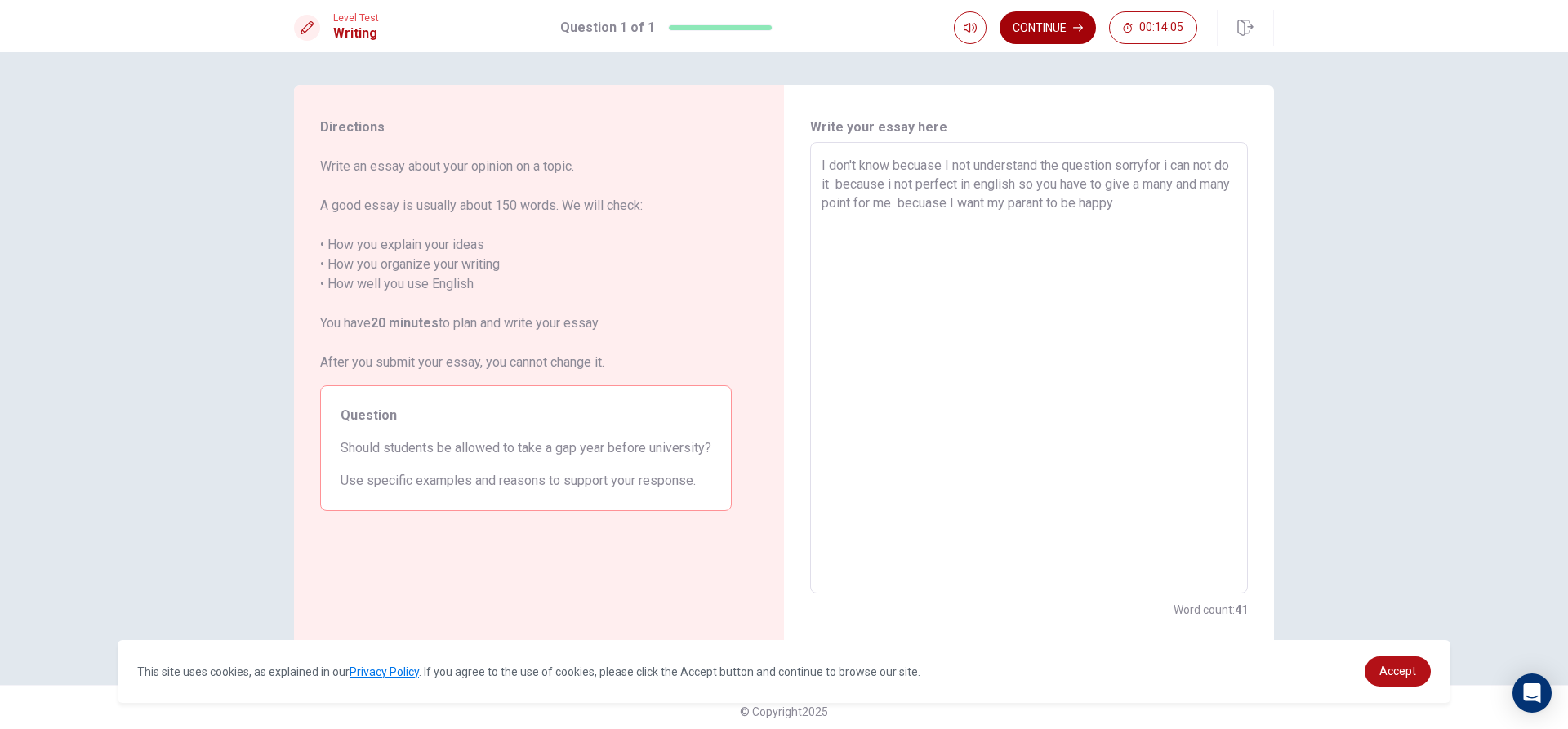
click at [1053, 16] on button "Continue" at bounding box center [1048, 27] width 97 height 32
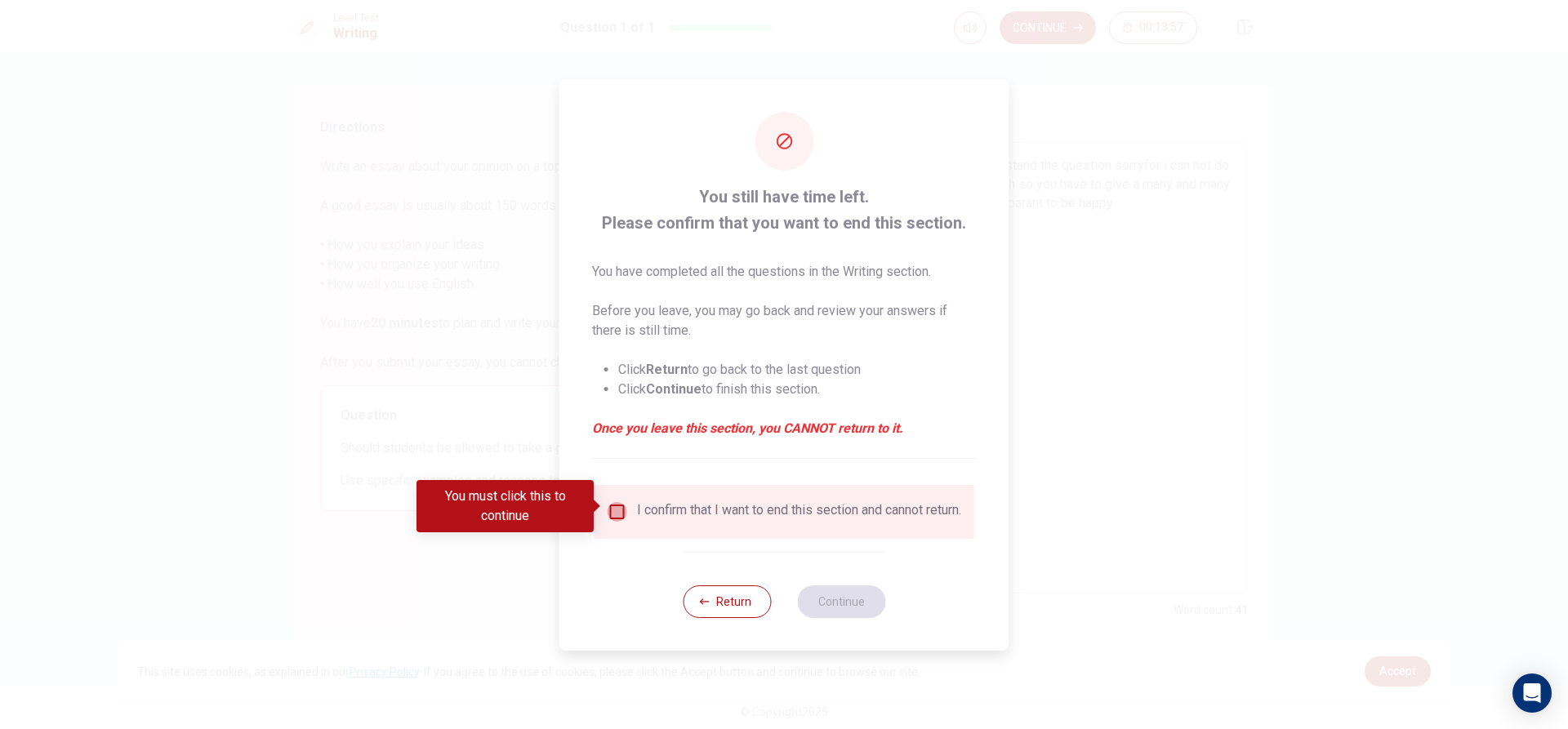
drag, startPoint x: 618, startPoint y: 509, endPoint x: 638, endPoint y: 521, distance: 23.3
click at [620, 510] on input "You must click this to continue" at bounding box center [617, 512] width 19 height 19
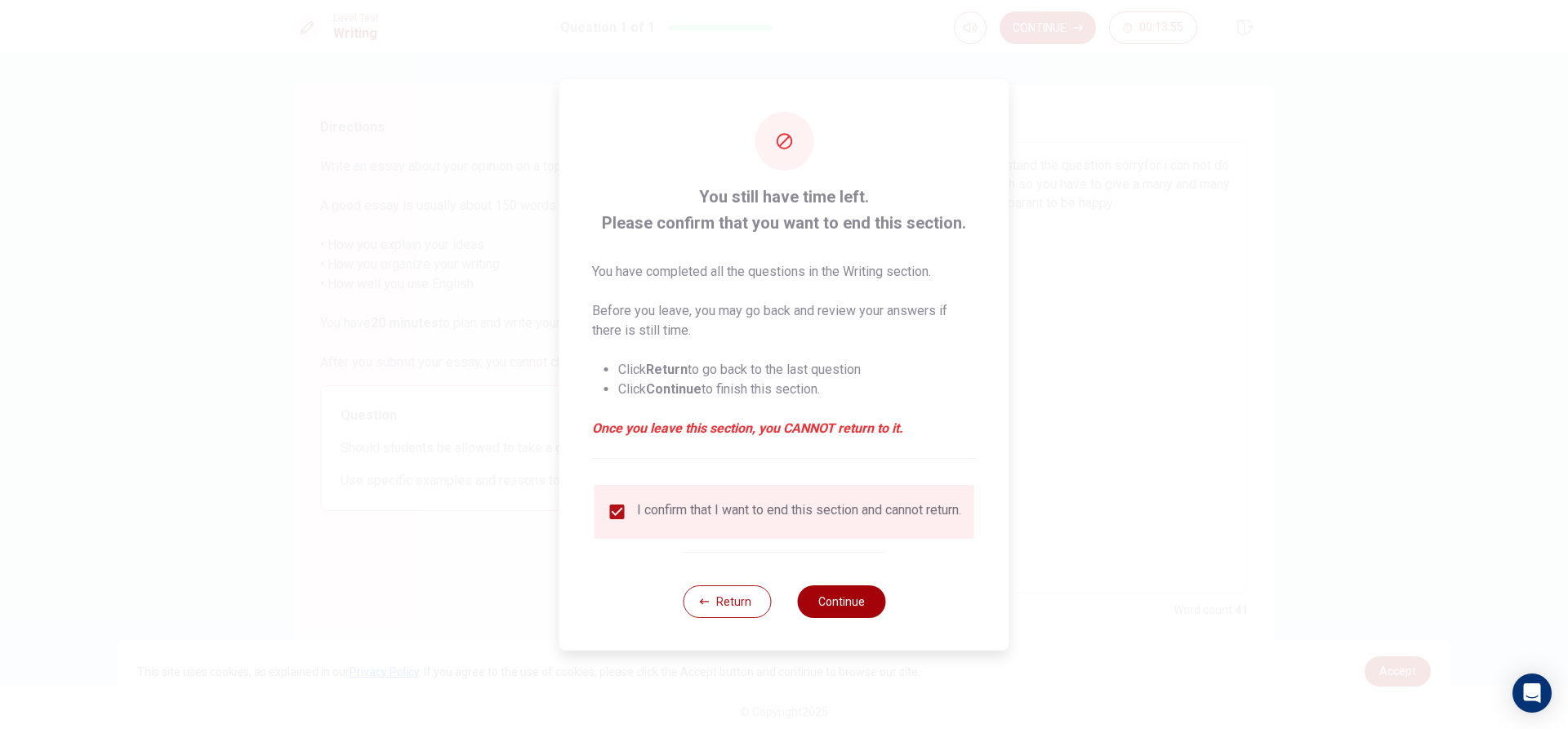
click at [847, 608] on button "Continue" at bounding box center [842, 601] width 88 height 32
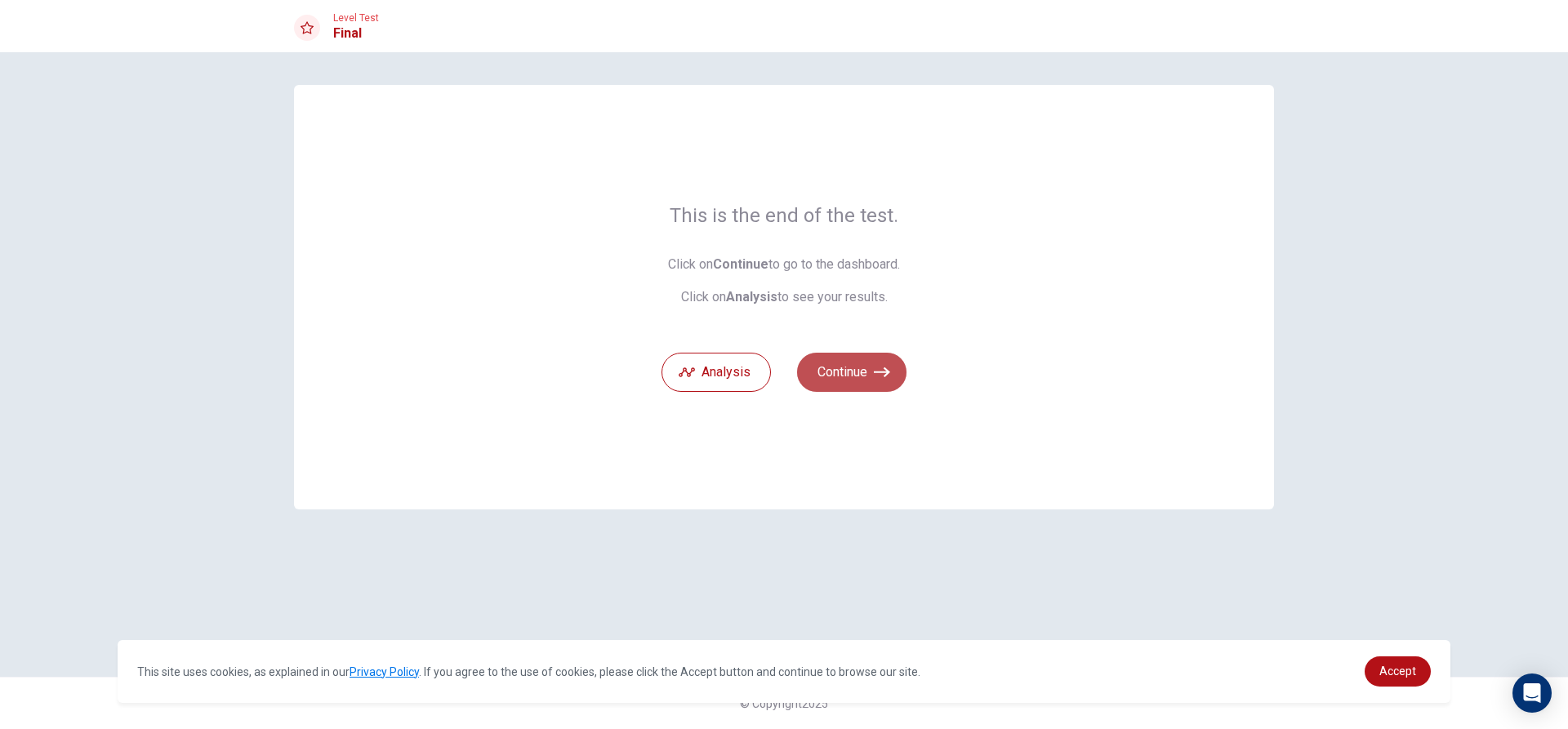
click at [865, 367] on button "Continue" at bounding box center [852, 372] width 110 height 40
